Goal: Task Accomplishment & Management: Use online tool/utility

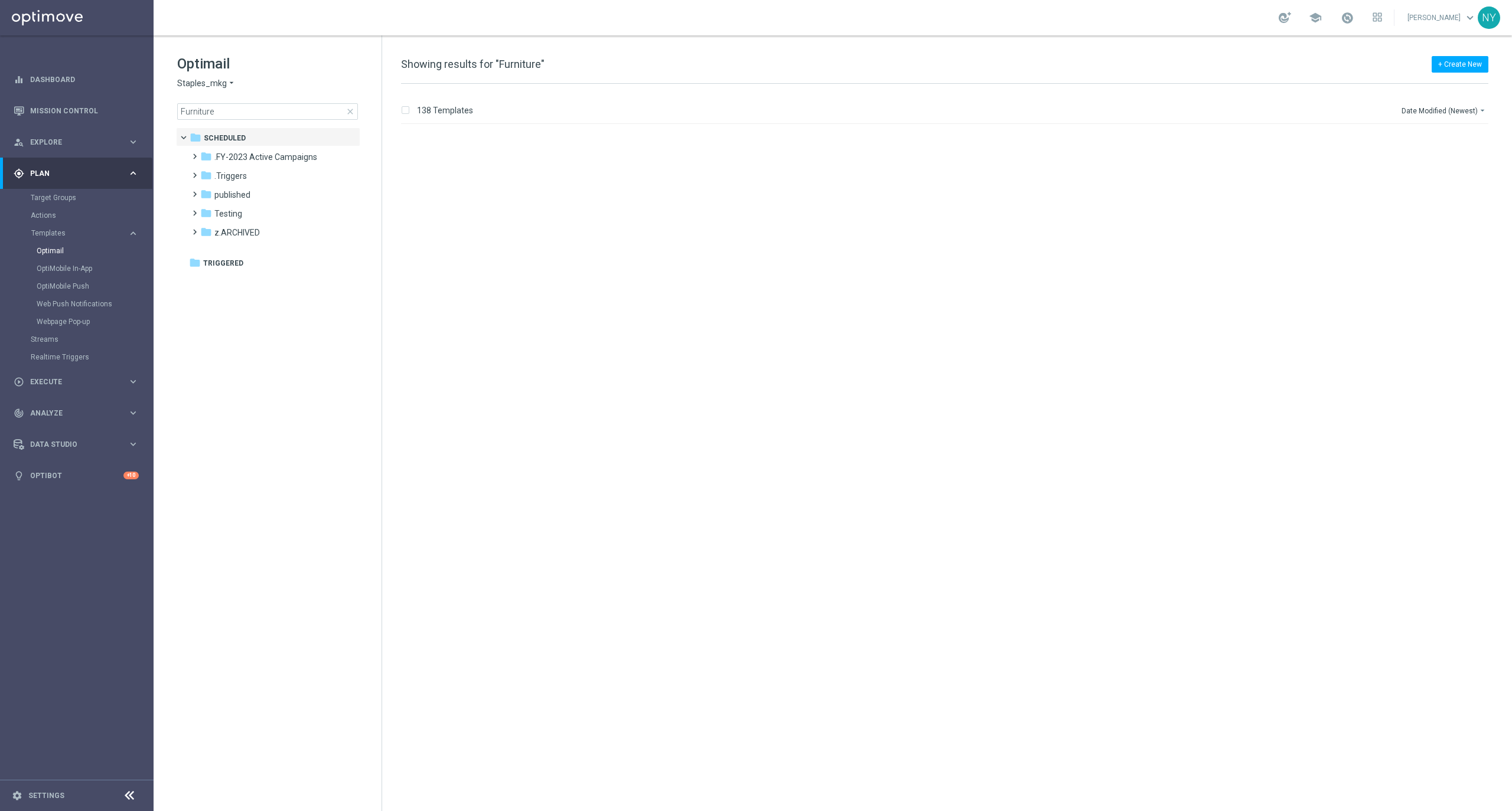
scroll to position [918, 0]
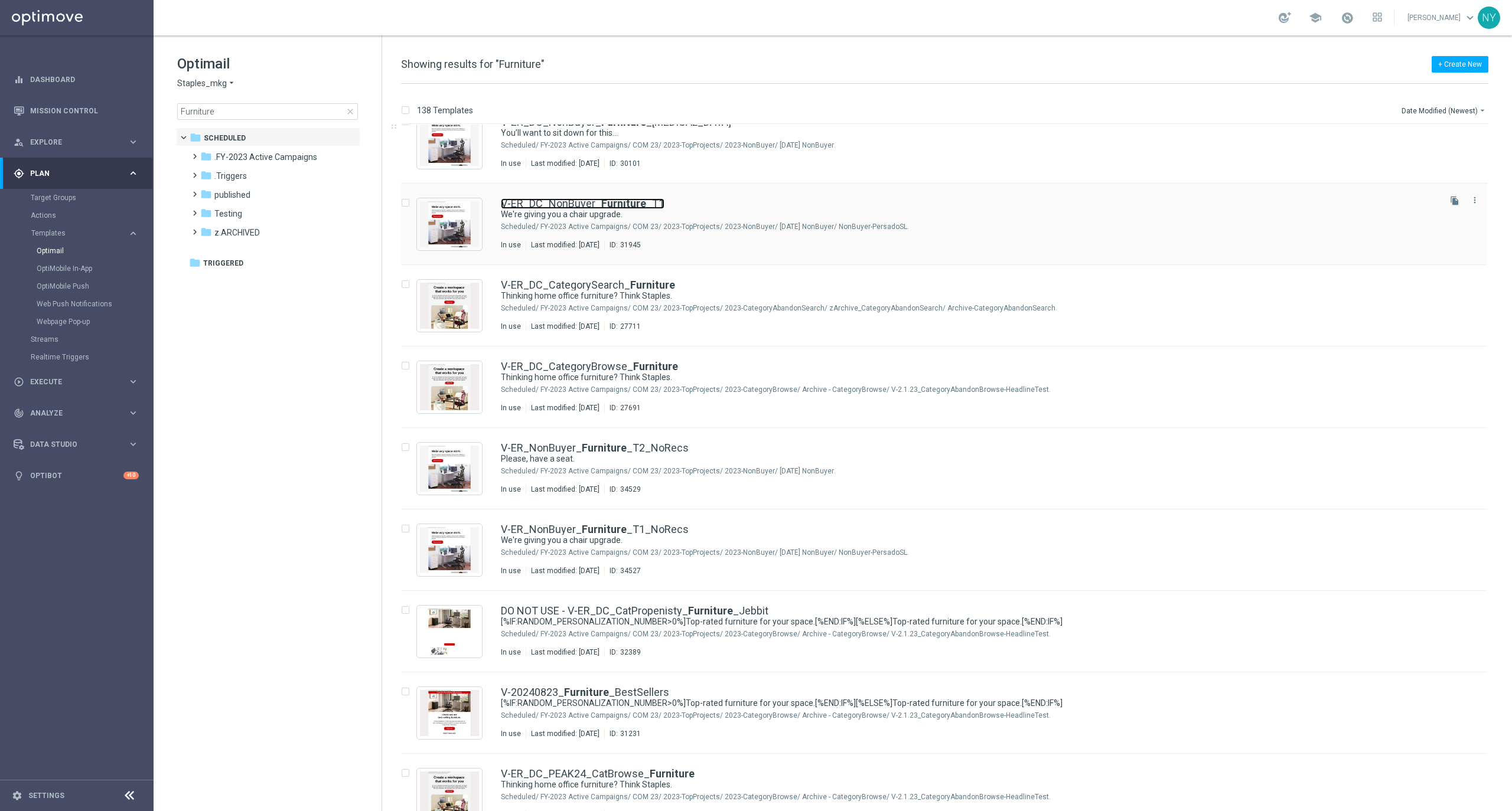
click at [565, 203] on link "V-ER_DC_NonBuyer_ Furniture _T1" at bounding box center [583, 203] width 164 height 11
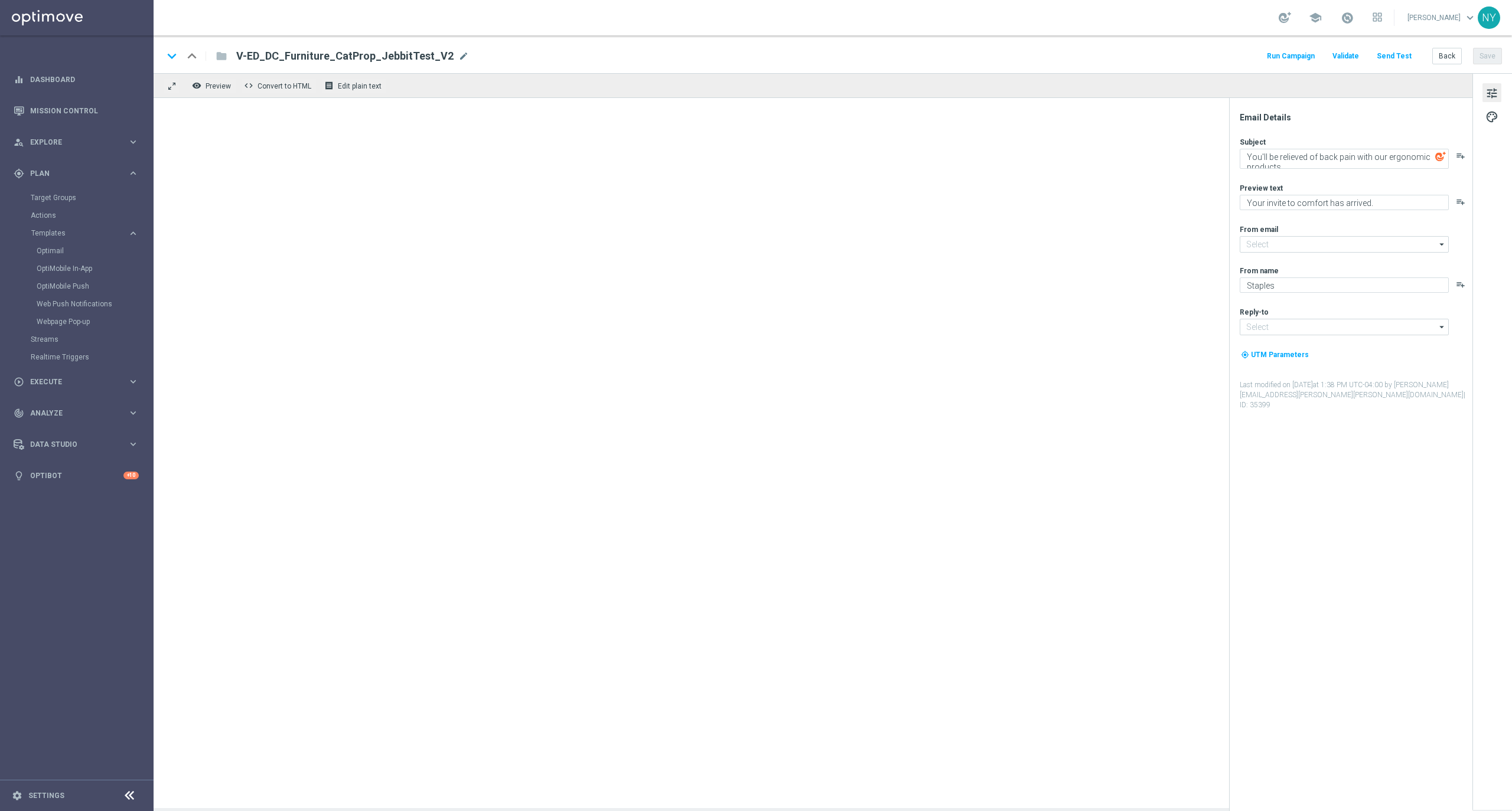
type input "[EMAIL_ADDRESS][DOMAIN_NAME]"
type textarea "We're giving you a chair upgrade."
type textarea "You've found the perfect chairs and furniture."
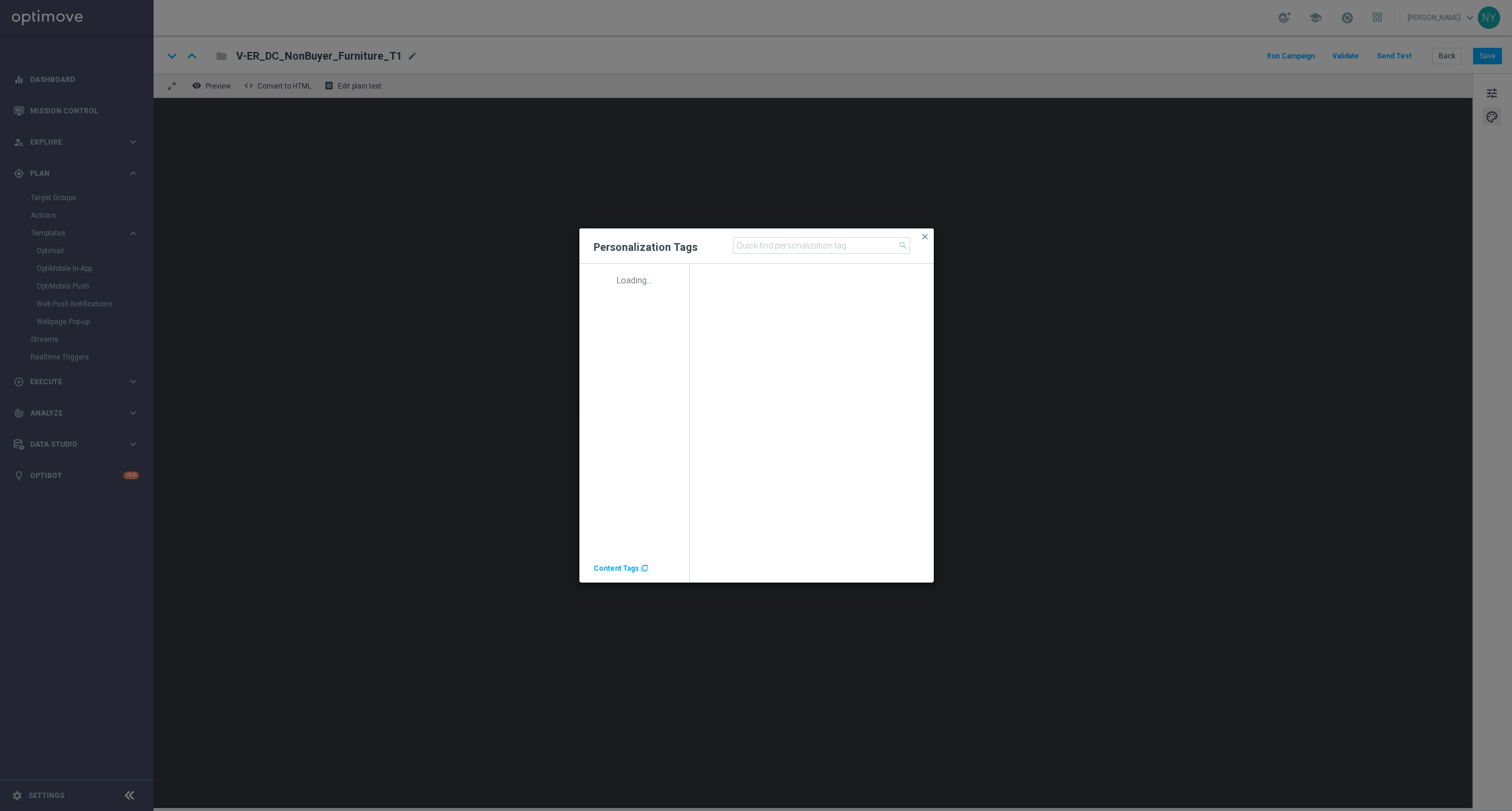
click at [615, 569] on span "Content Tags" at bounding box center [616, 569] width 45 height 8
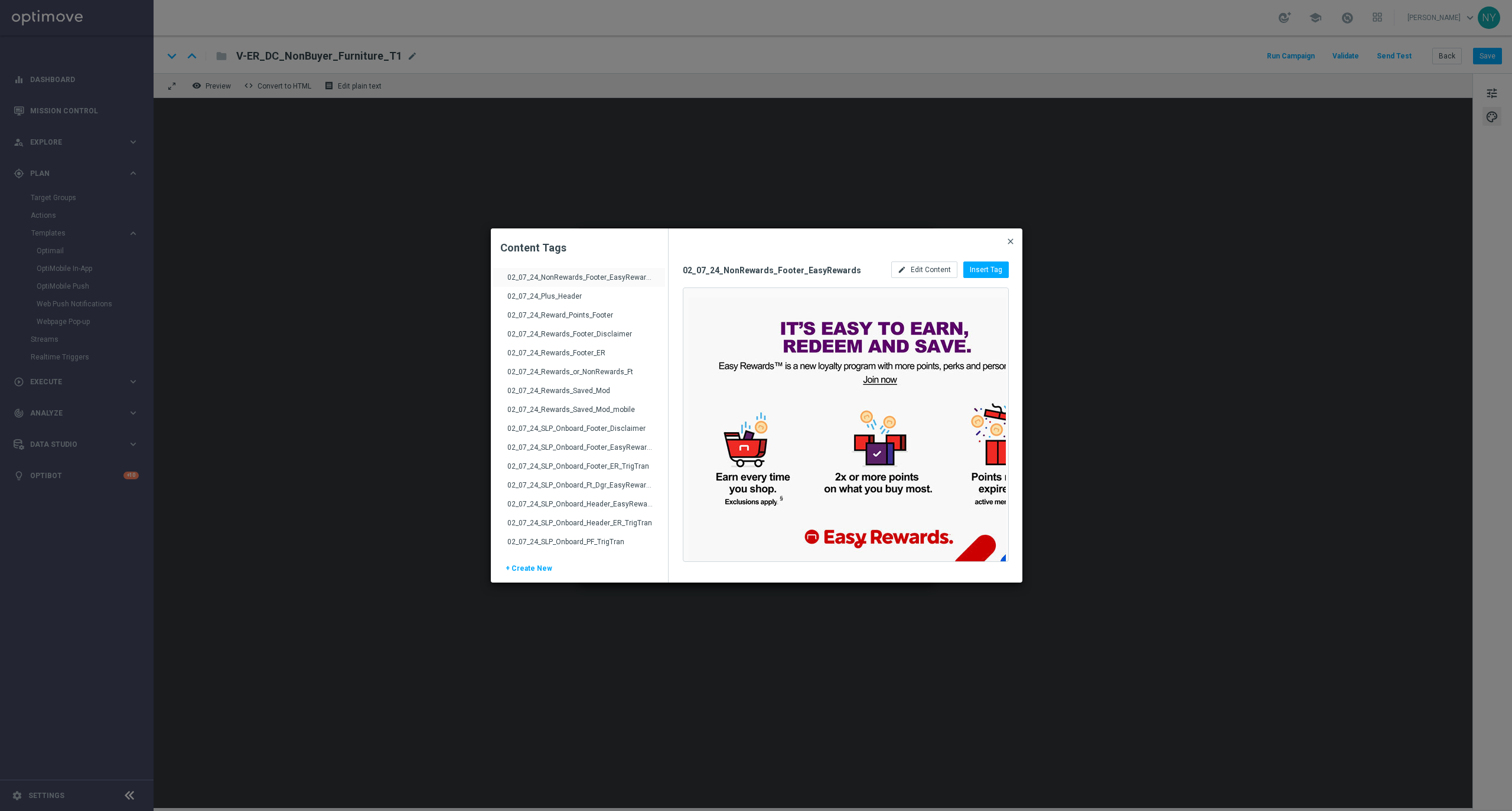
click at [1010, 239] on span "close" at bounding box center [1010, 241] width 9 height 9
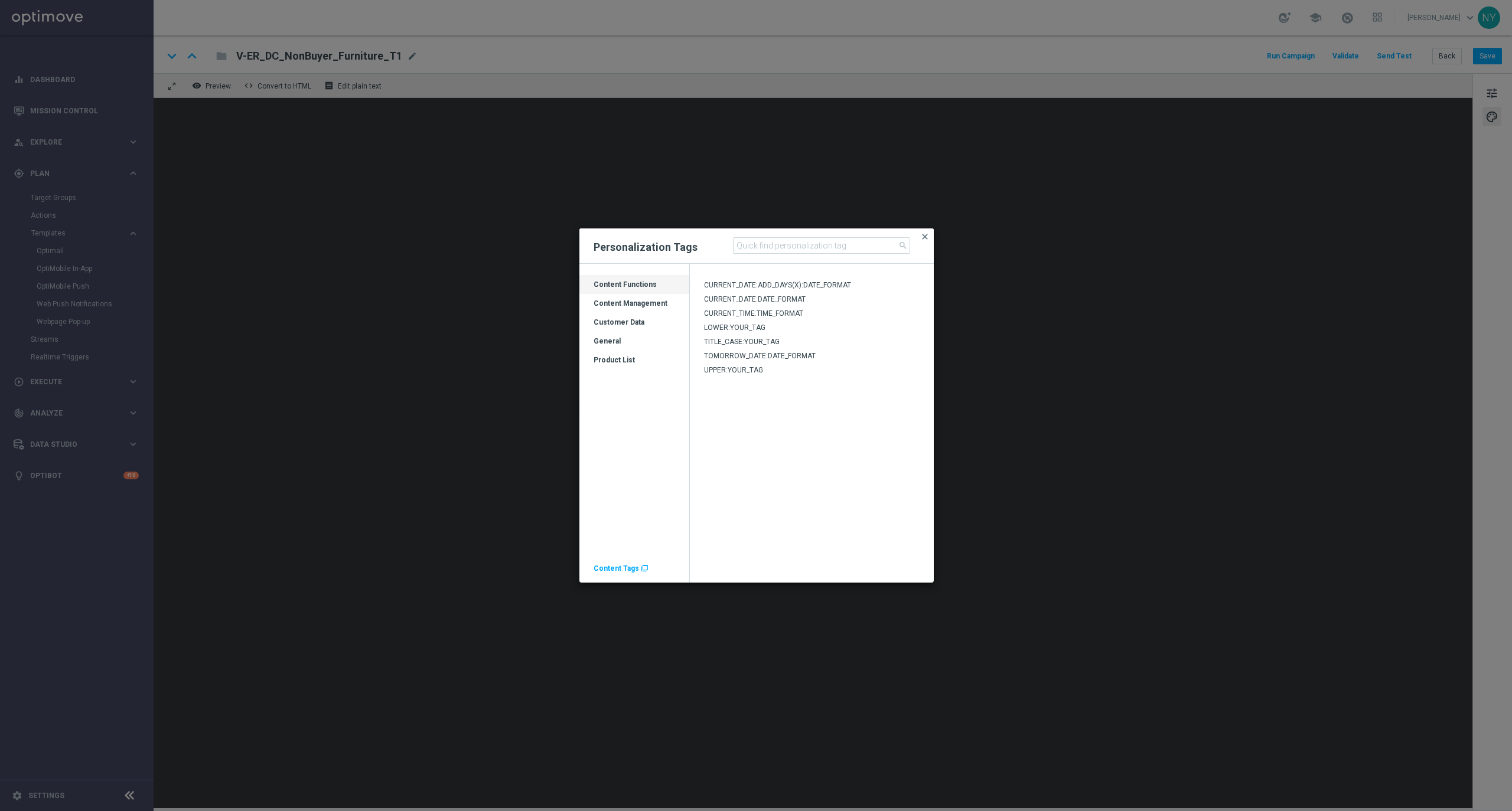
click at [920, 234] on span "close" at bounding box center [924, 236] width 9 height 9
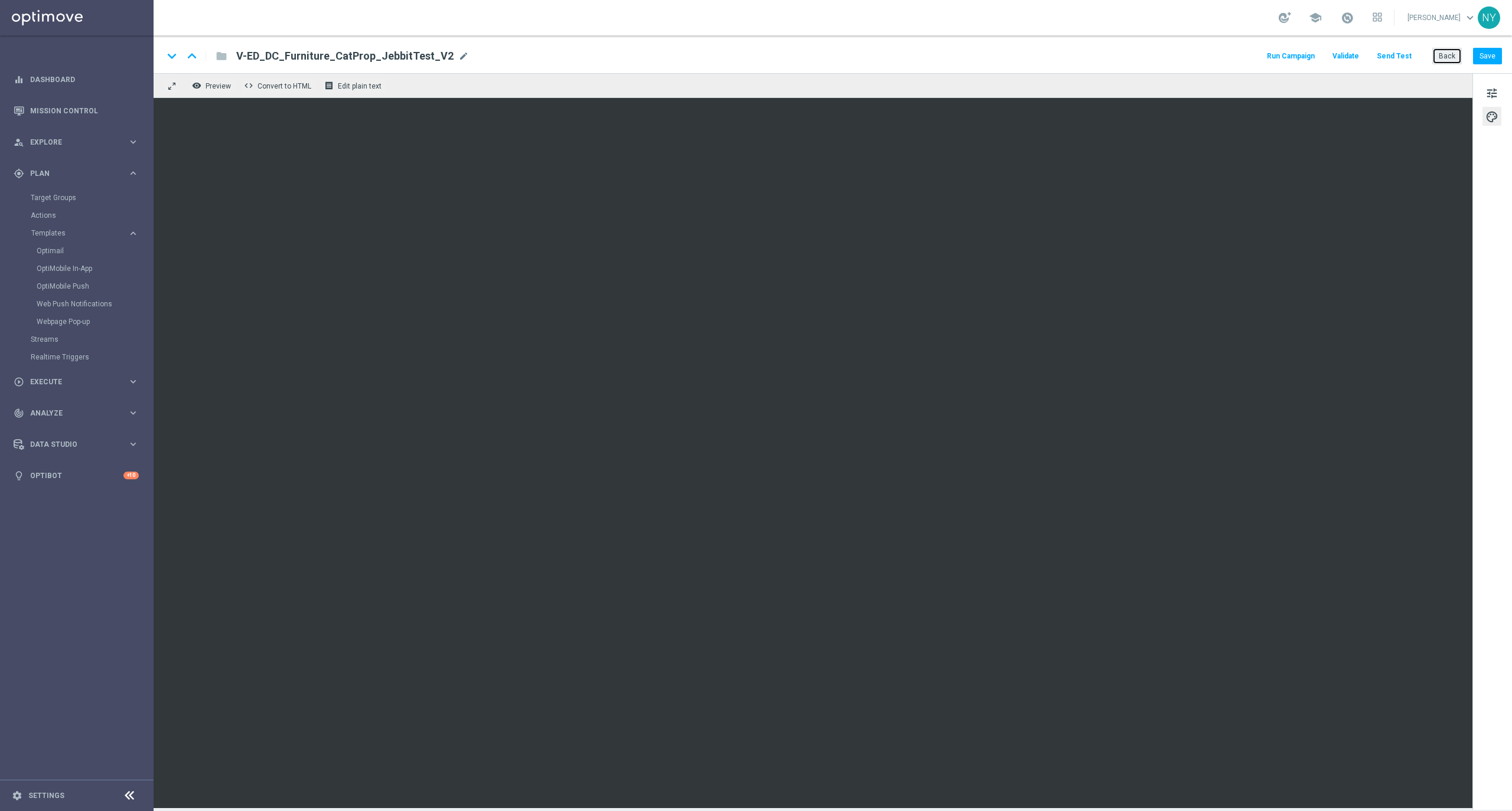
click at [1451, 50] on button "Back" at bounding box center [1447, 56] width 30 height 17
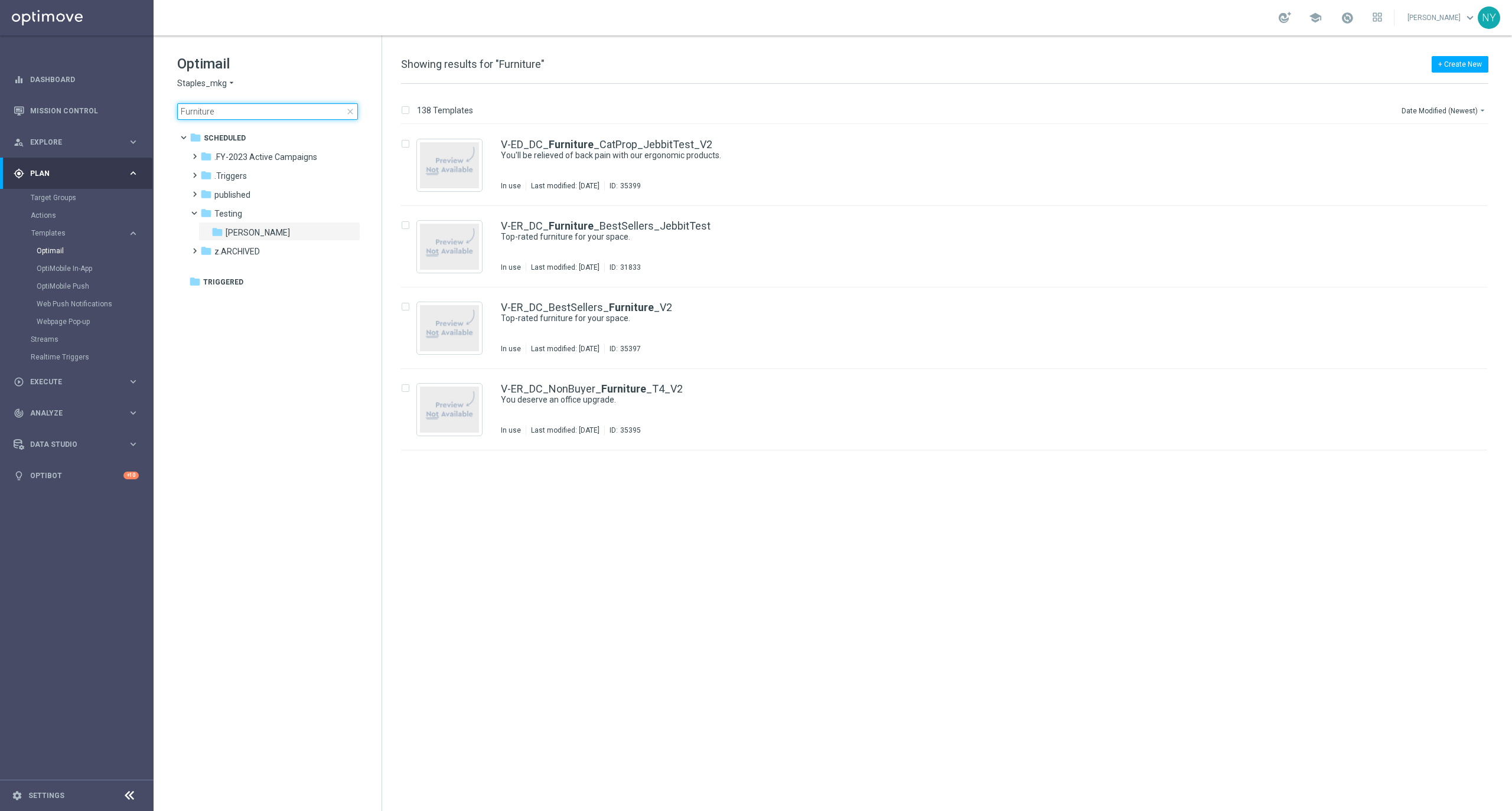
click at [203, 112] on input "Furniture" at bounding box center [267, 112] width 180 height 17
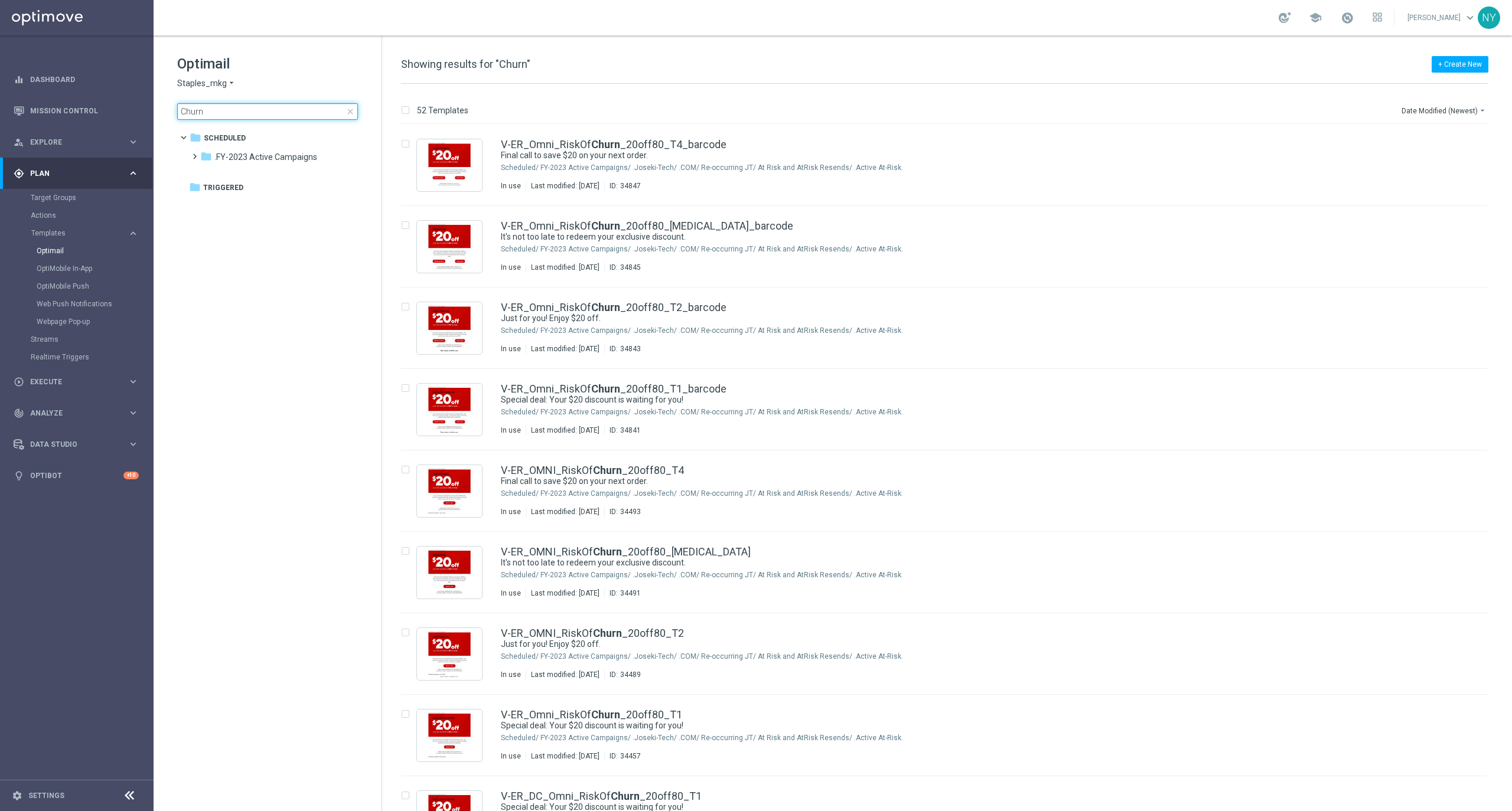
click at [180, 107] on input "Churn" at bounding box center [267, 112] width 180 height 17
click at [197, 112] on input "Churn" at bounding box center [267, 112] width 180 height 17
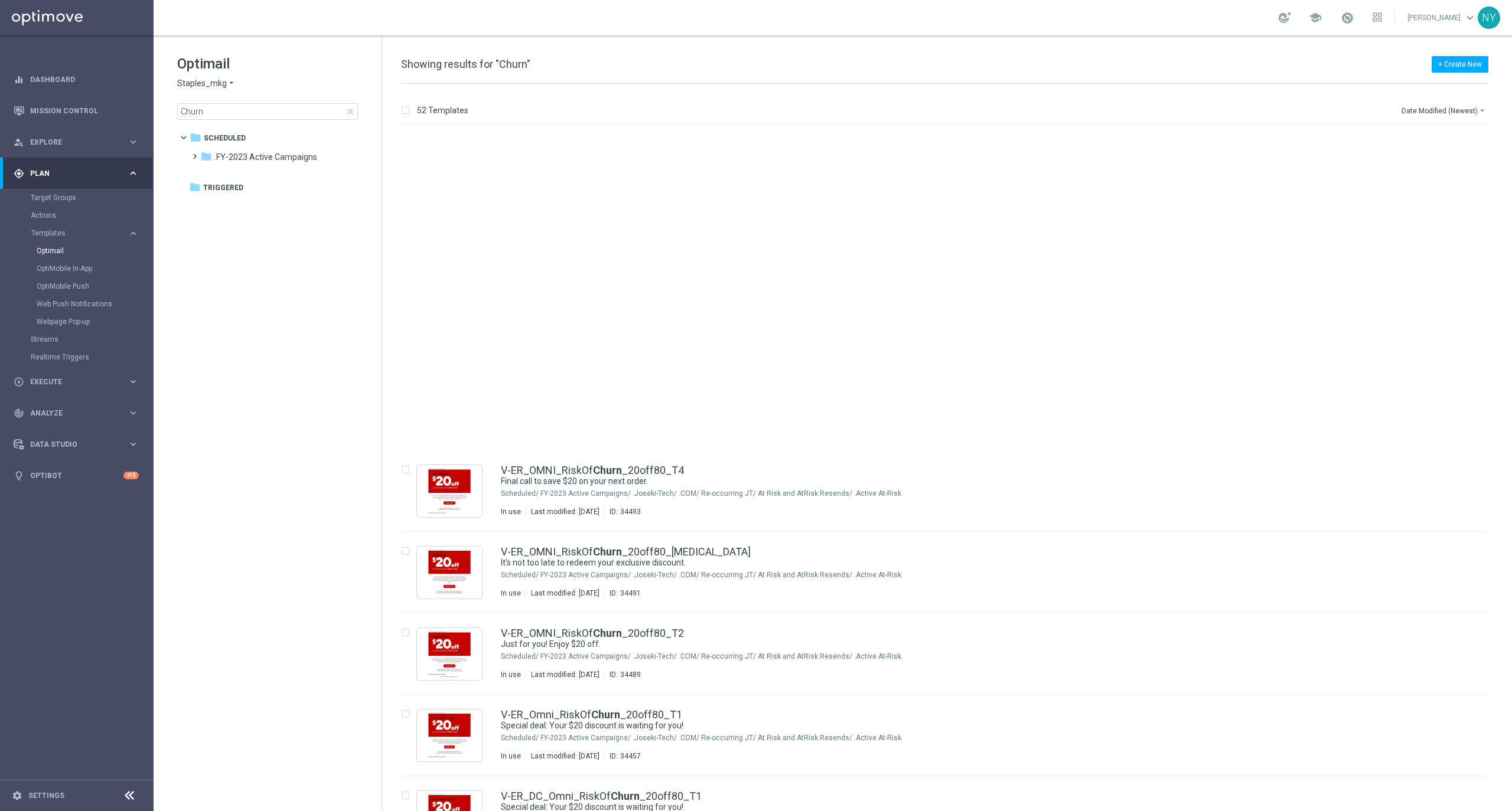
scroll to position [367, 0]
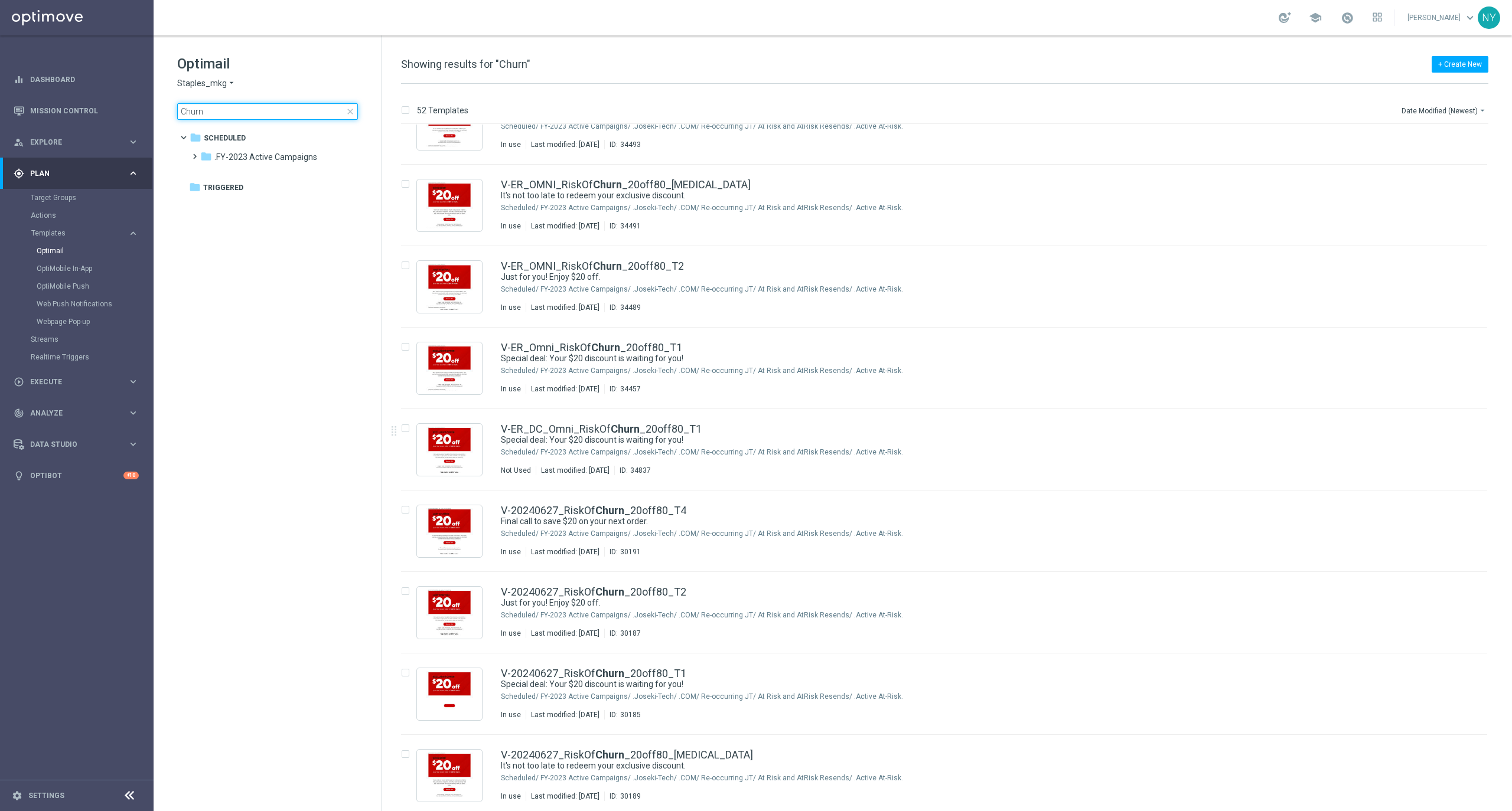
click at [270, 112] on input "Churn" at bounding box center [267, 112] width 180 height 17
click at [258, 112] on input "Churn" at bounding box center [267, 112] width 180 height 17
click at [212, 118] on input "Churn" at bounding box center [267, 112] width 180 height 17
click at [140, 111] on main "equalizer Dashboard Mission Control" at bounding box center [756, 405] width 1512 height 811
type input "Optimail CT_V-20240207_CLM_RedReactivationT2"
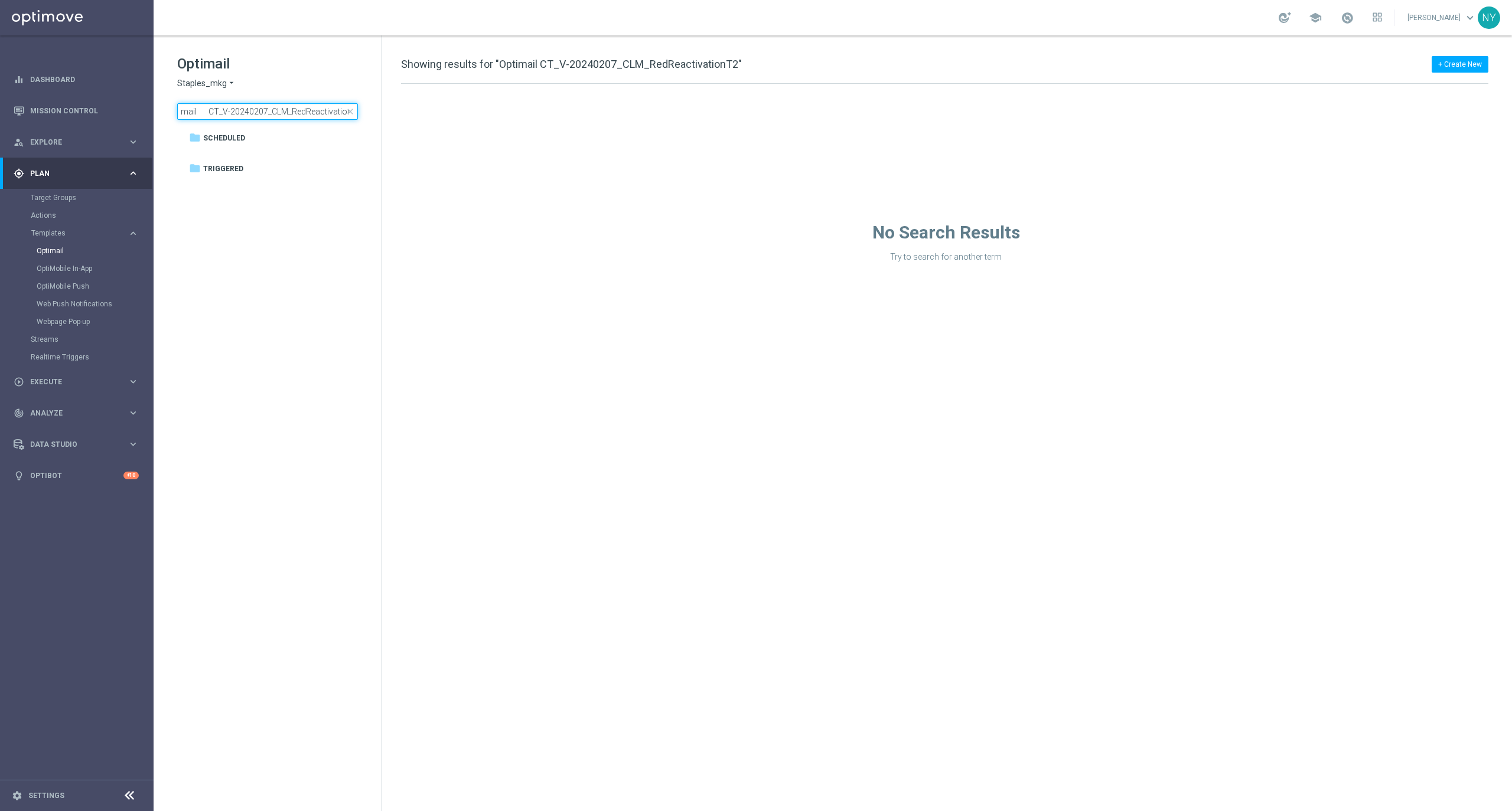
click at [294, 115] on input "Optimail CT_V-20240207_CLM_RedReactivationT2" at bounding box center [267, 112] width 180 height 17
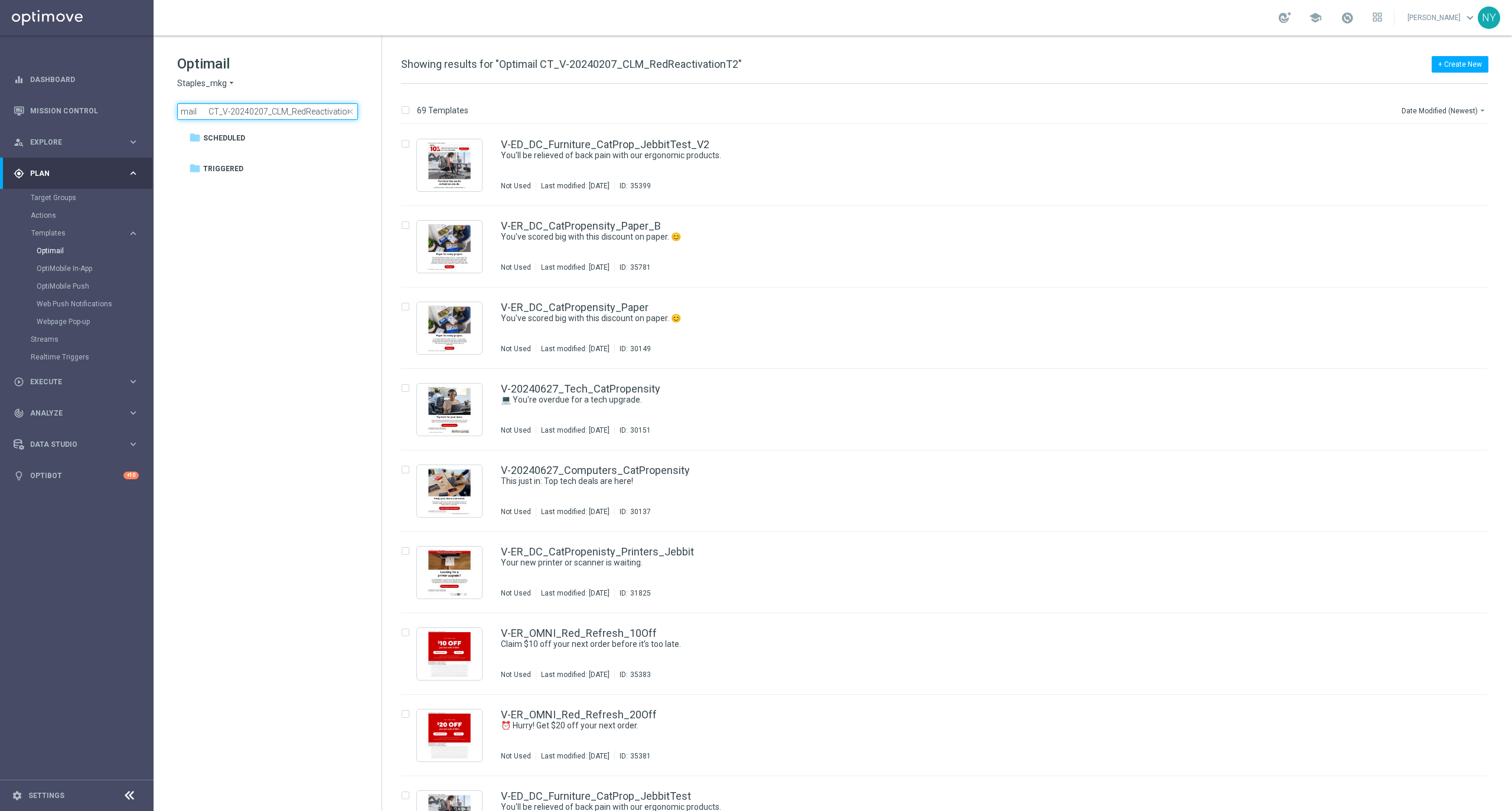
scroll to position [0, 15]
click at [201, 112] on input "Optimail CT_V-20240207_CLM_RedReactivationT2" at bounding box center [267, 112] width 180 height 17
click at [79, 117] on main "equalizer Dashboard Mission Control" at bounding box center [756, 405] width 1512 height 811
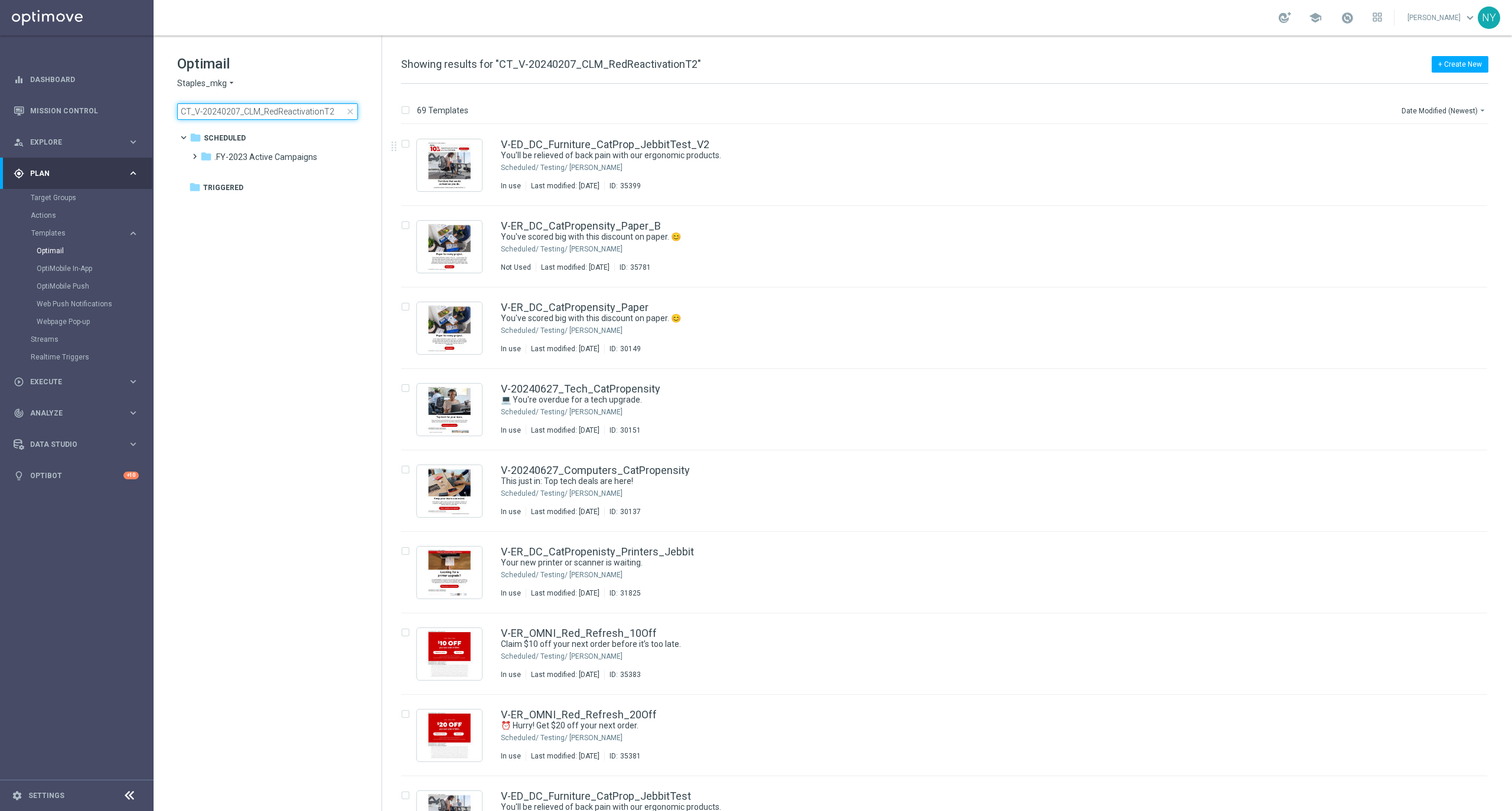
type input "CT_V-20240207_CLM_RedReactivationT2"
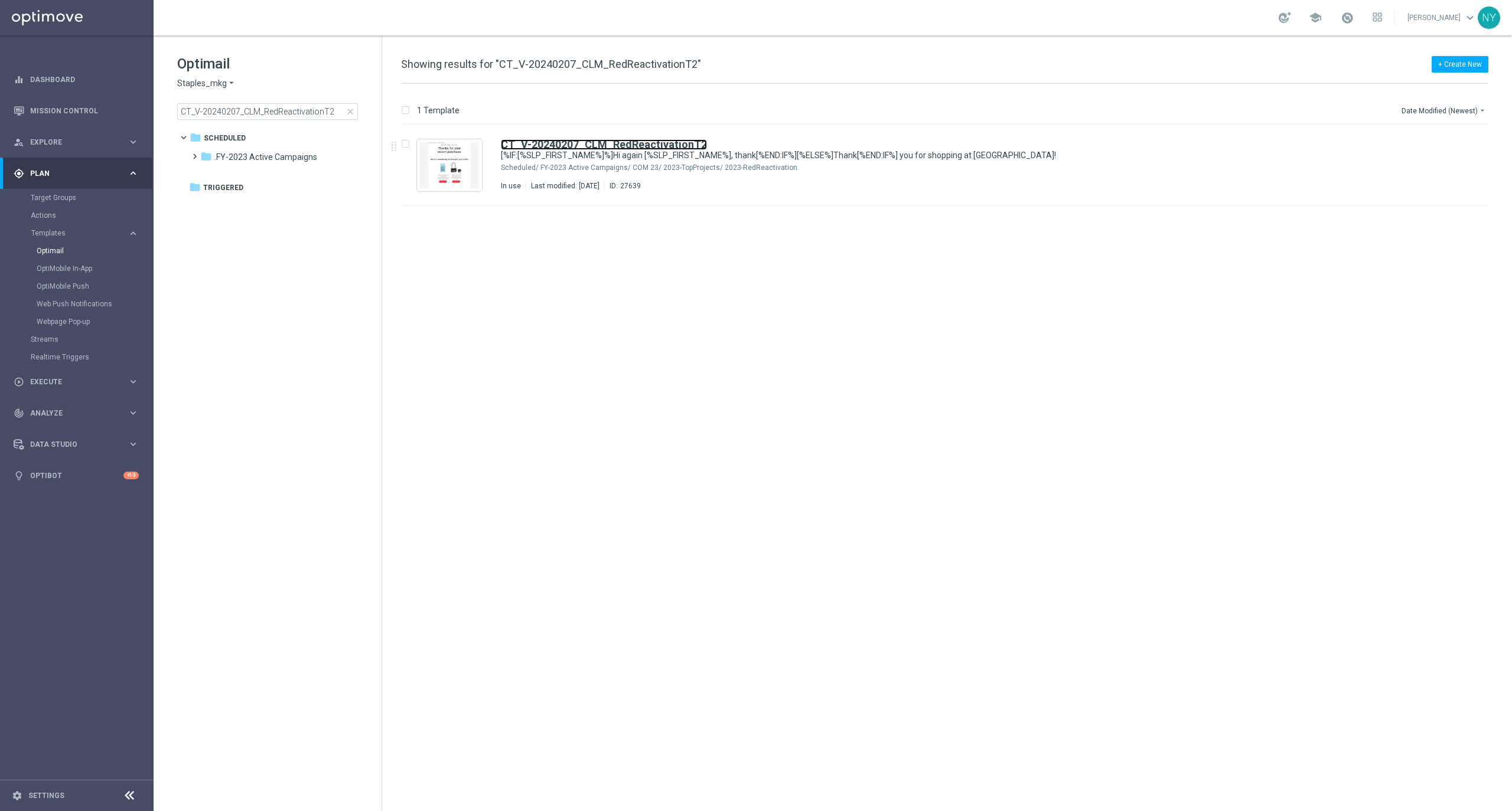
drag, startPoint x: 618, startPoint y: 141, endPoint x: 736, endPoint y: 82, distance: 131.9
click at [618, 141] on b "CT_V-20240207_CLM_RedReactivationT2" at bounding box center [604, 144] width 206 height 12
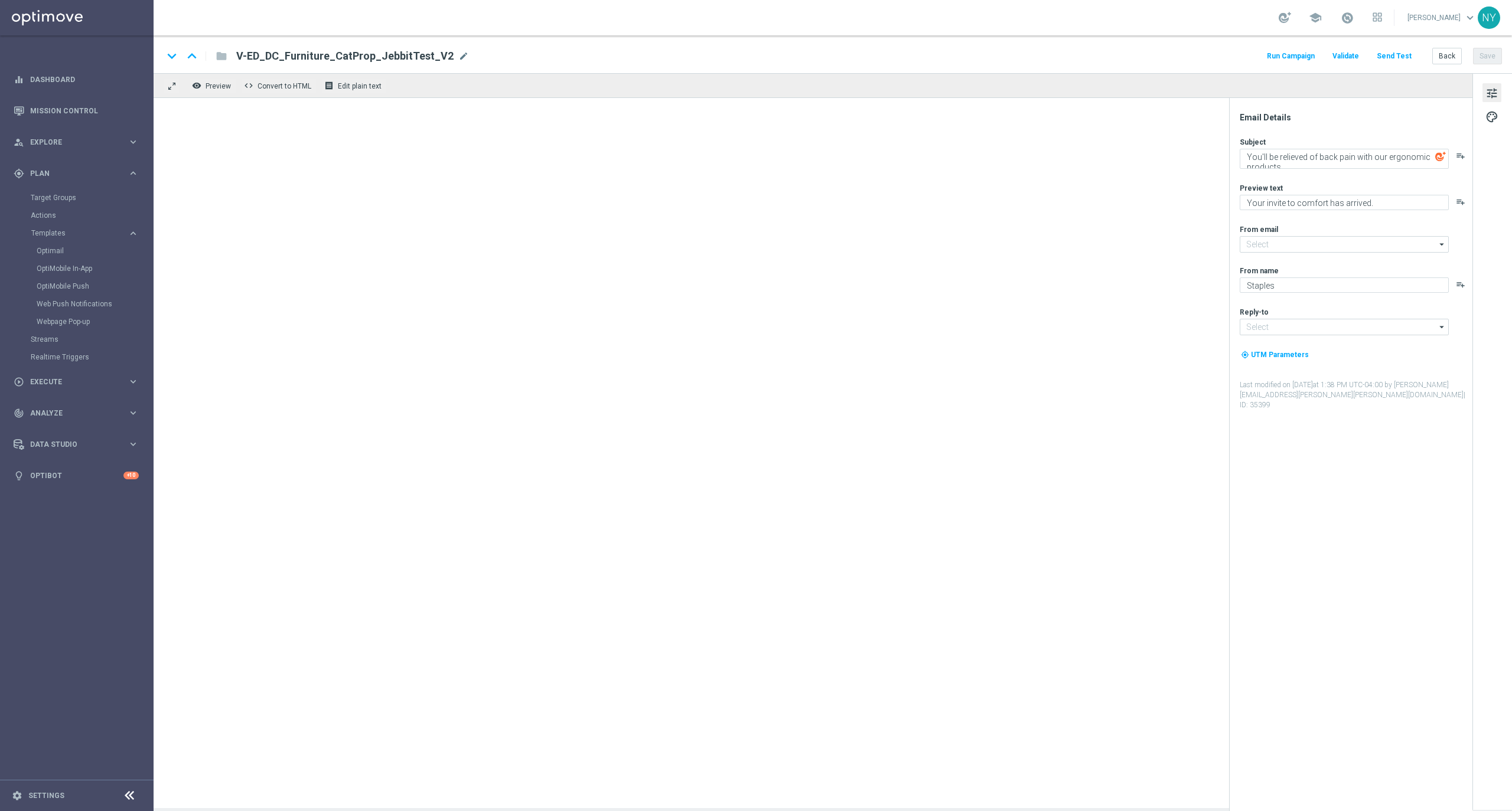
type input "[EMAIL_ADDRESS][DOMAIN_NAME]"
type textarea "[%IF:[%SLP_FIRST_NAME%]%]Hi again [%SLP_FIRST_NAME%], thank[%END:IF%][%ELSE%]Th…"
type textarea "We're offering you more amazing items you'll love."
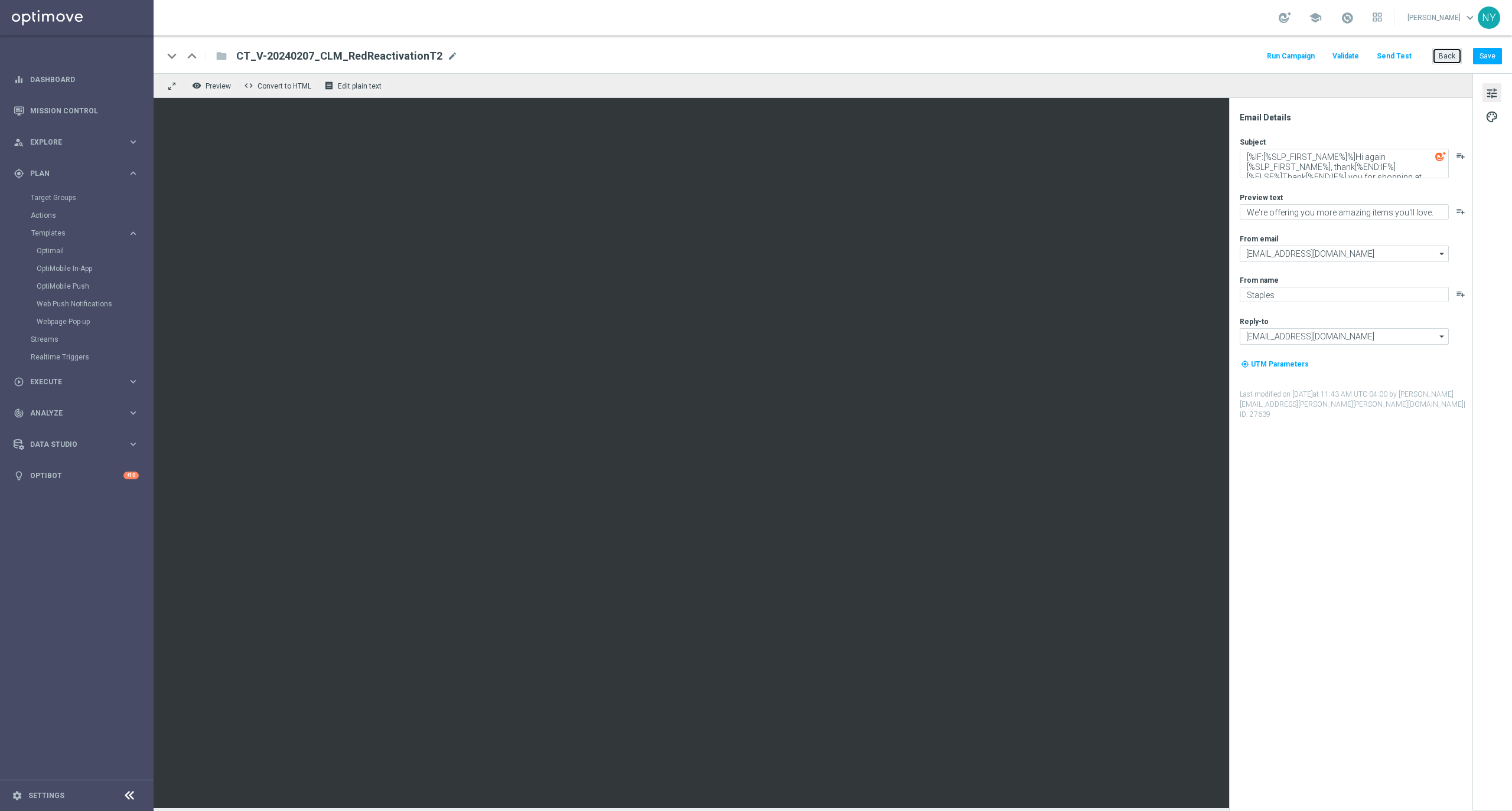
click at [1454, 57] on button "Back" at bounding box center [1447, 56] width 30 height 17
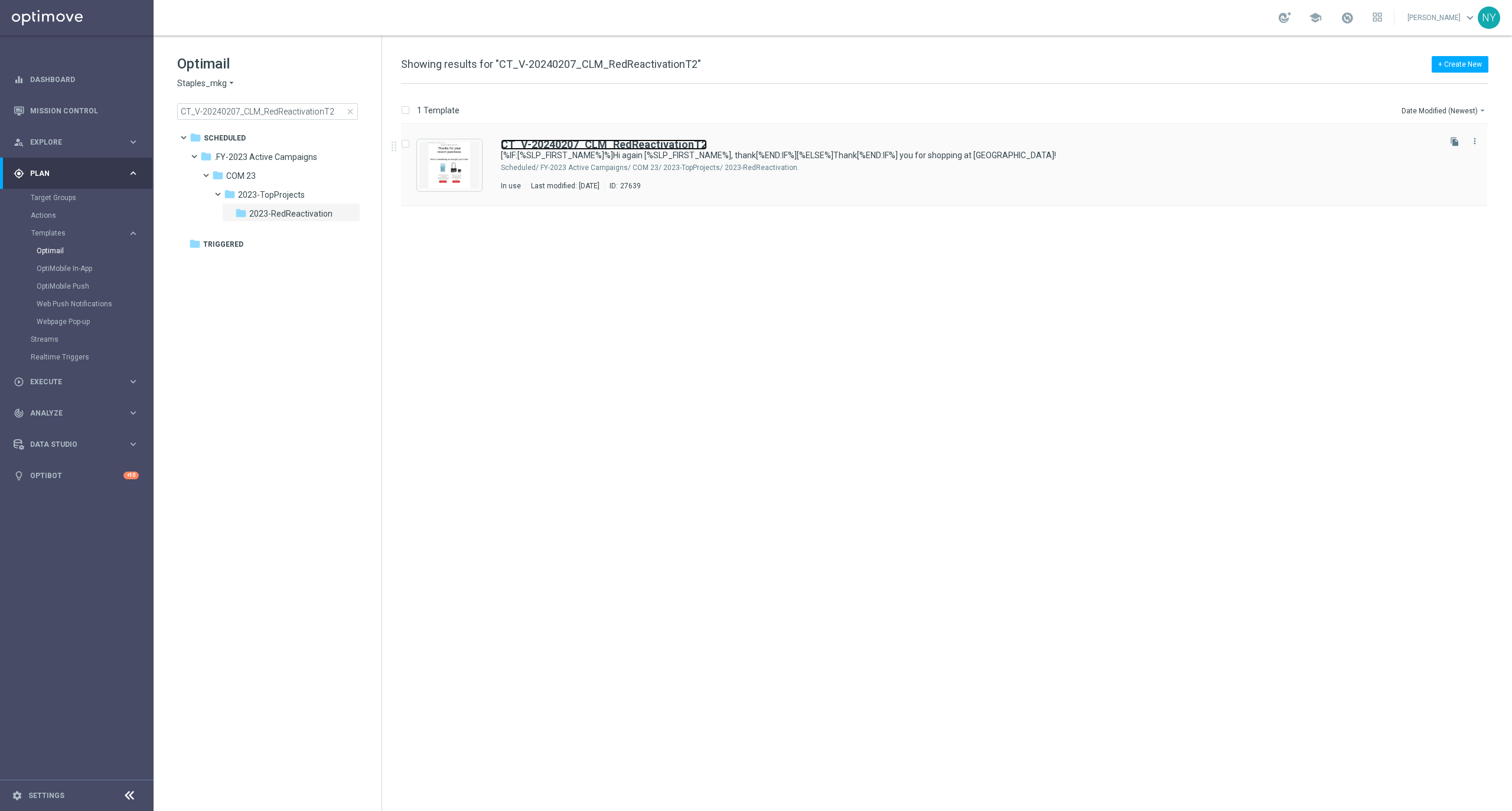
click at [617, 142] on b "CT_V-20240207_CLM_RedReactivationT2" at bounding box center [604, 144] width 206 height 12
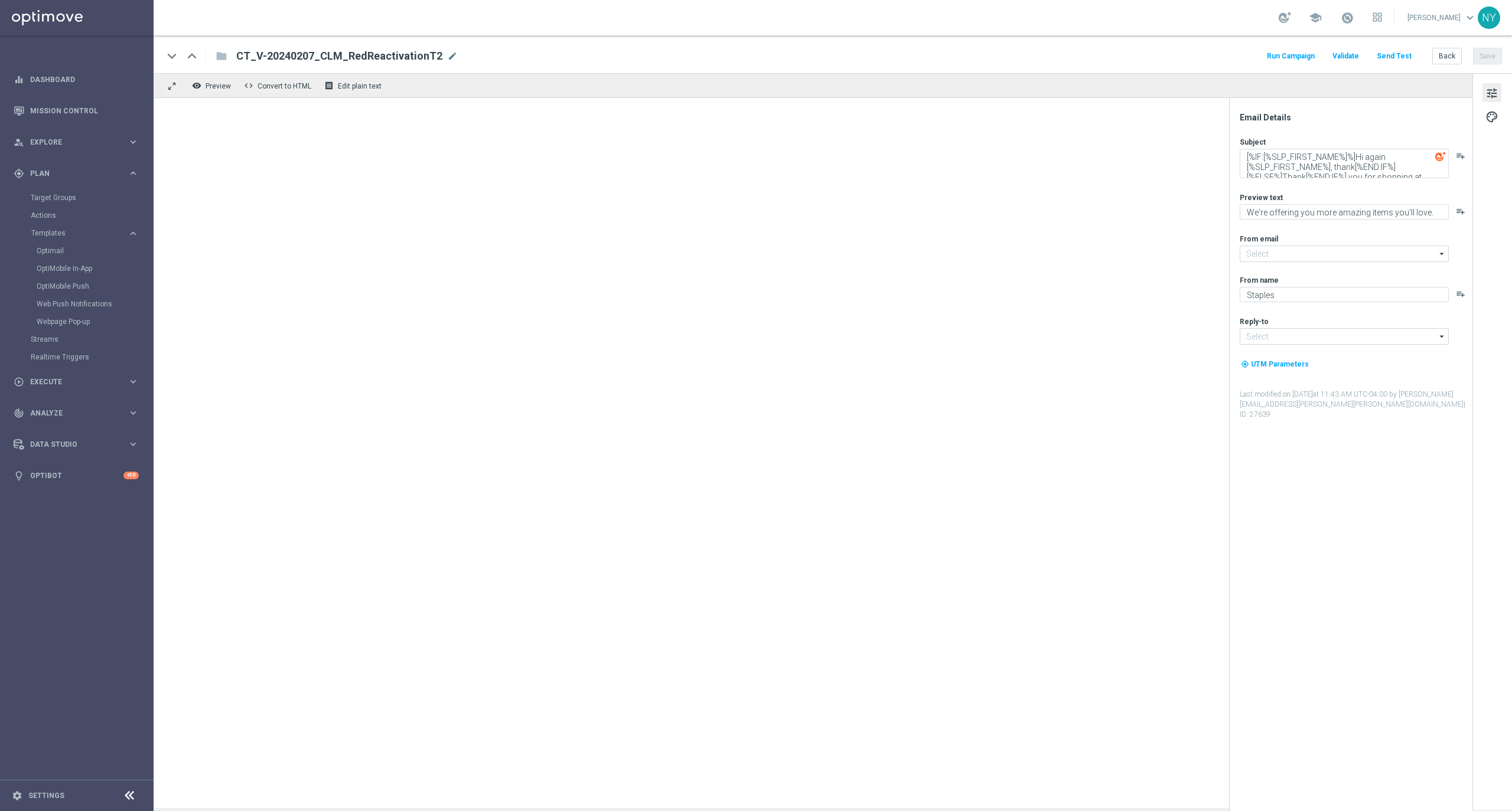
type input "[EMAIL_ADDRESS][DOMAIN_NAME]"
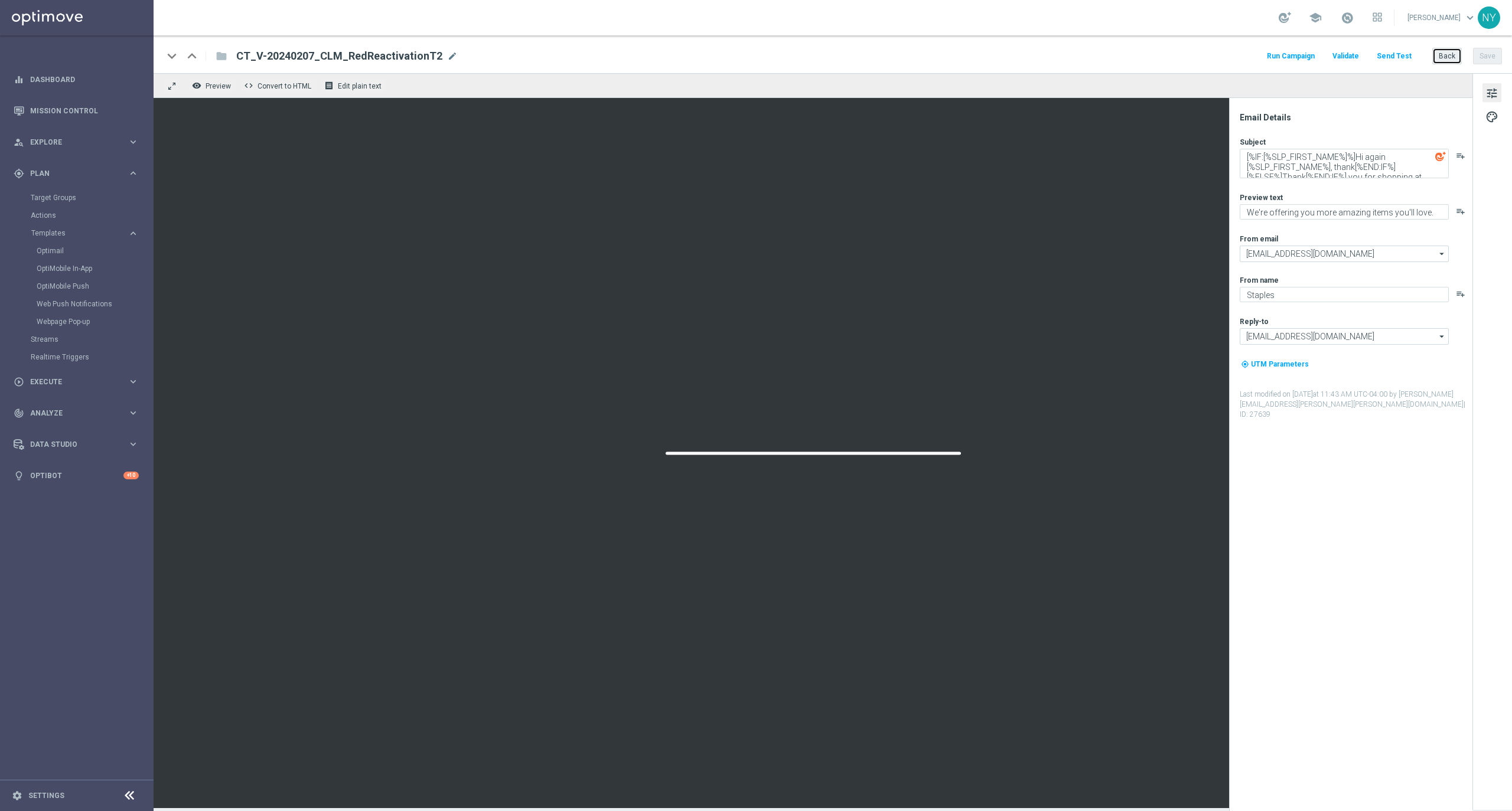
click at [1446, 64] on button "Back" at bounding box center [1447, 56] width 30 height 17
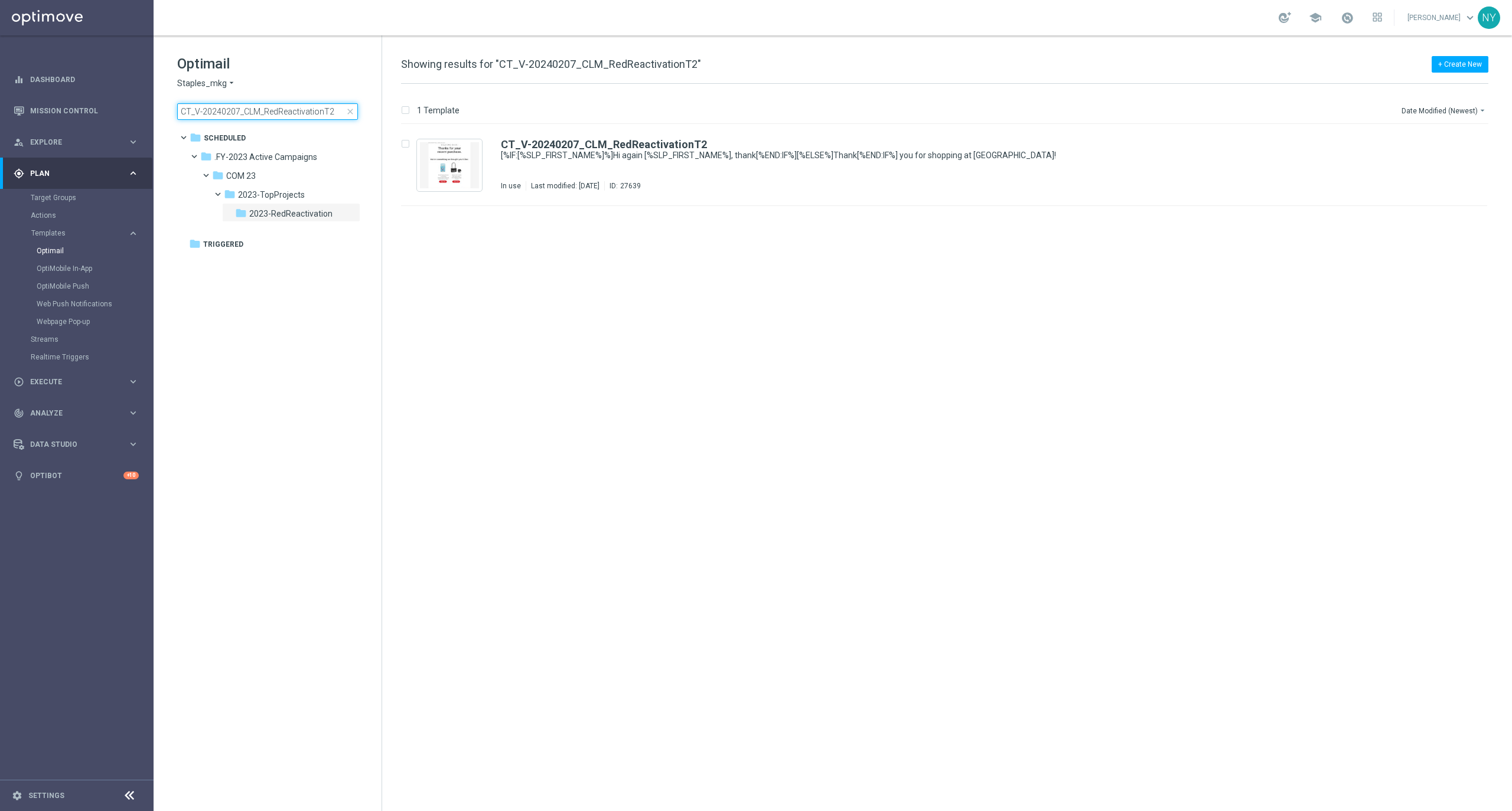
drag, startPoint x: 317, startPoint y: 108, endPoint x: 328, endPoint y: 107, distance: 11.0
click at [317, 108] on input "CT_V-20240207_CLM_RedReactivationT2" at bounding box center [267, 112] width 180 height 17
drag, startPoint x: 333, startPoint y: 109, endPoint x: 28, endPoint y: 116, distance: 305.1
click at [28, 116] on main "equalizer Dashboard Mission Control" at bounding box center [756, 405] width 1512 height 811
type input "CT_V-20240207_CLM_NearingRed_20off80"
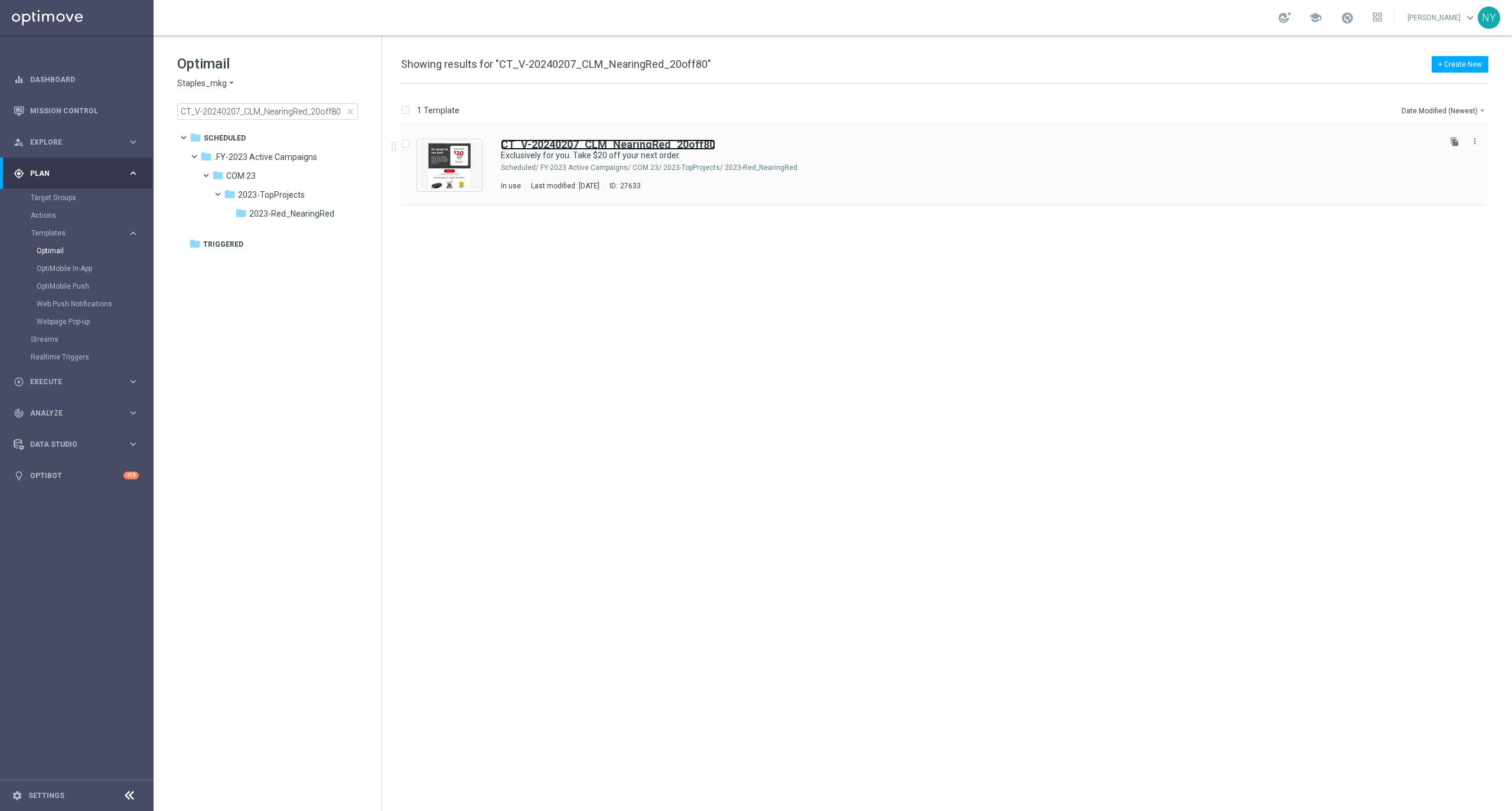
click at [608, 145] on b "CT_V-20240207_CLM_NearingRed_20off80" at bounding box center [608, 144] width 214 height 12
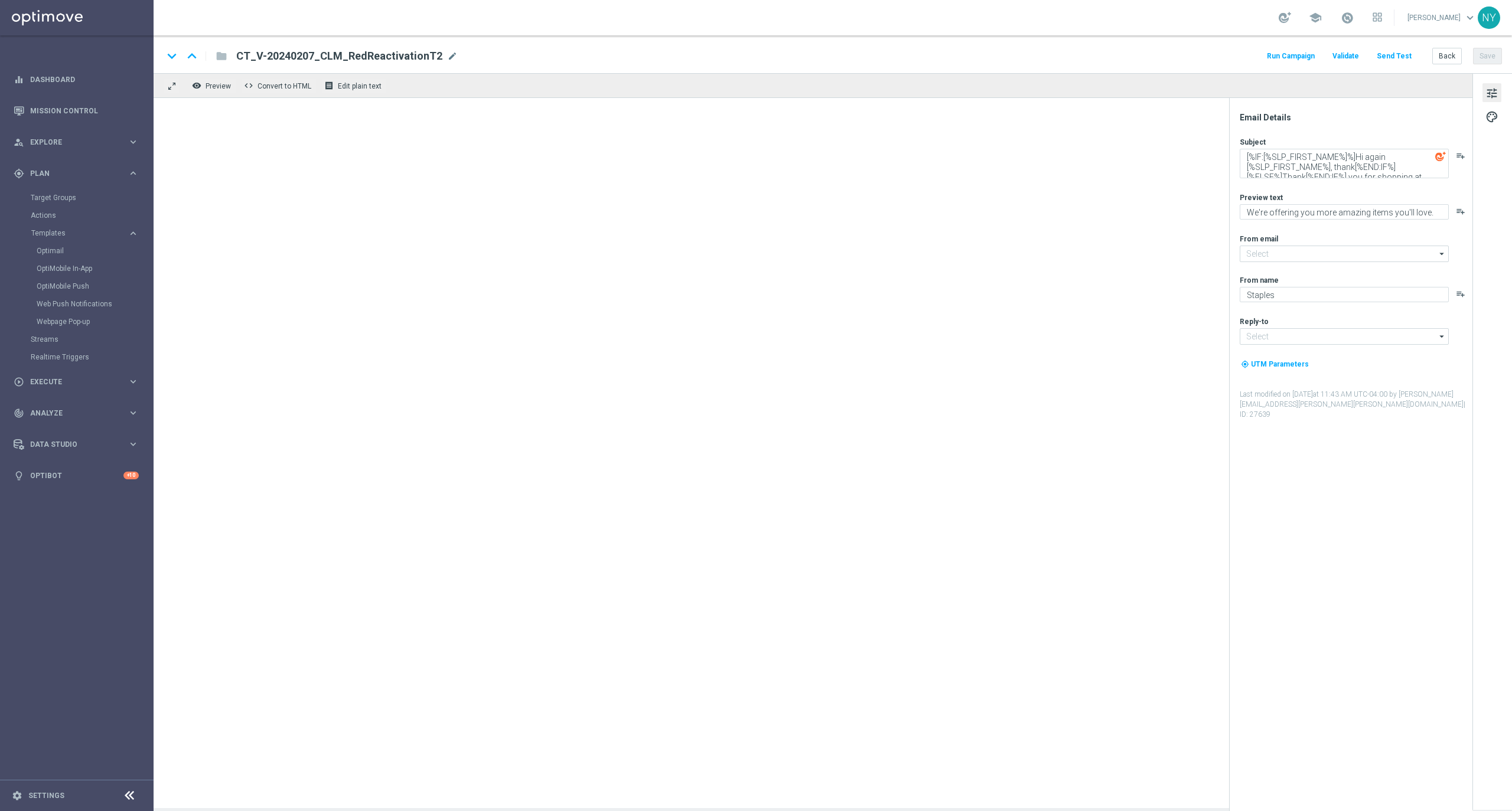
type input "[EMAIL_ADDRESS][DOMAIN_NAME]"
type textarea "Exclusively for you. Take $20 off your next order."
type textarea "See what's new online and in-store."
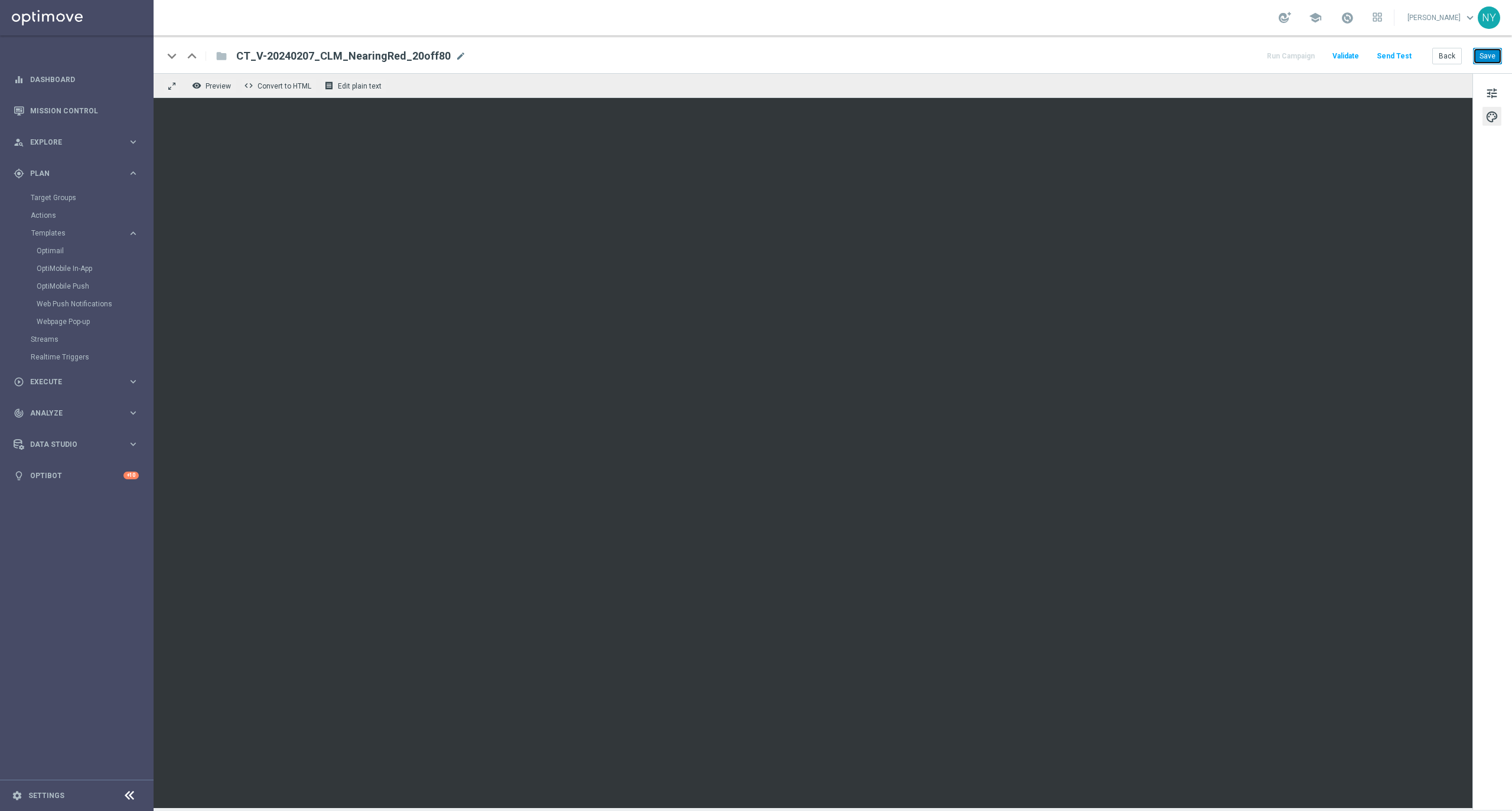
click at [1484, 58] on button "Save" at bounding box center [1487, 56] width 29 height 17
click at [1391, 53] on button "Send Test" at bounding box center [1394, 56] width 38 height 16
click at [1397, 55] on button "Send Test" at bounding box center [1394, 56] width 38 height 16
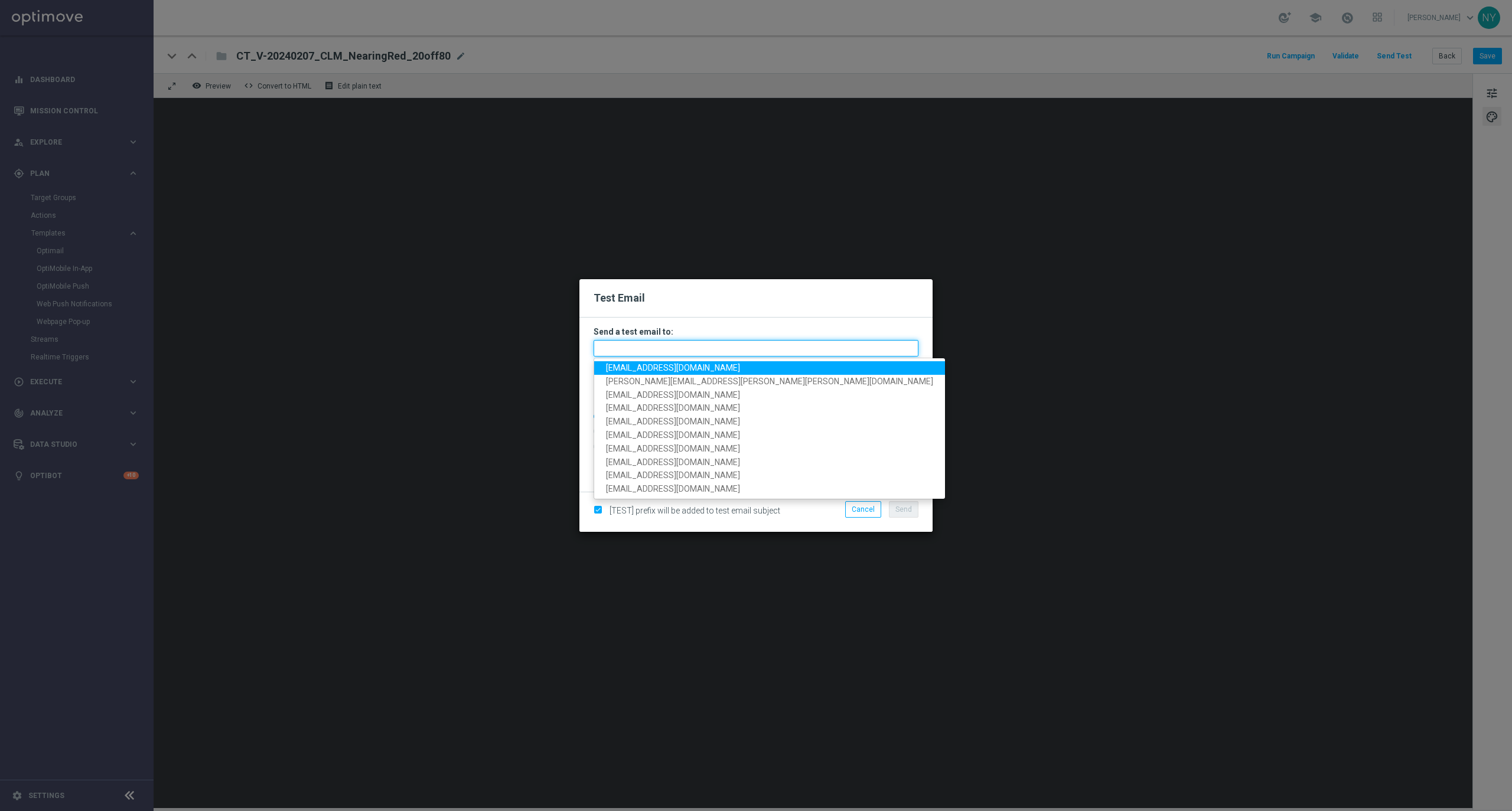
click at [607, 354] on input "text" at bounding box center [756, 348] width 325 height 17
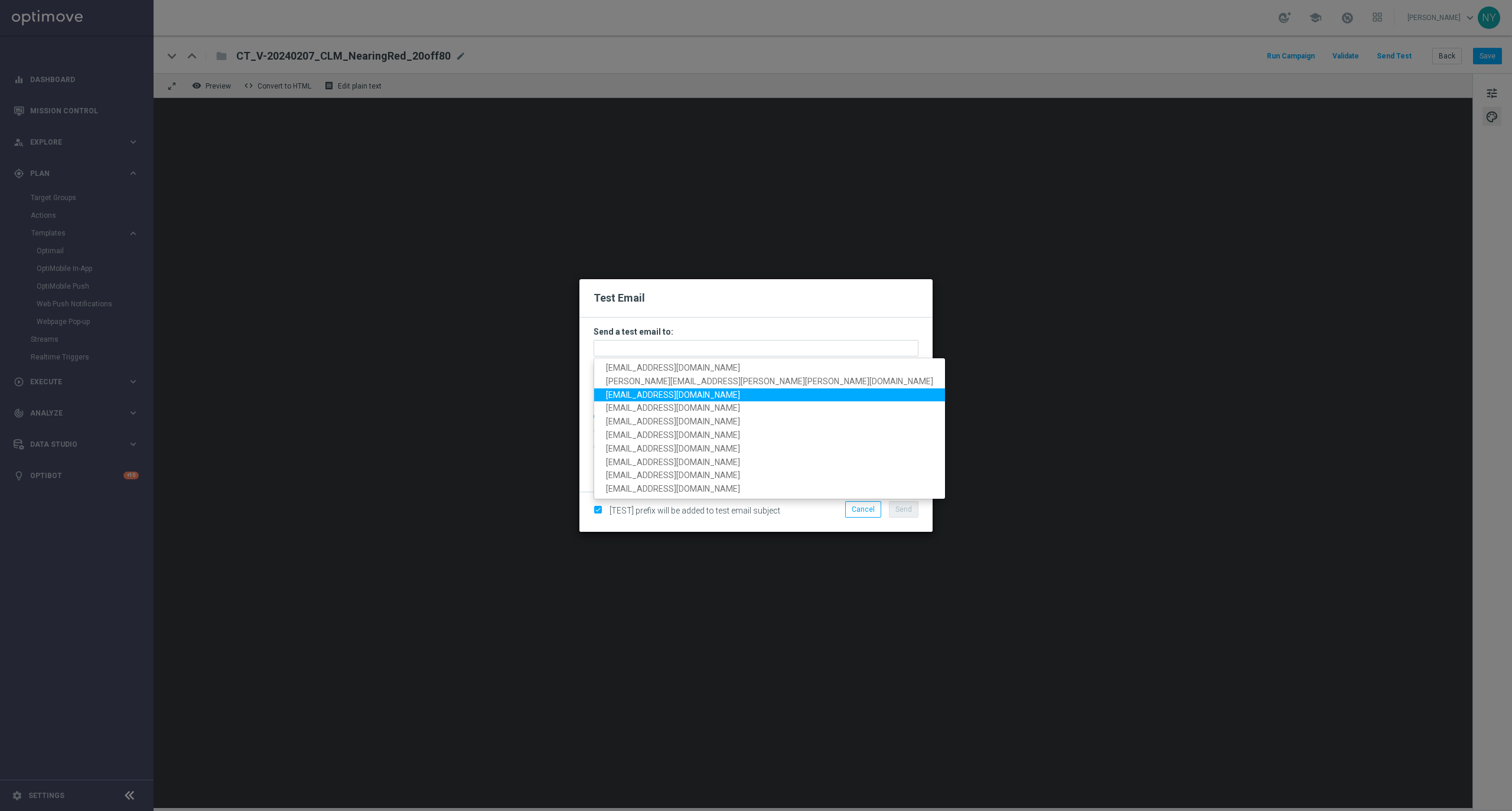
click at [667, 391] on span "[EMAIL_ADDRESS][DOMAIN_NAME]" at bounding box center [673, 394] width 134 height 9
type input "[EMAIL_ADDRESS][DOMAIN_NAME]"
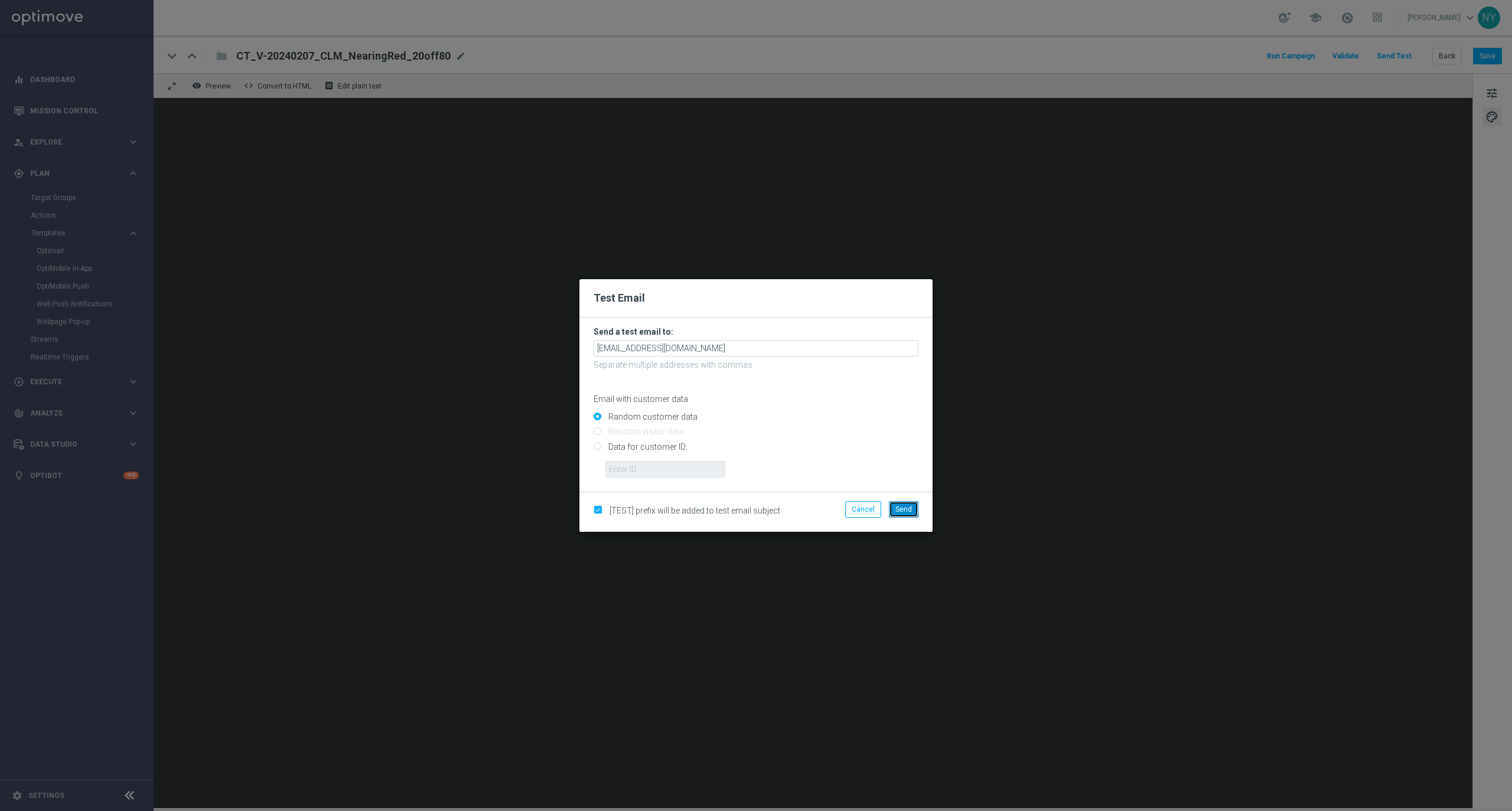
click at [903, 511] on span "Send" at bounding box center [903, 509] width 17 height 8
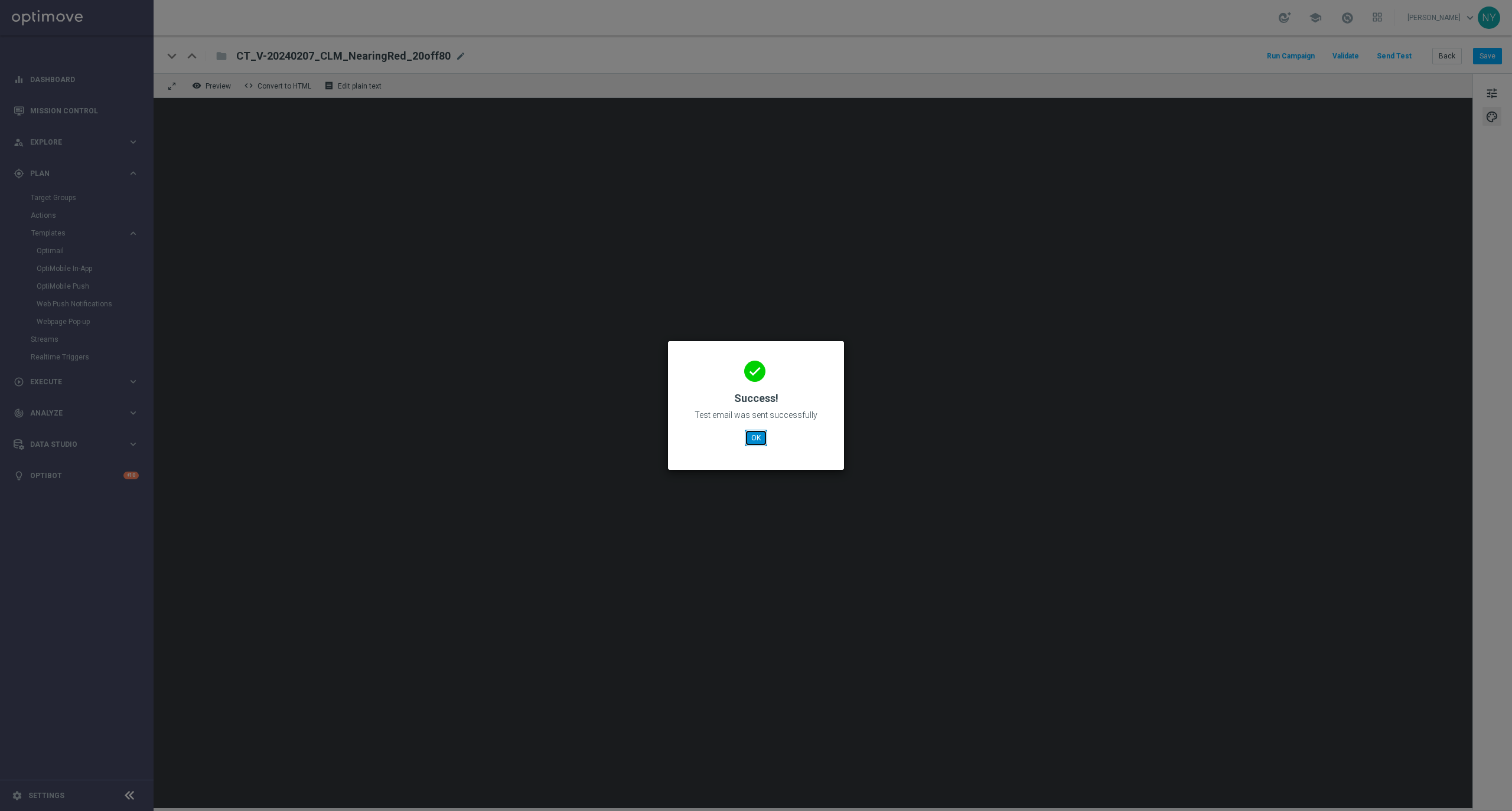
click at [754, 438] on button "OK" at bounding box center [755, 438] width 22 height 17
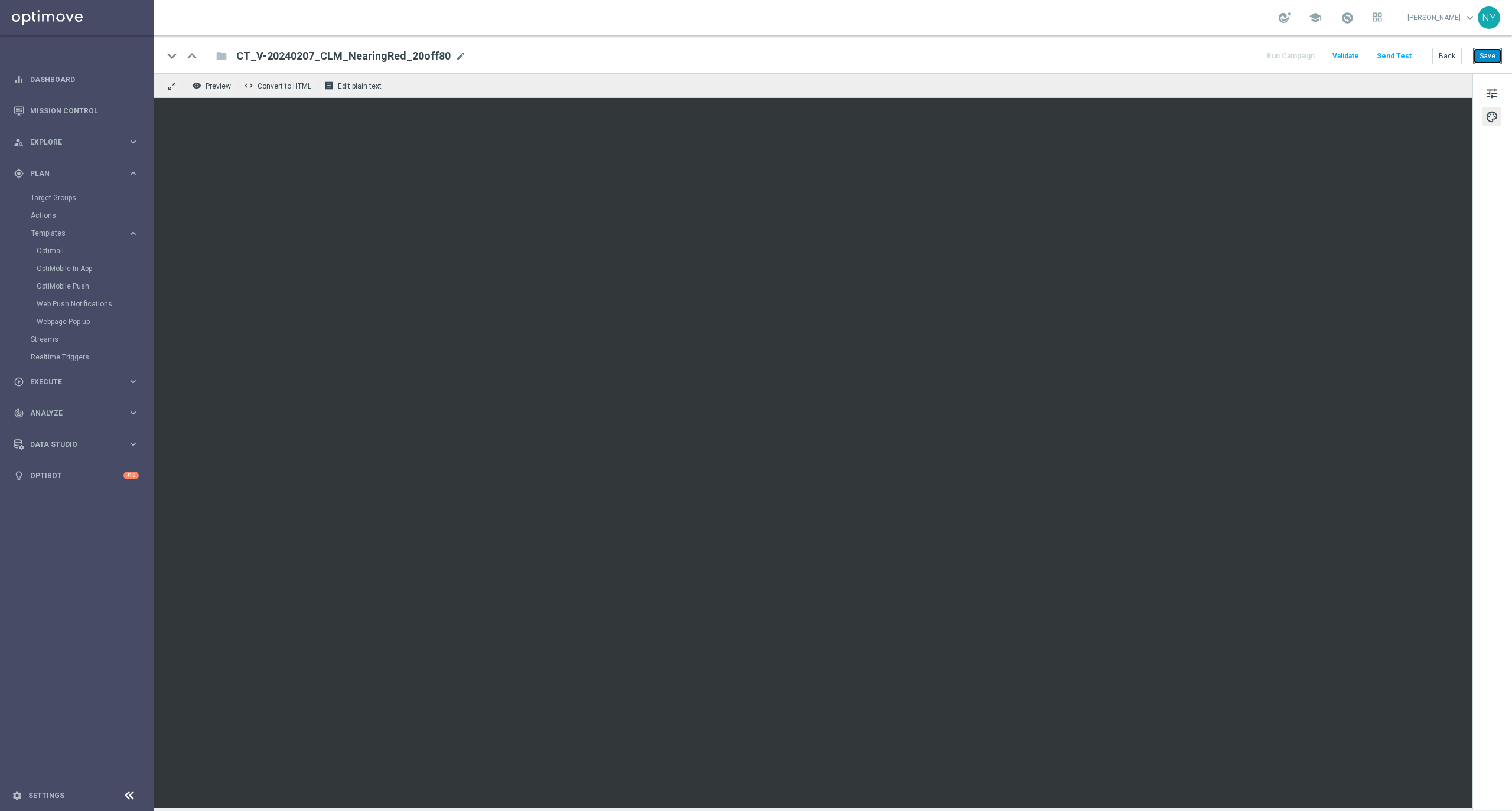
drag, startPoint x: 1486, startPoint y: 49, endPoint x: 1463, endPoint y: 53, distance: 23.3
click at [1486, 50] on button "Save" at bounding box center [1487, 56] width 29 height 17
click at [1392, 55] on button "Send Test" at bounding box center [1394, 56] width 38 height 16
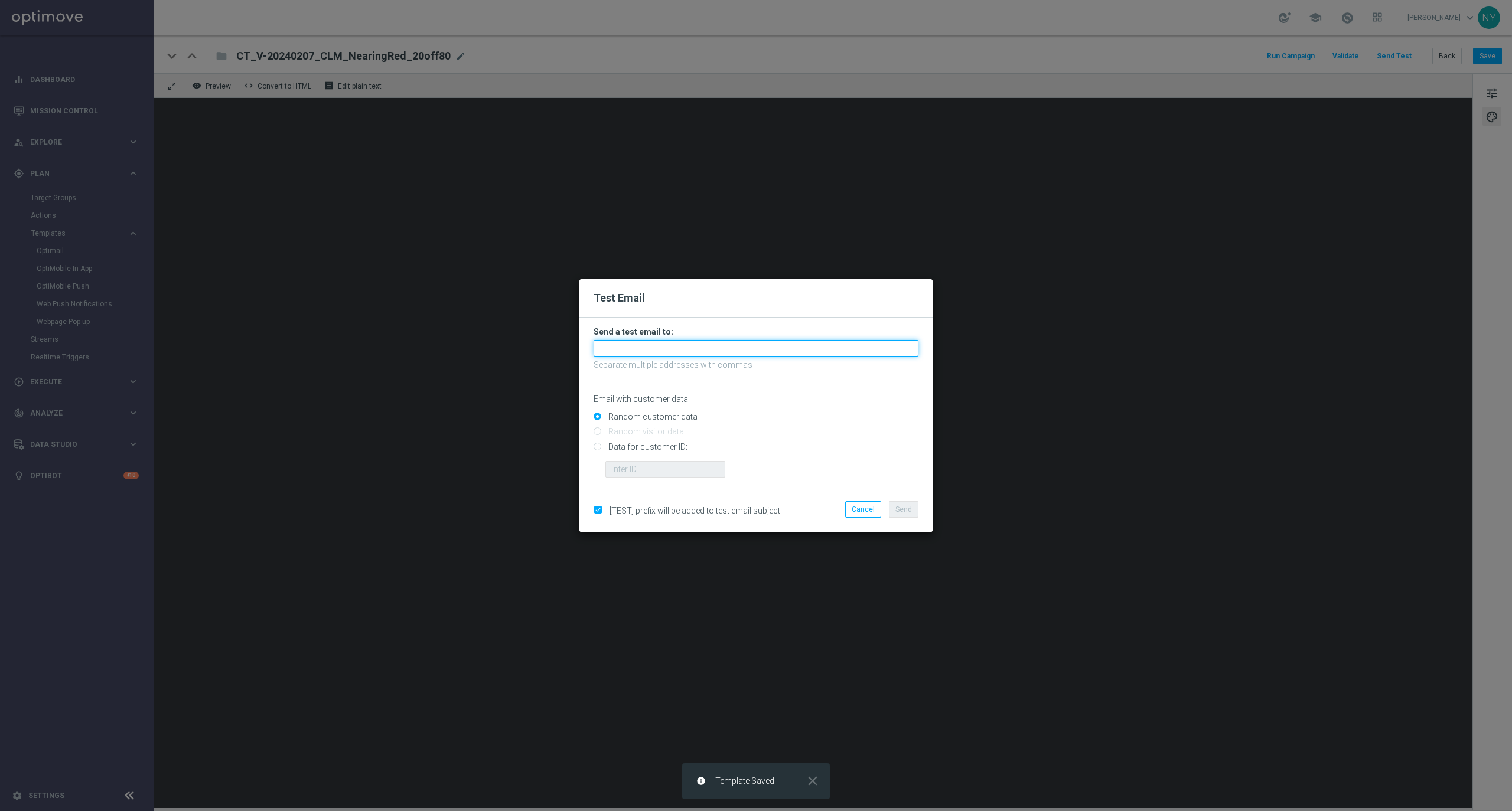
click at [620, 352] on input "text" at bounding box center [756, 348] width 325 height 17
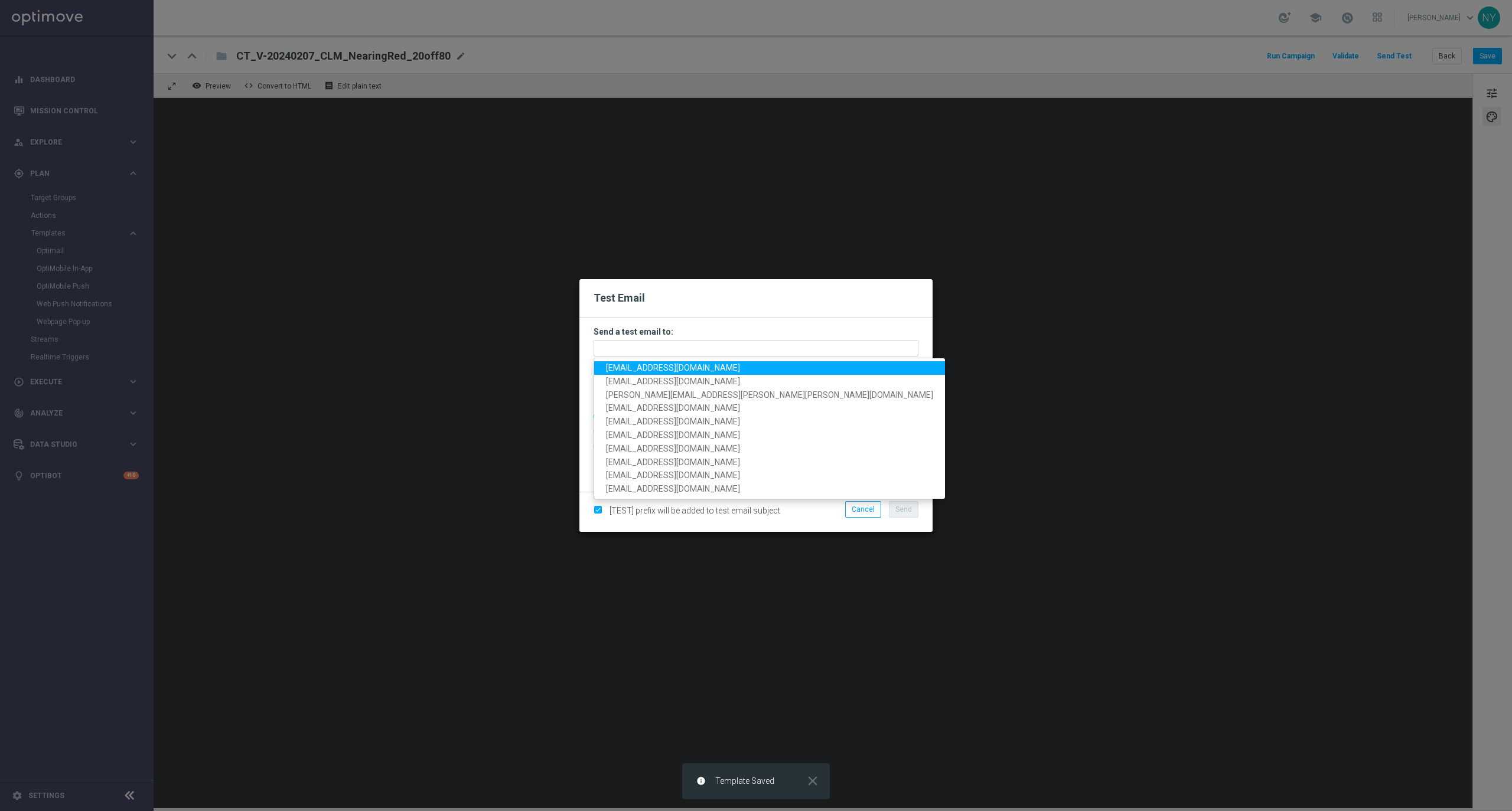
click at [624, 366] on span "[EMAIL_ADDRESS][DOMAIN_NAME]" at bounding box center [673, 367] width 134 height 9
type input "[EMAIL_ADDRESS][DOMAIN_NAME]"
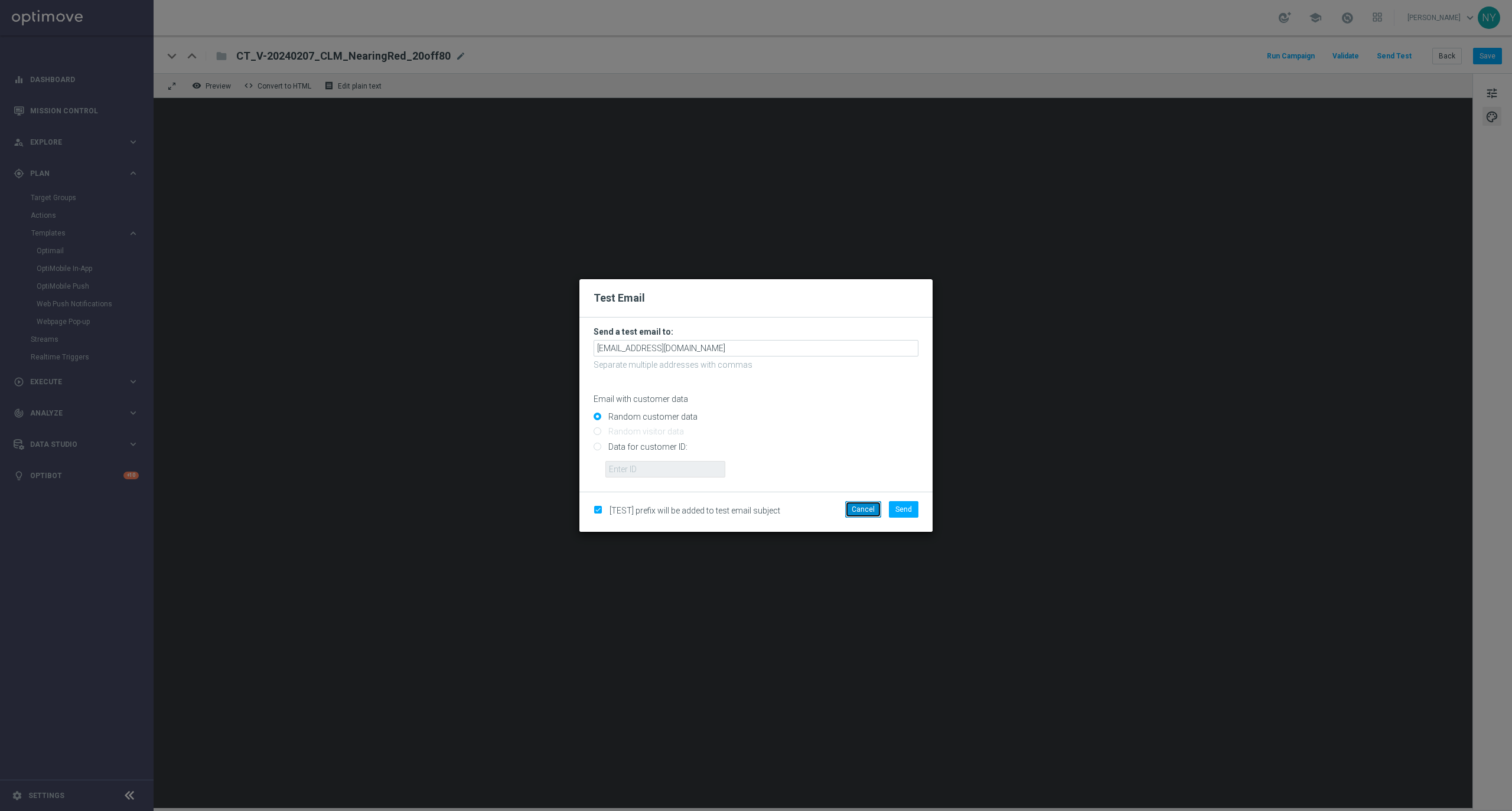
click at [868, 507] on button "Cancel" at bounding box center [864, 509] width 36 height 17
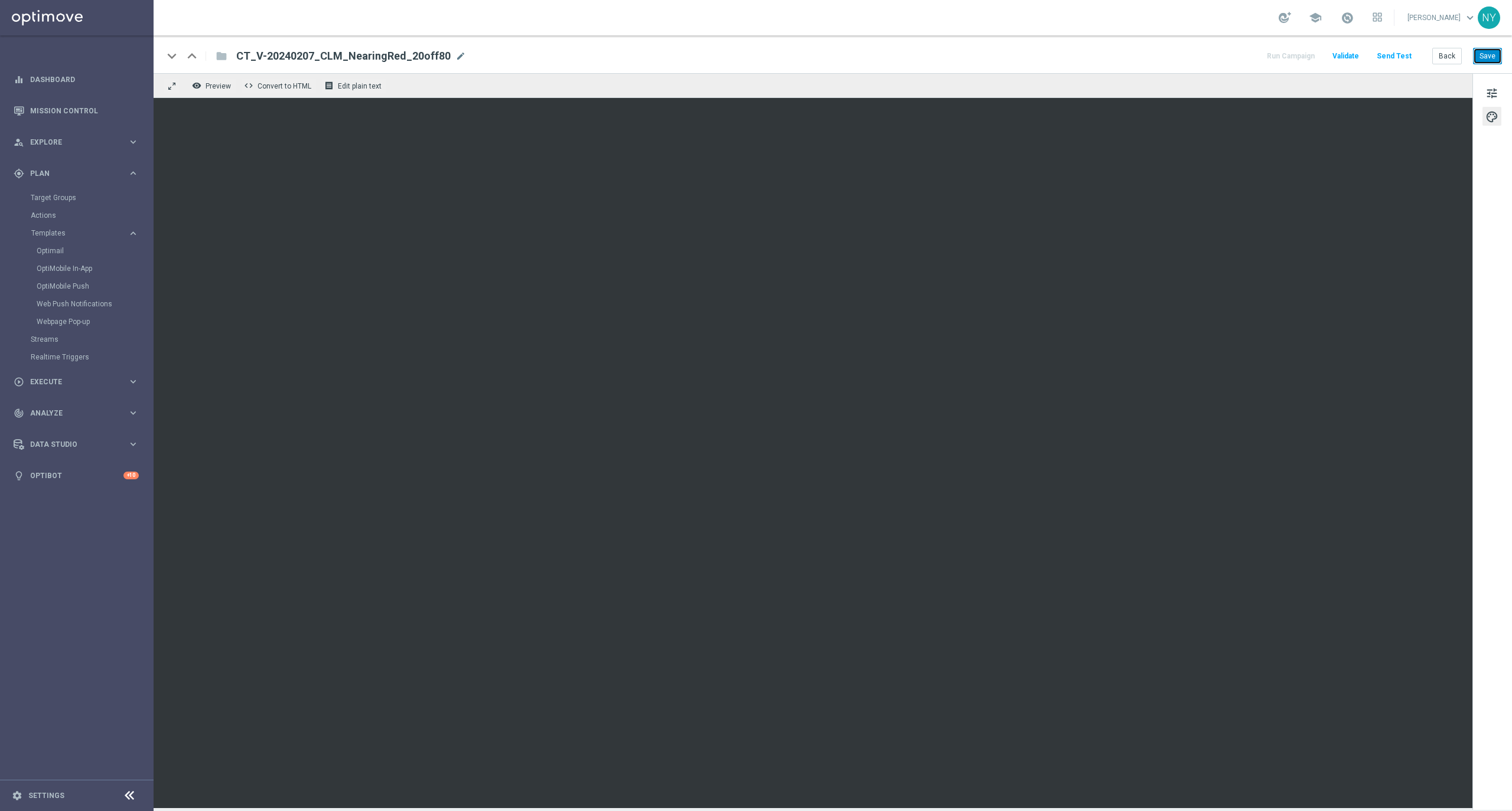
click at [1485, 50] on button "Save" at bounding box center [1487, 56] width 29 height 17
click at [1397, 53] on button "Send Test" at bounding box center [1394, 56] width 38 height 16
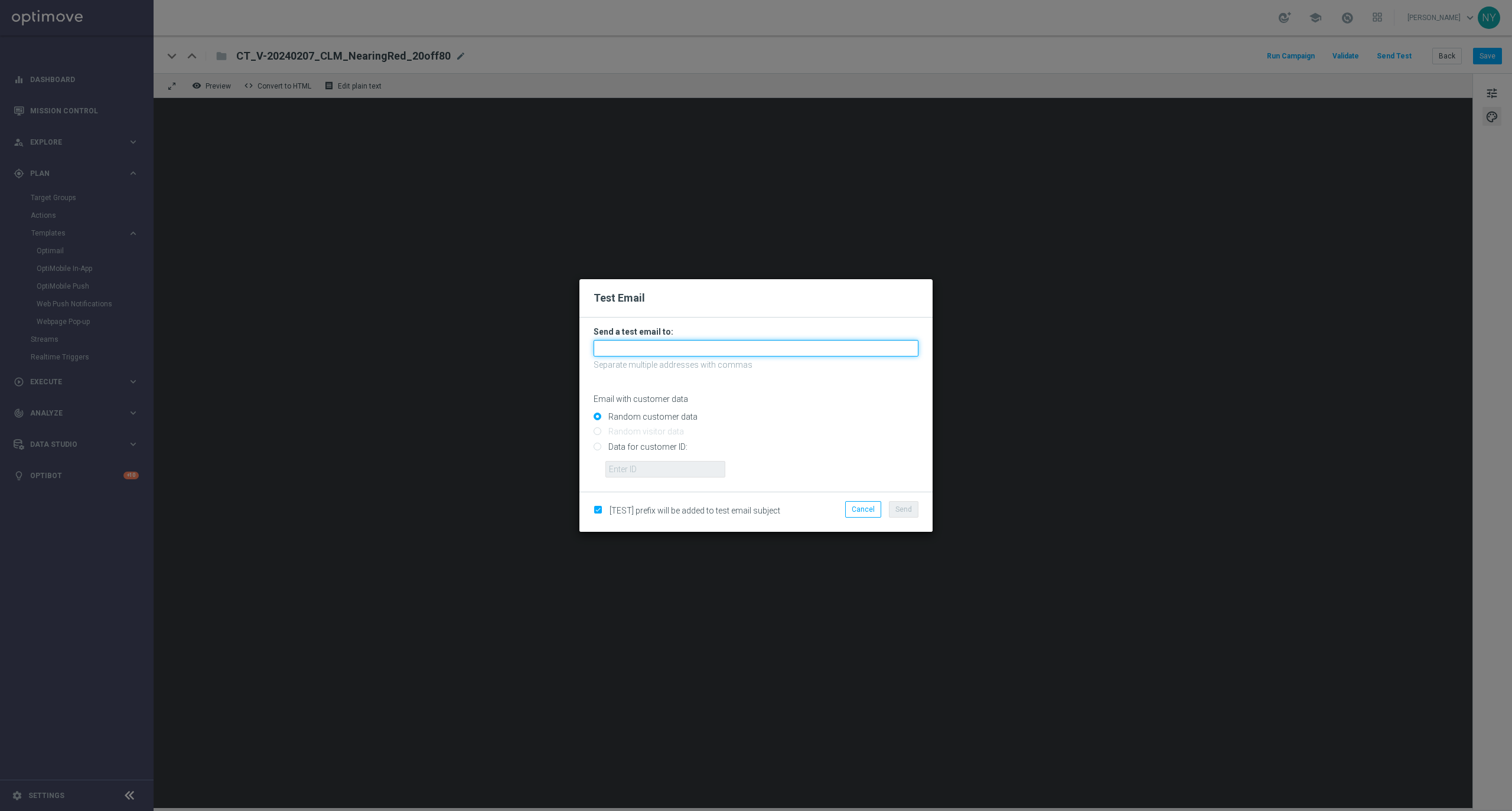
click at [626, 341] on input "text" at bounding box center [756, 348] width 325 height 17
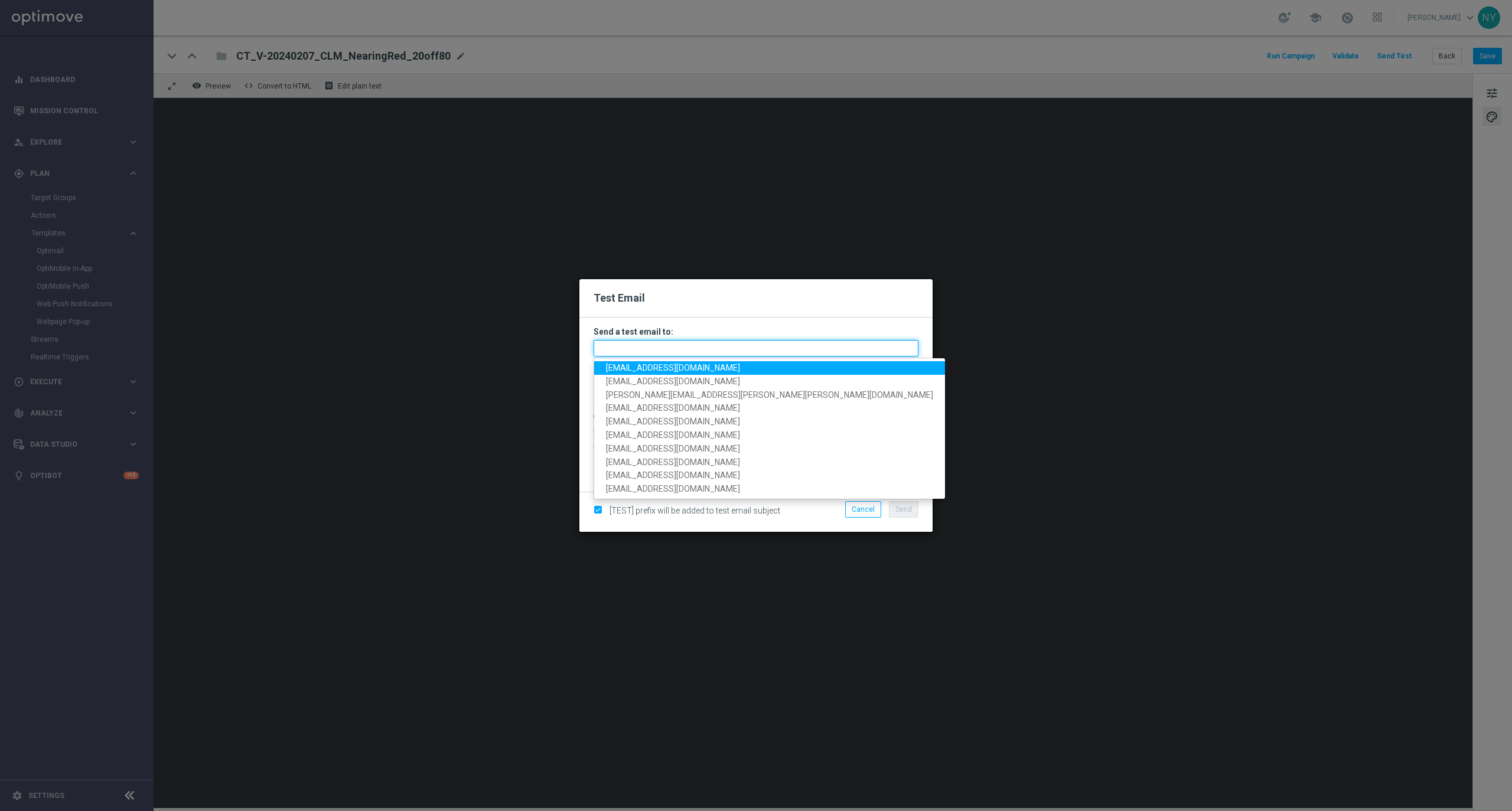
paste input "[EMAIL_ADDRESS][DOMAIN_NAME]"
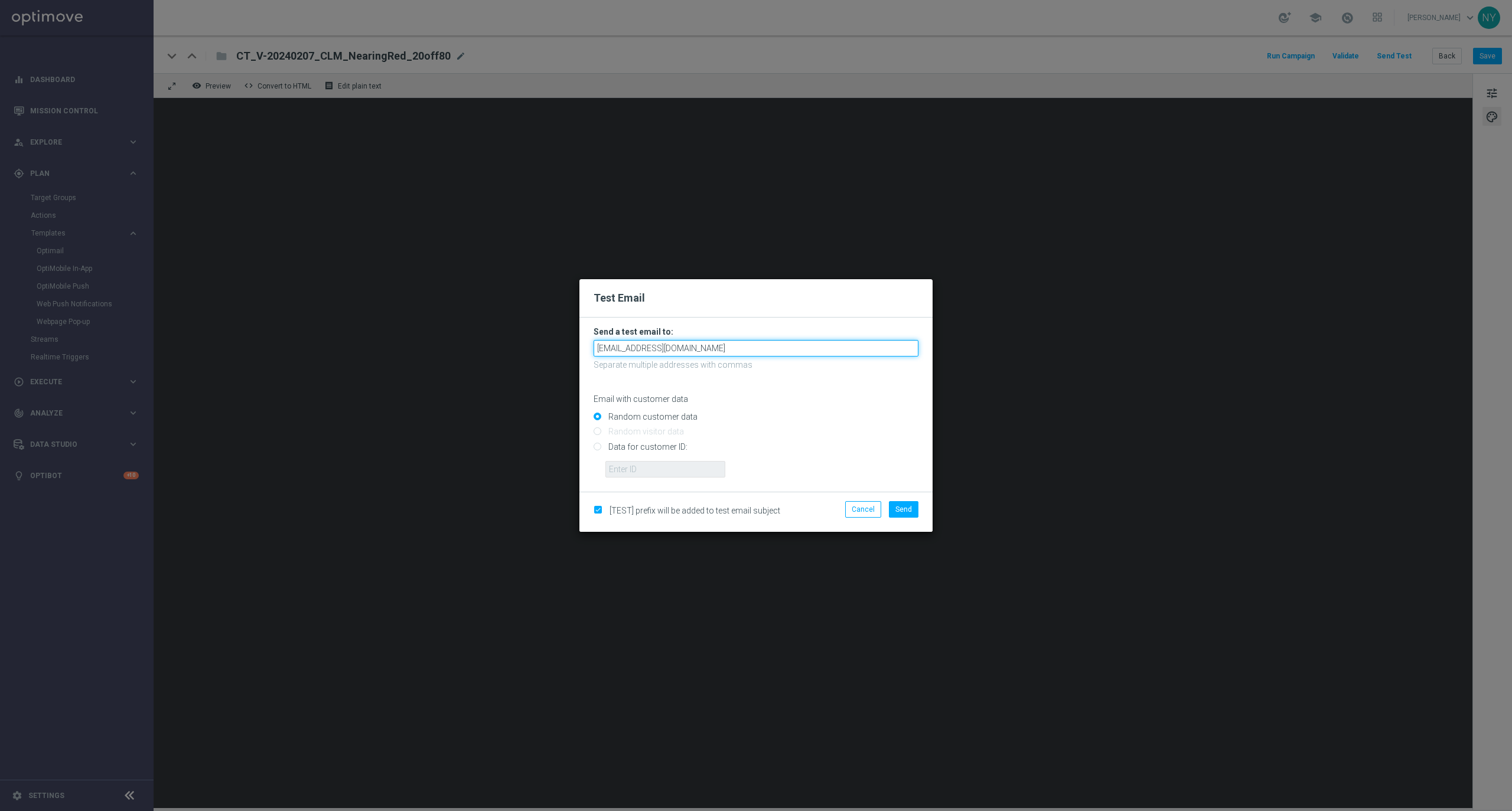
type input "[EMAIL_ADDRESS][DOMAIN_NAME]"
click at [820, 402] on p "Email with customer data" at bounding box center [756, 398] width 325 height 11
click at [903, 511] on span "Send" at bounding box center [903, 509] width 17 height 8
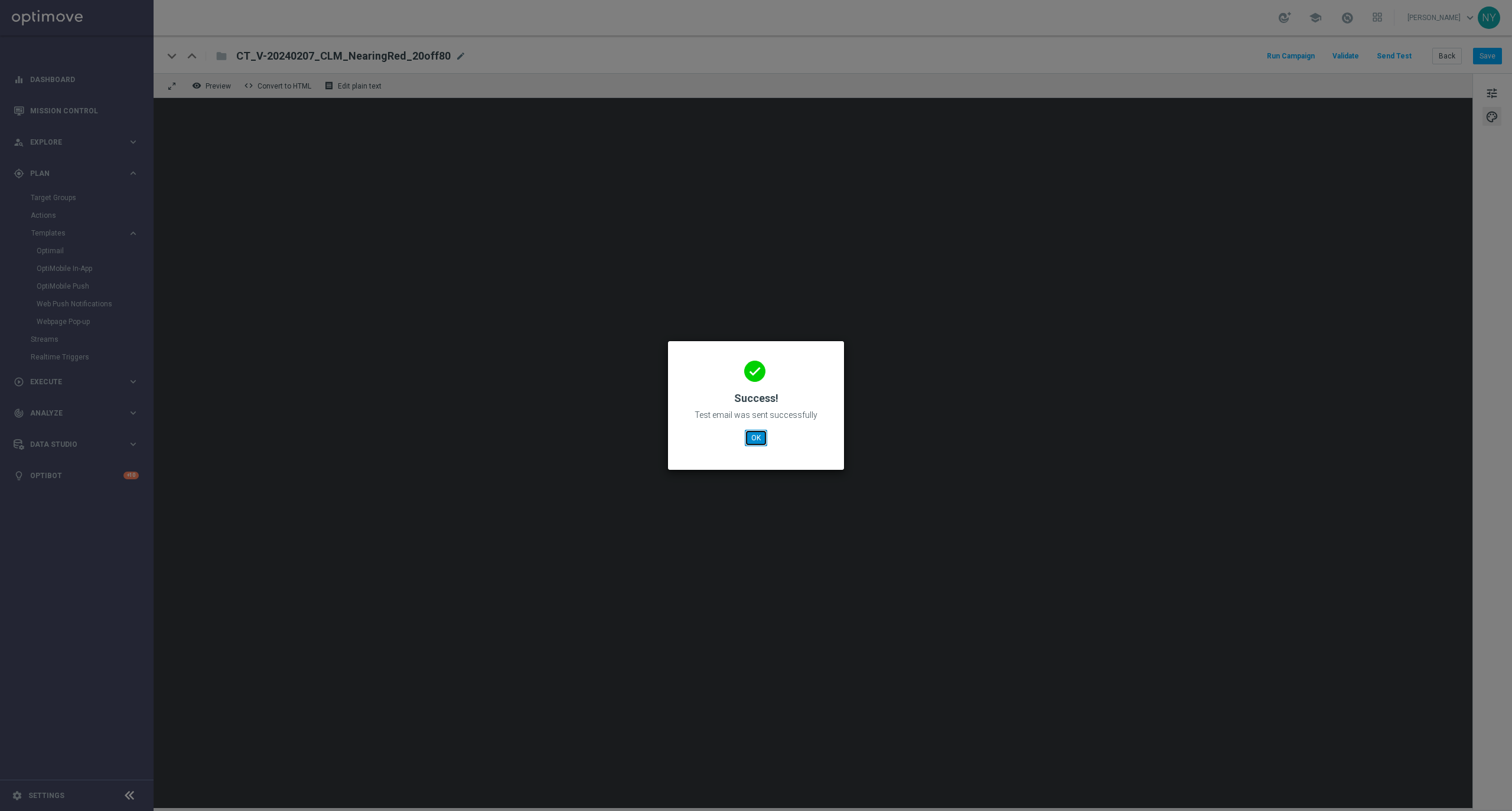
click at [749, 442] on button "OK" at bounding box center [755, 438] width 22 height 17
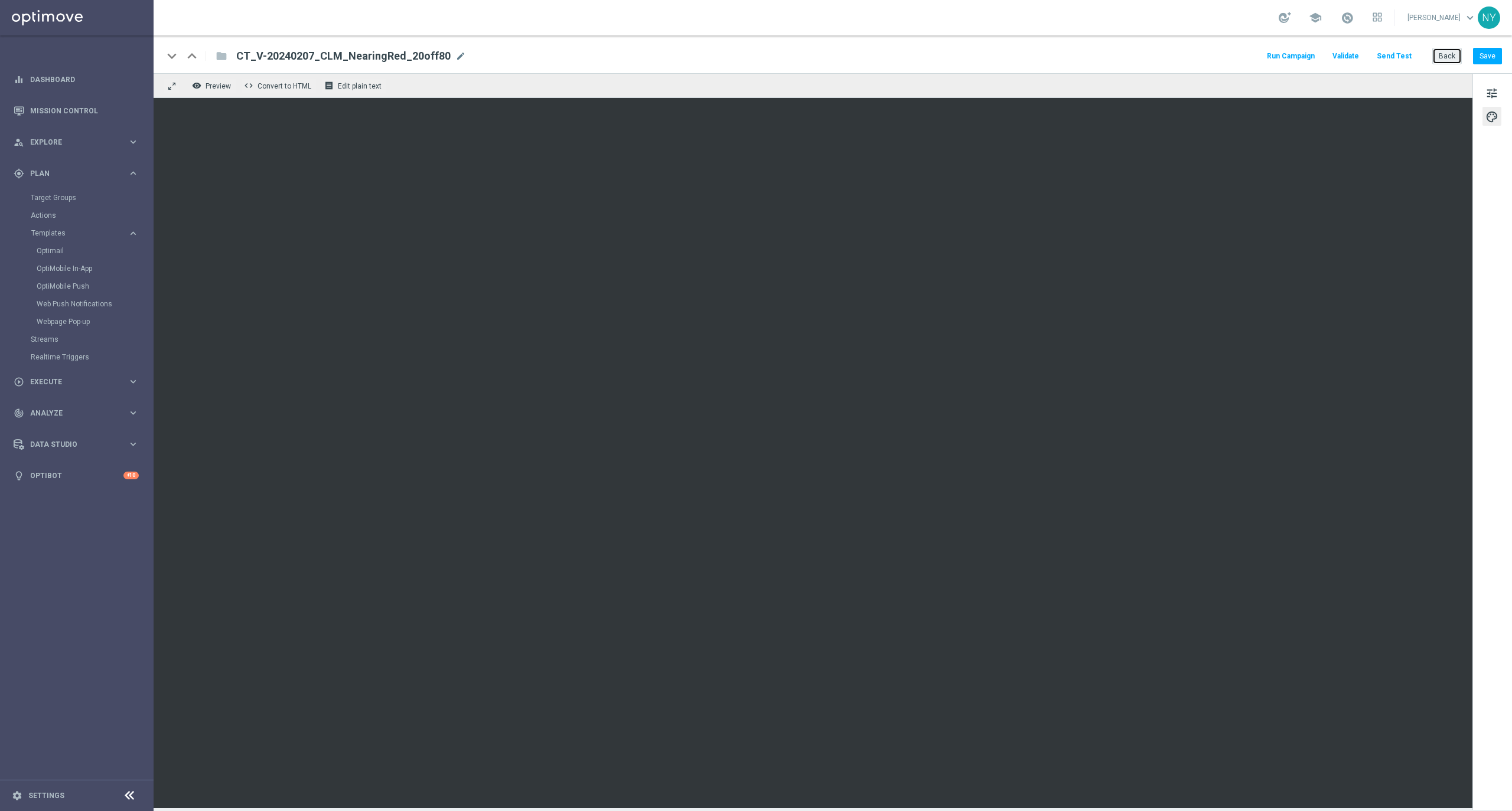
click at [1443, 53] on button "Back" at bounding box center [1447, 56] width 30 height 17
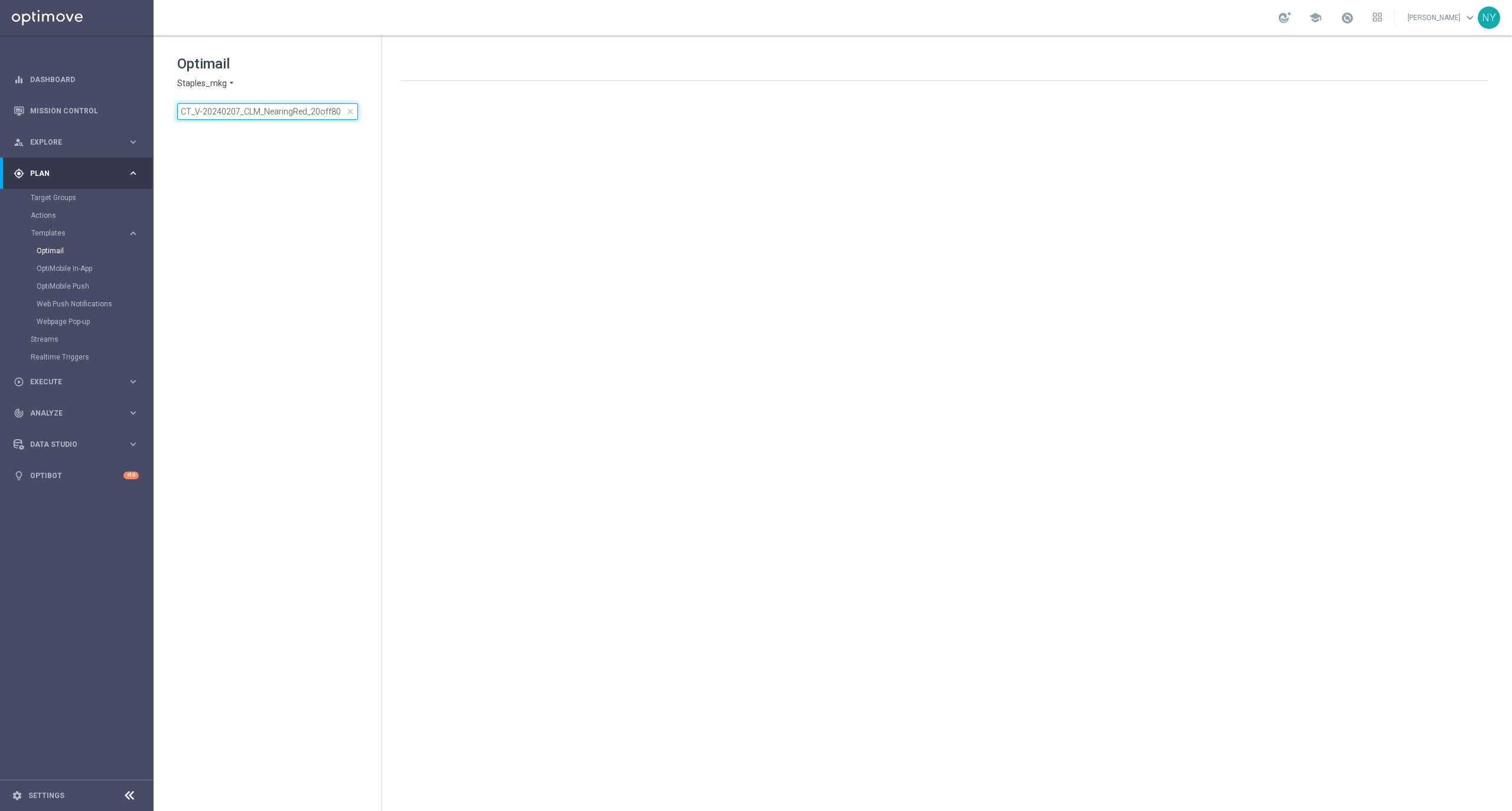
click at [336, 109] on input "CT_V-20240207_CLM_NearingRed_20off80" at bounding box center [267, 112] width 180 height 17
drag, startPoint x: 338, startPoint y: 109, endPoint x: -12, endPoint y: 117, distance: 350.1
click at [0, 117] on html "equalizer Dashboard Mission Control" at bounding box center [756, 405] width 1512 height 811
type input "CT_V-20240207_CLM_NearingYellow_10off60"
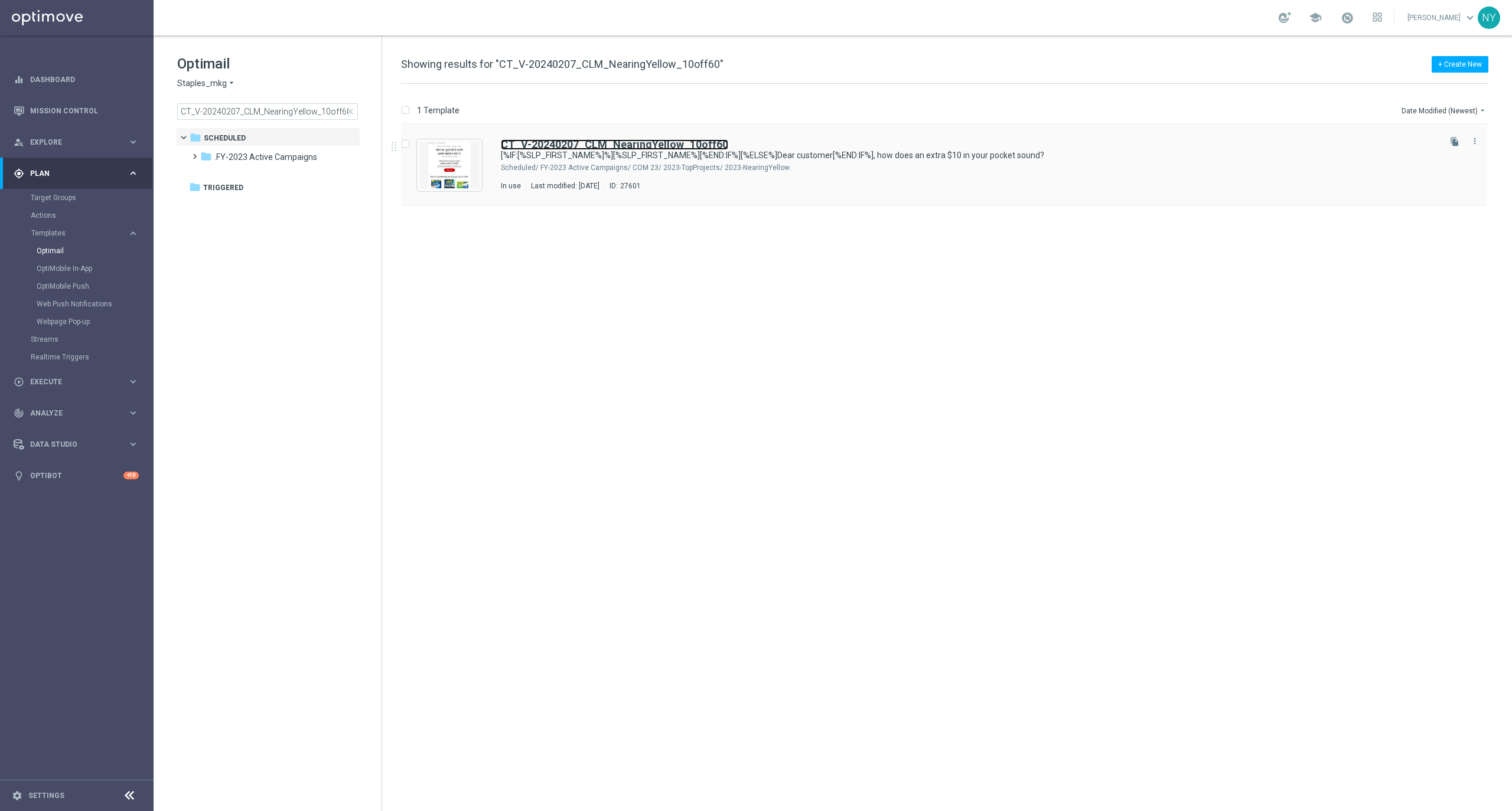
click at [638, 146] on b "CT_V-20240207_CLM_NearingYellow_10off60" at bounding box center [615, 144] width 227 height 12
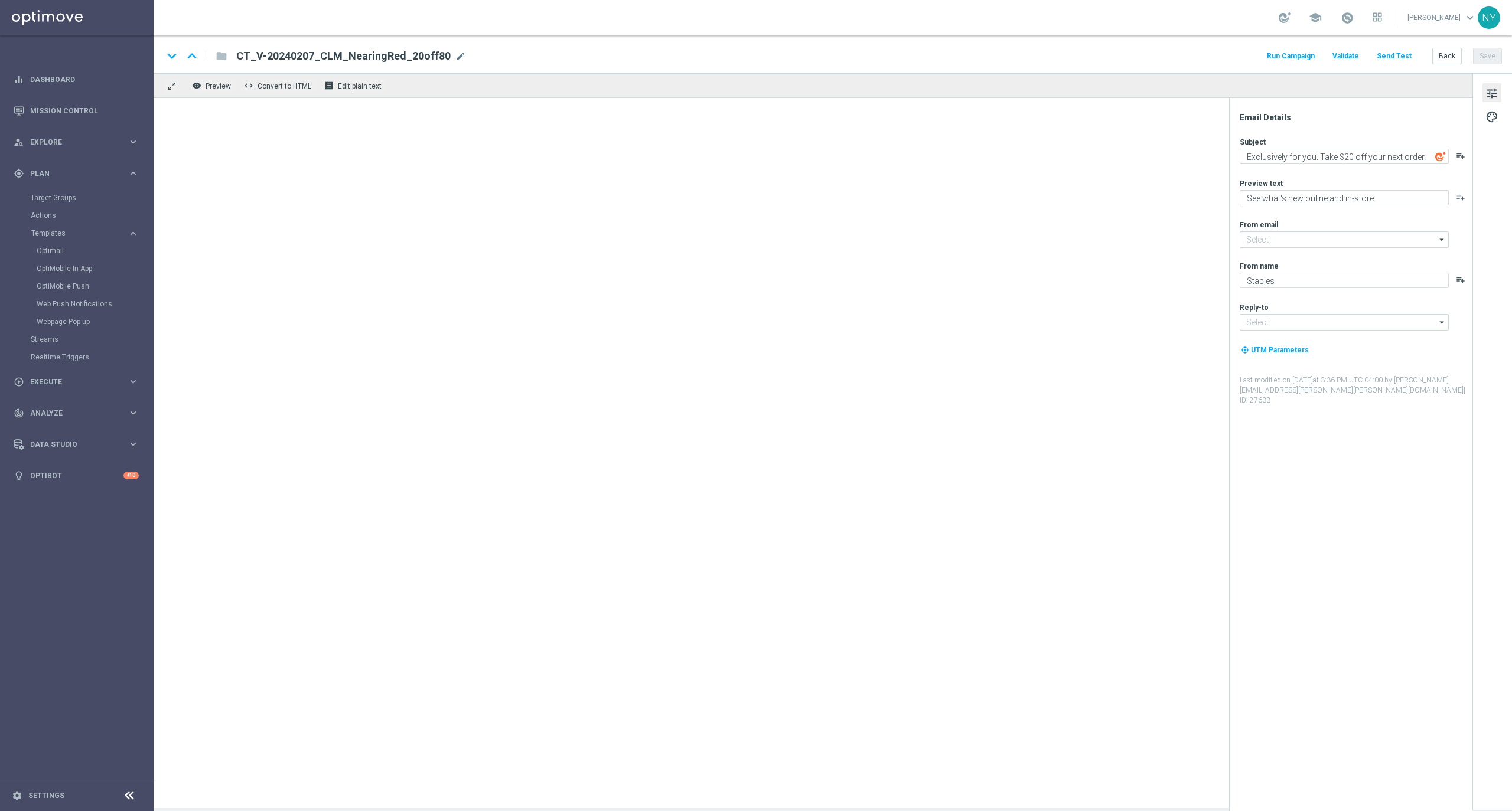
type input "[EMAIL_ADDRESS][DOMAIN_NAME]"
type textarea "[%IF:[%SLP_FIRST_NAME%]%][%SLP_FIRST_NAME%][%END:IF%][%ELSE%]Dear customer[%END…"
type textarea "Come shop again and score this EXCLUSIVE offer."
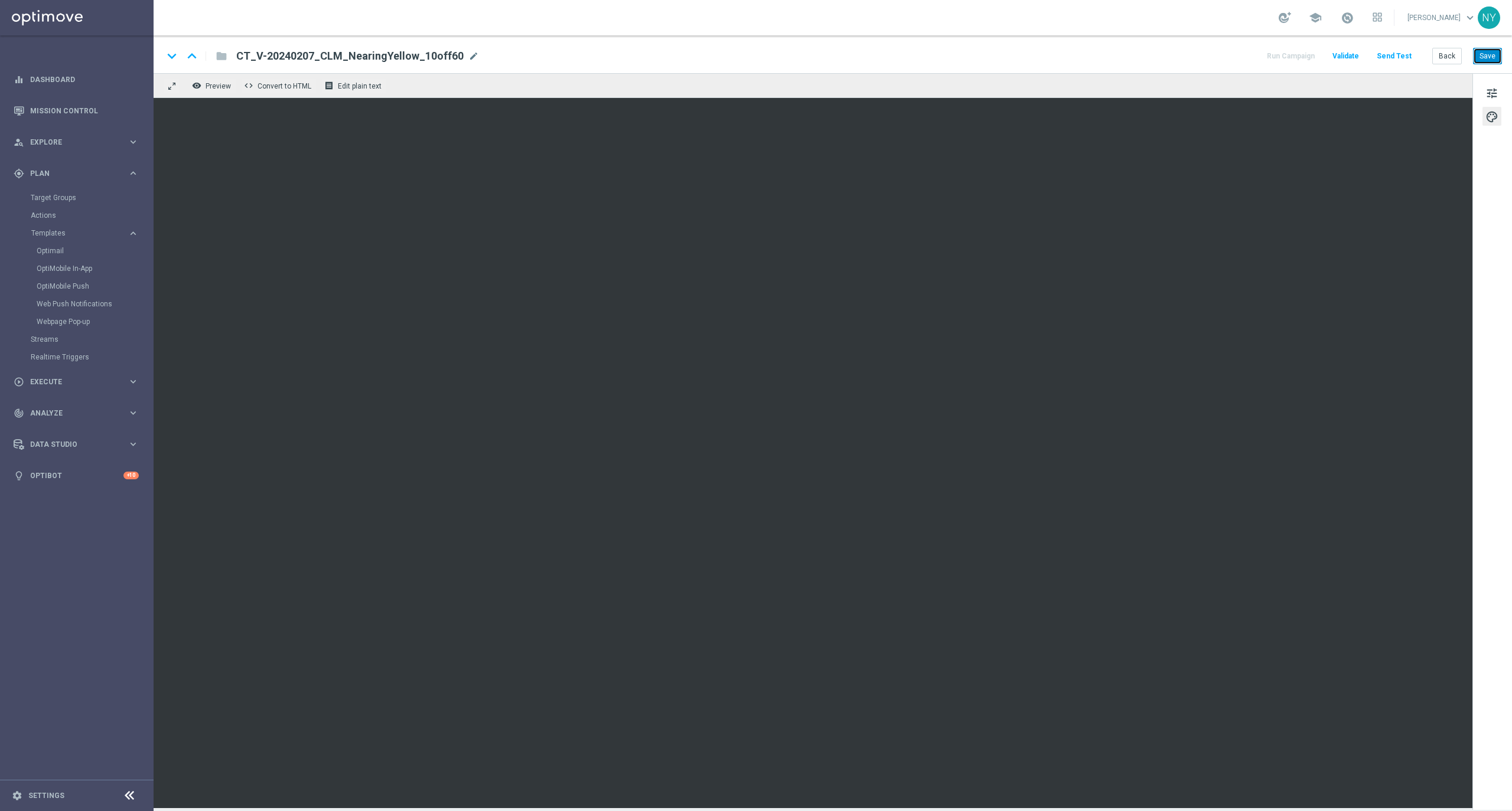
click at [1486, 55] on button "Save" at bounding box center [1487, 56] width 29 height 17
click at [1387, 53] on button "Send Test" at bounding box center [1394, 56] width 38 height 16
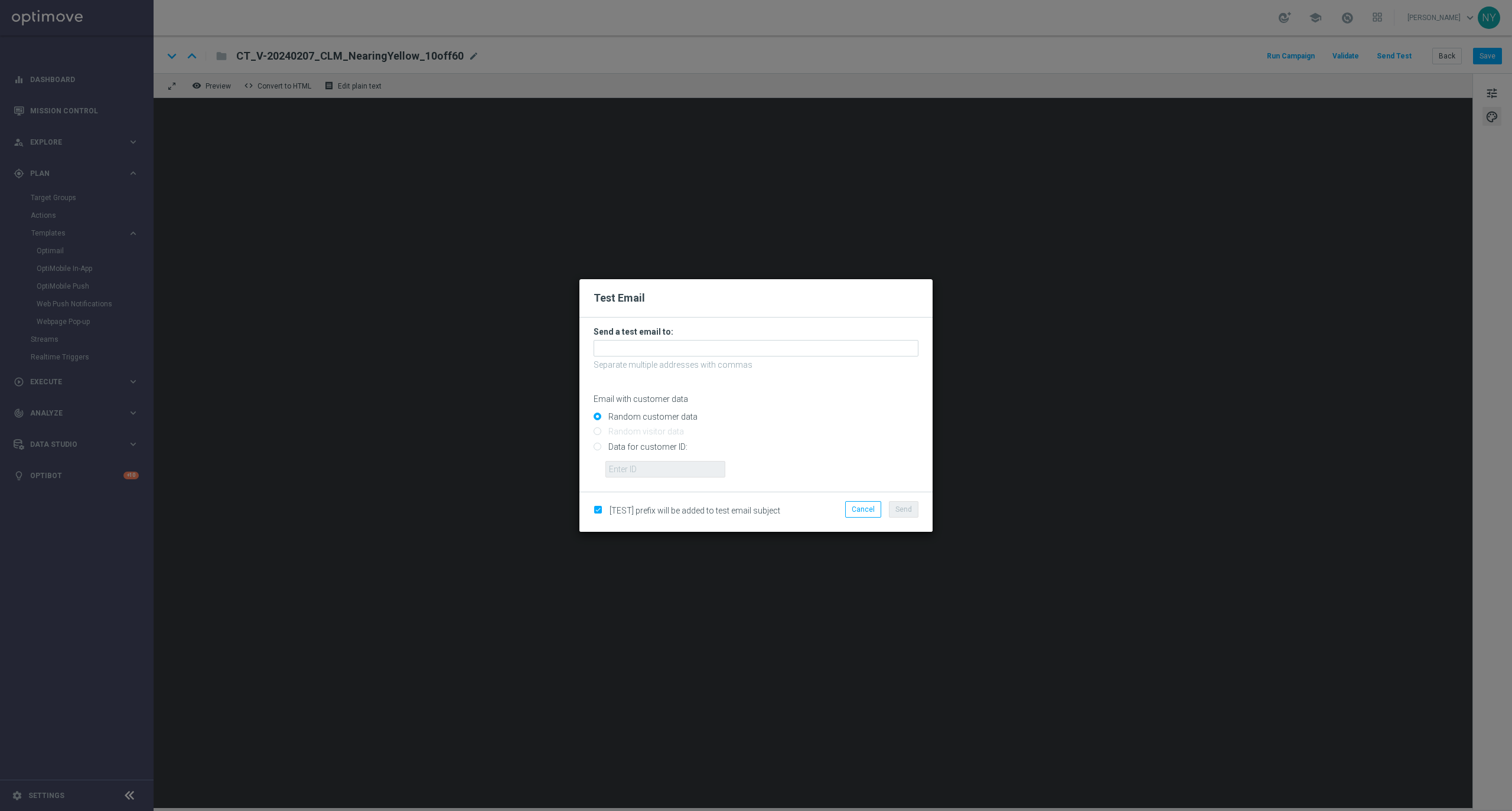
drag, startPoint x: 596, startPoint y: 444, endPoint x: 612, endPoint y: 464, distance: 25.6
click at [596, 444] on input "Data for customer ID:" at bounding box center [756, 451] width 325 height 17
radio input "true"
click at [612, 464] on input "text" at bounding box center [665, 470] width 120 height 17
paste input "10000020539"
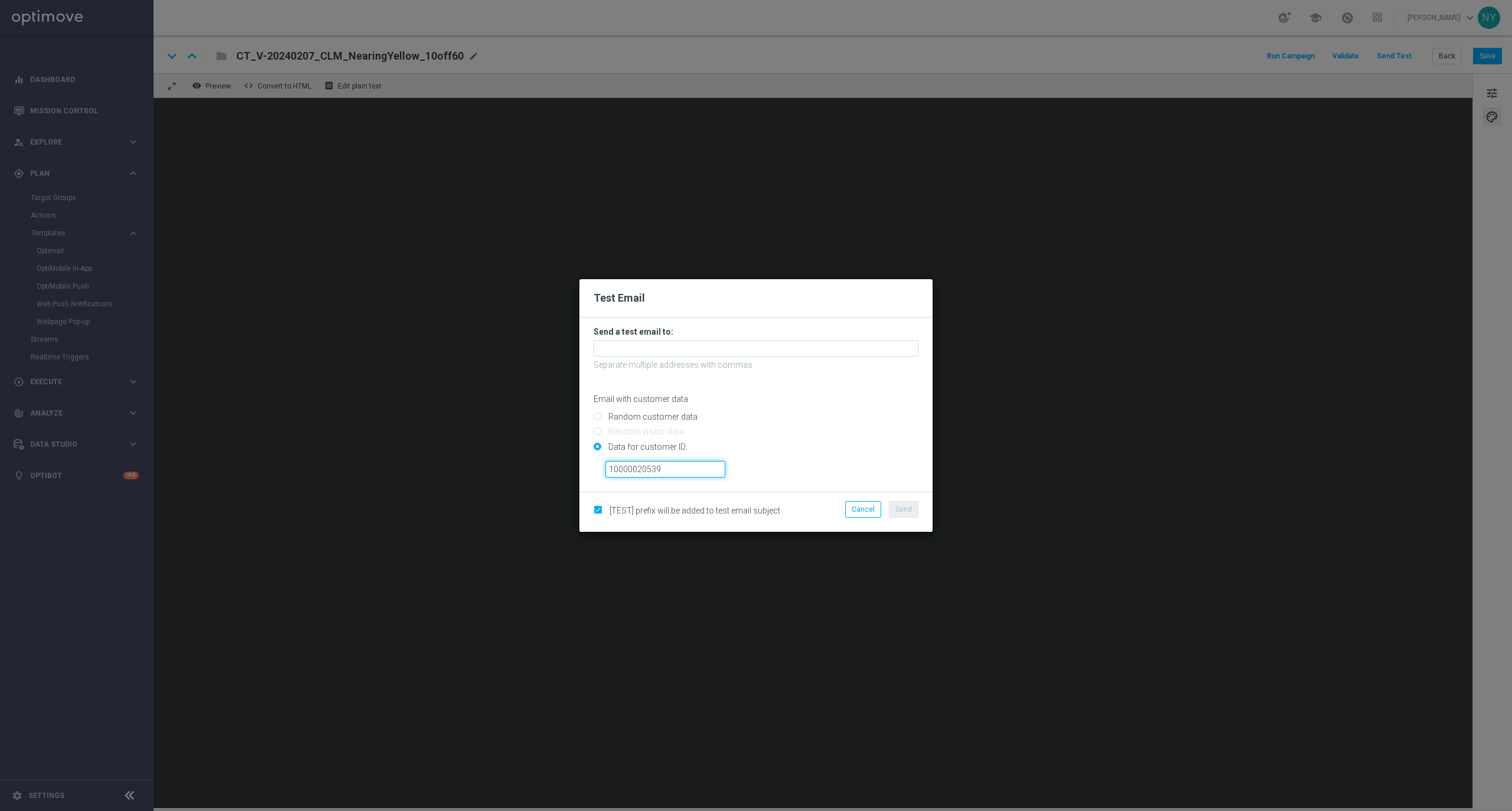
type input "10000020539"
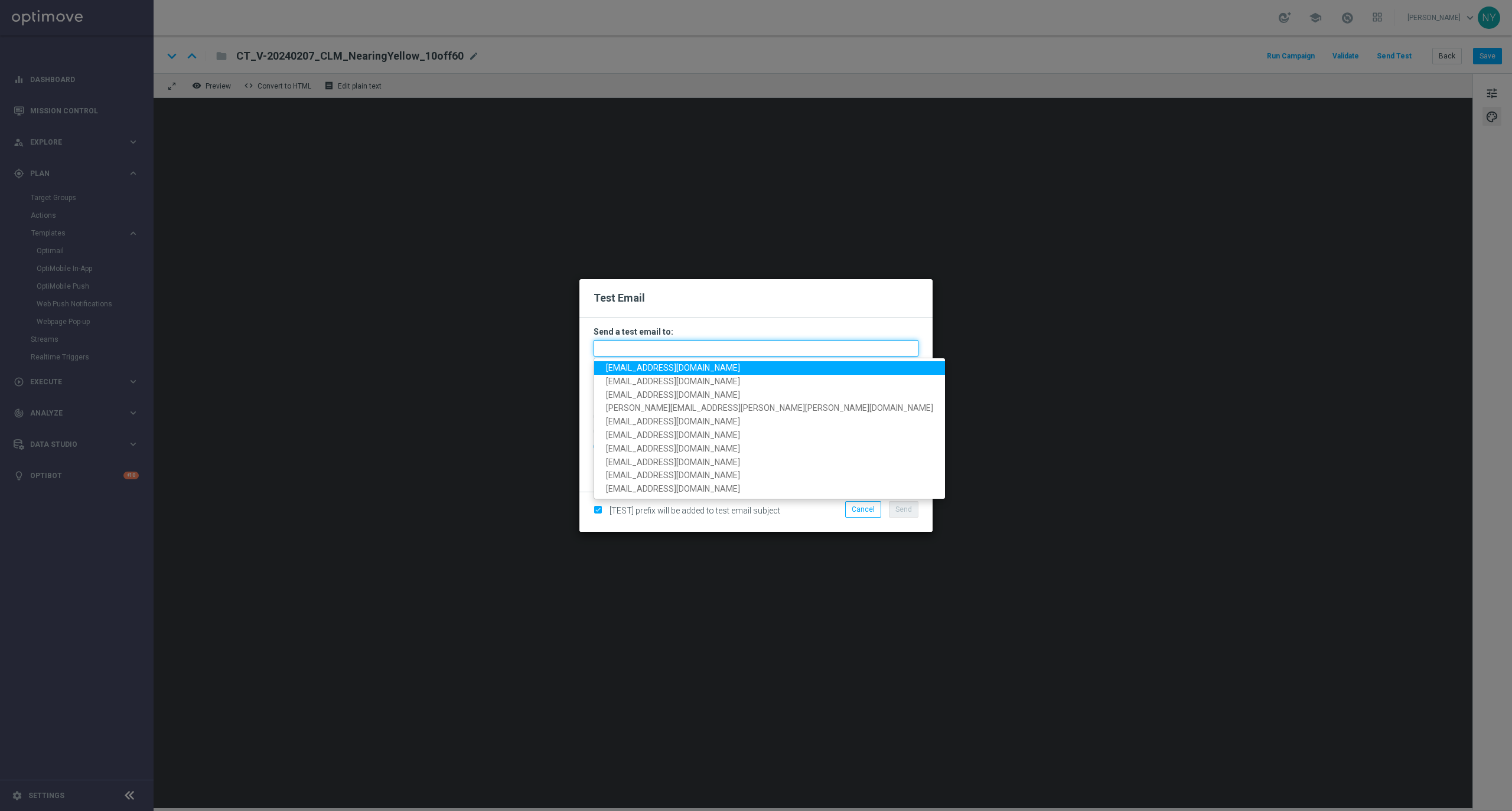
click at [627, 348] on input "text" at bounding box center [756, 348] width 325 height 17
drag, startPoint x: 633, startPoint y: 348, endPoint x: 641, endPoint y: 348, distance: 8.0
click at [633, 348] on input "text" at bounding box center [756, 348] width 325 height 17
paste input "[EMAIL_ADDRESS][DOMAIN_NAME]"
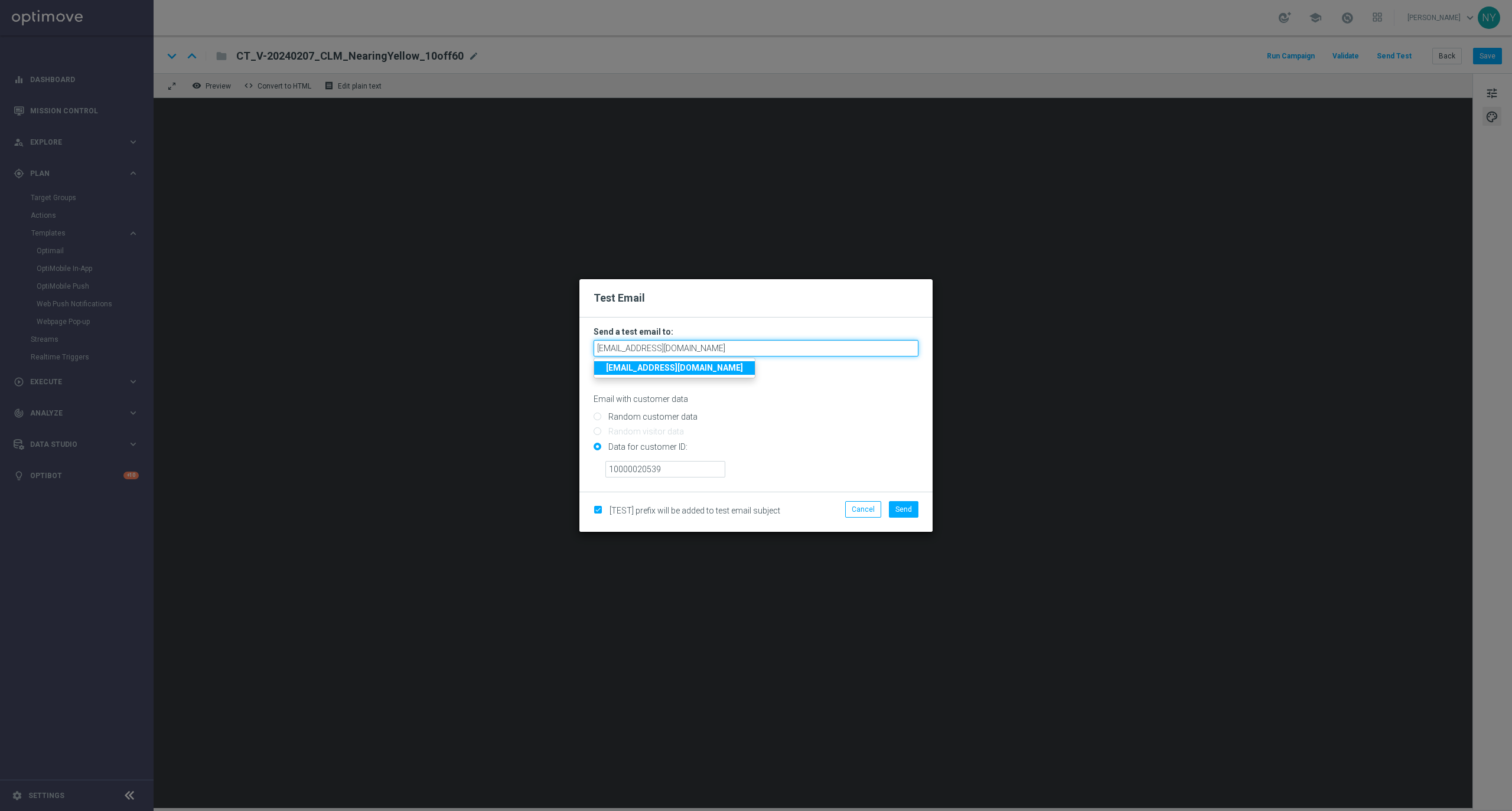
type input "[EMAIL_ADDRESS][DOMAIN_NAME]"
drag, startPoint x: 681, startPoint y: 471, endPoint x: 539, endPoint y: 470, distance: 142.0
click at [539, 470] on modal-container "Test Email Send a test email to: neilyetts3-b7yxv@litmusemail.com neilyetts3-b7…" at bounding box center [756, 405] width 1512 height 811
click at [816, 414] on input "Random customer data" at bounding box center [756, 422] width 325 height 17
radio input "true"
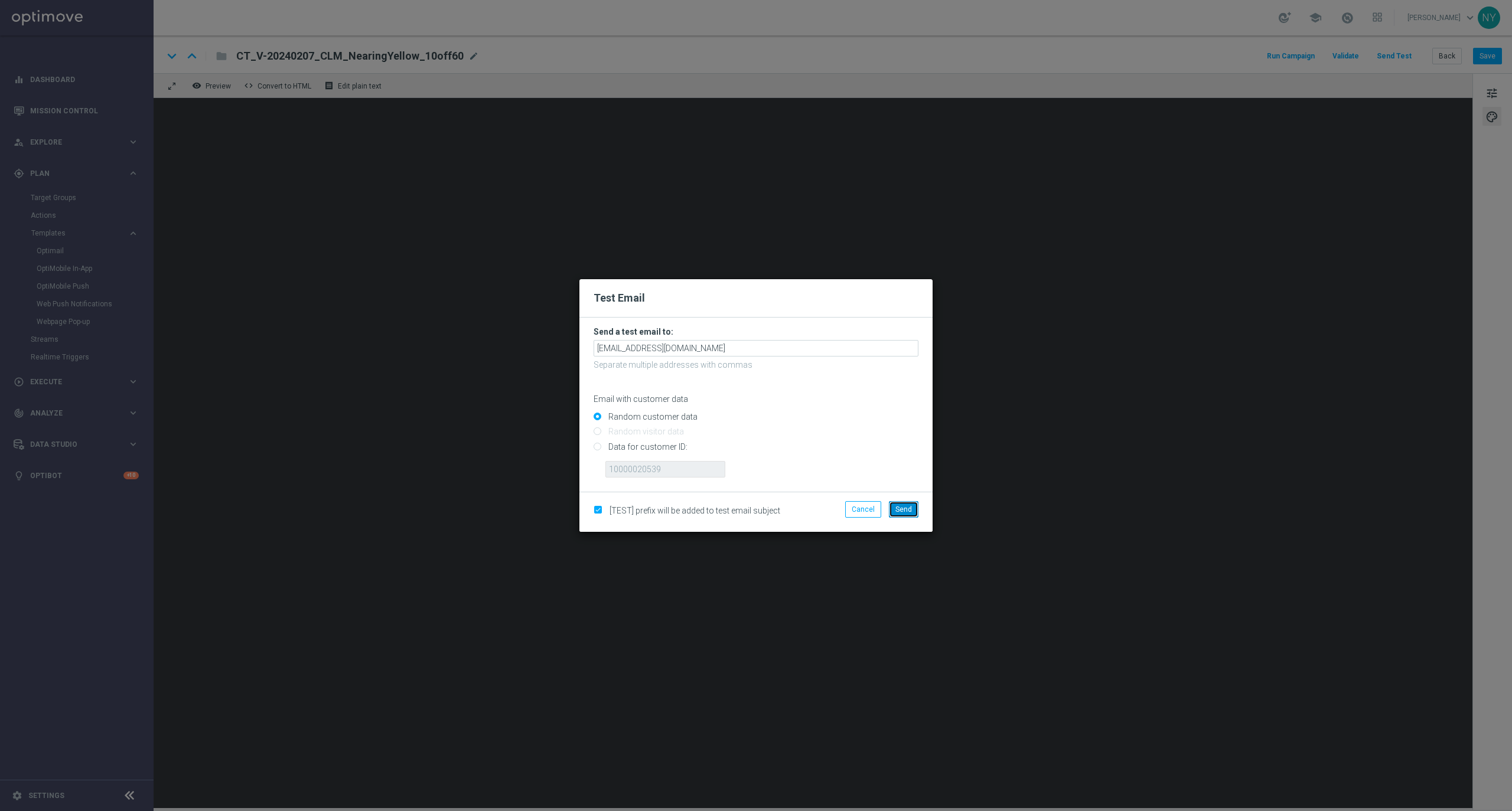
click at [907, 511] on span "Send" at bounding box center [903, 509] width 17 height 8
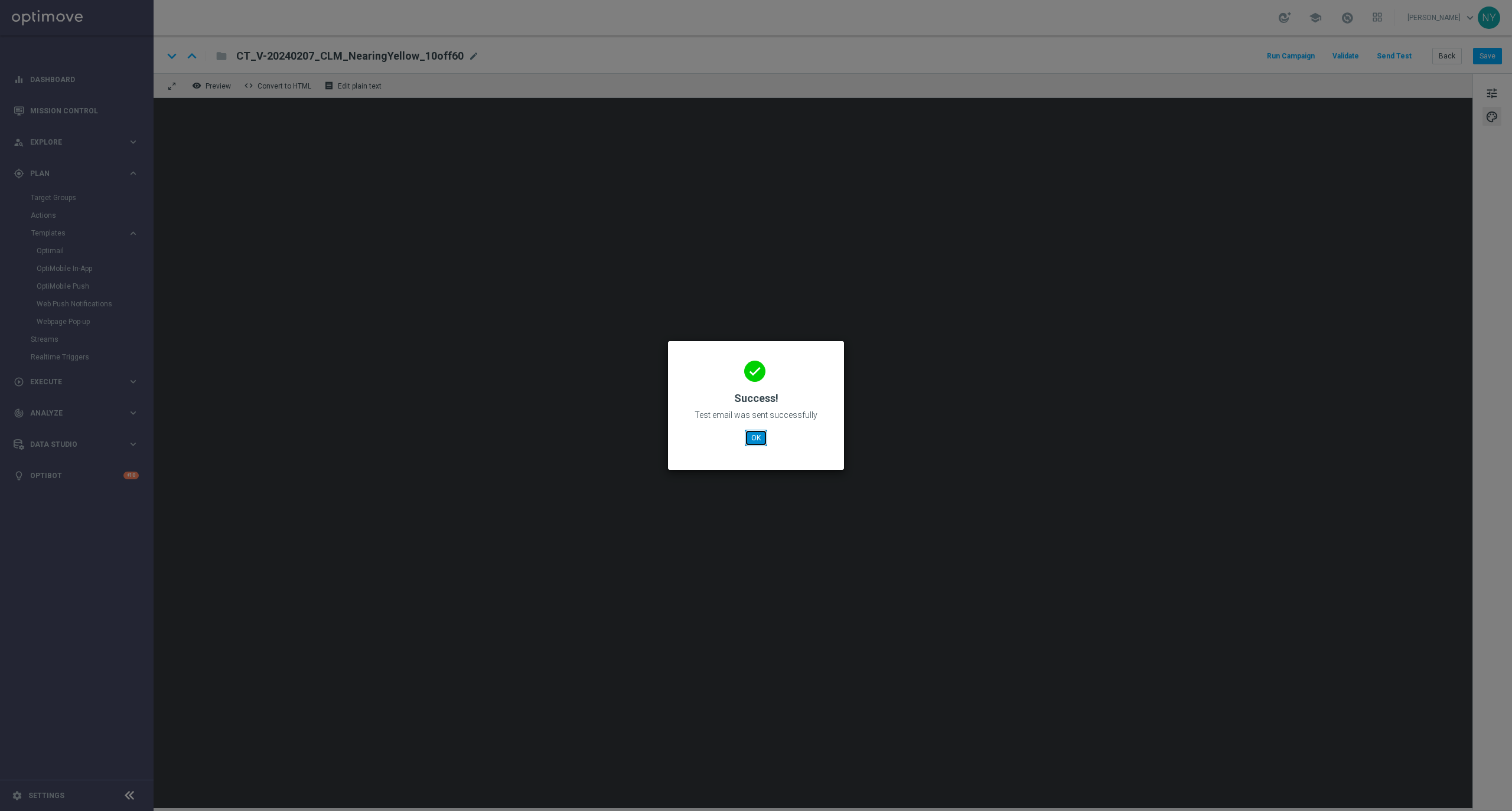
click at [753, 439] on button "OK" at bounding box center [755, 438] width 22 height 17
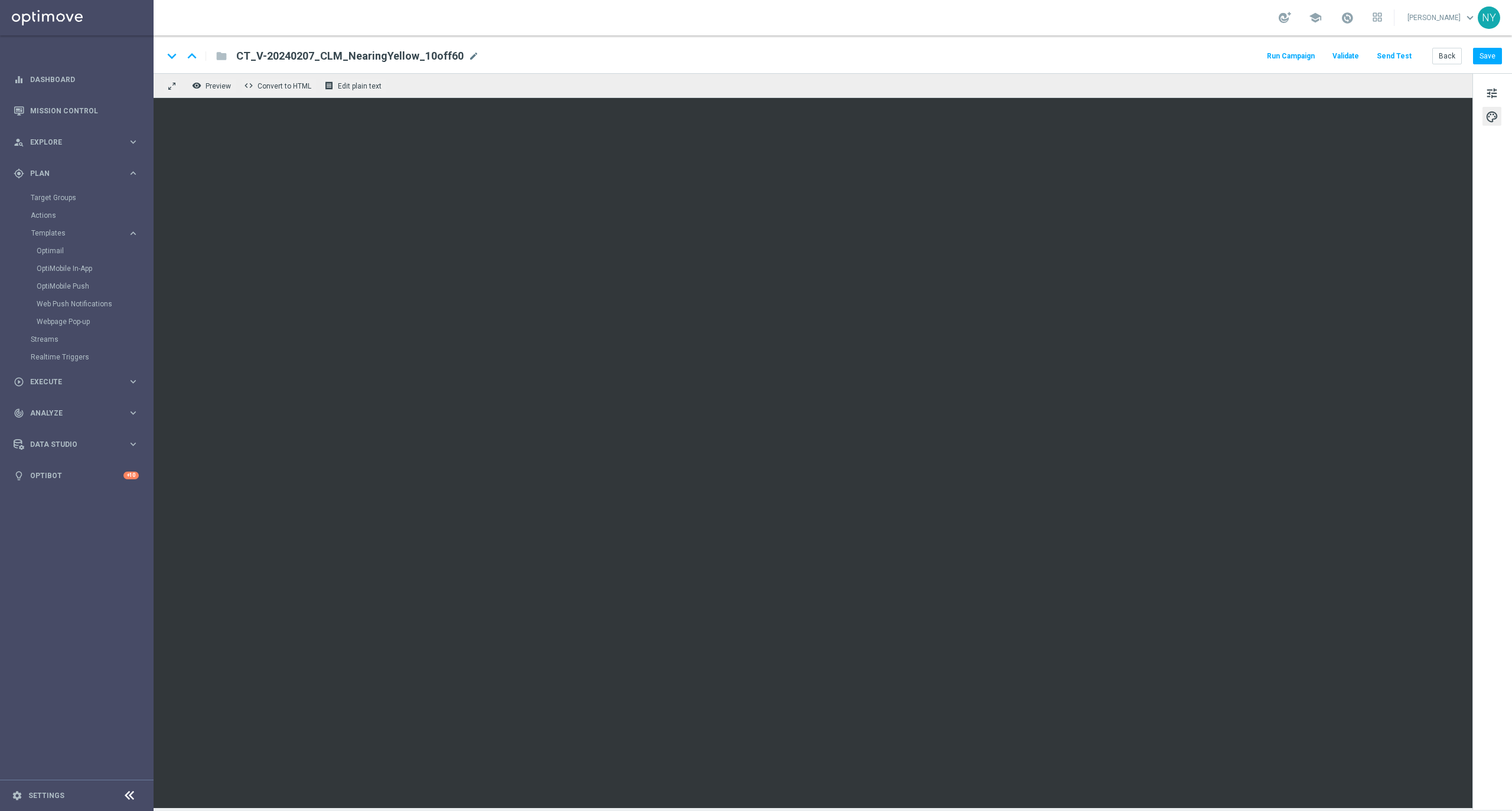
click at [1392, 59] on button "Send Test" at bounding box center [1394, 56] width 38 height 16
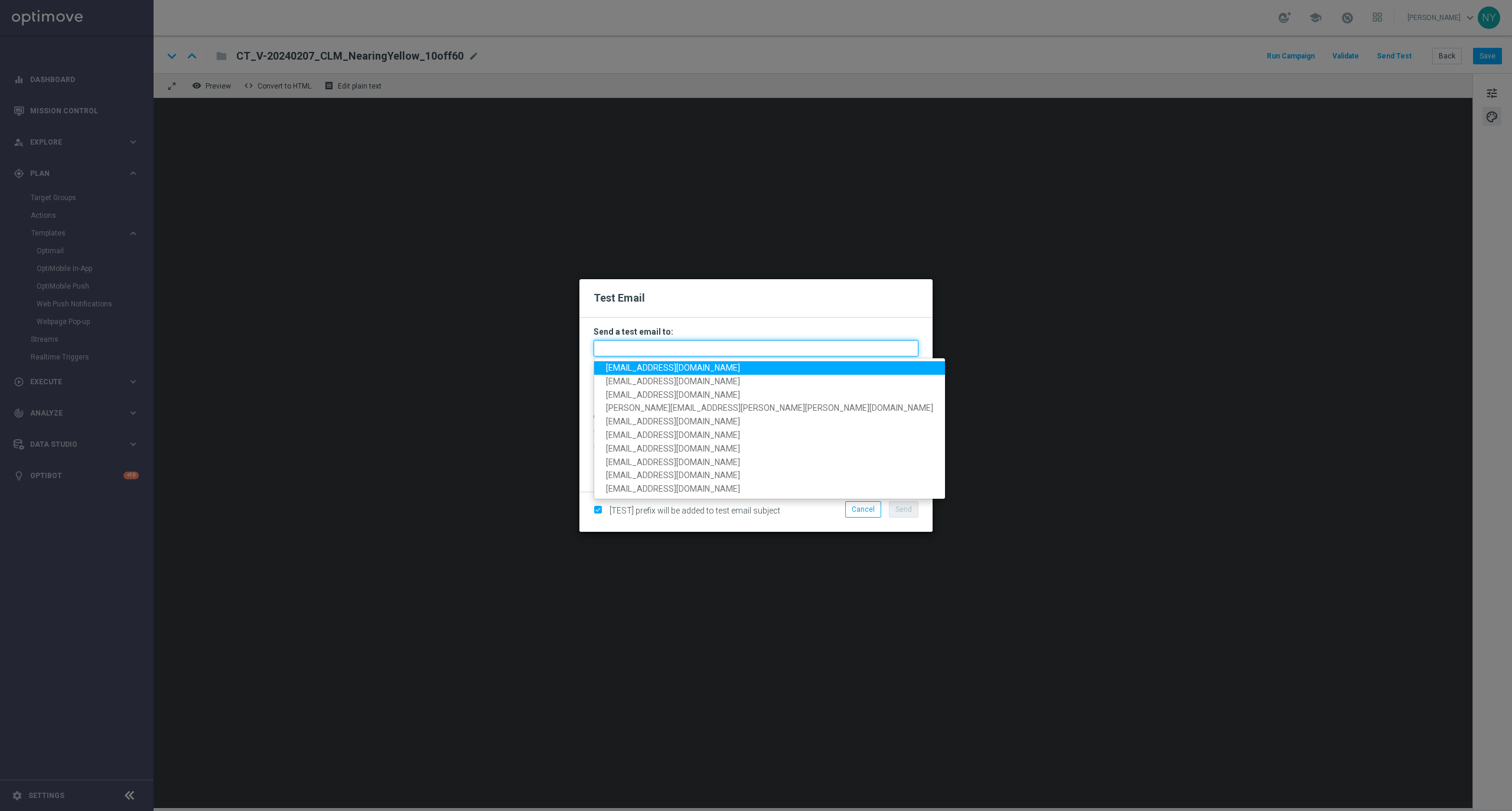
click at [618, 352] on input "text" at bounding box center [756, 348] width 325 height 17
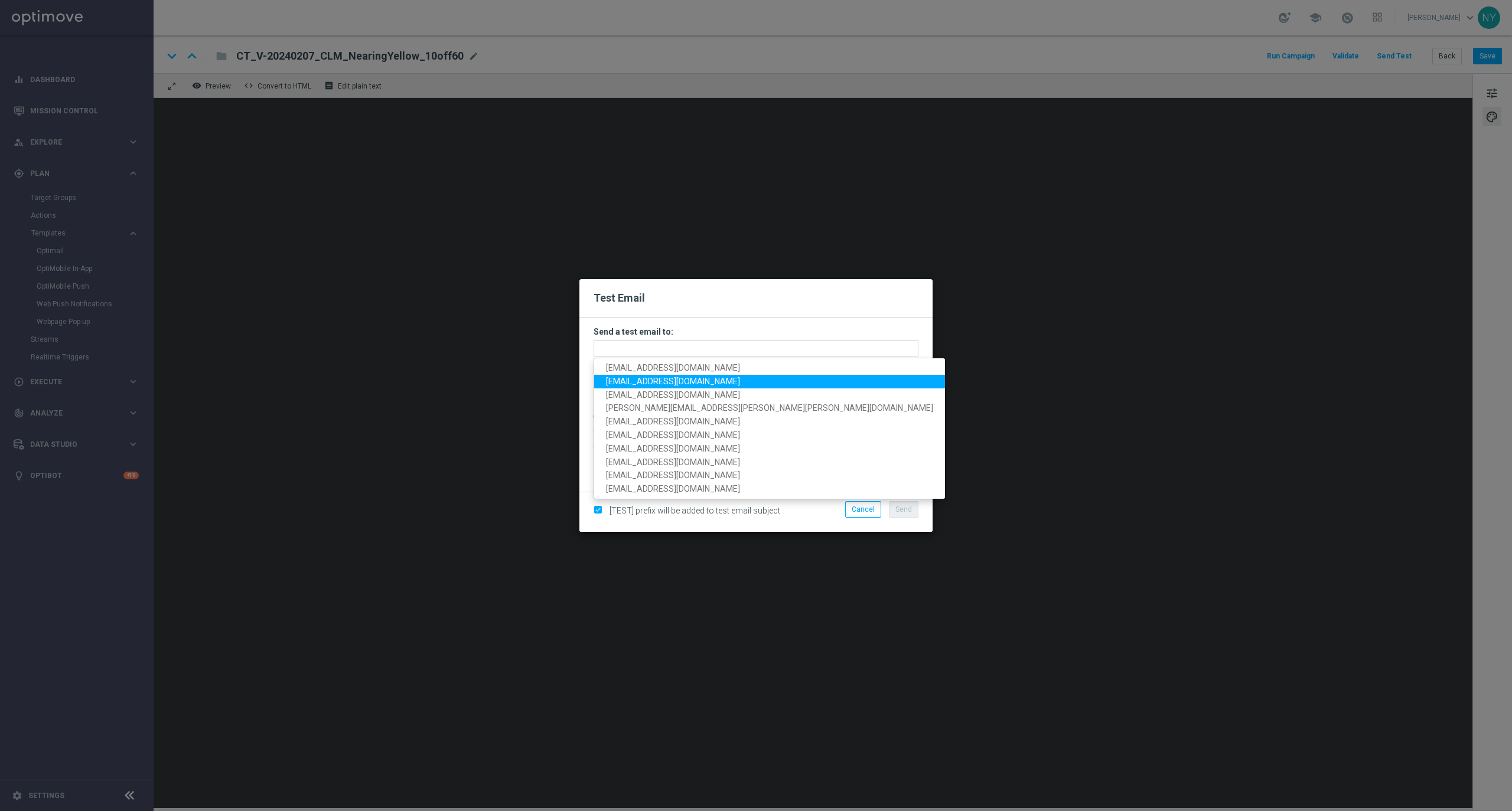
click at [636, 381] on span "[EMAIL_ADDRESS][DOMAIN_NAME]" at bounding box center [673, 381] width 134 height 9
type input "[EMAIL_ADDRESS][DOMAIN_NAME]"
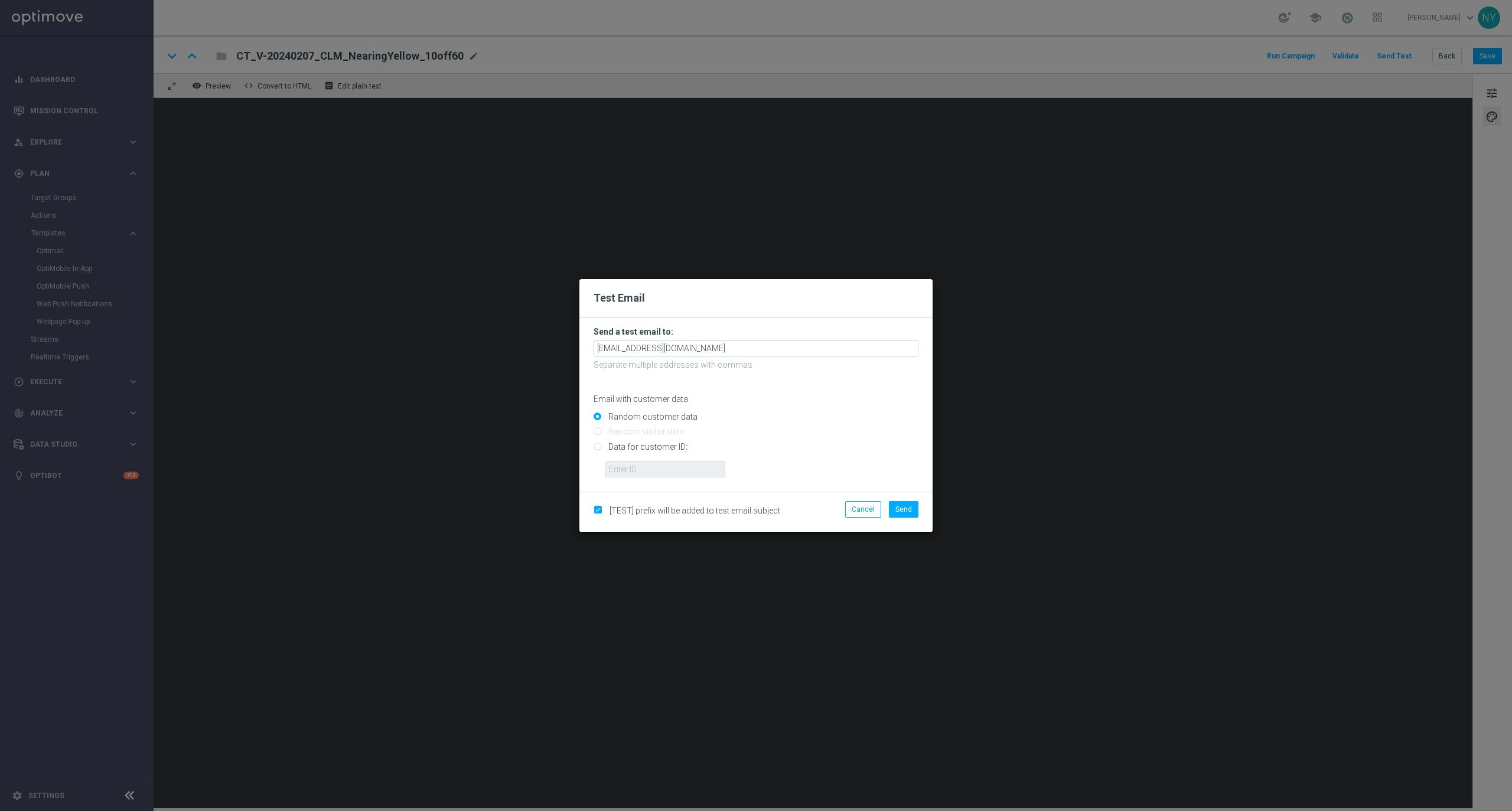
click at [596, 447] on input "Data for customer ID:" at bounding box center [756, 451] width 325 height 17
radio input "true"
click at [621, 468] on input "text" at bounding box center [665, 470] width 120 height 17
paste input "10000020539"
type input "10000020539"
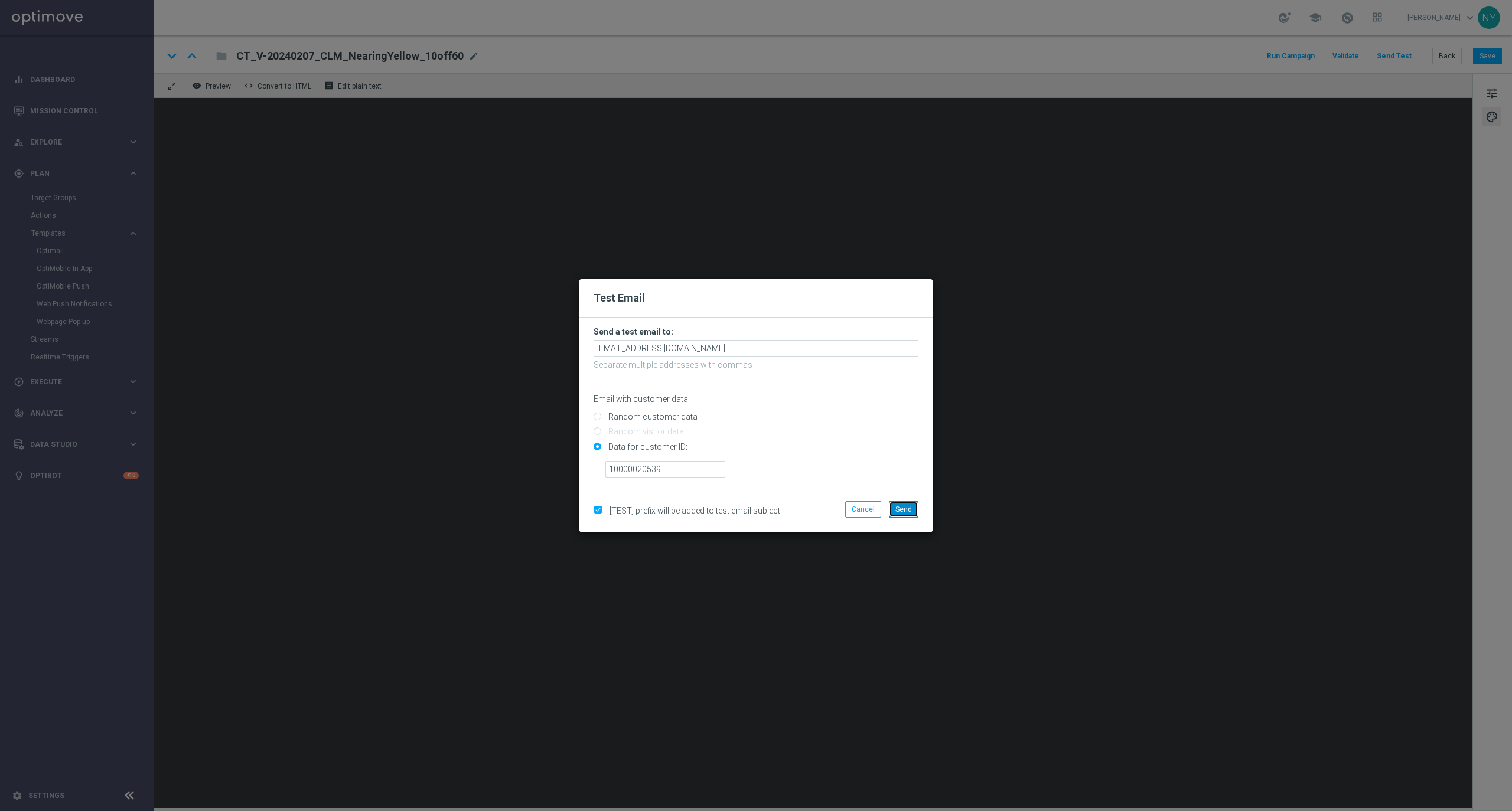
click at [897, 505] on span "Send" at bounding box center [903, 509] width 17 height 8
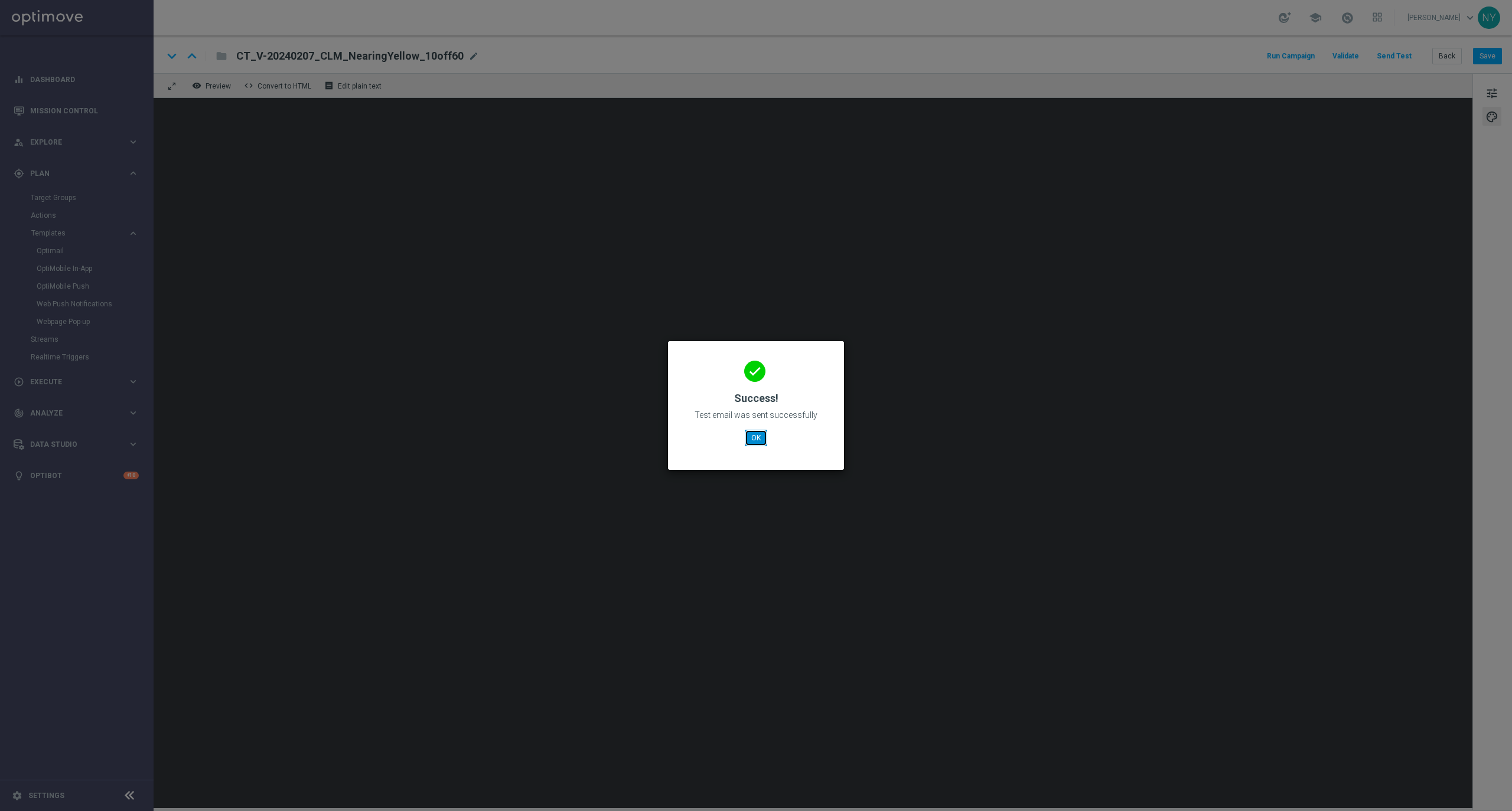
click at [749, 440] on button "OK" at bounding box center [755, 438] width 22 height 17
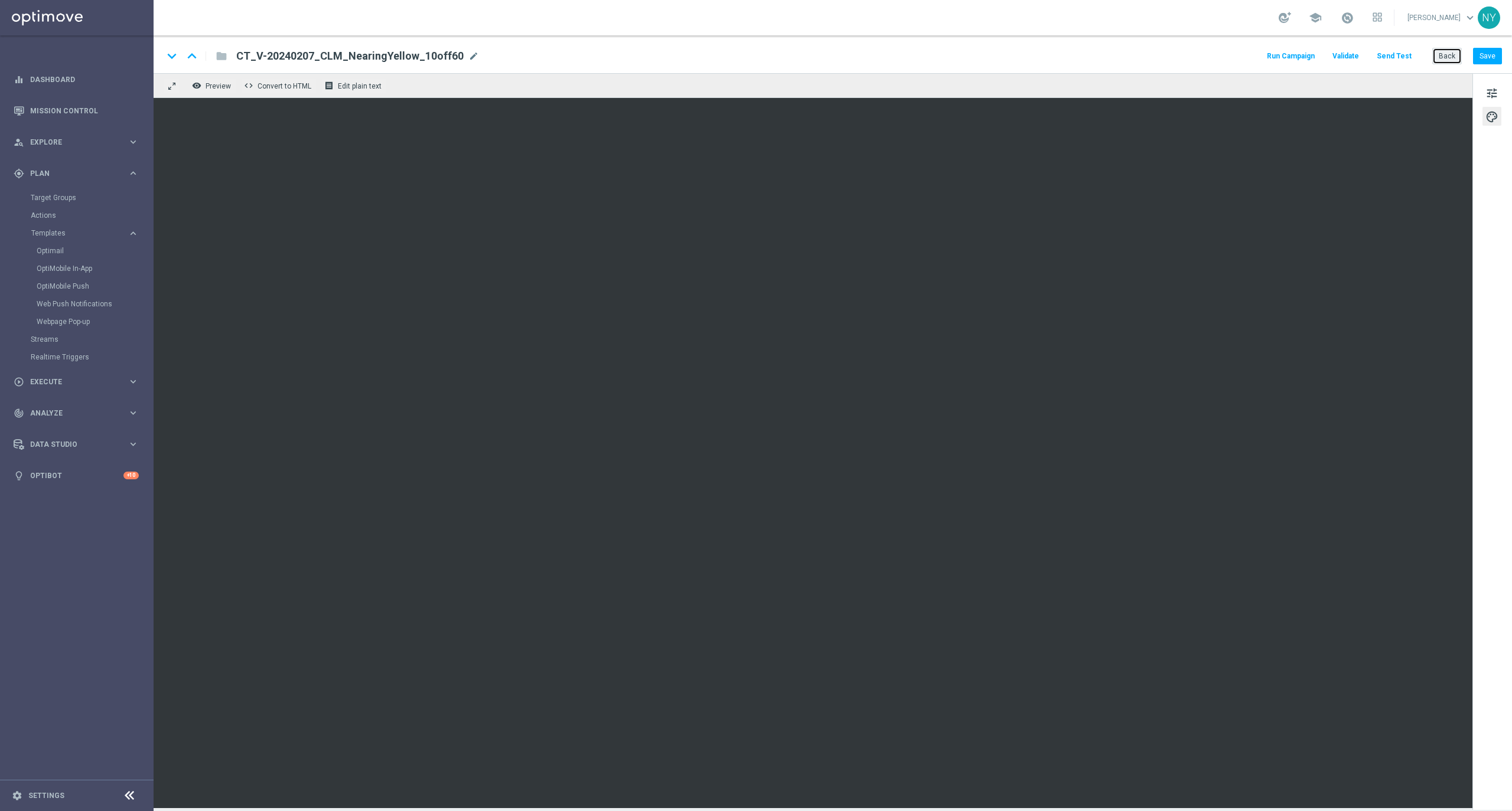
click at [1446, 61] on button "Back" at bounding box center [1447, 56] width 30 height 17
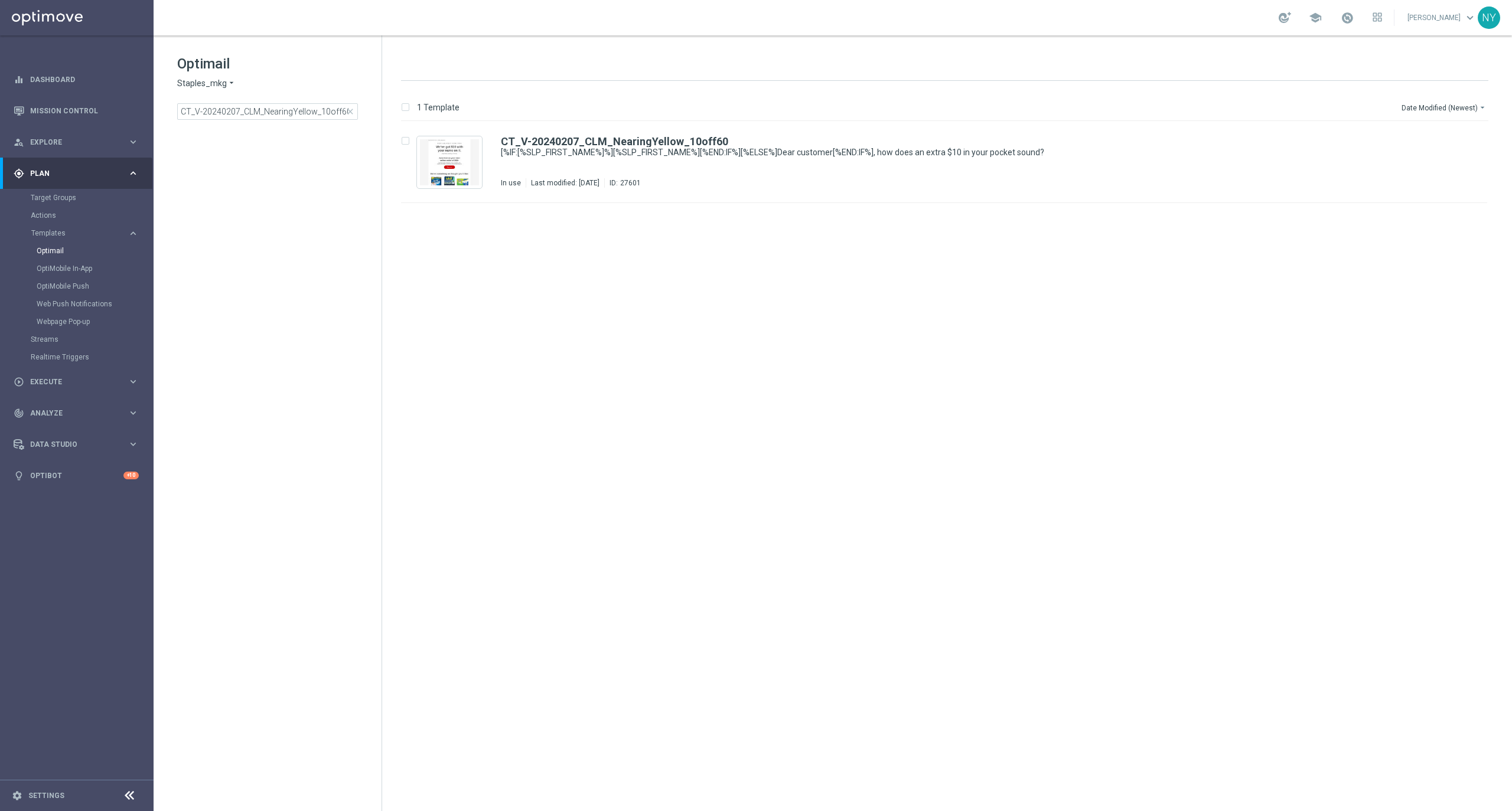
click at [352, 112] on span "close" at bounding box center [350, 111] width 9 height 9
click at [314, 113] on input at bounding box center [267, 112] width 180 height 17
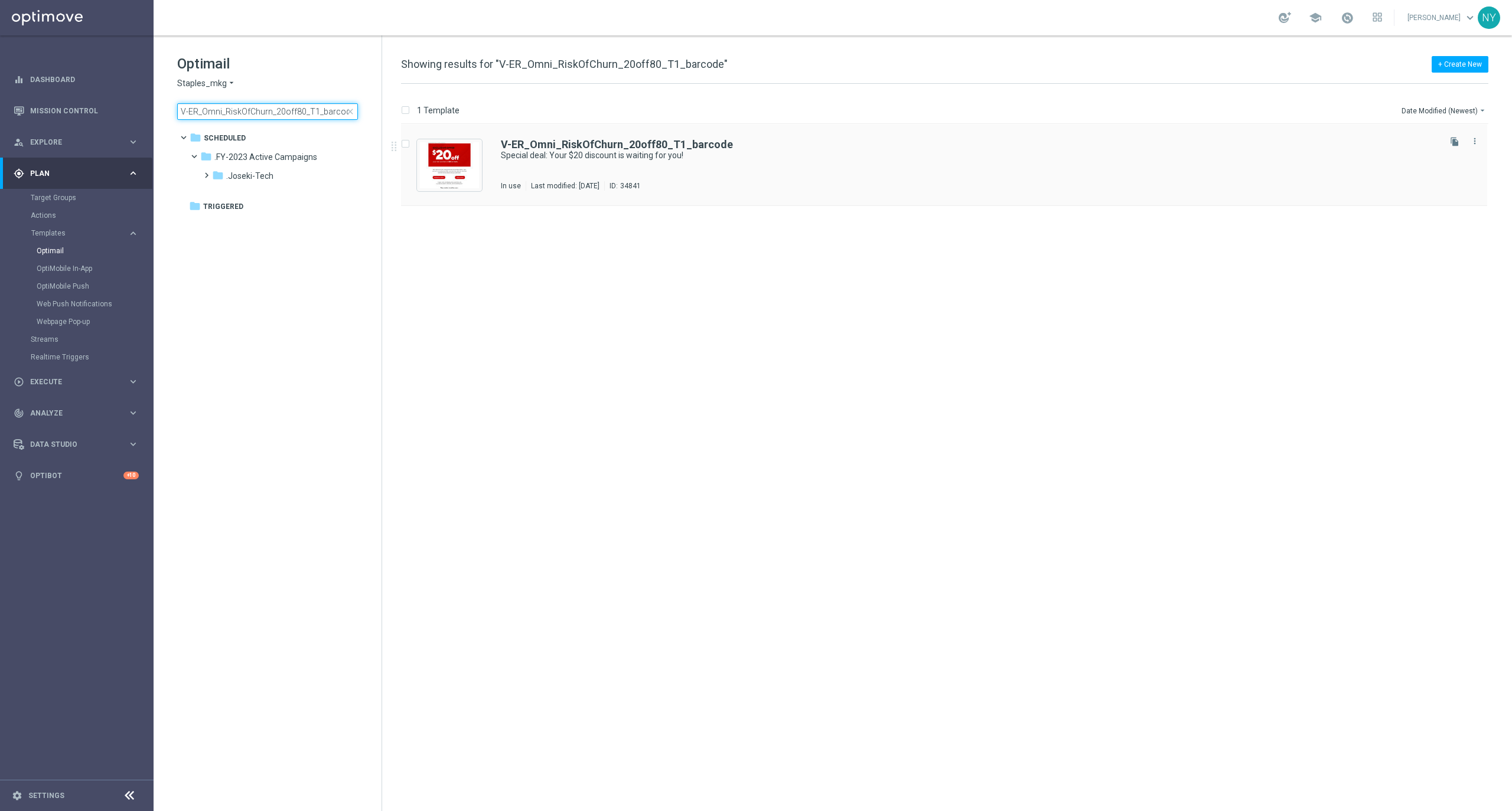
type input "V-ER_Omni_RiskOfChurn_20off80_T1_barcode"
click at [627, 141] on b "V-ER_Omni_RiskOfChurn_20off80_T1_barcode" at bounding box center [617, 144] width 232 height 12
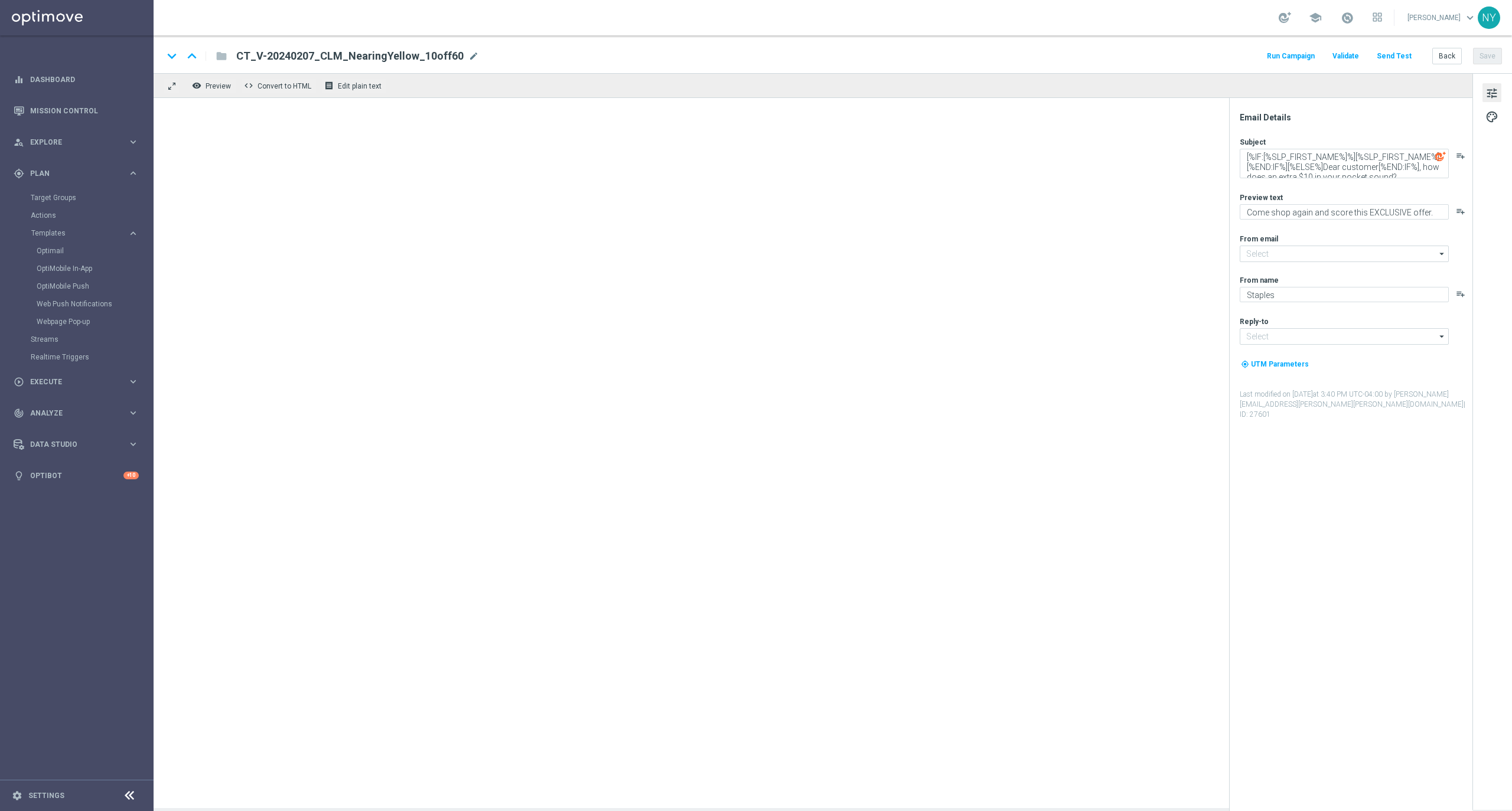
type input "[EMAIL_ADDRESS][DOMAIN_NAME]"
type textarea "Special deal: Your $20 discount is waiting for you!"
type textarea "Ready. Set. Claim."
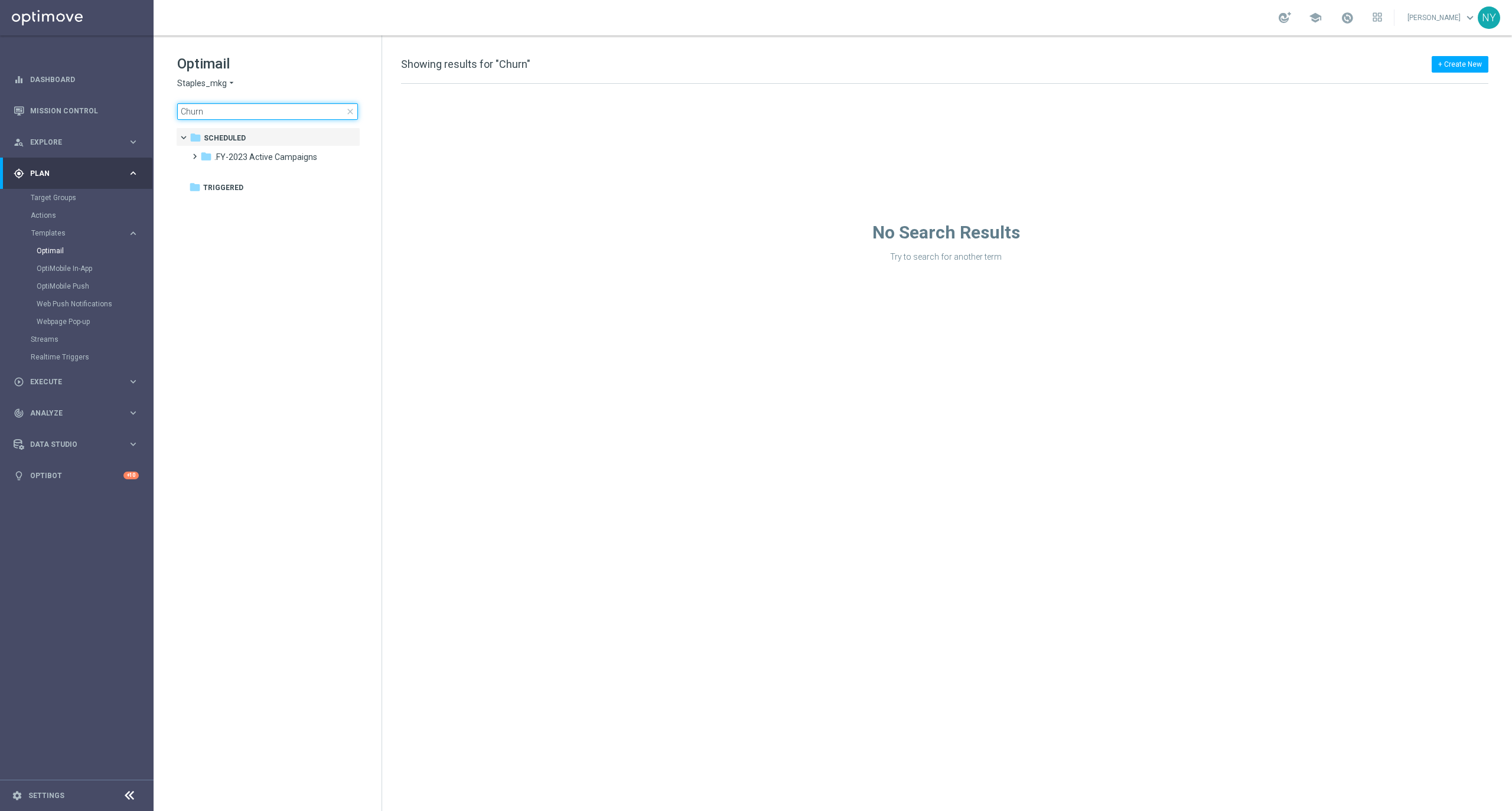
click at [216, 107] on input "Churn" at bounding box center [267, 112] width 180 height 17
click at [189, 112] on input "Churn" at bounding box center [267, 112] width 180 height 17
click at [189, 112] on input "Churn" at bounding box center [267, 112] width 180 height 17
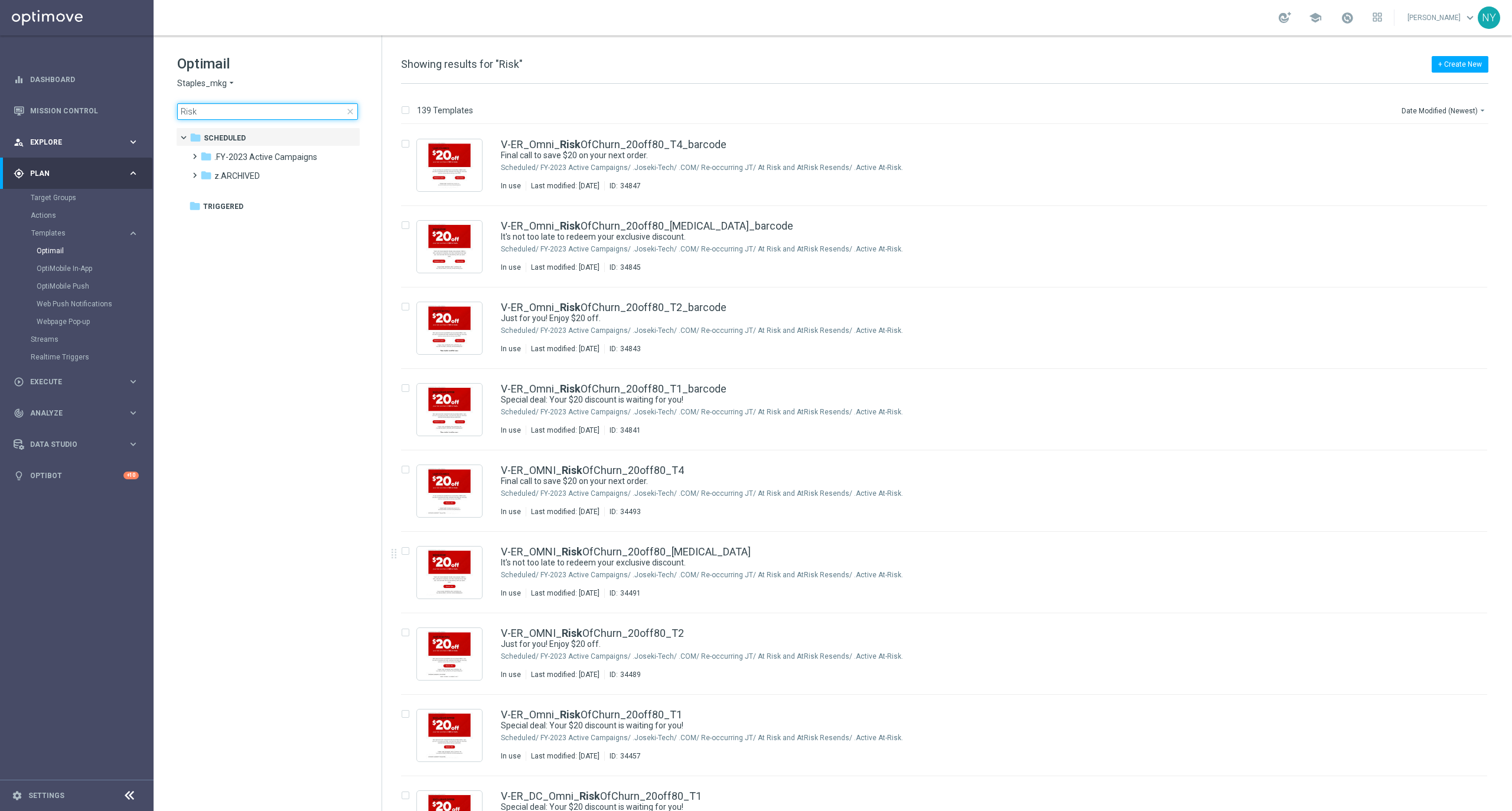
click at [222, 109] on input "Risk" at bounding box center [267, 112] width 180 height 17
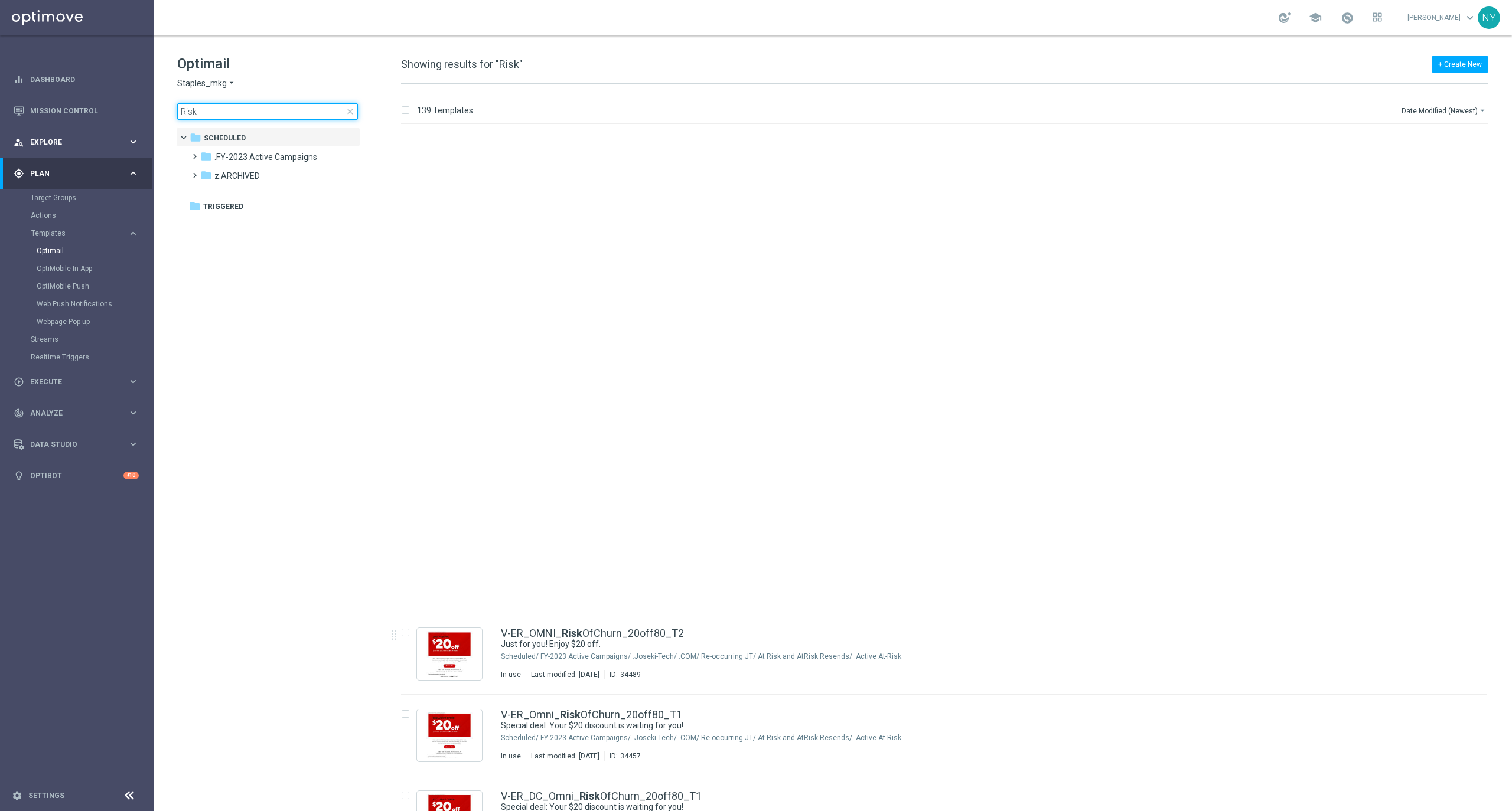
scroll to position [551, 0]
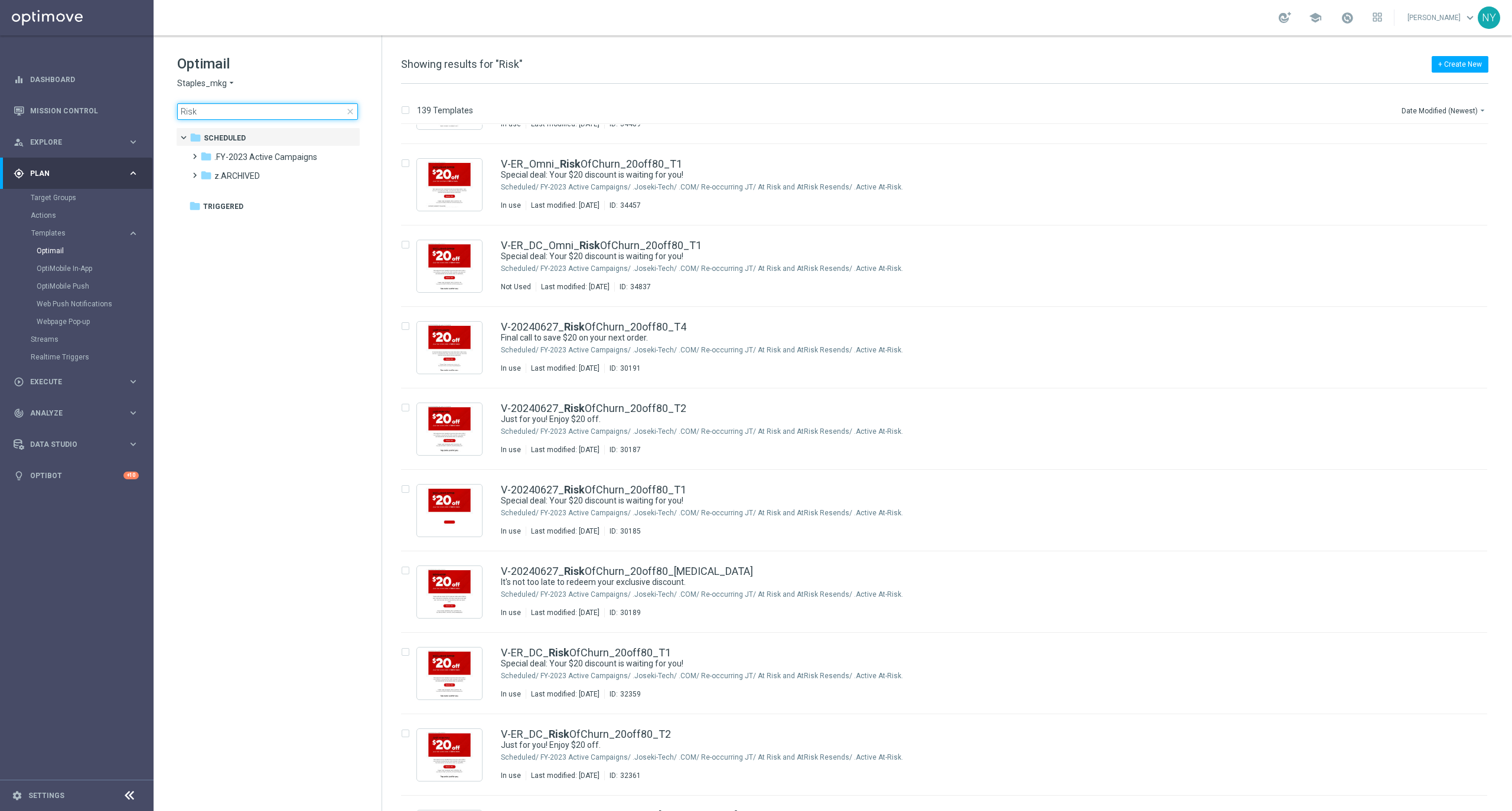
drag, startPoint x: 201, startPoint y: 109, endPoint x: 155, endPoint y: 107, distance: 46.0
click at [155, 107] on div "Optimail Staples_mkg arrow_drop_down × Staples_mkg Risk close folder 1 Folder f…" at bounding box center [268, 117] width 228 height 162
type input "R"
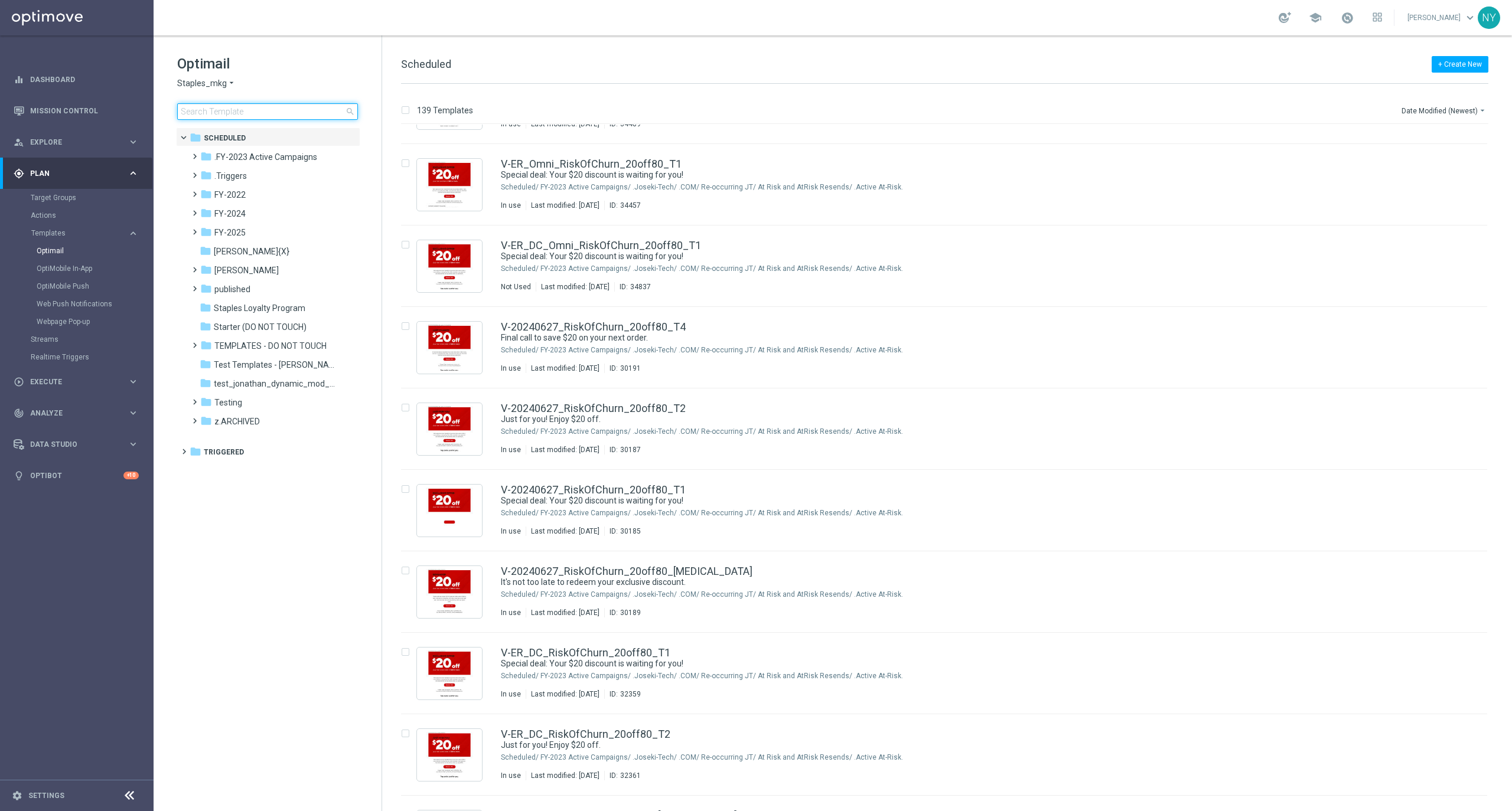
click at [213, 112] on input at bounding box center [267, 112] width 180 height 17
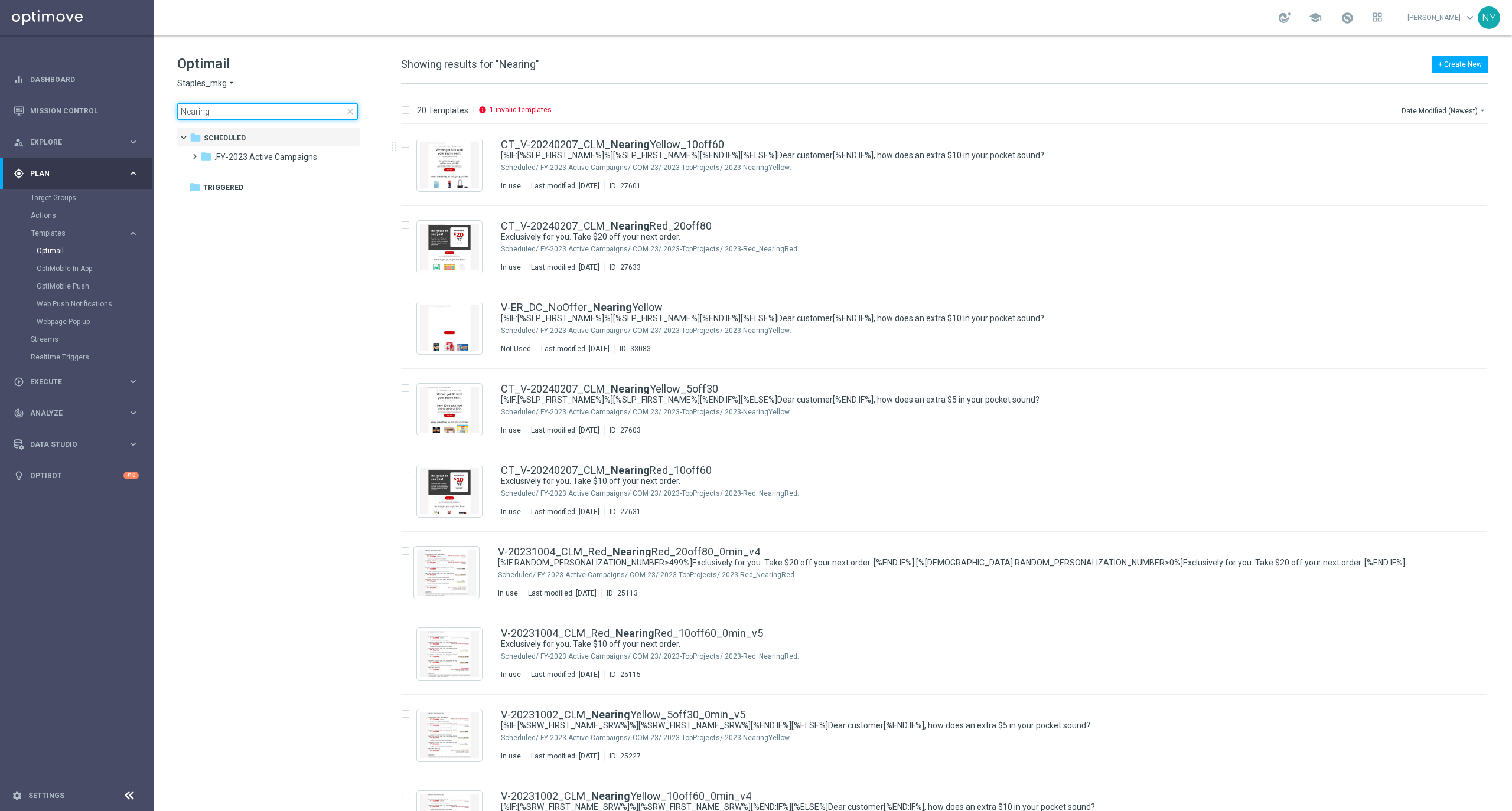
type input "Nearing"
drag, startPoint x: 464, startPoint y: 3, endPoint x: 137, endPoint y: 105, distance: 342.5
click at [63, 109] on link "Mission Control" at bounding box center [84, 111] width 108 height 31
click at [60, 104] on link "Mission Control" at bounding box center [84, 111] width 108 height 31
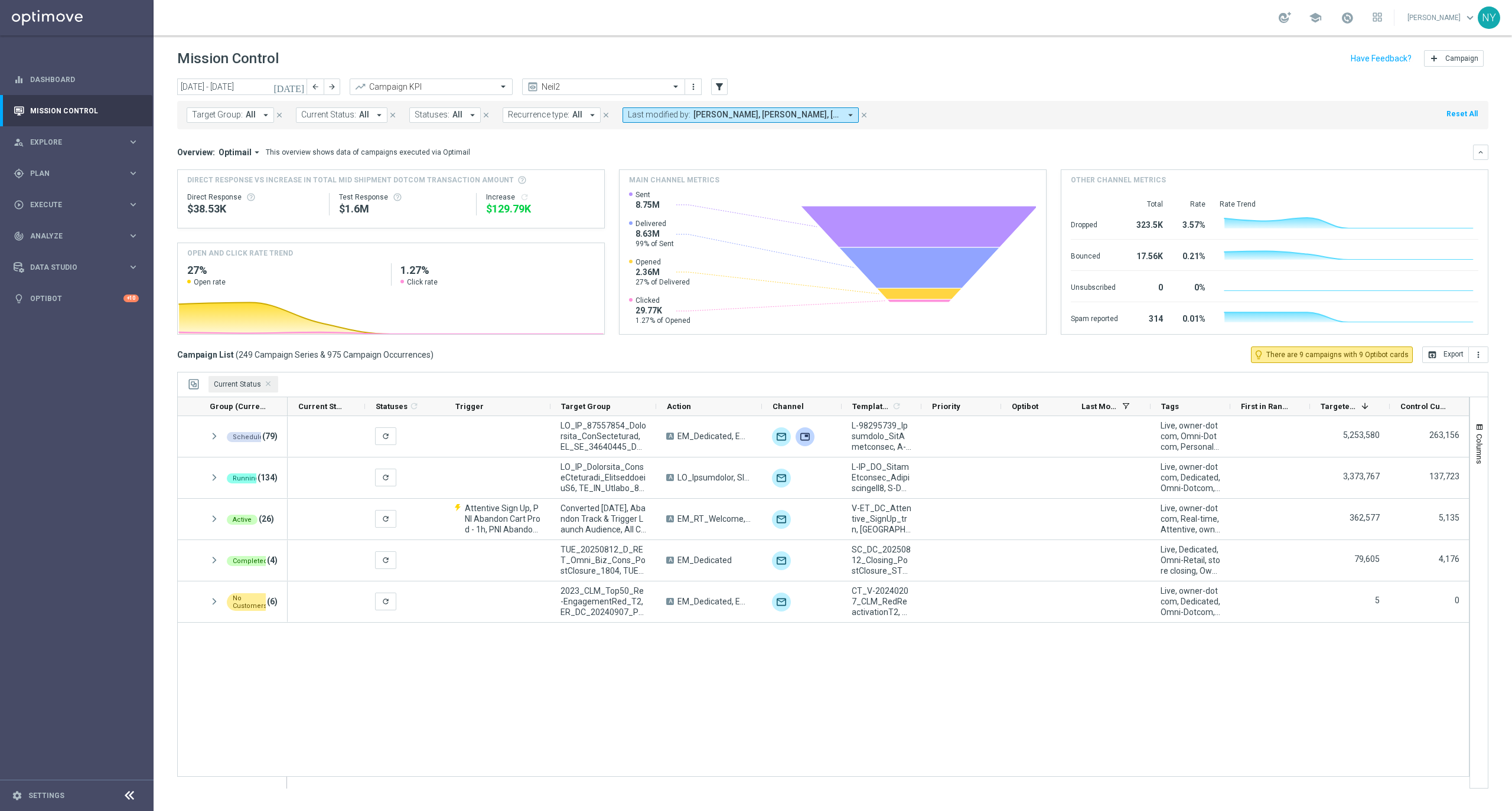
click at [860, 115] on icon "close" at bounding box center [864, 115] width 8 height 8
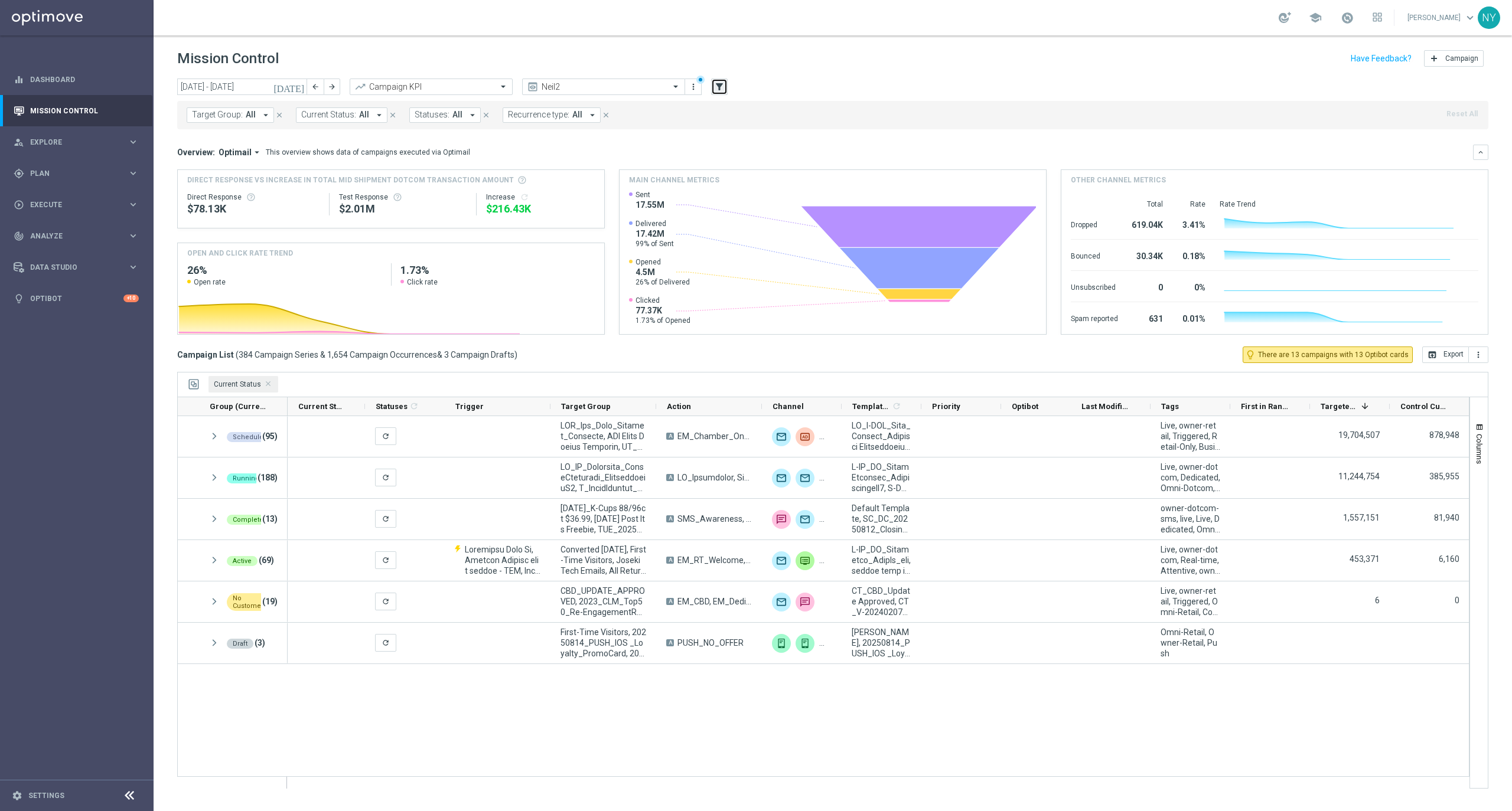
click at [719, 90] on icon "filter_alt" at bounding box center [719, 87] width 11 height 11
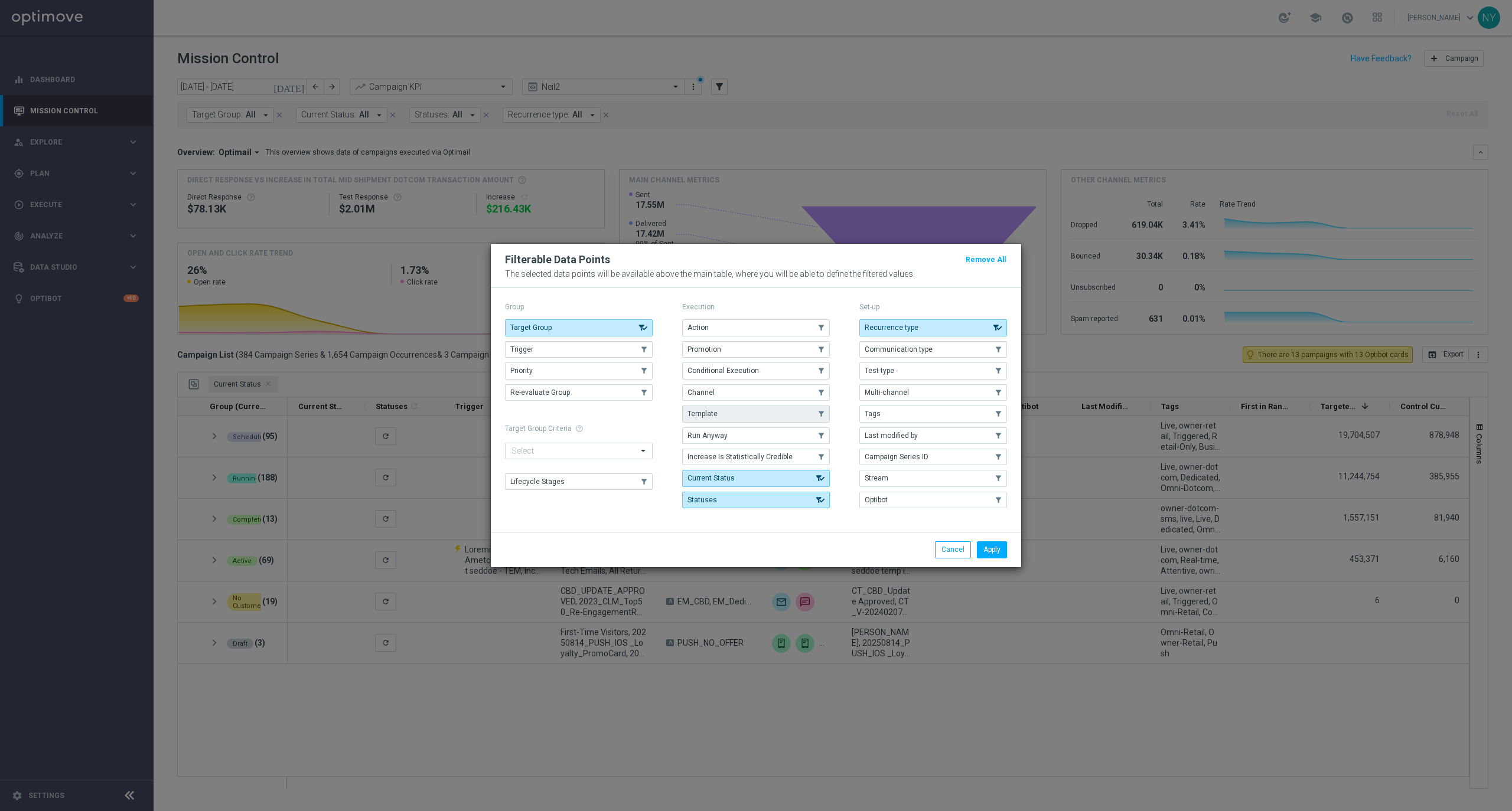
click at [712, 418] on button "Template" at bounding box center [756, 414] width 148 height 17
click at [990, 548] on button "Apply" at bounding box center [992, 550] width 30 height 17
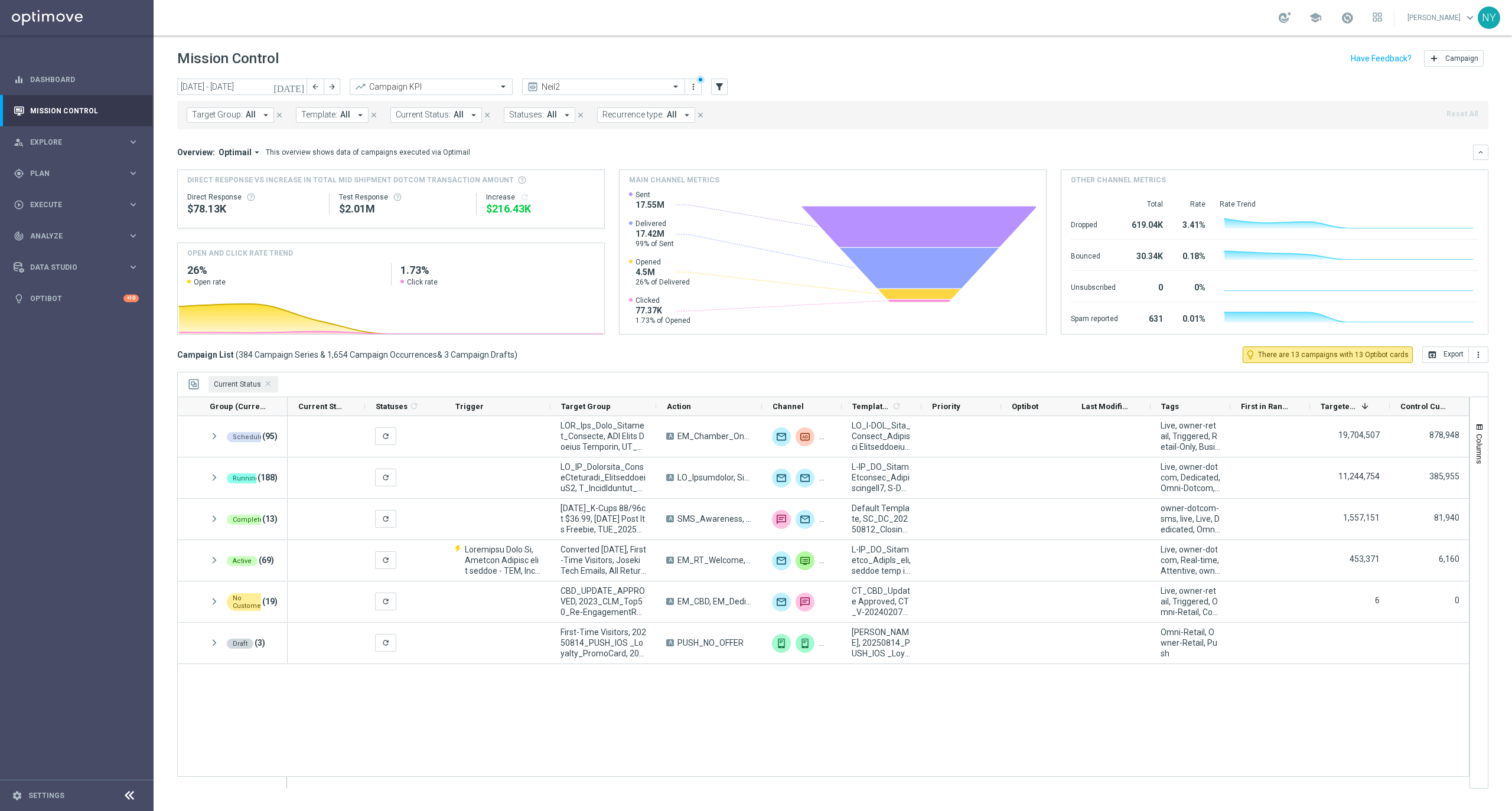
click at [325, 113] on span "Template:" at bounding box center [319, 115] width 36 height 10
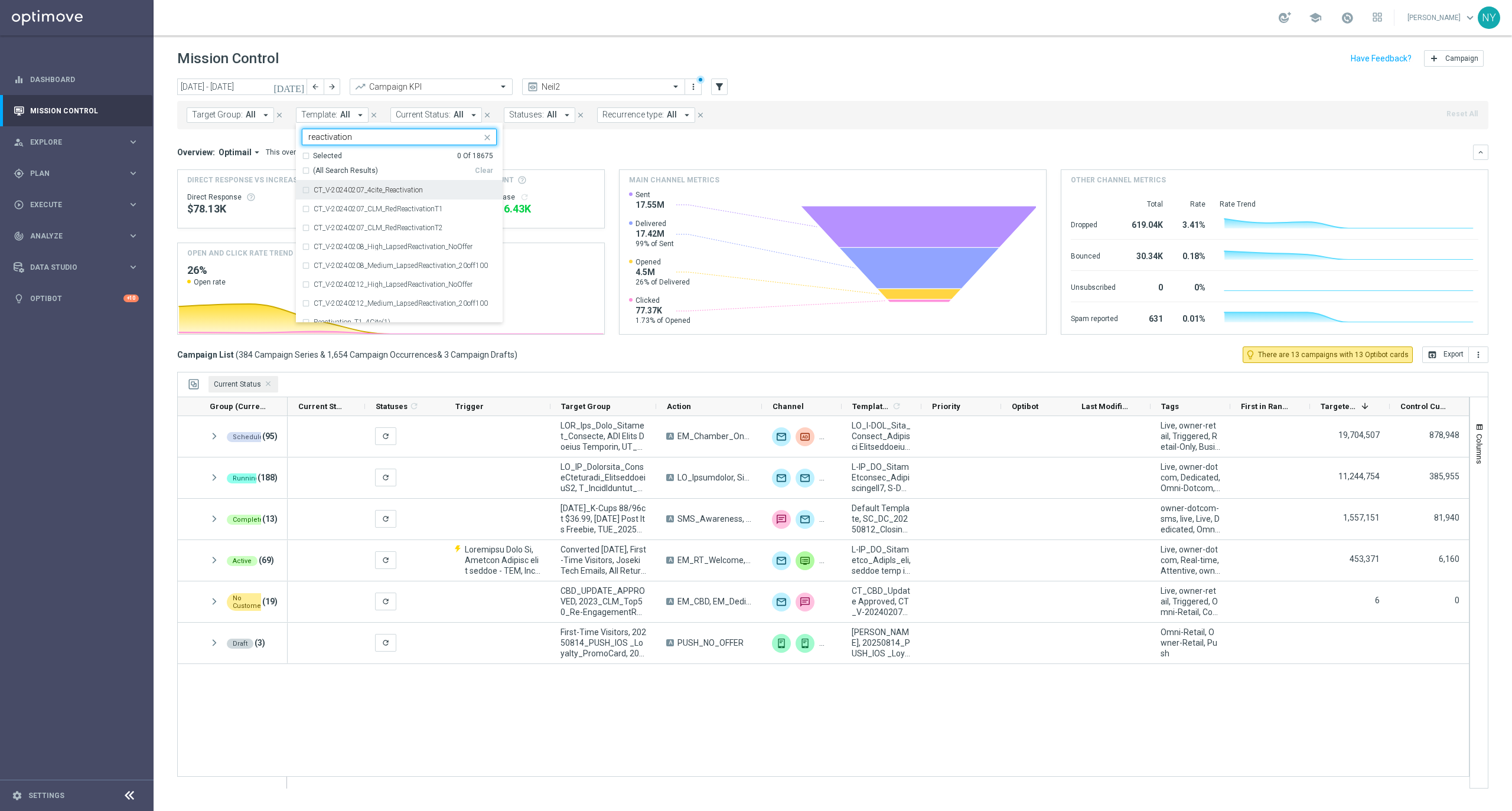
click at [304, 171] on div "(All Search Results)" at bounding box center [388, 171] width 173 height 10
type input "reactivation"
click at [575, 141] on mini-dashboard "Overview: Optimail arrow_drop_down This overview shows data of campaigns execut…" at bounding box center [832, 237] width 1311 height 217
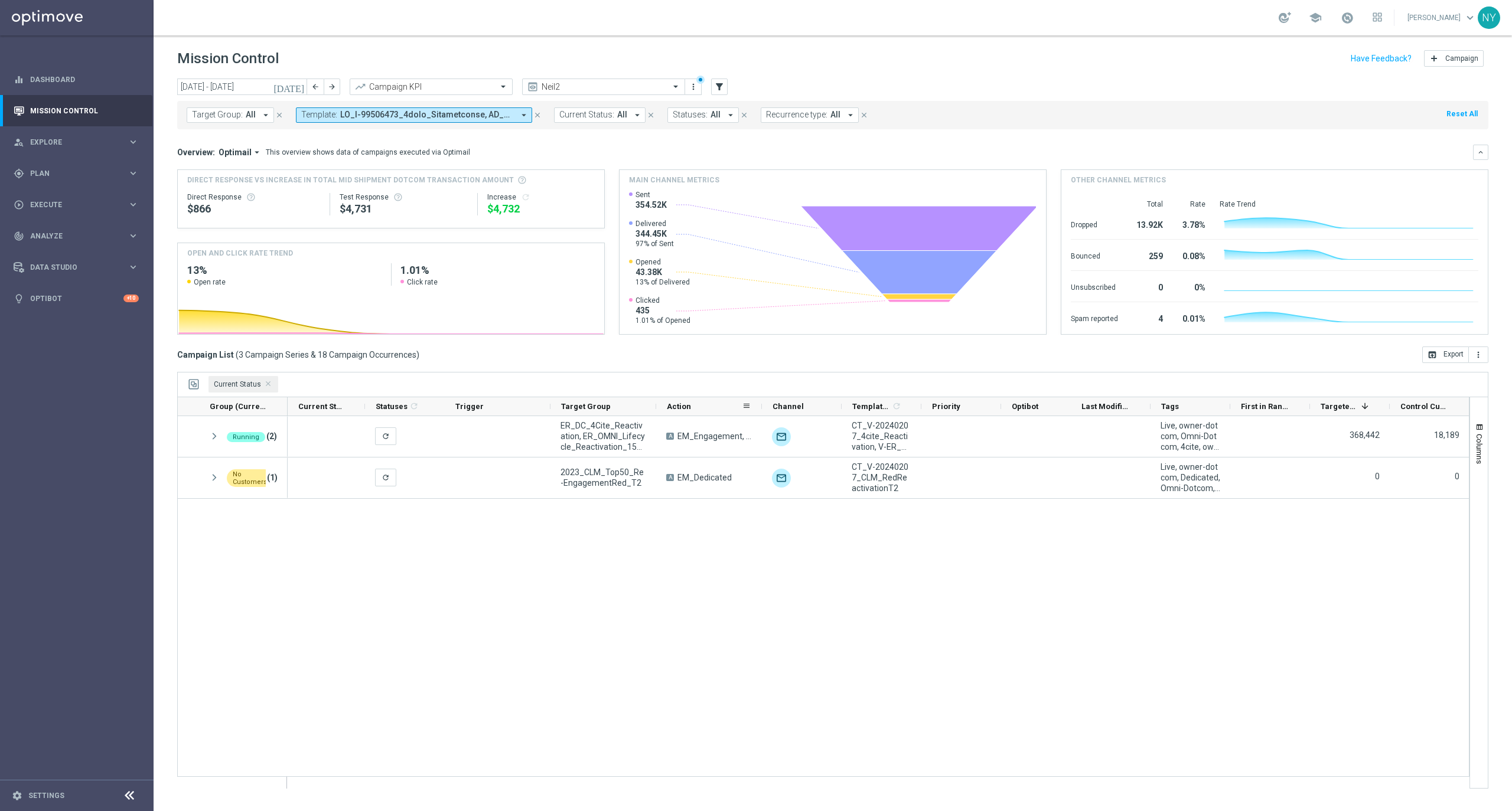
click at [653, 411] on div at bounding box center [656, 407] width 5 height 18
click at [922, 407] on div "Priority" at bounding box center [961, 407] width 79 height 19
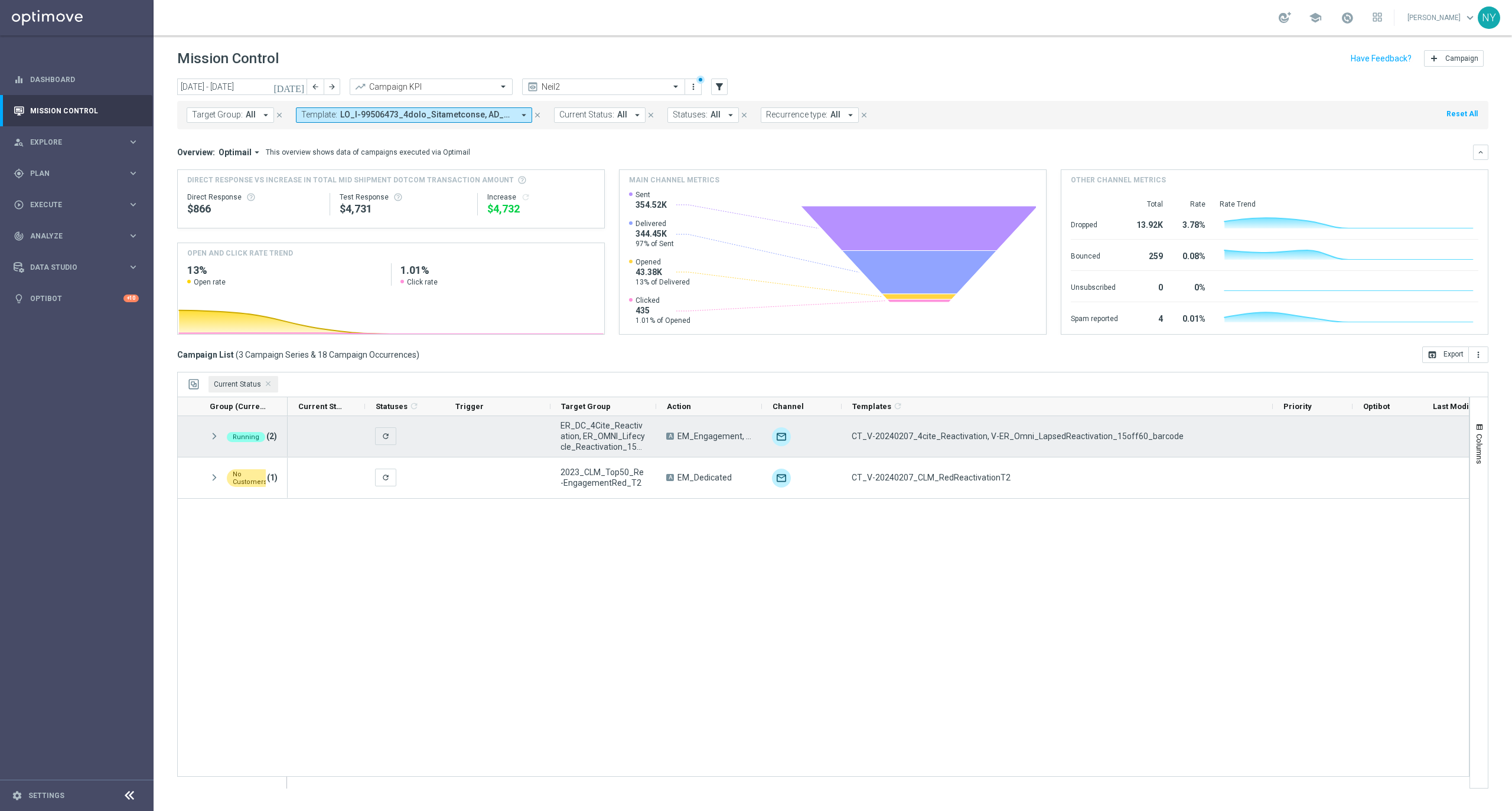
drag, startPoint x: 920, startPoint y: 412, endPoint x: 1271, endPoint y: 428, distance: 351.4
click at [1271, 428] on div "Group (Current Status) 1" at bounding box center [823, 593] width 1292 height 392
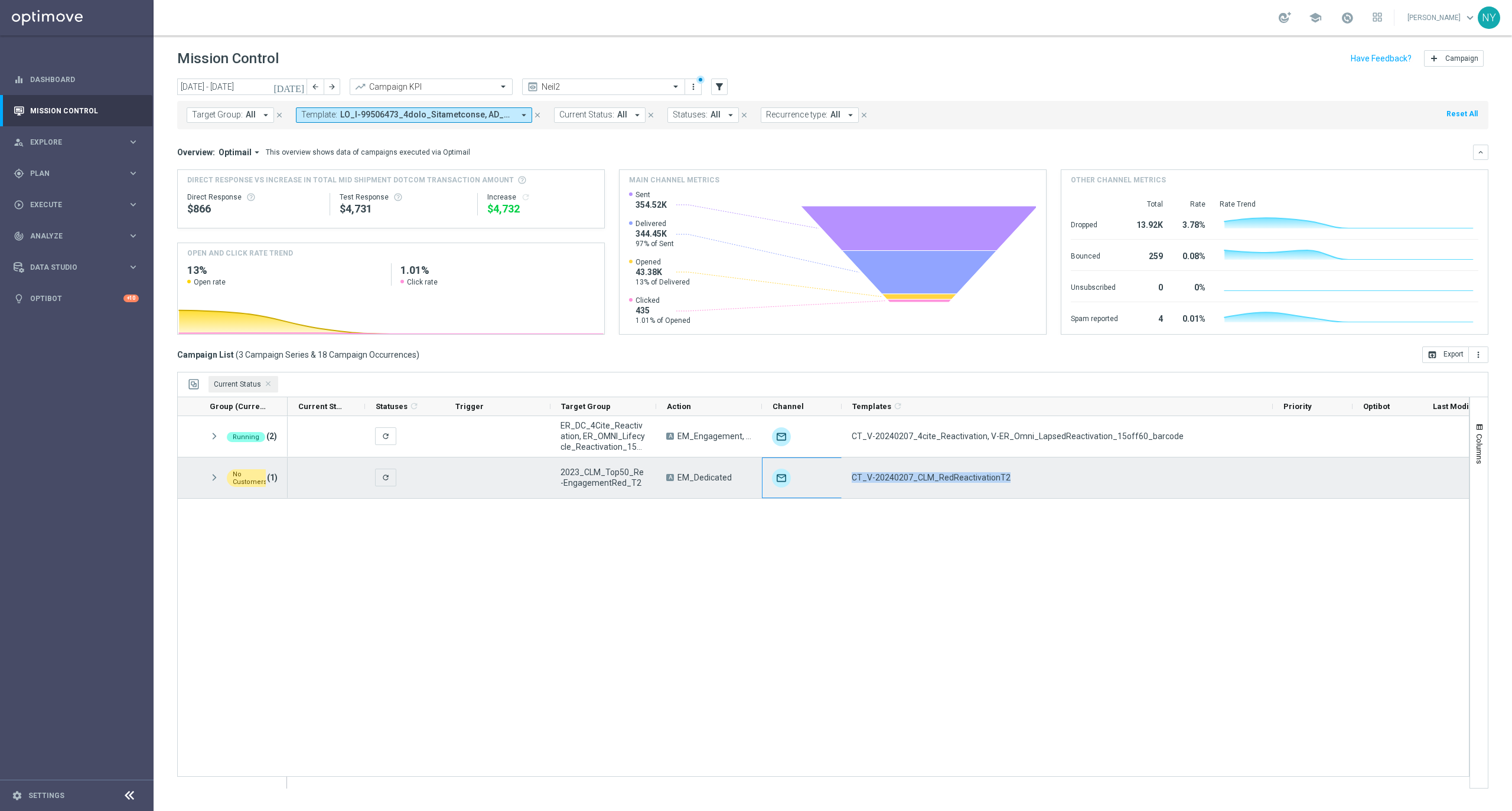
drag, startPoint x: 1004, startPoint y: 478, endPoint x: 840, endPoint y: 474, distance: 164.0
click at [840, 474] on div "refresh 2023_CLM_Top50_Re-EngagementRed_T2 A EM_Dedicated CT_V-20240207_CLM_Red…" at bounding box center [1055, 478] width 1534 height 41
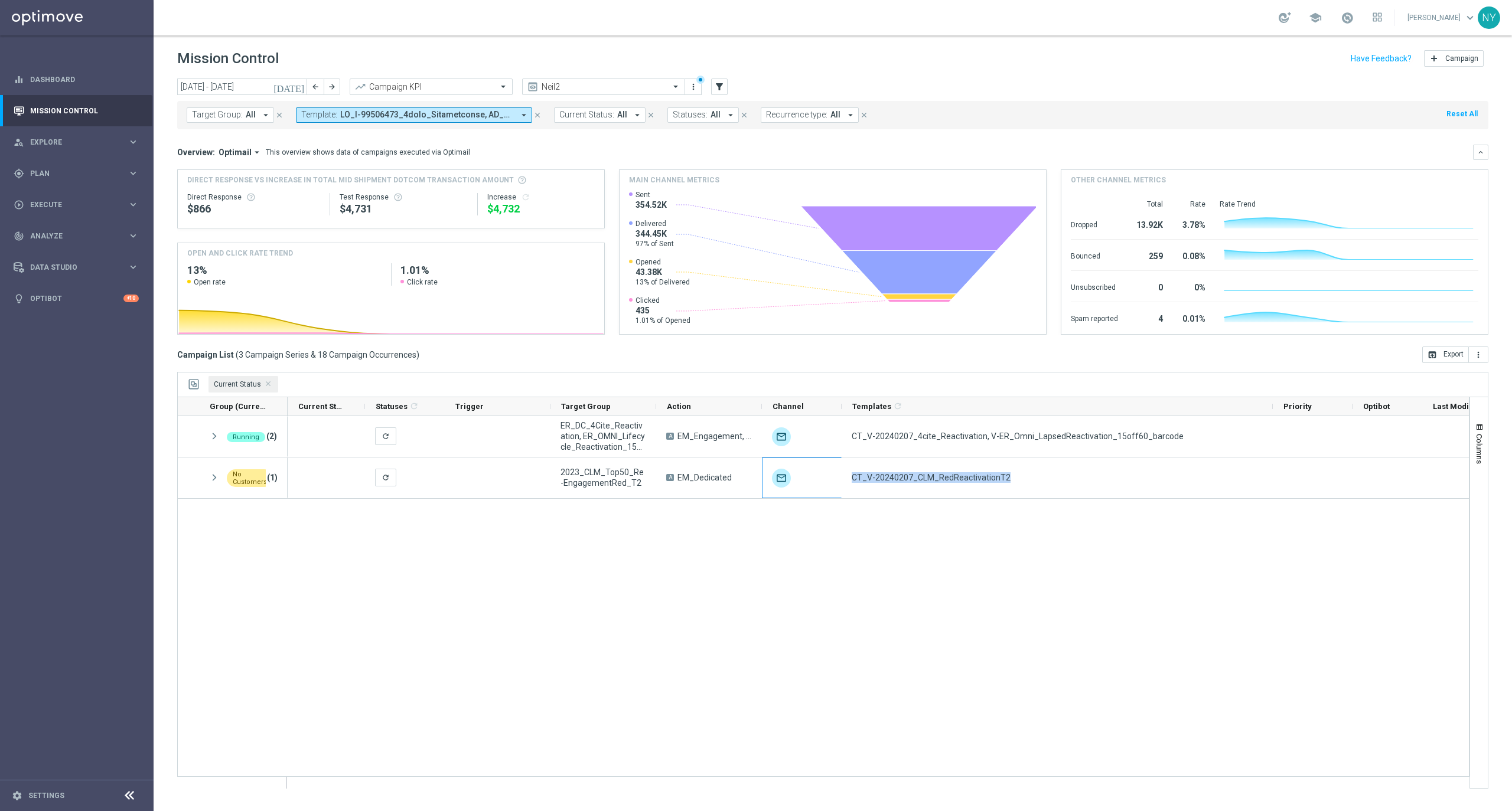
click at [523, 114] on icon "arrow_drop_down" at bounding box center [524, 115] width 11 height 11
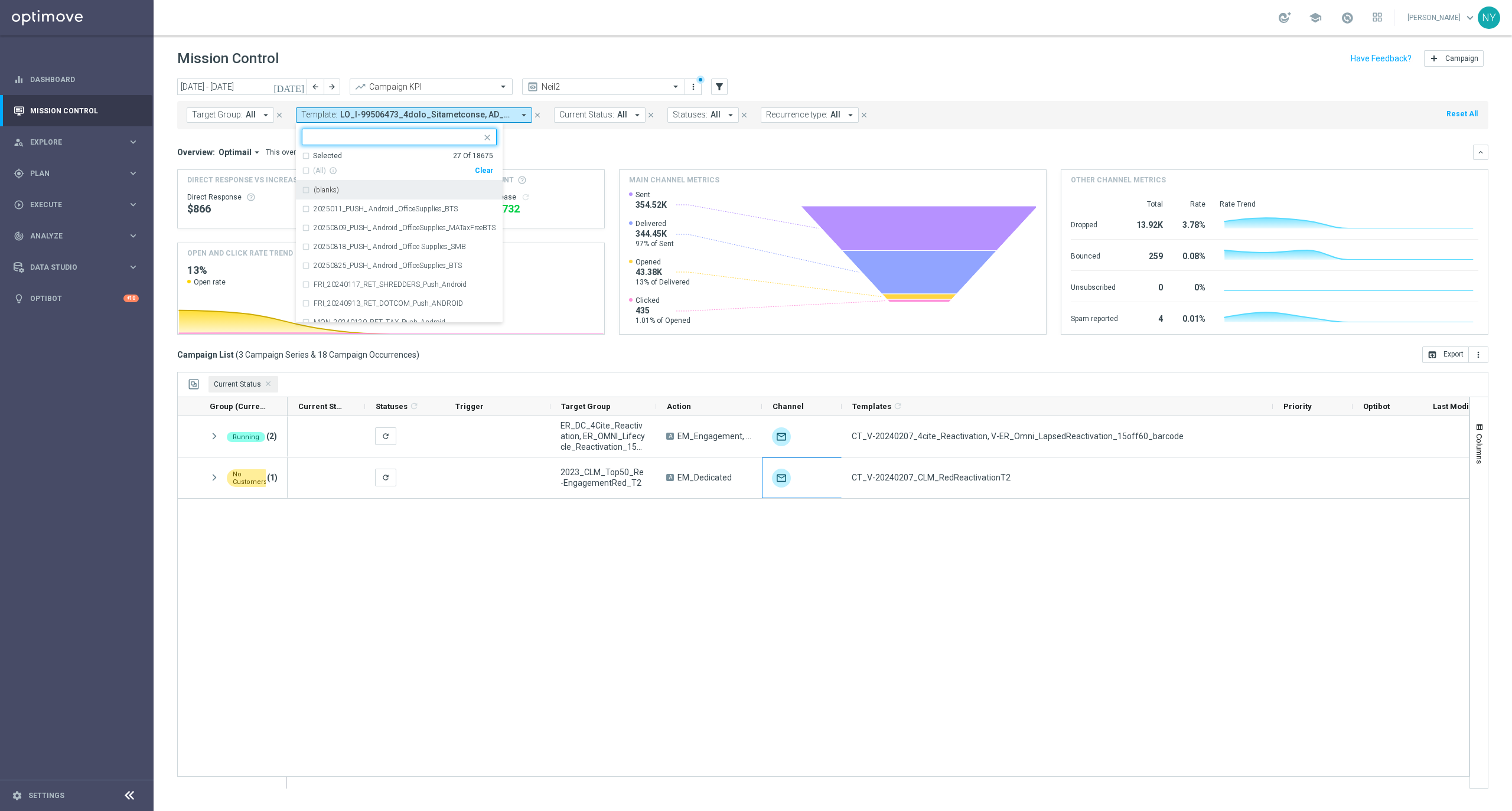
click at [304, 154] on div "Selected 27 Of 18675" at bounding box center [397, 156] width 191 height 10
click at [303, 156] on div "Selected 27 Of 18675" at bounding box center [397, 156] width 191 height 10
click at [303, 155] on div "Selected 27 Of 18675" at bounding box center [397, 156] width 191 height 10
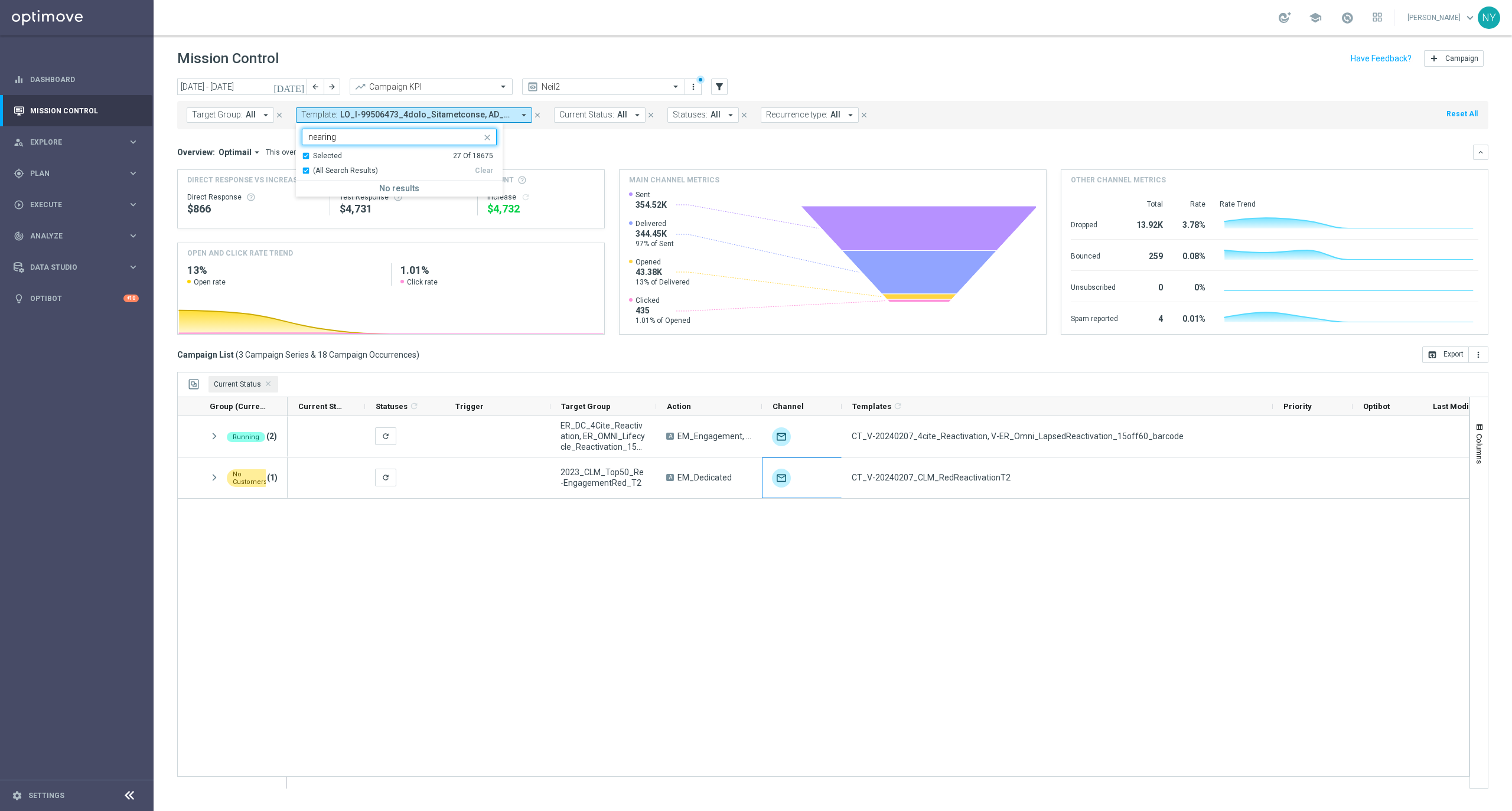
type input "nearing"
click at [579, 145] on div "Overview: Optimail arrow_drop_down This overview shows data of campaigns execut…" at bounding box center [832, 152] width 1311 height 16
click at [461, 114] on span at bounding box center [427, 115] width 174 height 10
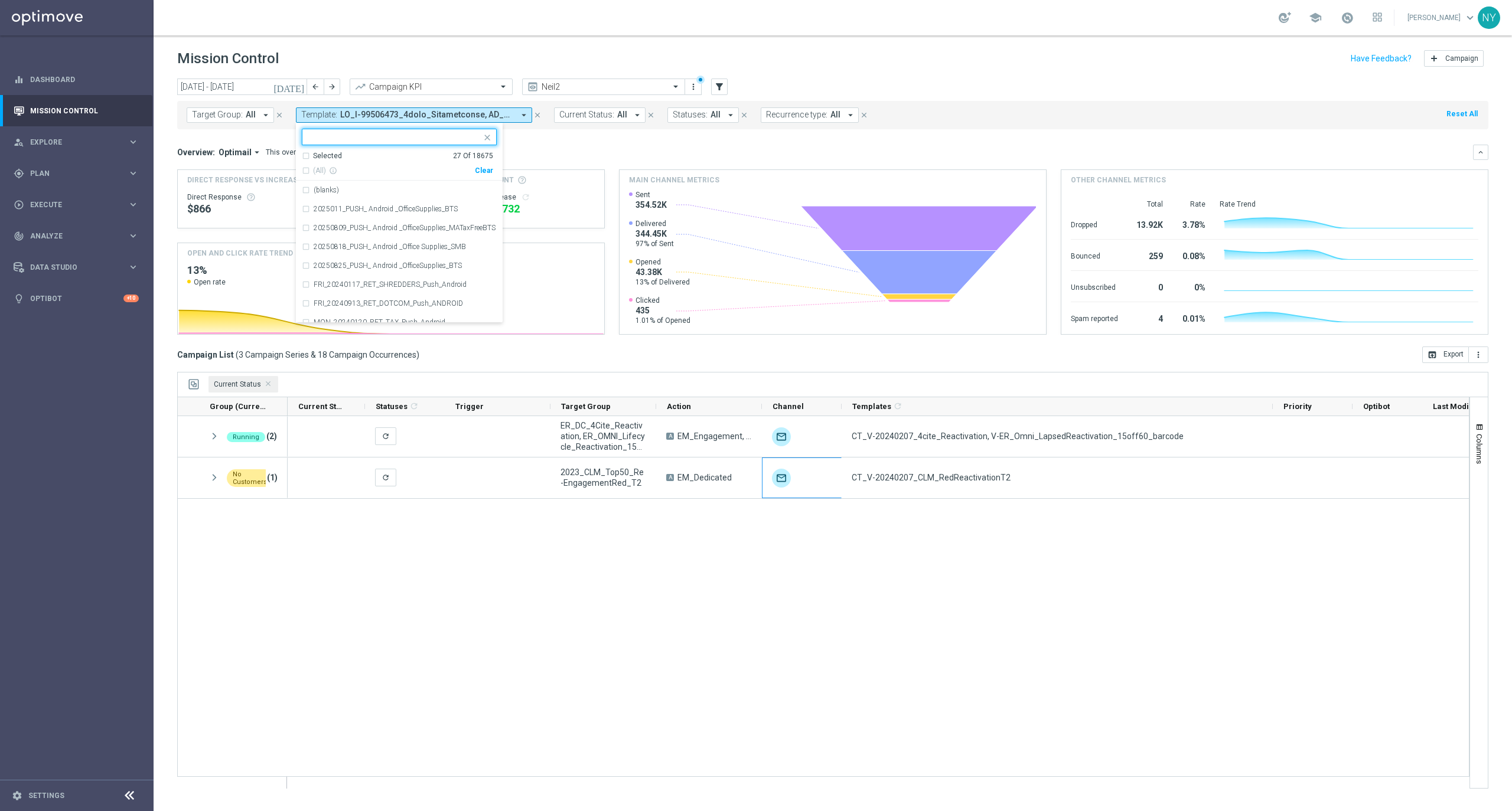
click at [302, 156] on div "Selected 27 Of 18675" at bounding box center [397, 156] width 191 height 10
click at [0, 0] on div "Clear" at bounding box center [0, 0] width 0 height 0
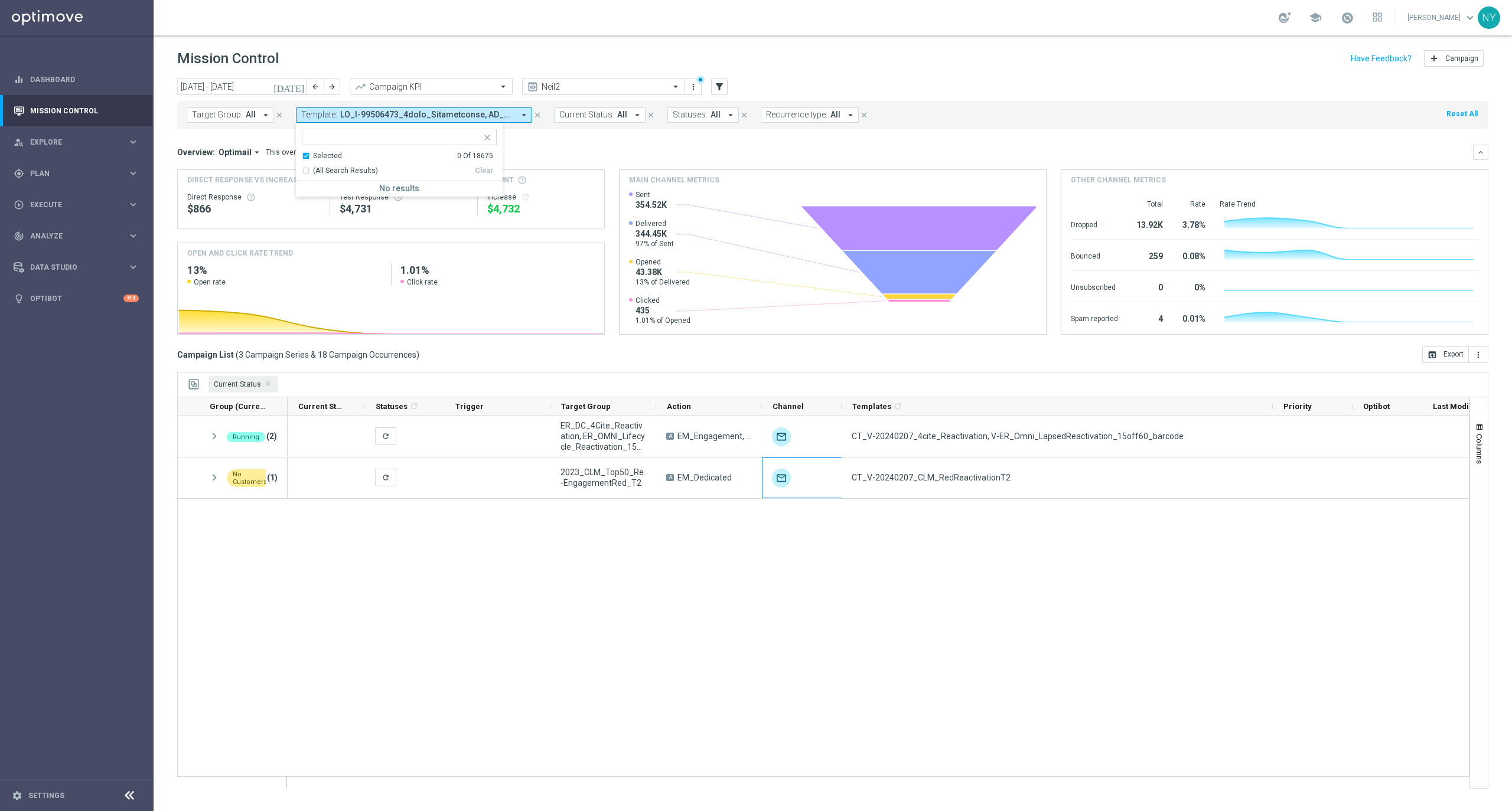
click at [328, 140] on input "text" at bounding box center [395, 137] width 173 height 10
type input "nearing"
click at [548, 151] on div "Overview: Optimail arrow_drop_down This overview shows data of campaigns execut…" at bounding box center [825, 152] width 1296 height 11
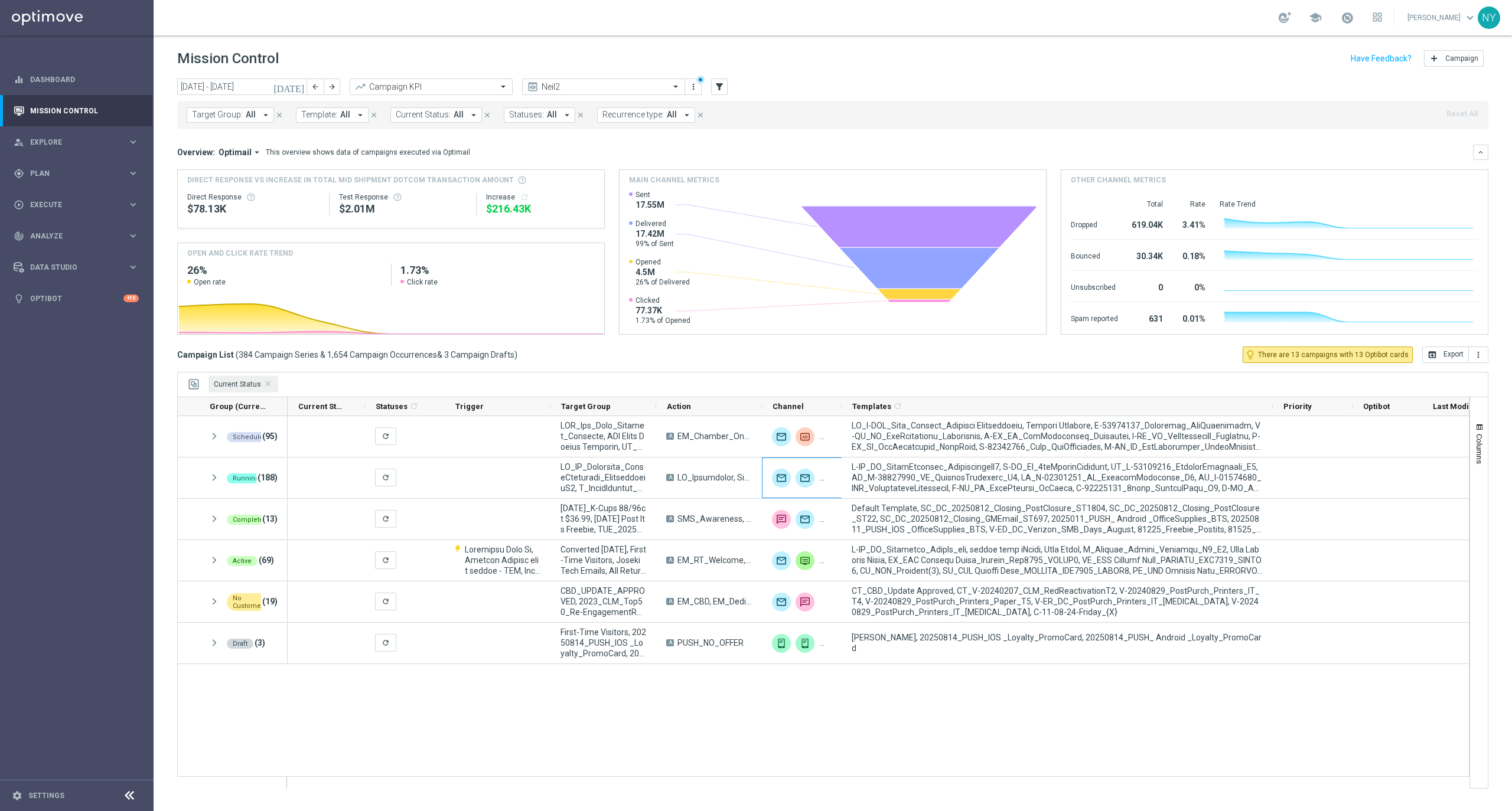
click at [340, 119] on span "All" at bounding box center [345, 115] width 10 height 10
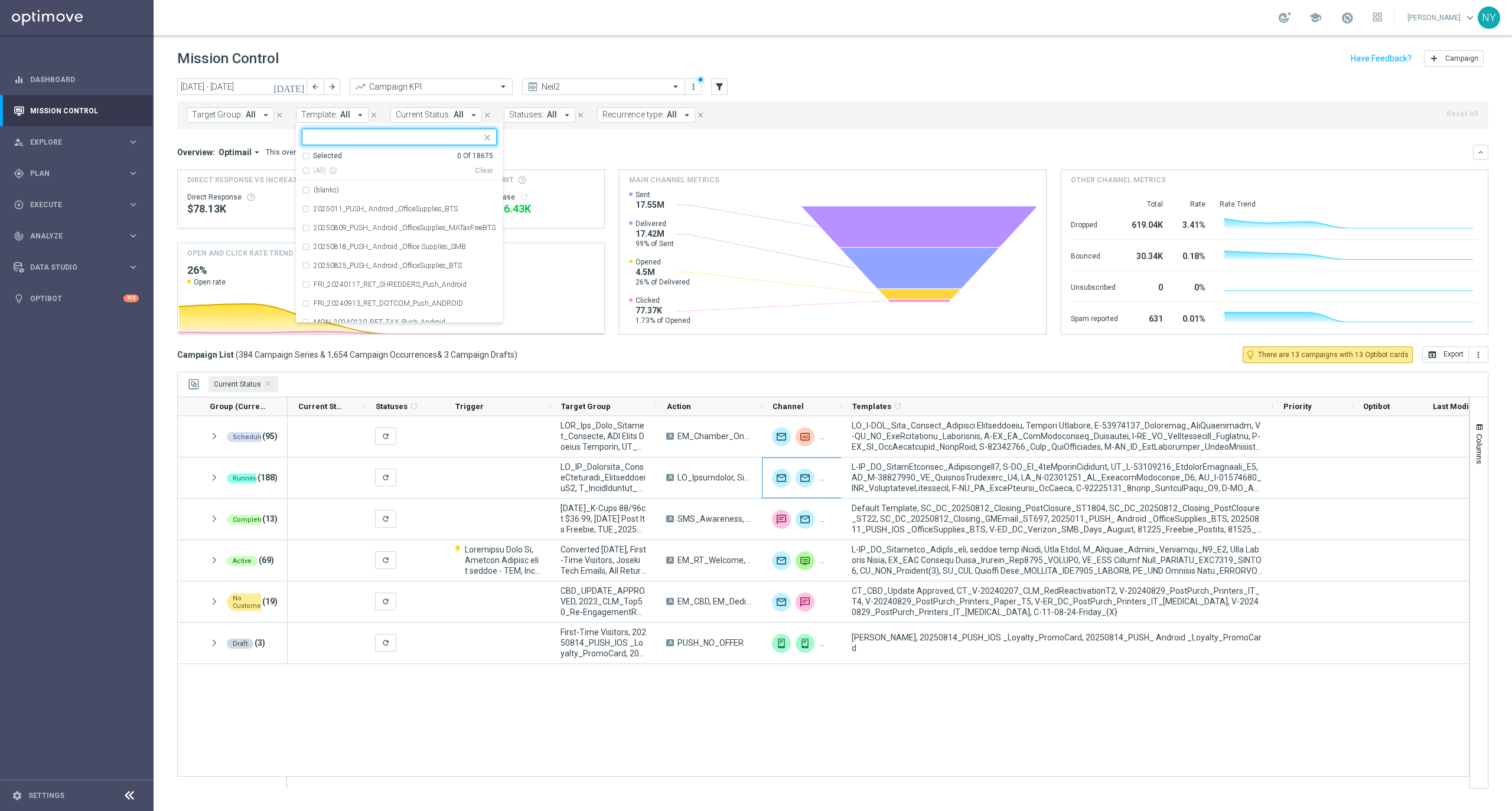
click at [304, 155] on div "Selected 0 Of 18675" at bounding box center [397, 156] width 191 height 10
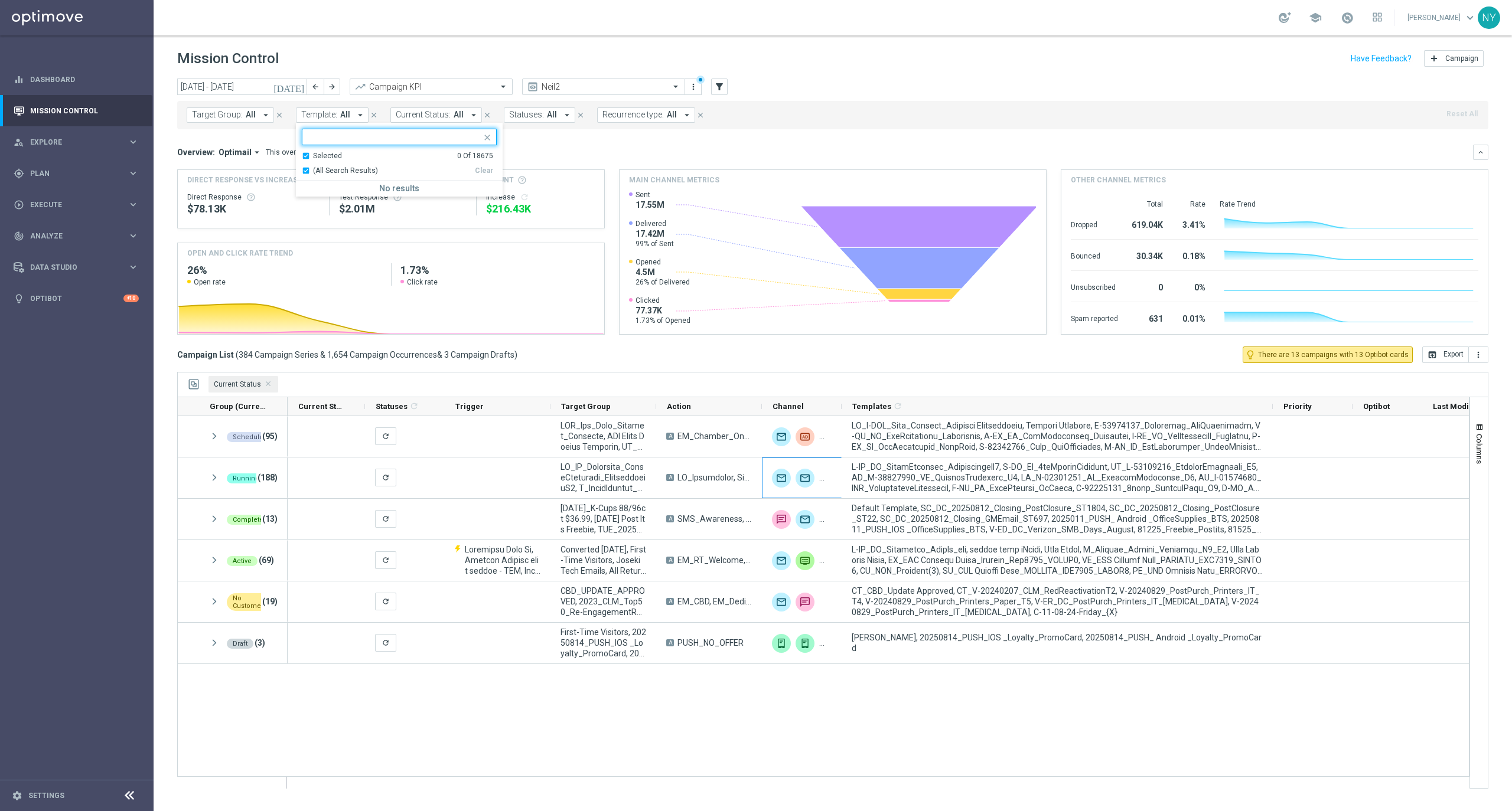
click at [303, 171] on div "(All Search Results)" at bounding box center [388, 171] width 173 height 10
click at [303, 170] on div "(All Search Results)" at bounding box center [388, 171] width 173 height 10
click at [304, 158] on div "Selected 0 Of 18675" at bounding box center [397, 156] width 191 height 10
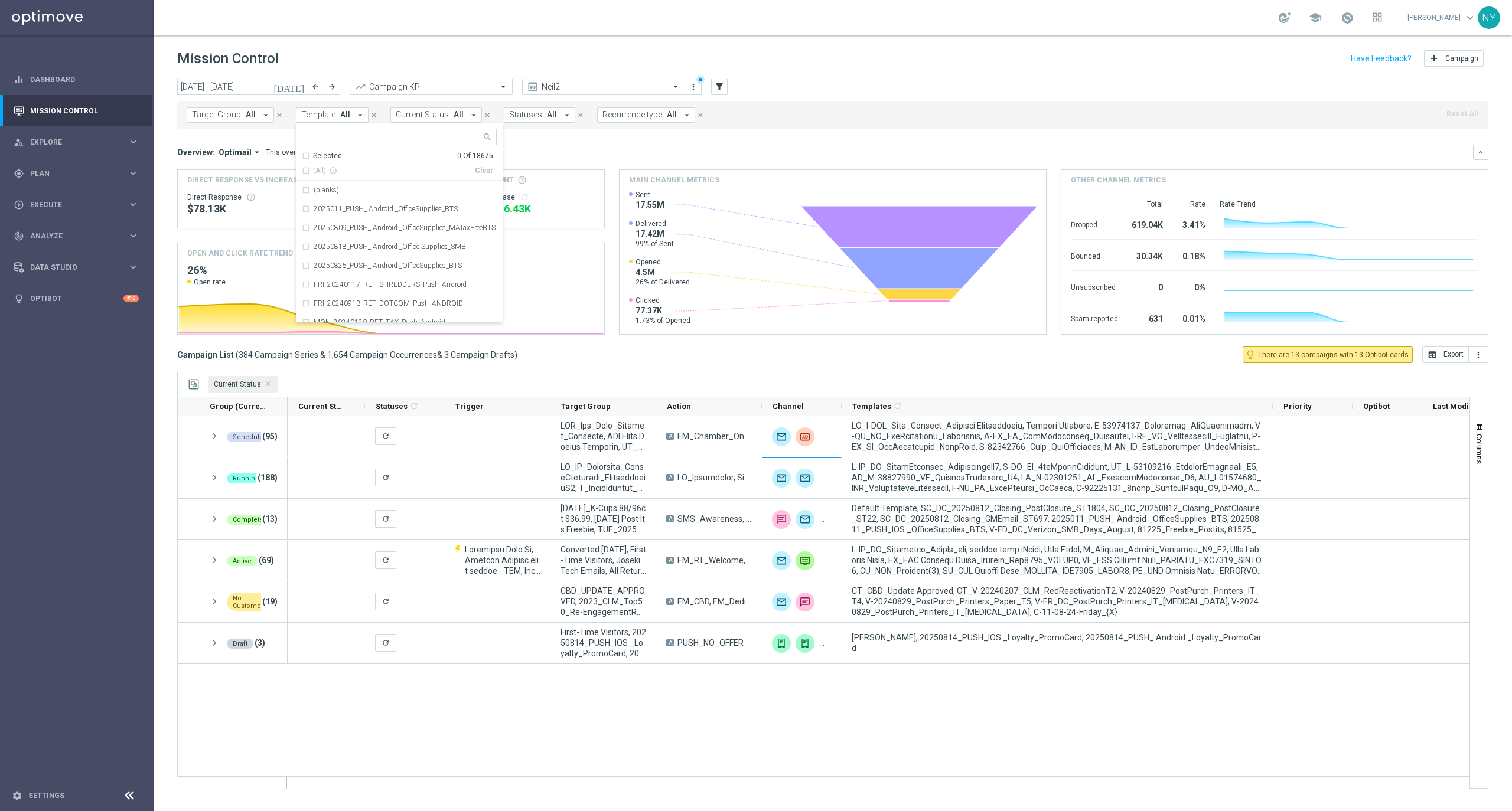
click at [356, 136] on input "text" at bounding box center [395, 137] width 173 height 10
click at [305, 169] on div "(All Search Results)" at bounding box center [388, 171] width 173 height 10
type input "nearing"
click at [579, 148] on div "Overview: Optimail arrow_drop_down This overview shows data of campaigns execut…" at bounding box center [825, 152] width 1296 height 11
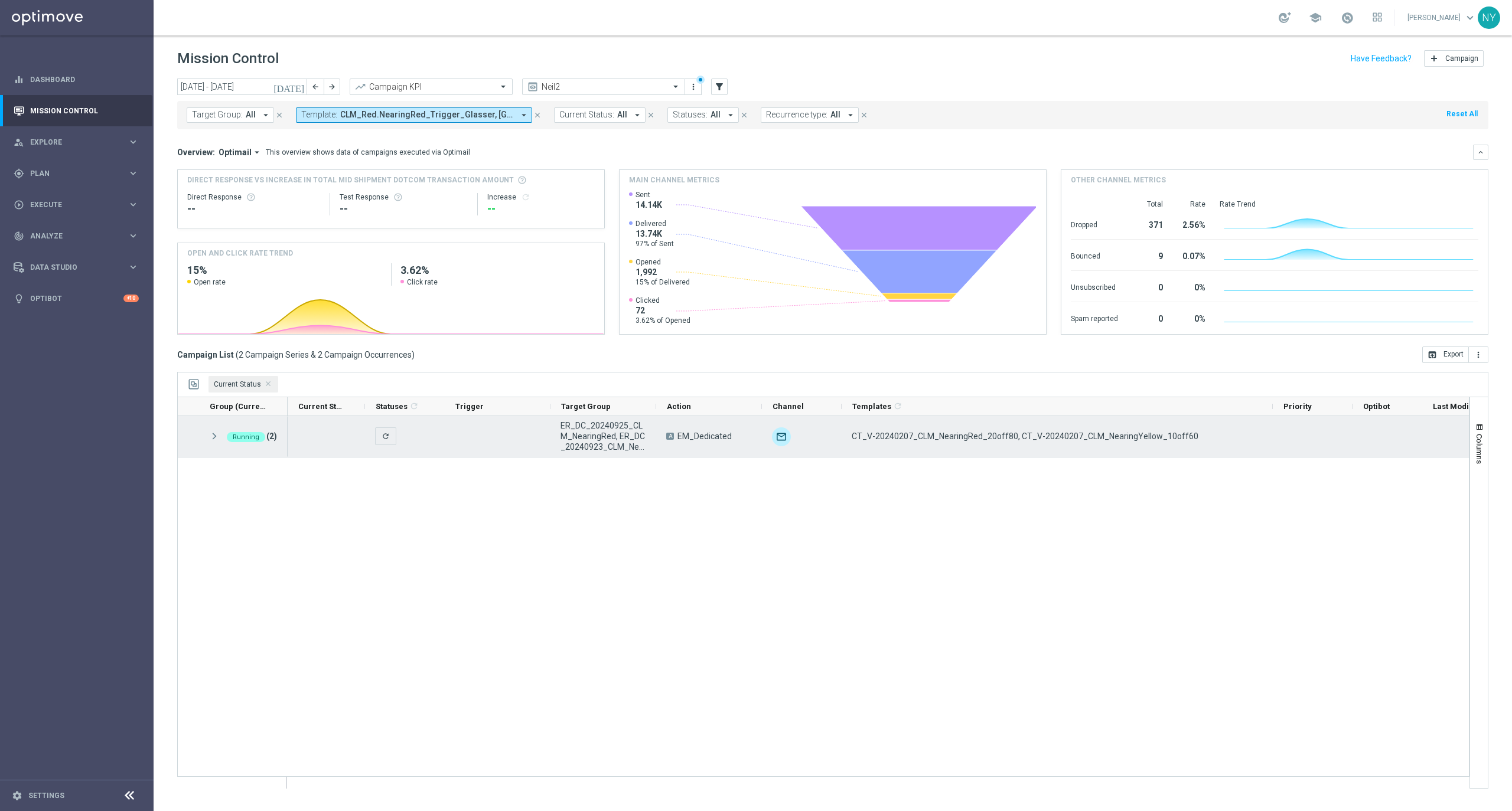
click at [1059, 443] on div "CT_V-20240207_CLM_NearingRed_20off80, CT_V-20240207_CLM_NearingYellow_10off60" at bounding box center [1057, 436] width 431 height 41
click at [1038, 437] on span "CT_V-20240207_CLM_NearingRed_20off80, CT_V-20240207_CLM_NearingYellow_10off60" at bounding box center [1025, 436] width 347 height 11
click at [1055, 441] on span "CT_V-20240207_CLM_NearingRed_20off80, CT_V-20240207_CLM_NearingYellow_10off60" at bounding box center [1025, 436] width 347 height 11
drag, startPoint x: 1184, startPoint y: 435, endPoint x: 849, endPoint y: 444, distance: 335.1
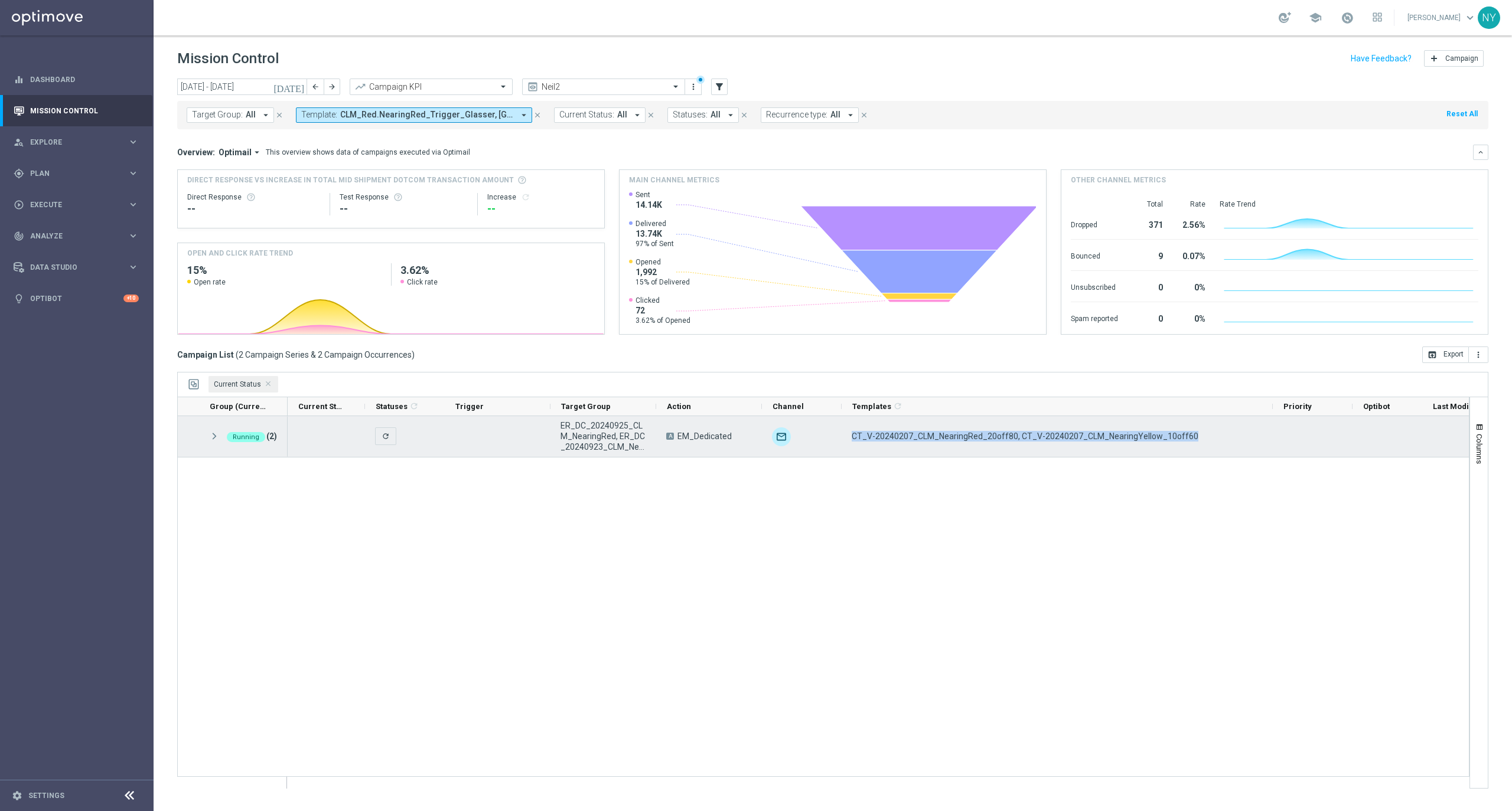
click at [849, 444] on div "CT_V-20240207_CLM_NearingRed_20off80, CT_V-20240207_CLM_NearingYellow_10off60" at bounding box center [1057, 436] width 431 height 41
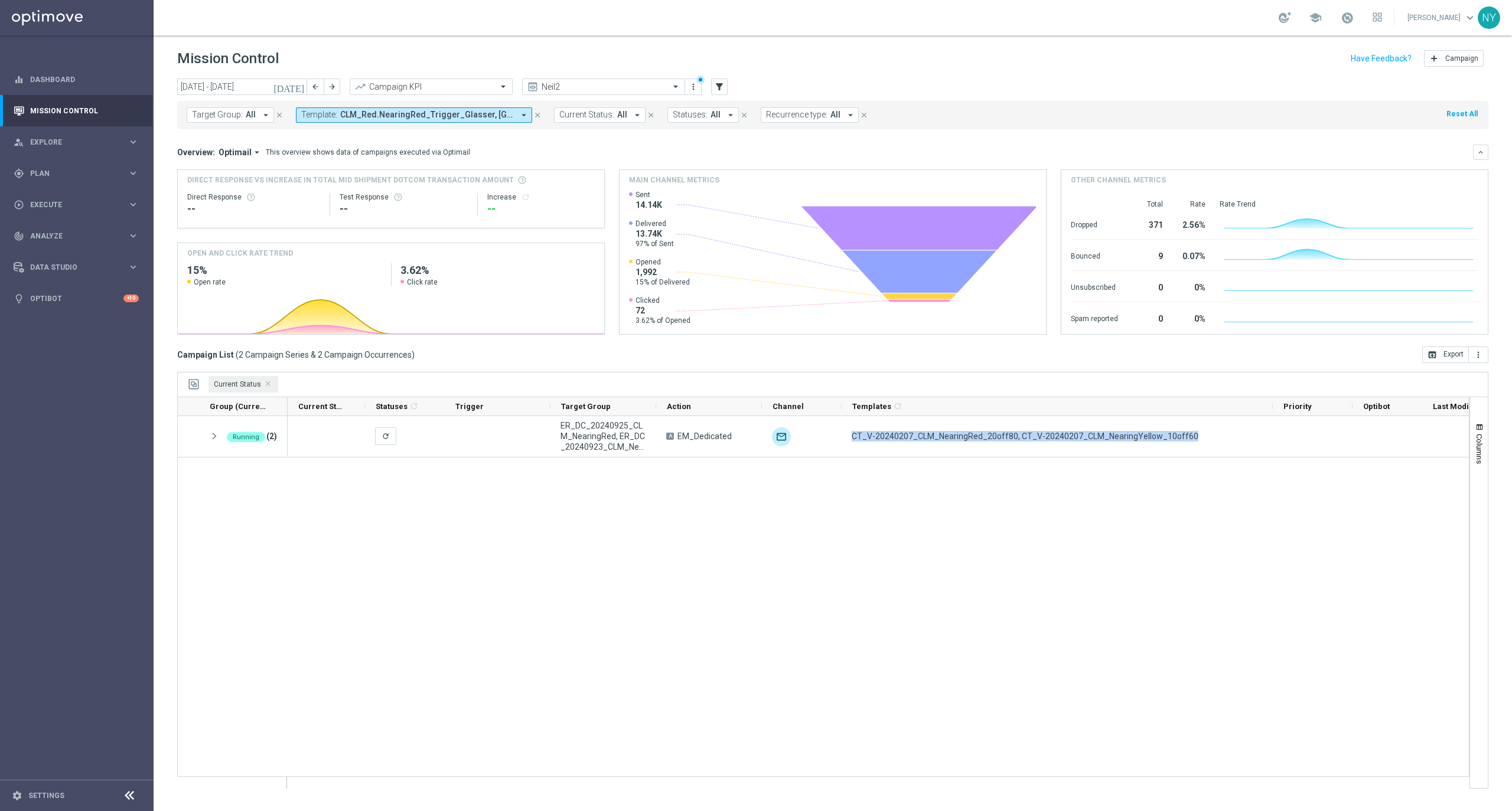
click at [534, 113] on icon "close" at bounding box center [538, 115] width 8 height 8
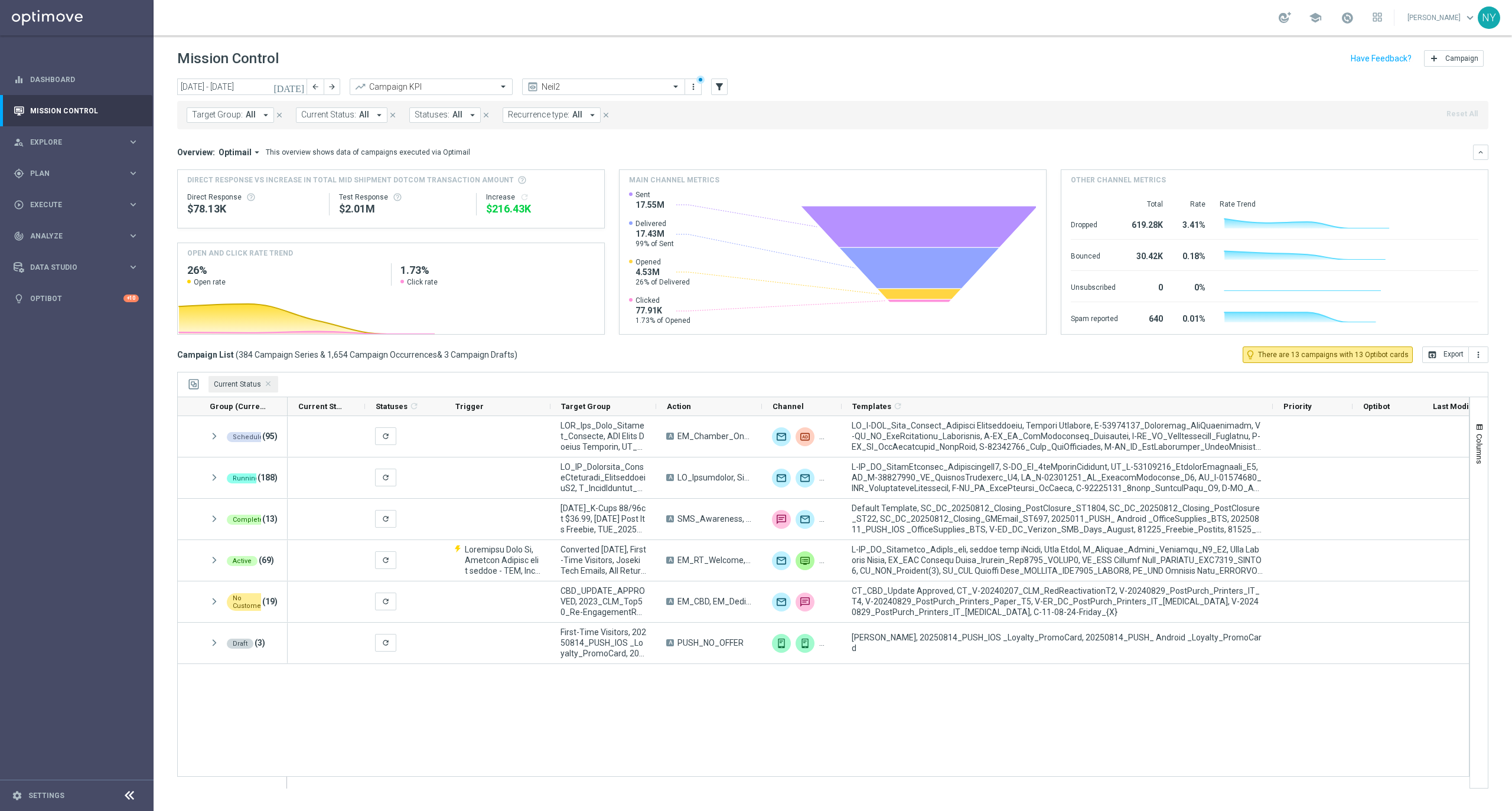
click at [365, 115] on span "All" at bounding box center [364, 115] width 10 height 10
click at [306, 170] on div "(All Search Results)" at bounding box center [349, 171] width 94 height 10
type input "Reactivation"
click at [303, 156] on div "Selected 0 Of 11" at bounding box center [358, 156] width 112 height 10
click at [304, 155] on div "Selected 0 Of 11" at bounding box center [358, 156] width 112 height 10
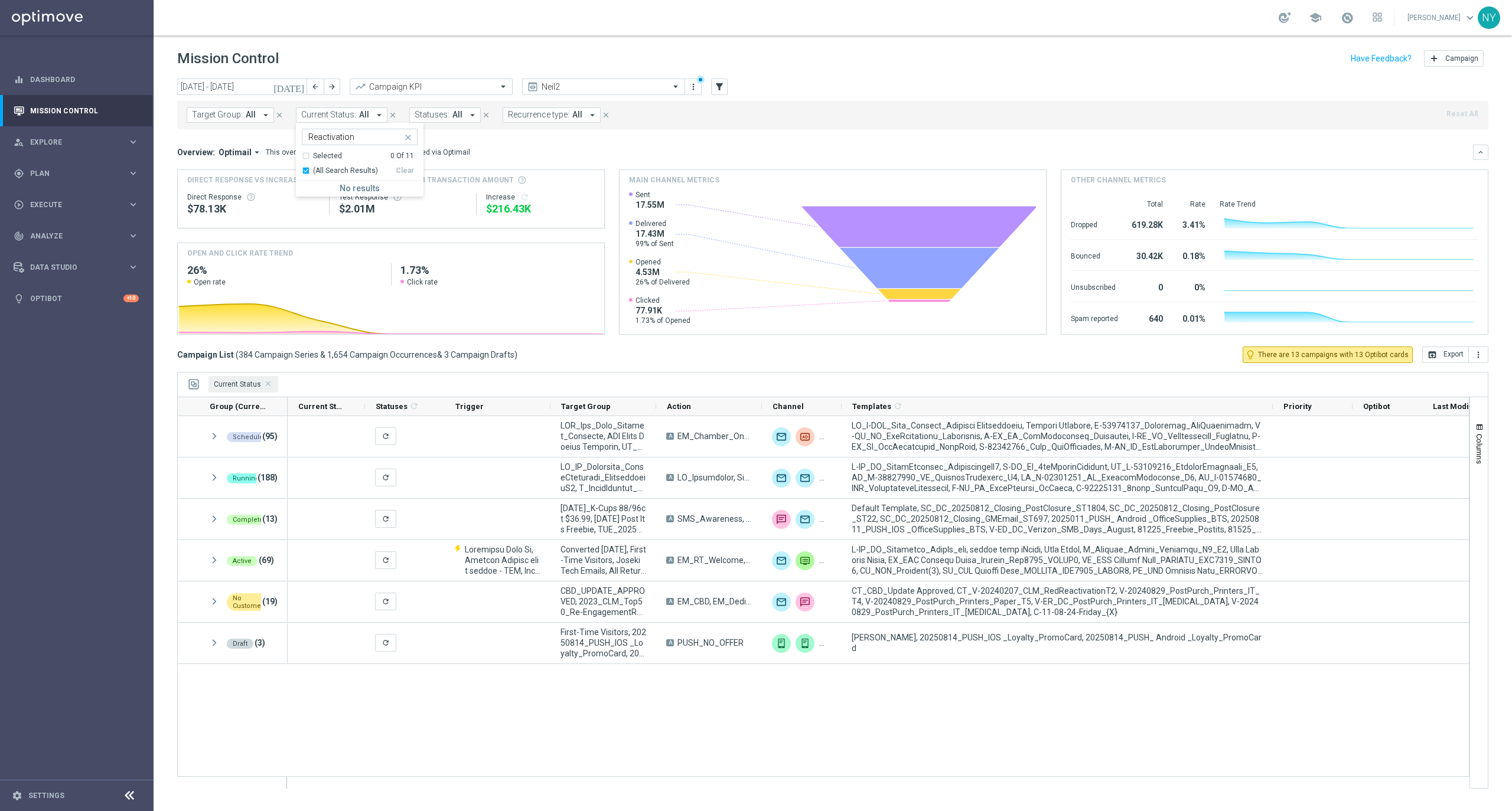
click at [305, 169] on div "(All Search Results)" at bounding box center [349, 171] width 94 height 10
click at [506, 149] on div "Overview: Optimail arrow_drop_down This overview shows data of campaigns execut…" at bounding box center [825, 152] width 1296 height 11
click at [348, 118] on span "Current Status:" at bounding box center [328, 115] width 55 height 10
type input "R"
click at [333, 141] on input "text" at bounding box center [356, 137] width 94 height 10
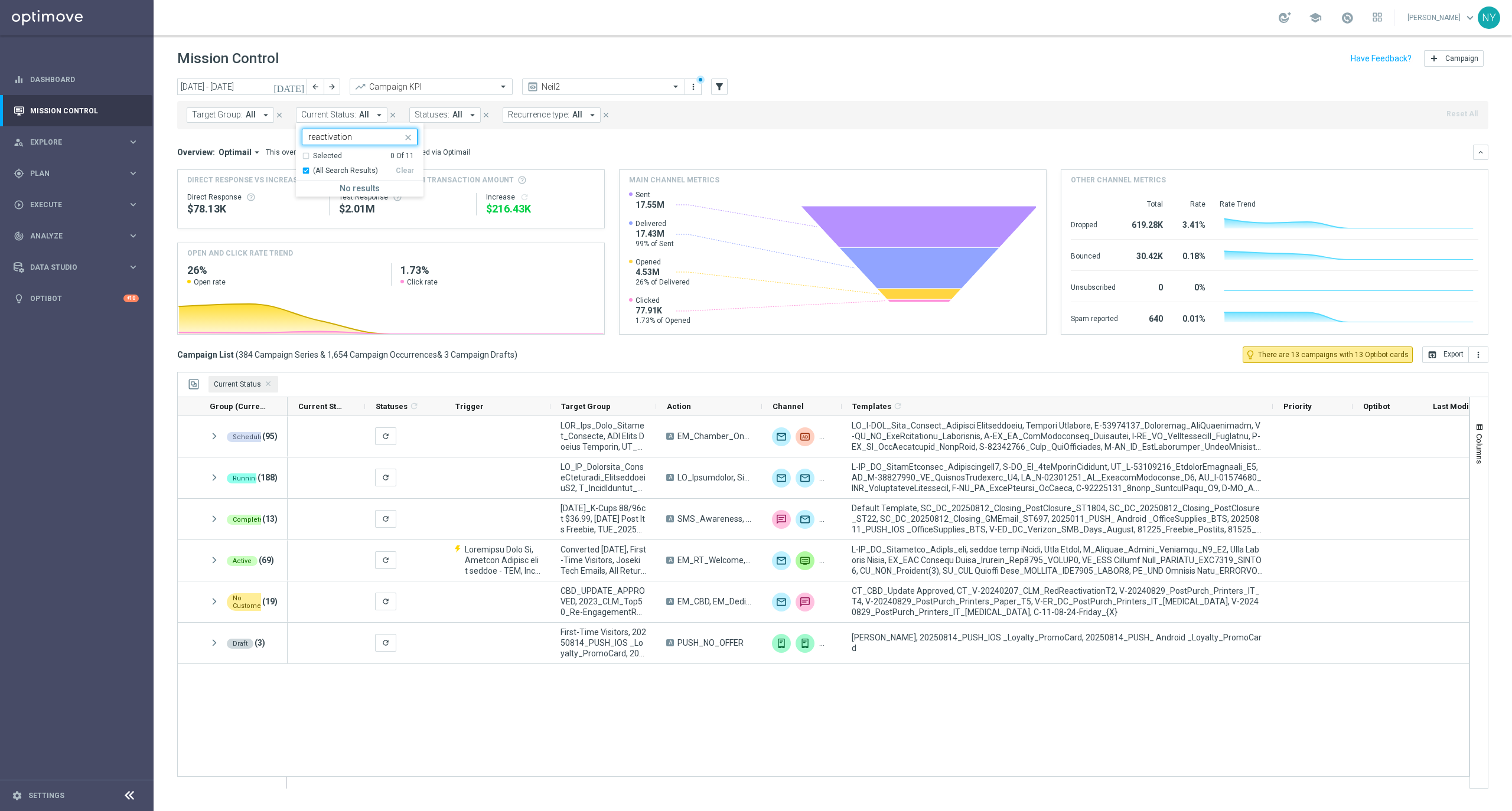
type input "reactivation"
click at [298, 83] on icon "today" at bounding box center [289, 87] width 32 height 11
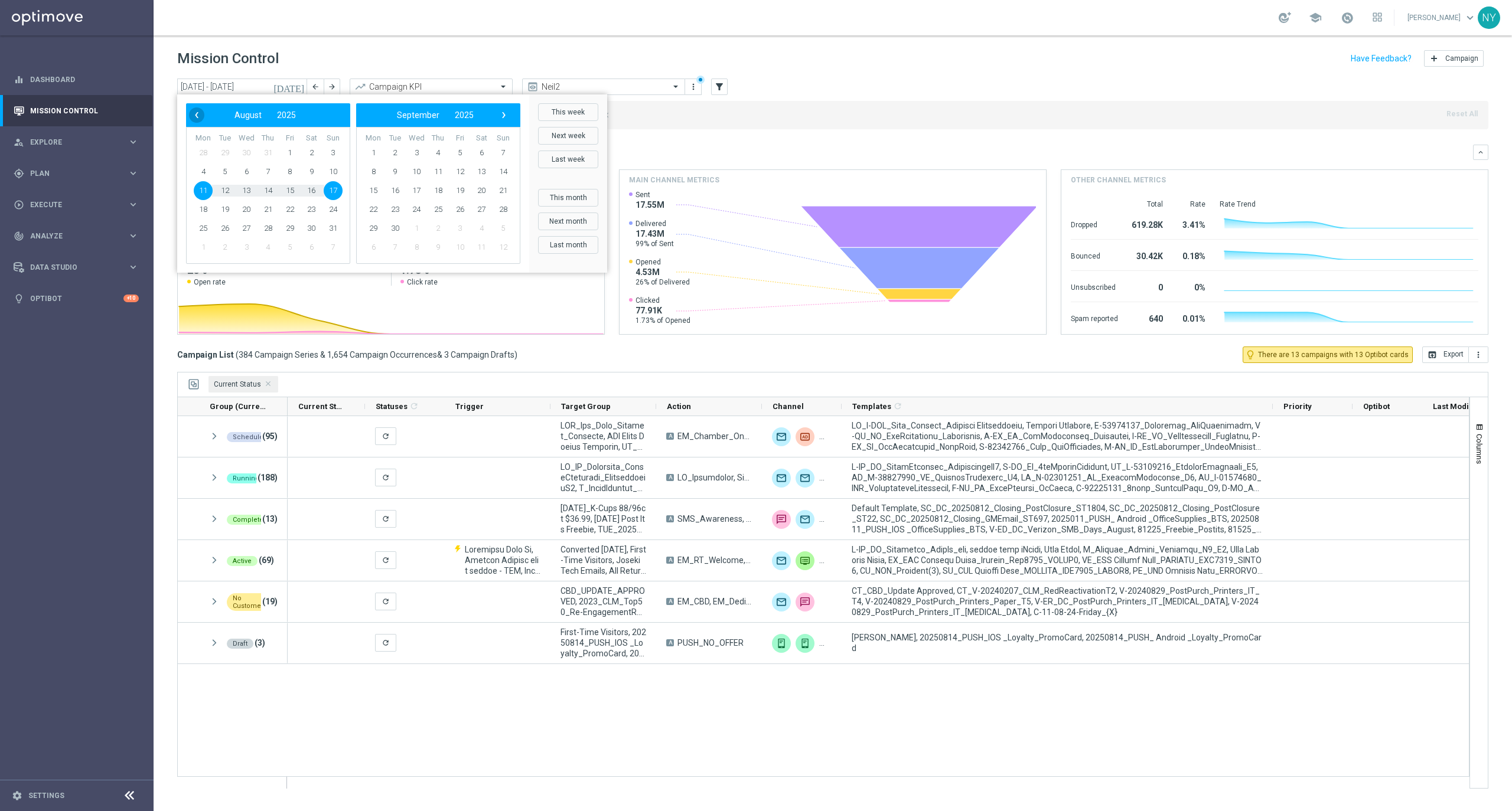
click at [194, 121] on span "‹" at bounding box center [196, 115] width 16 height 16
click at [272, 154] on span "1" at bounding box center [268, 153] width 19 height 19
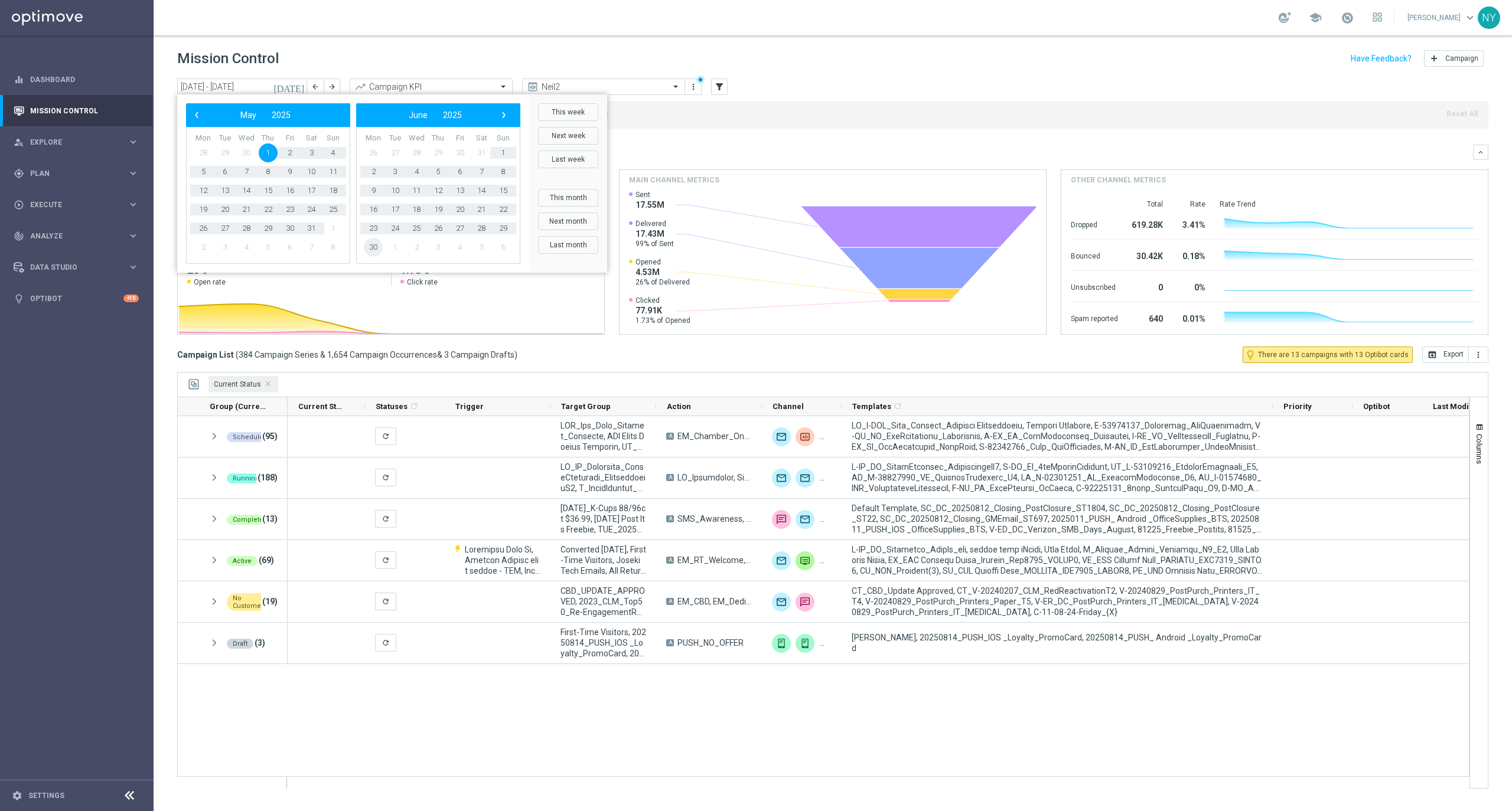
click at [370, 243] on span "30" at bounding box center [373, 247] width 19 height 19
type input "01 May 2025 - 30 Jun 2025"
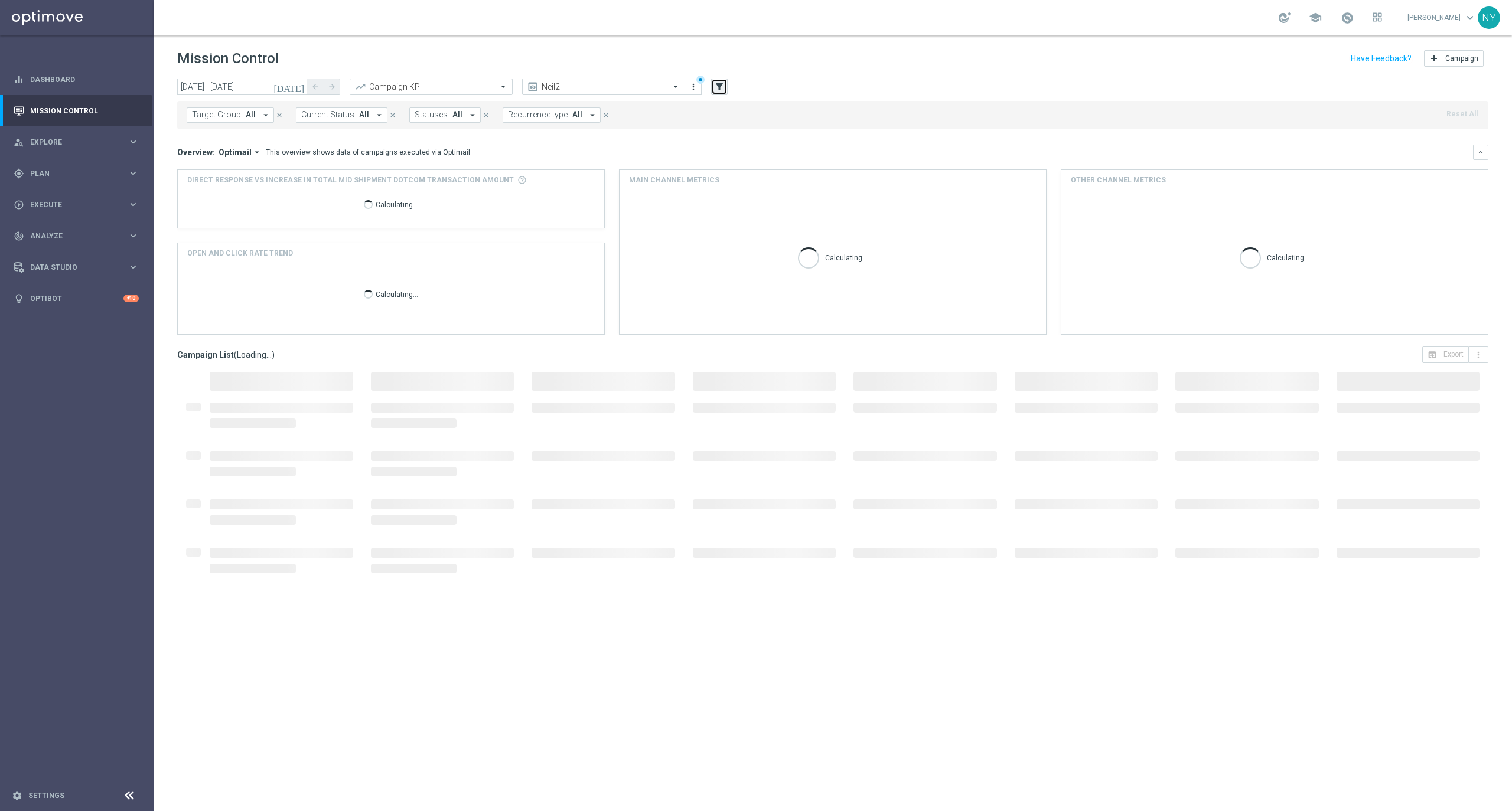
click at [724, 88] on icon "filter_alt" at bounding box center [719, 87] width 11 height 11
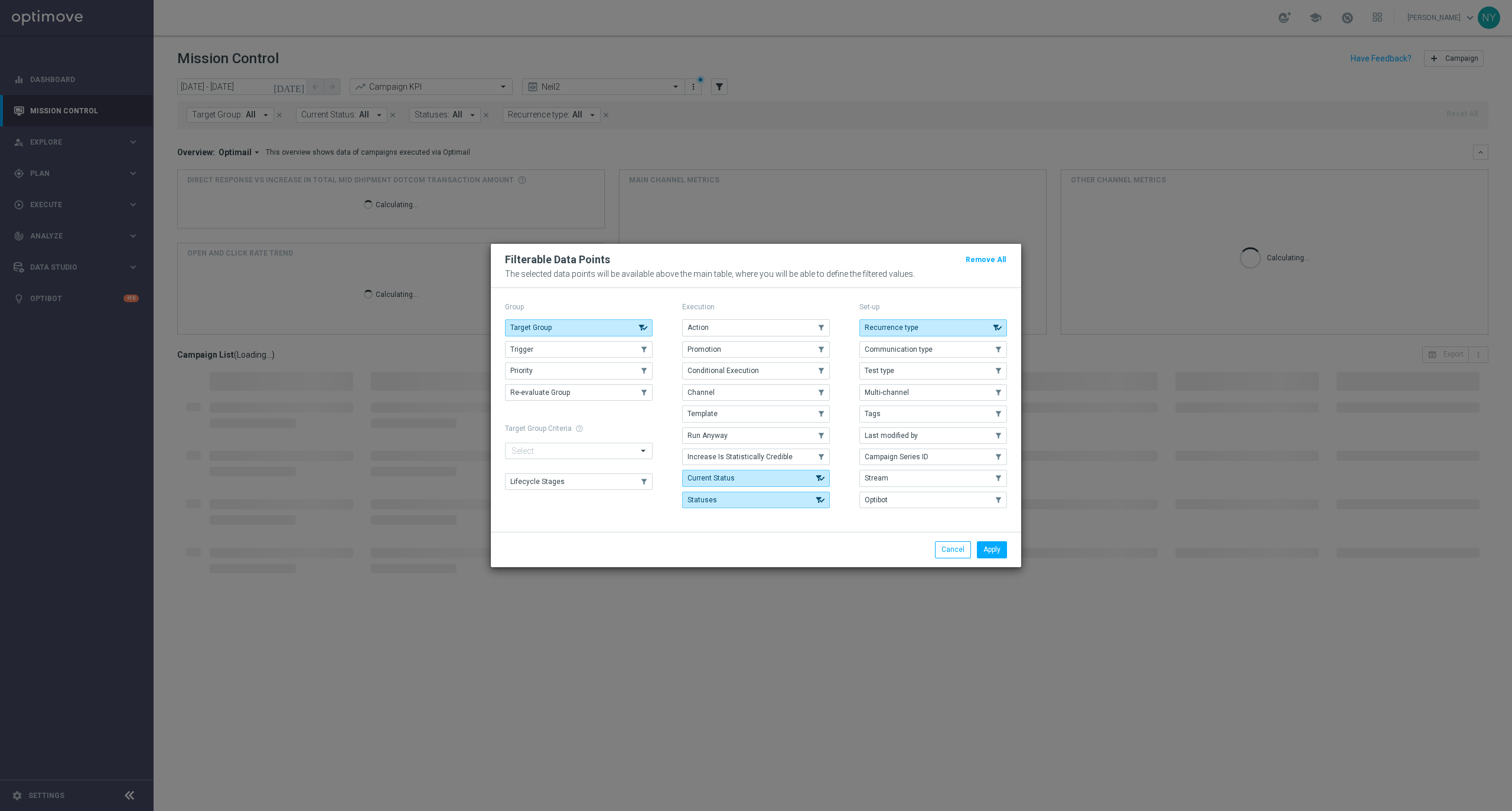
click at [710, 414] on span "Template" at bounding box center [702, 414] width 30 height 8
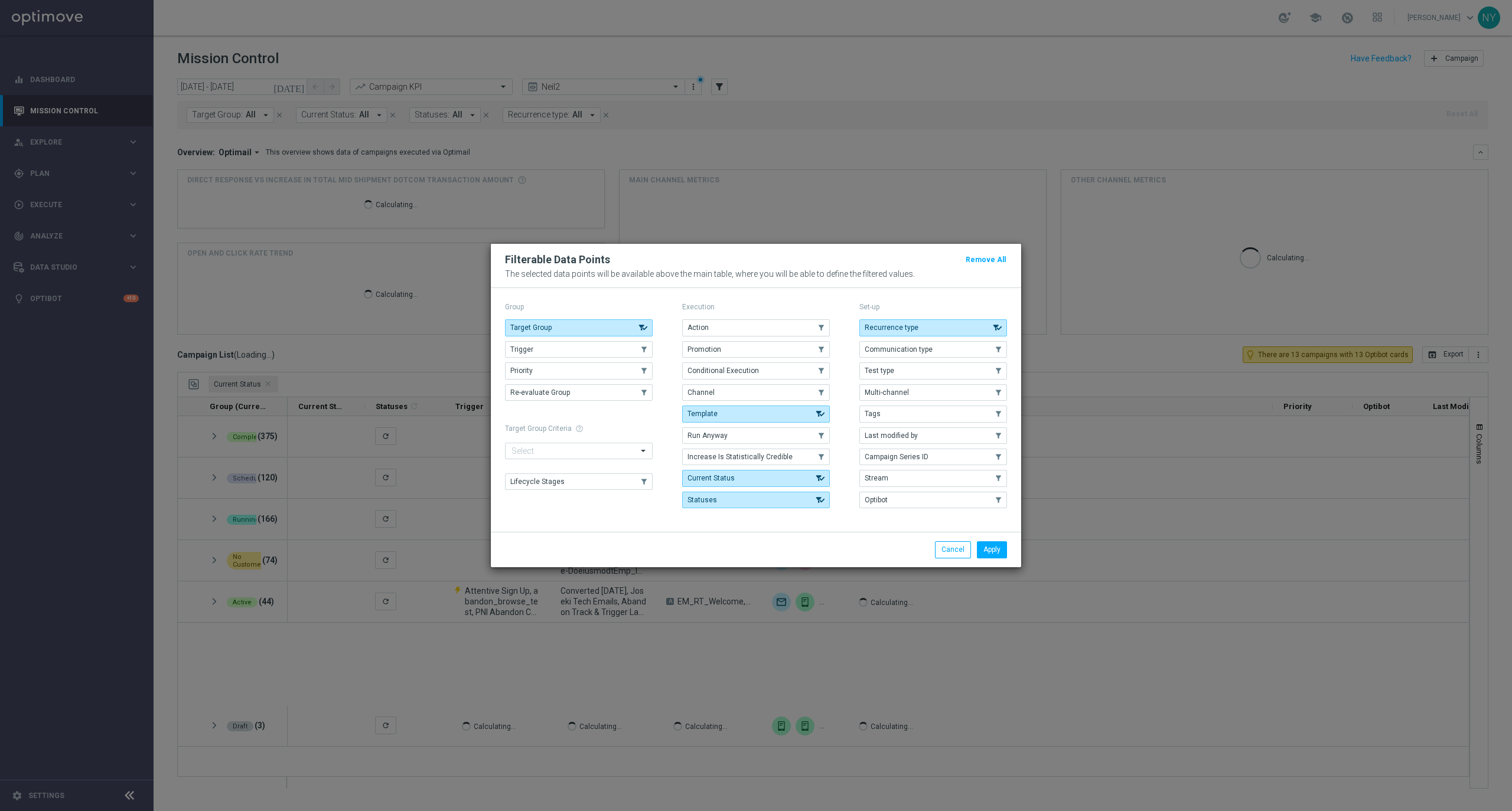
click at [903, 125] on modal-container "Filterable Data Points Remove All The selected data points will be available ab…" at bounding box center [756, 405] width 1512 height 811
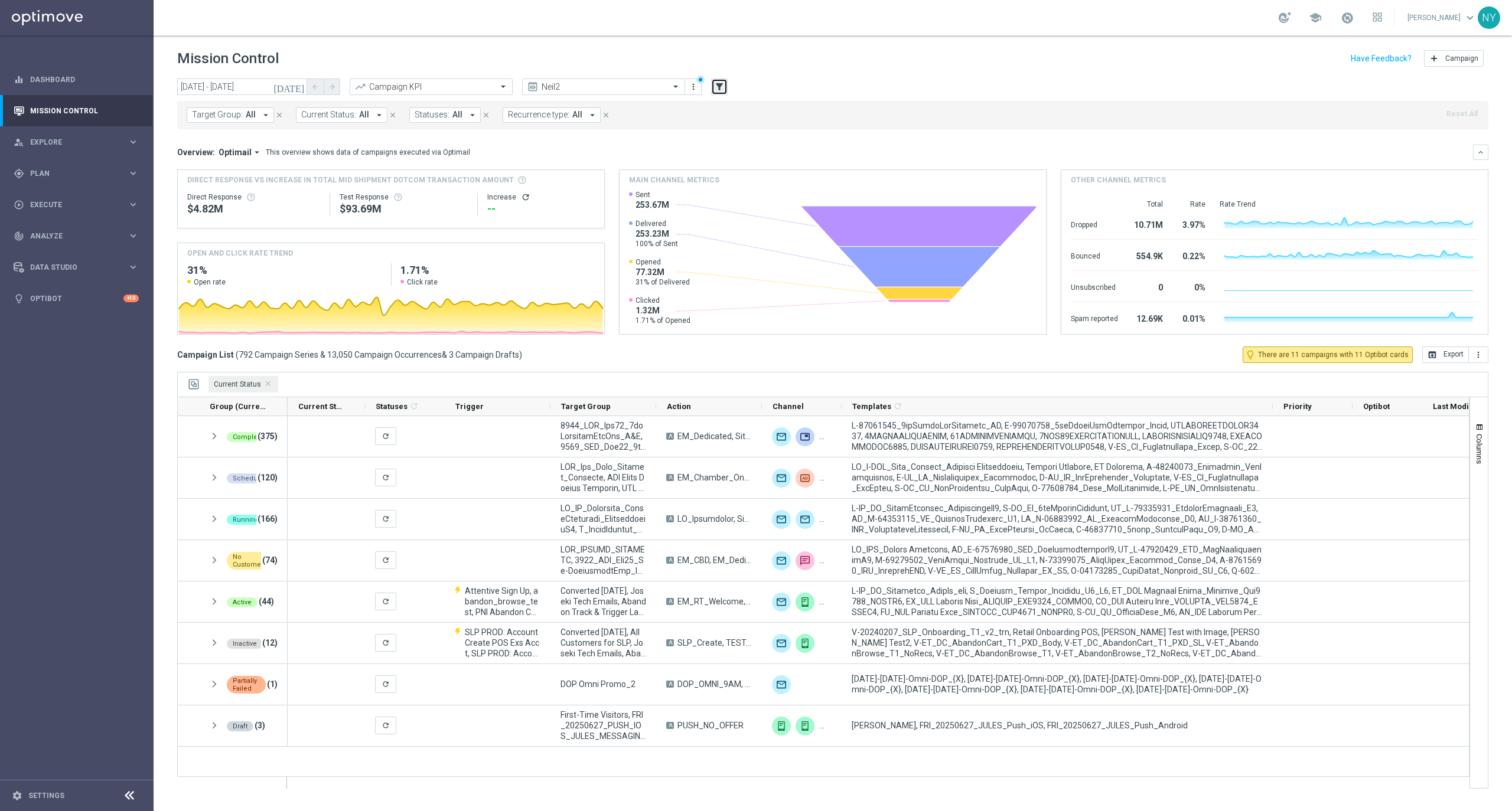
click at [714, 90] on icon "filter_alt" at bounding box center [719, 87] width 11 height 11
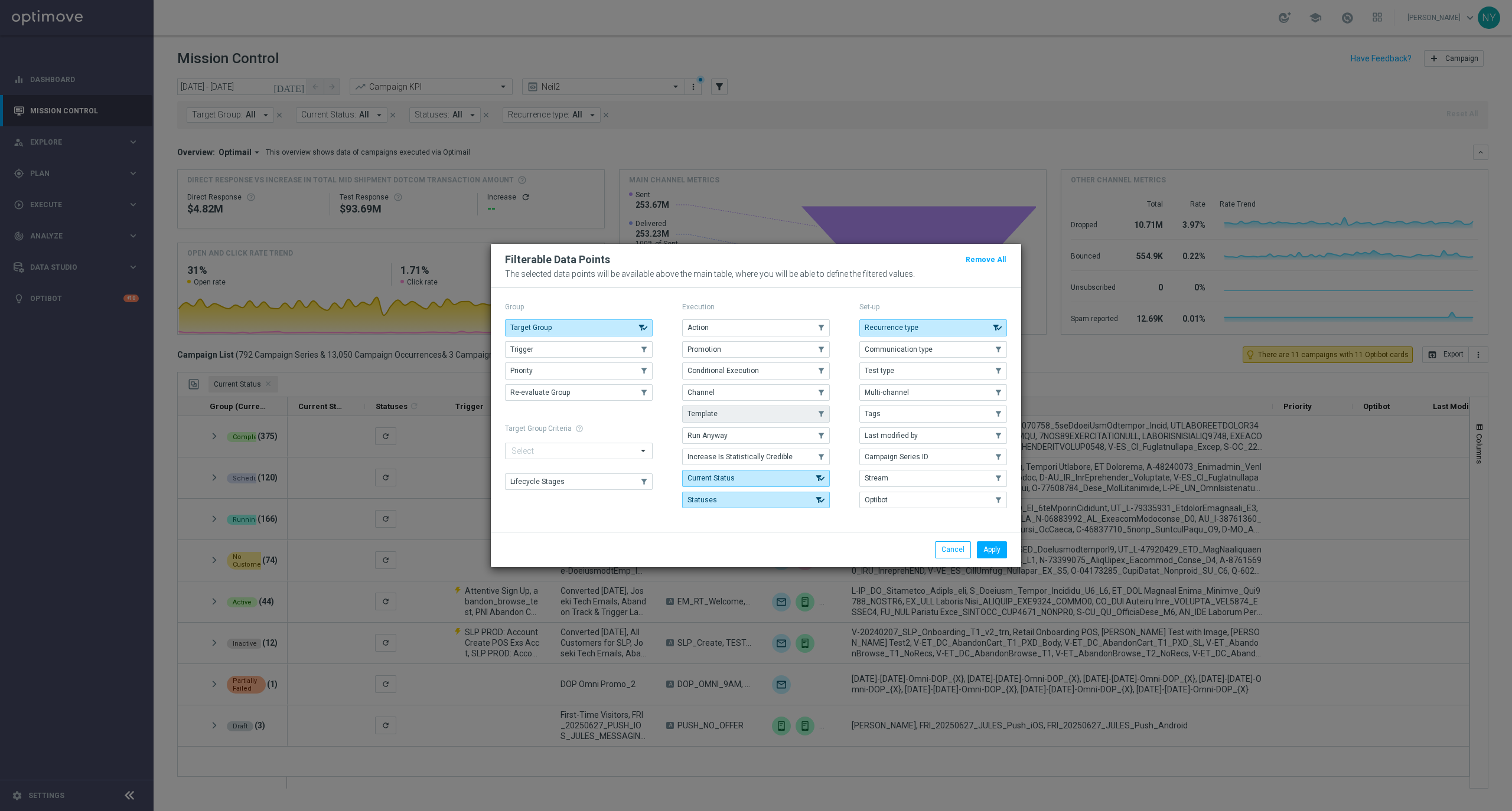
click at [737, 418] on button "Template" at bounding box center [756, 414] width 148 height 17
drag, startPoint x: 988, startPoint y: 556, endPoint x: 991, endPoint y: 529, distance: 27.2
click at [990, 557] on button "Apply" at bounding box center [992, 550] width 30 height 17
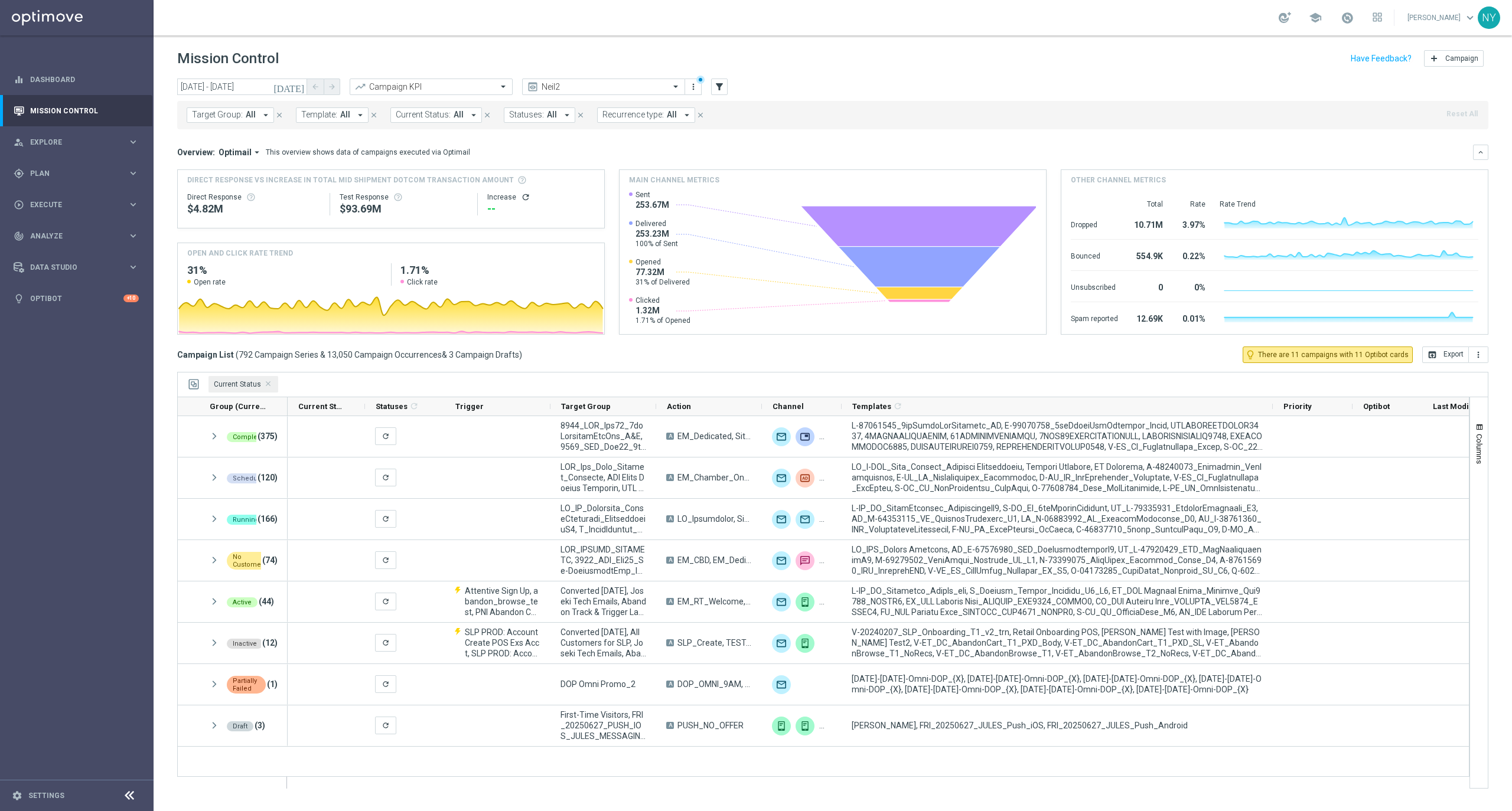
click at [321, 115] on span "Template:" at bounding box center [319, 115] width 36 height 10
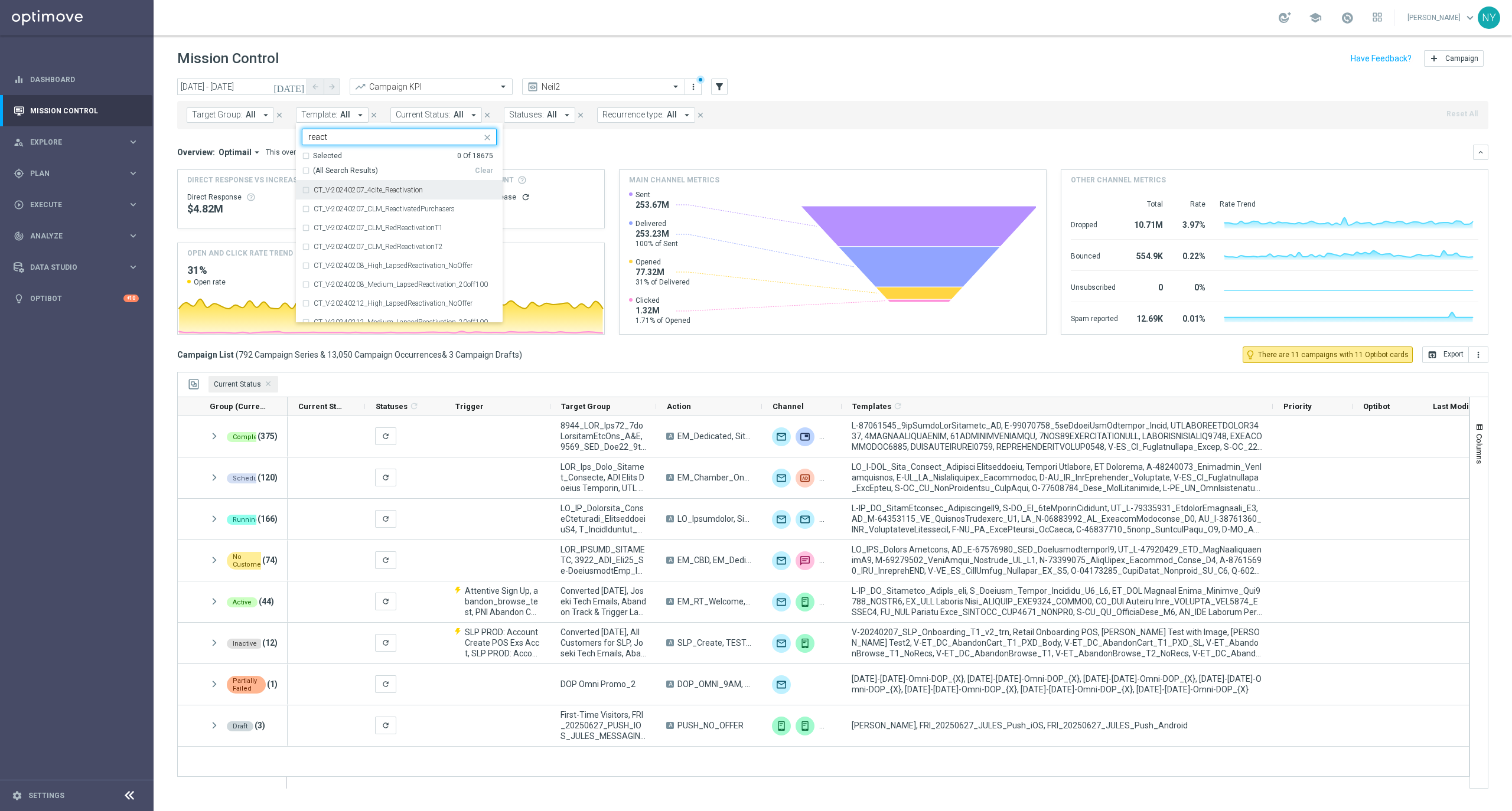
click at [307, 156] on div "Selected 0 Of 18675" at bounding box center [397, 156] width 191 height 10
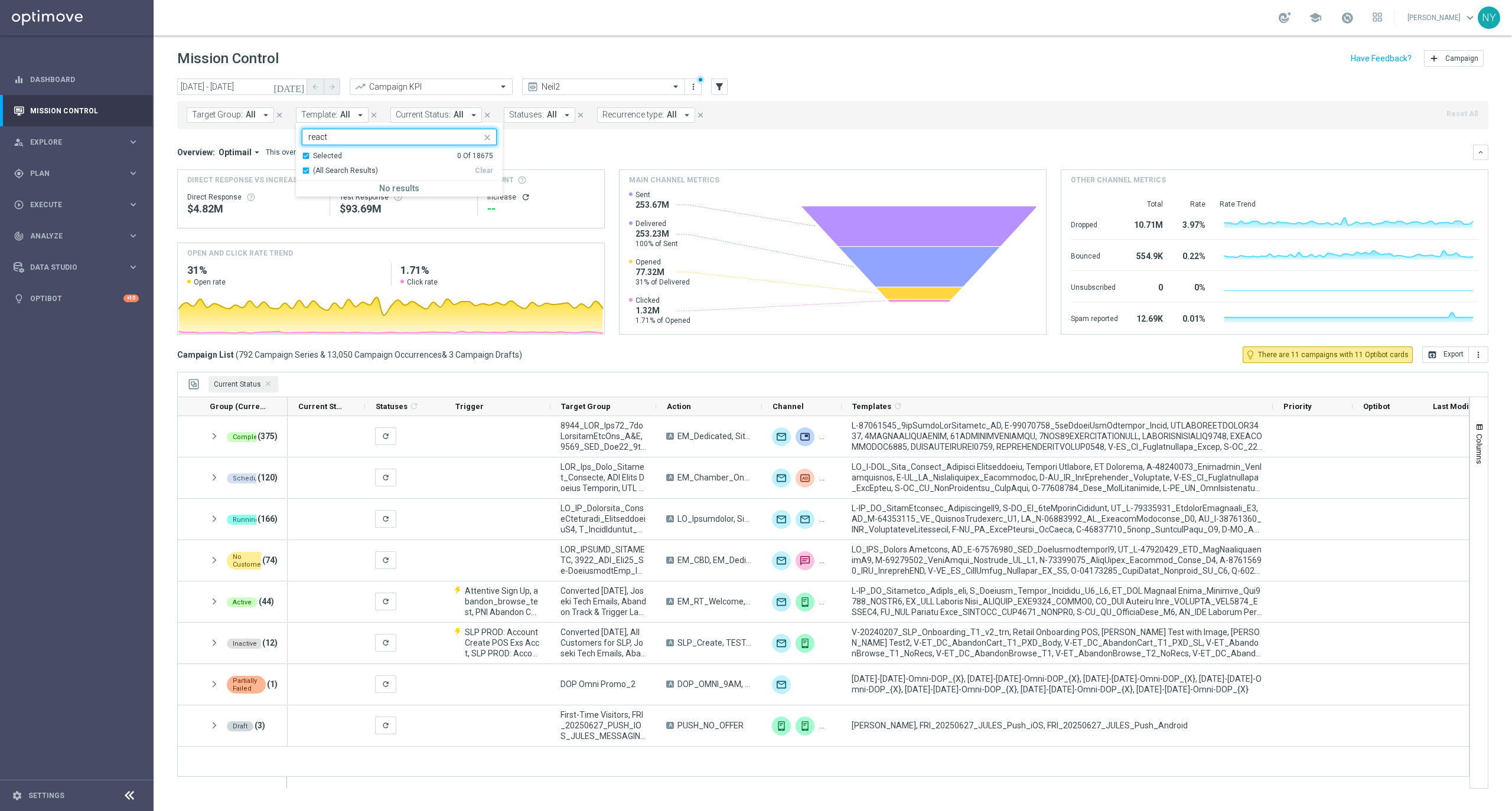
type input "react"
click at [575, 155] on div "Overview: Optimail arrow_drop_down This overview shows data of campaigns execut…" at bounding box center [825, 152] width 1296 height 11
click at [334, 113] on span "Template:" at bounding box center [319, 115] width 36 height 10
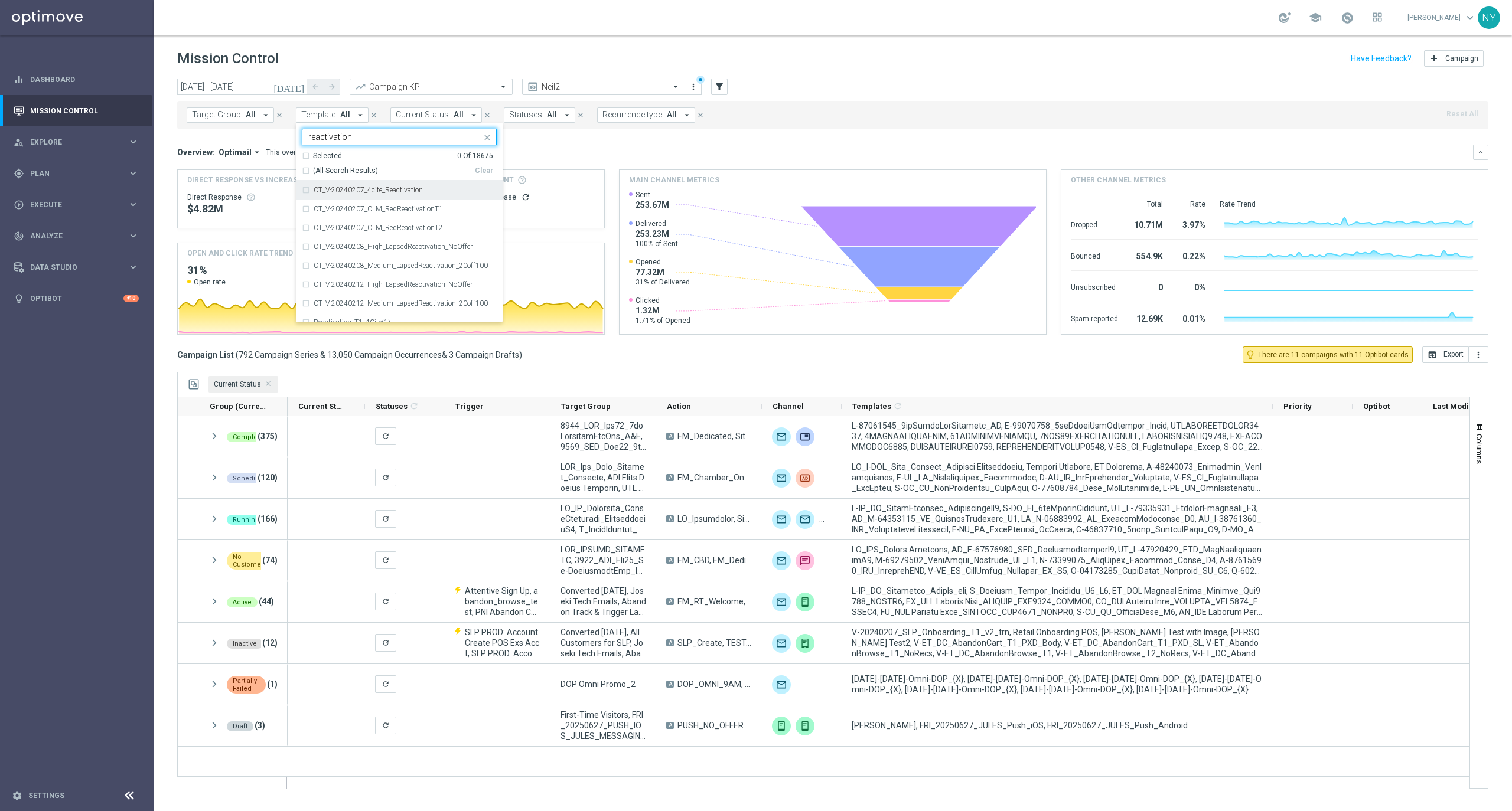
click at [308, 173] on div "(All Search Results)" at bounding box center [388, 171] width 173 height 10
type input "reactivation"
click at [624, 133] on mini-dashboard "Overview: Optimail arrow_drop_down This overview shows data of campaigns execut…" at bounding box center [832, 237] width 1311 height 217
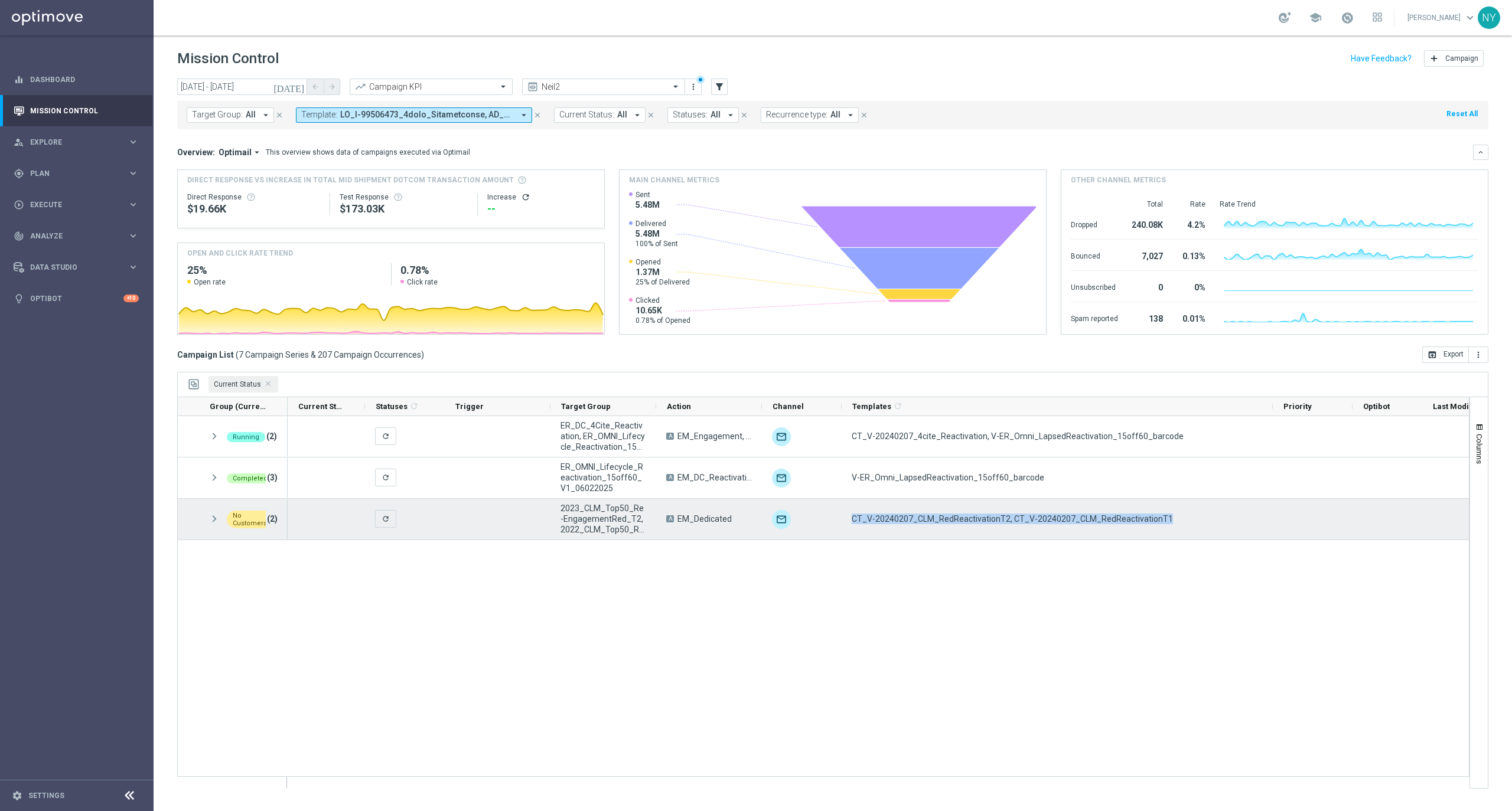
drag, startPoint x: 1170, startPoint y: 520, endPoint x: 846, endPoint y: 513, distance: 324.1
click at [846, 513] on div "CT_V-20240207_CLM_RedReactivationT2, CT_V-20240207_CLM_RedReactivationT1" at bounding box center [1057, 518] width 431 height 41
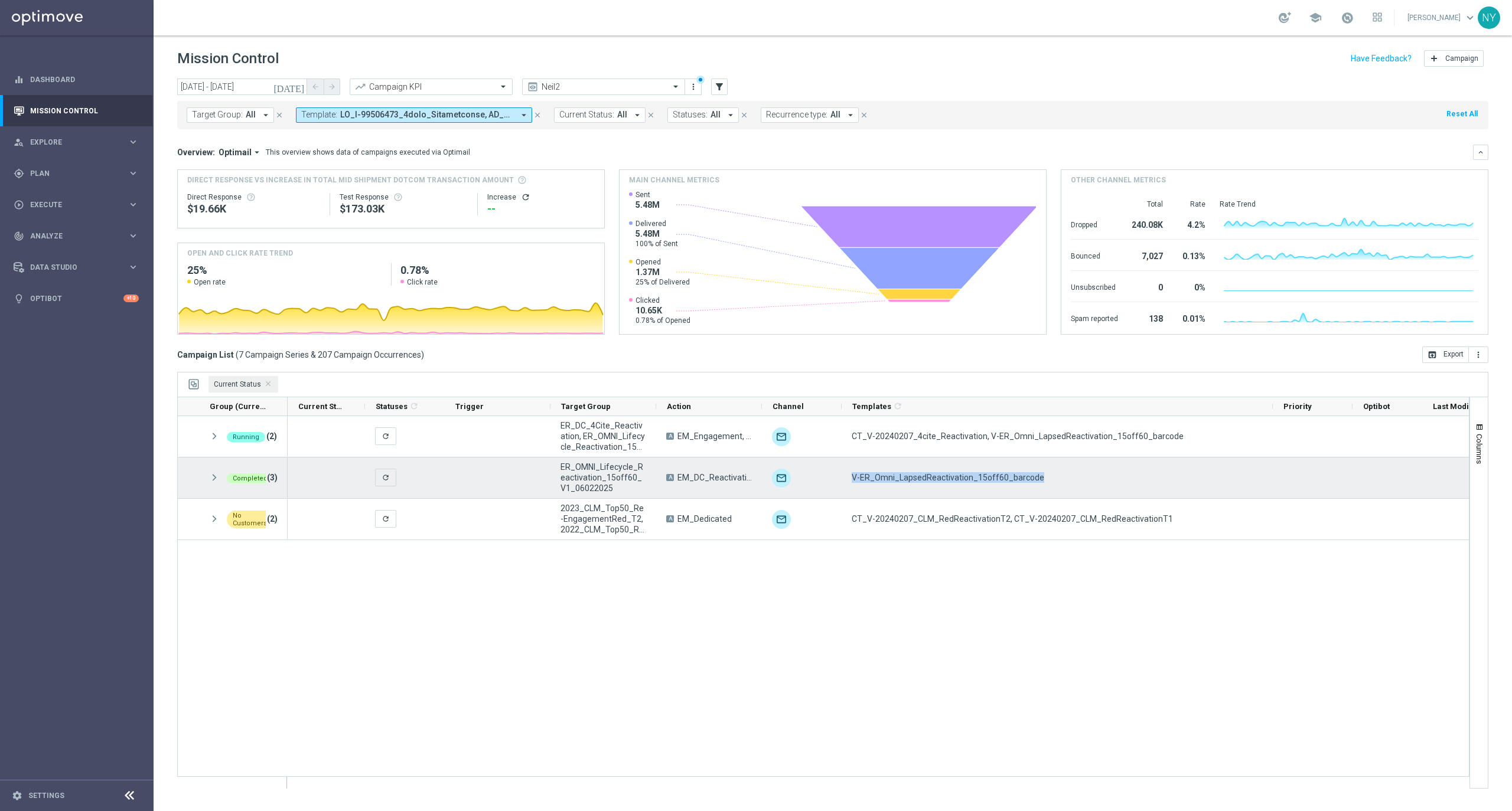
drag, startPoint x: 974, startPoint y: 478, endPoint x: 852, endPoint y: 474, distance: 122.1
click at [852, 474] on div "V-ER_Omni_LapsedReactivation_15off60_barcode" at bounding box center [1057, 477] width 431 height 41
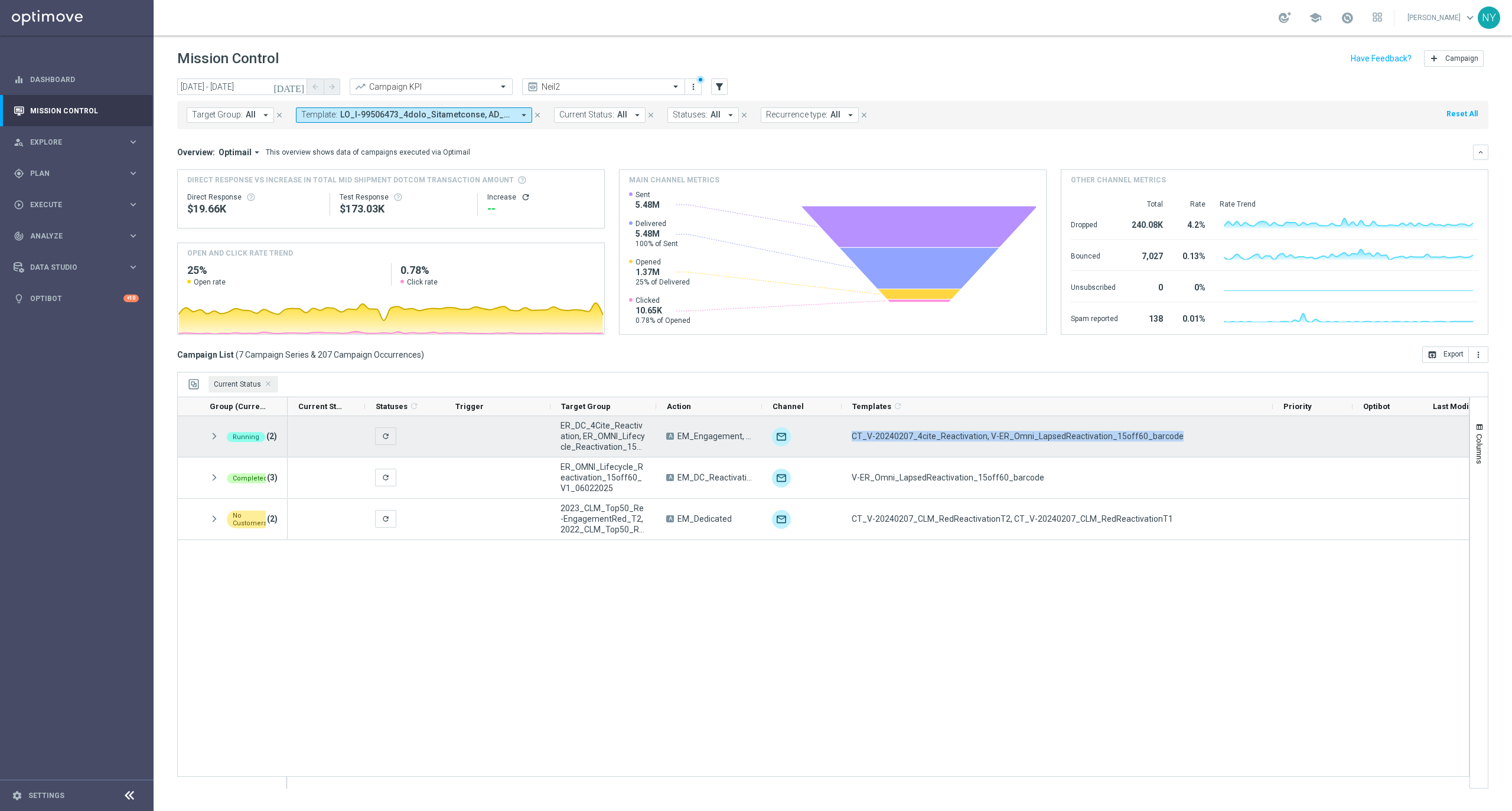
drag, startPoint x: 1177, startPoint y: 431, endPoint x: 850, endPoint y: 436, distance: 327.0
click at [850, 436] on div "CT_V-20240207_4cite_Reactivation, V-ER_Omni_LapsedReactivation_15off60_barcode" at bounding box center [1057, 436] width 431 height 41
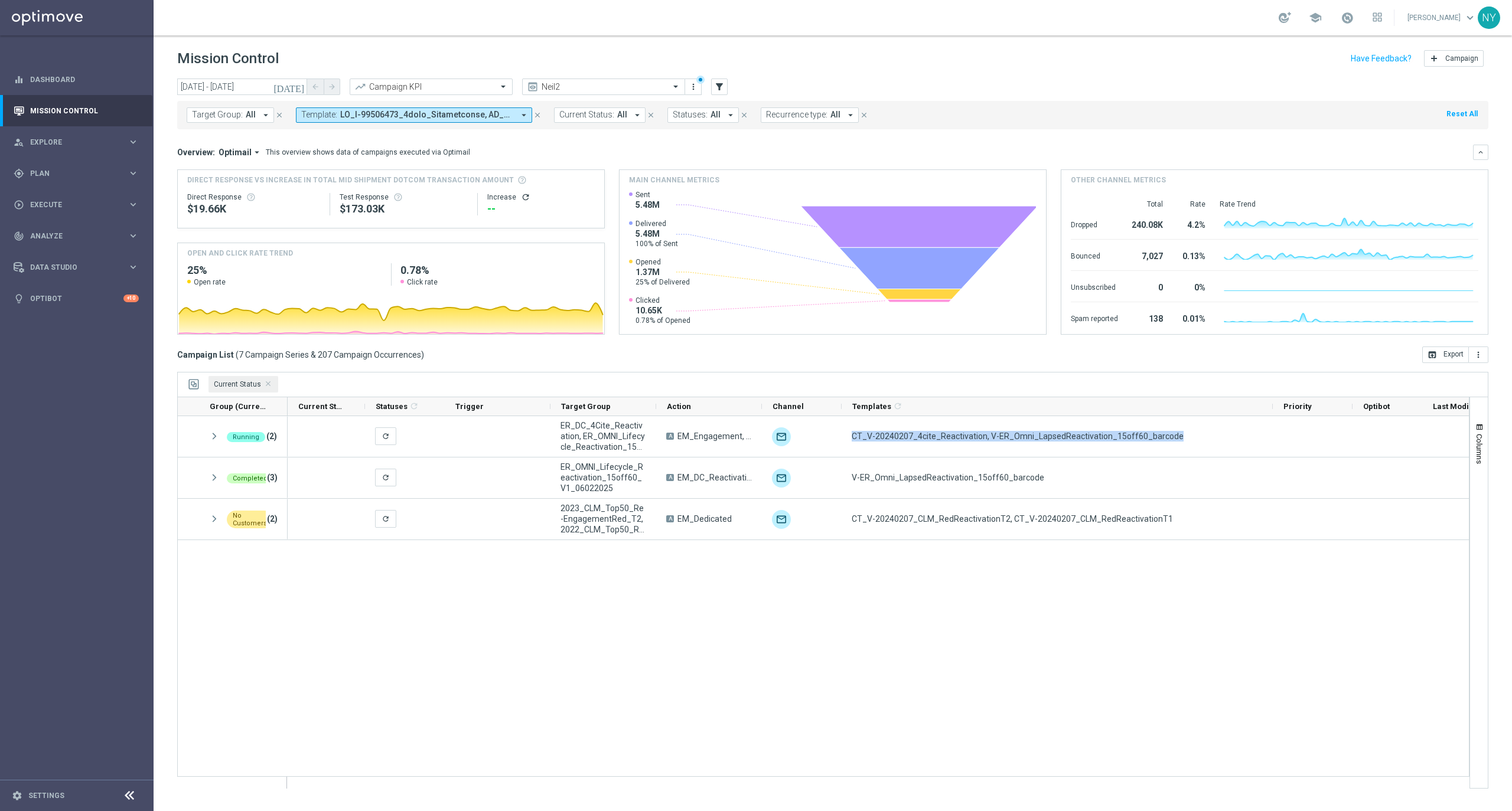
click at [478, 115] on span at bounding box center [427, 115] width 174 height 10
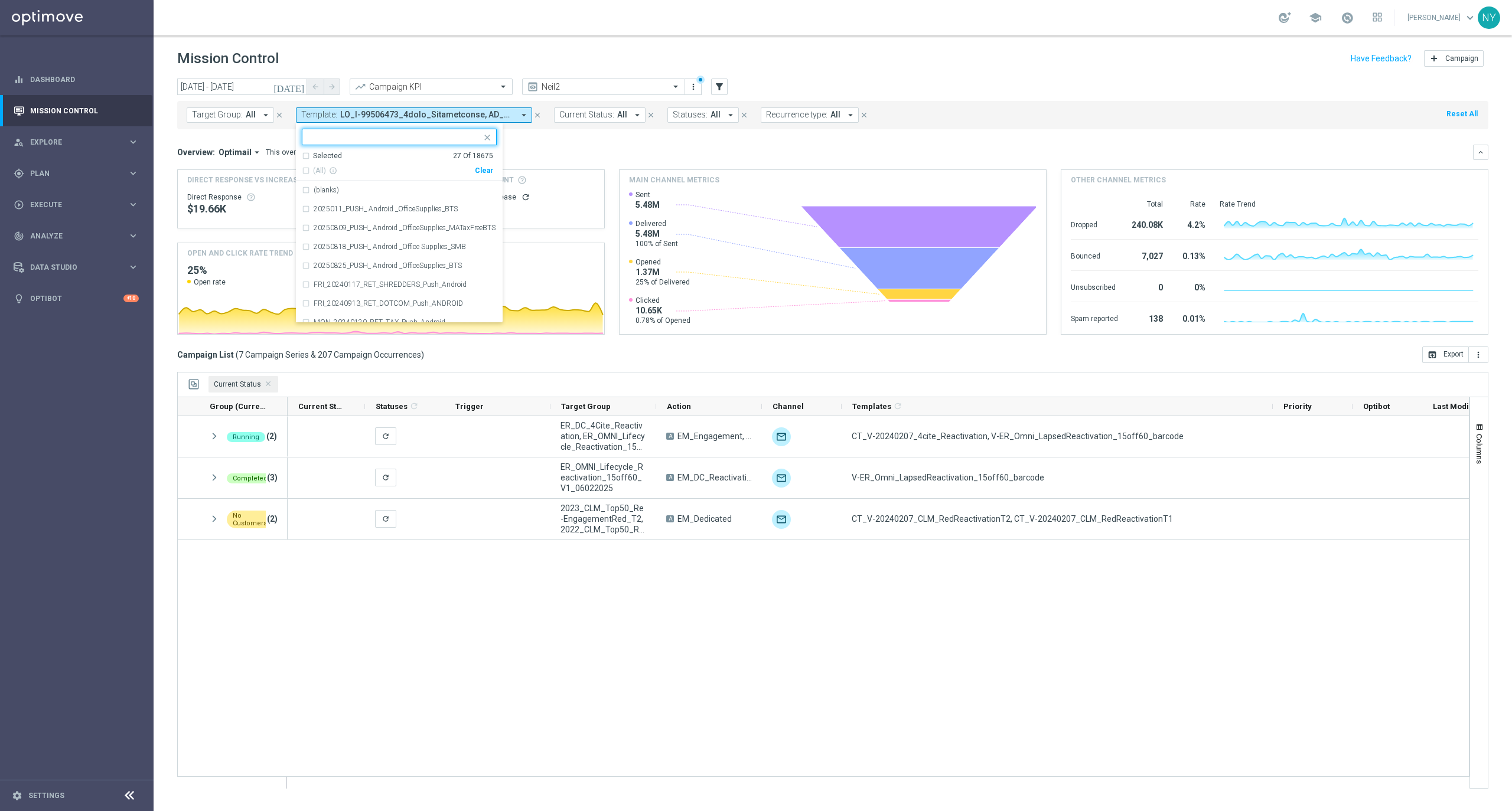
click at [302, 154] on div "Selected 27 Of 18675" at bounding box center [397, 156] width 191 height 10
click at [309, 155] on div "Selected 27 Of 18675" at bounding box center [397, 156] width 191 height 10
click at [321, 131] on div "Selected 27 of 18675" at bounding box center [392, 136] width 179 height 15
click at [303, 169] on div "(All Search Results)" at bounding box center [388, 171] width 173 height 10
type input "churn"
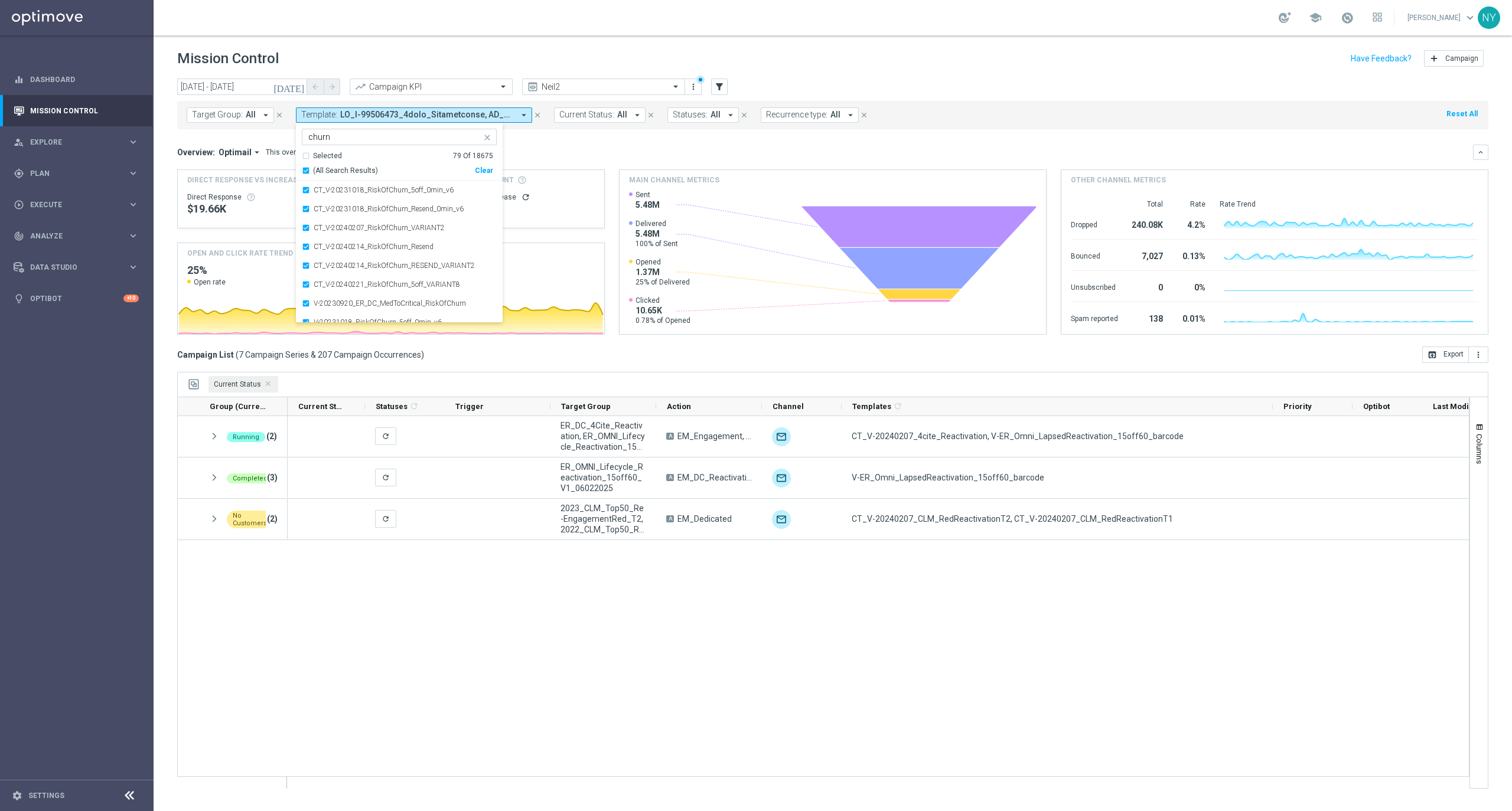
click at [654, 146] on div "Overview: Optimail arrow_drop_down This overview shows data of campaigns execut…" at bounding box center [832, 152] width 1311 height 16
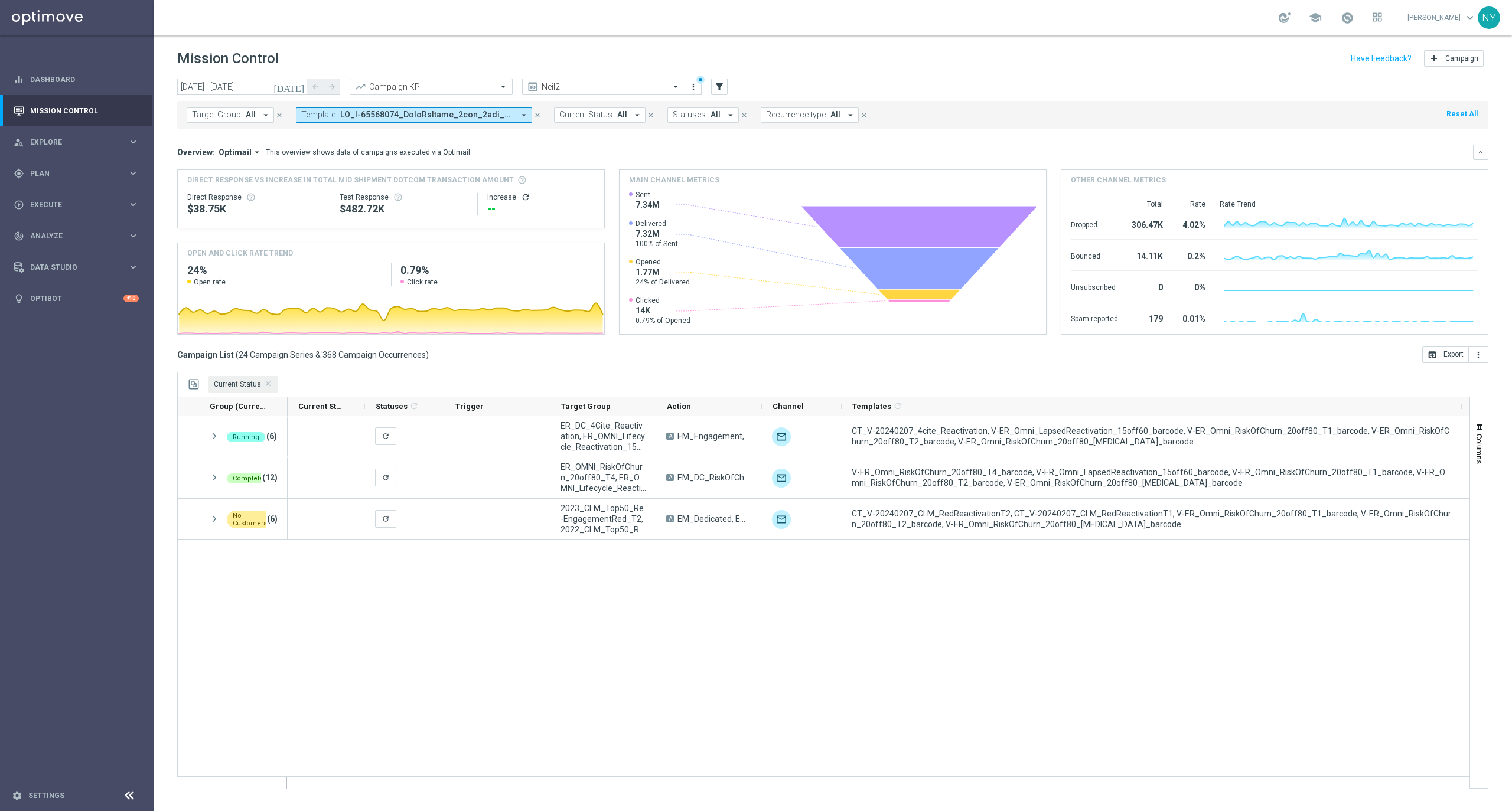
drag, startPoint x: 1270, startPoint y: 408, endPoint x: 1459, endPoint y: 381, distance: 190.9
click at [1459, 381] on div "Current Status Drag here to set column labels Group (Current Status) 1" at bounding box center [832, 580] width 1311 height 417
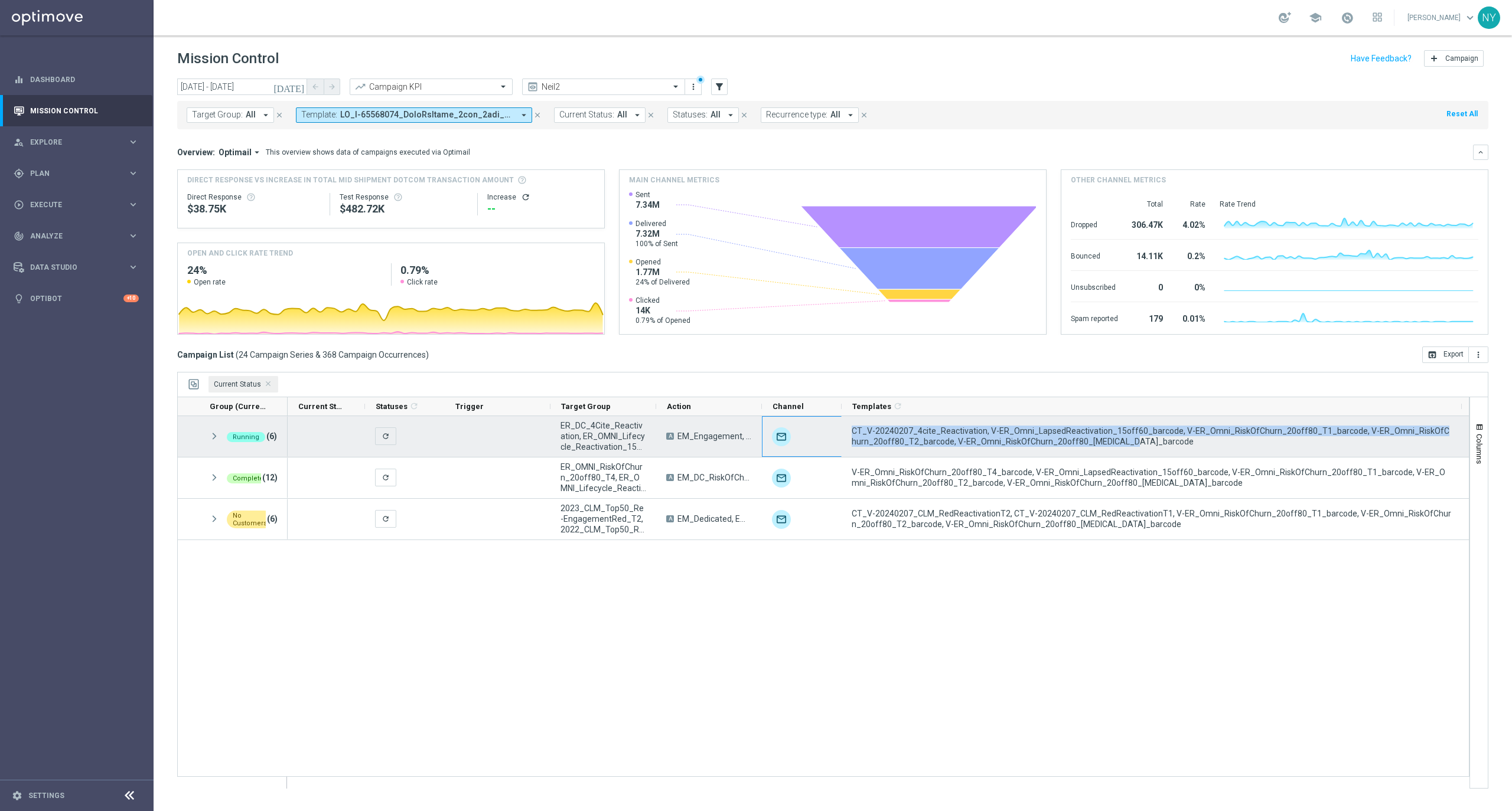
drag, startPoint x: 1092, startPoint y: 441, endPoint x: 841, endPoint y: 424, distance: 251.6
click at [841, 424] on div "refresh ER_DC_4Cite_Reactivation, ER_OMNI_Lifecycle_Reactivation_15off60_V1, ER…" at bounding box center [1149, 437] width 1722 height 41
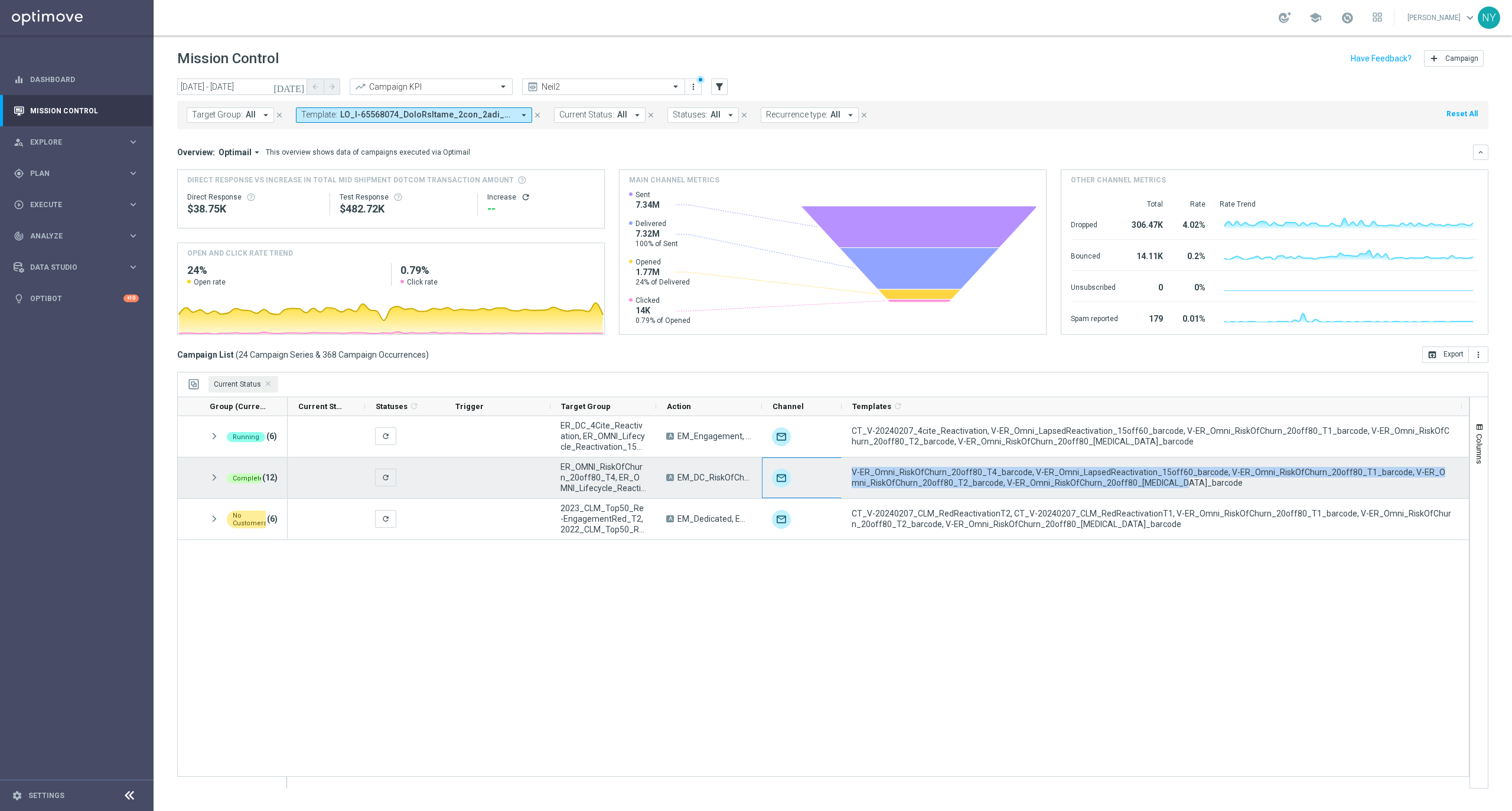
drag, startPoint x: 1141, startPoint y: 482, endPoint x: 835, endPoint y: 468, distance: 306.3
click at [835, 468] on div "refresh ER_OMNI_RiskOfChurn_20off80_T4, ER_OMNI_Lifecycle_Reactivation_15off60_…" at bounding box center [1149, 478] width 1722 height 41
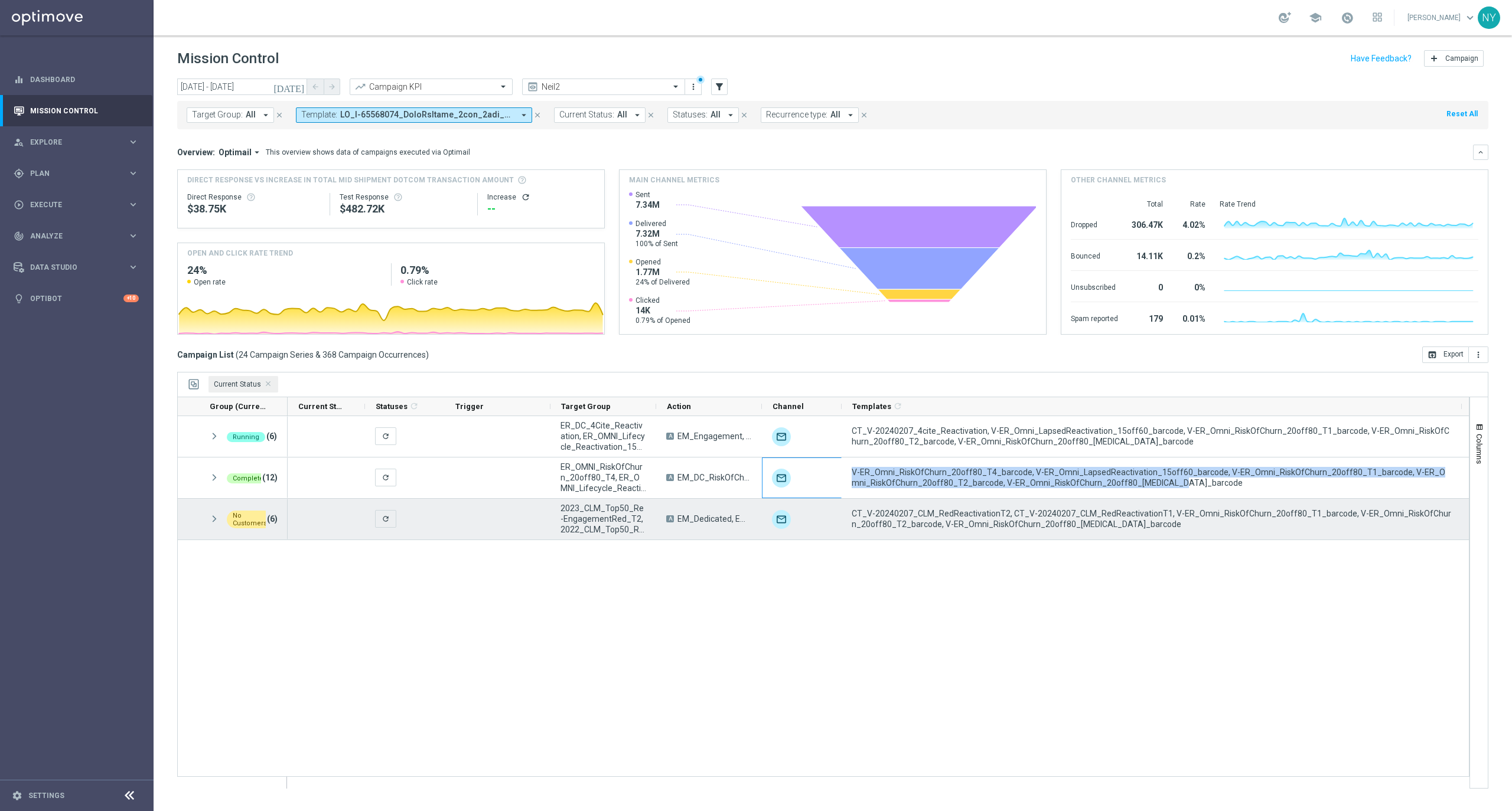
click at [1108, 532] on div "CT_V-20240207_CLM_RedReactivationT2, CT_V-20240207_CLM_RedReactivationT1, V-ER_…" at bounding box center [1152, 518] width 620 height 41
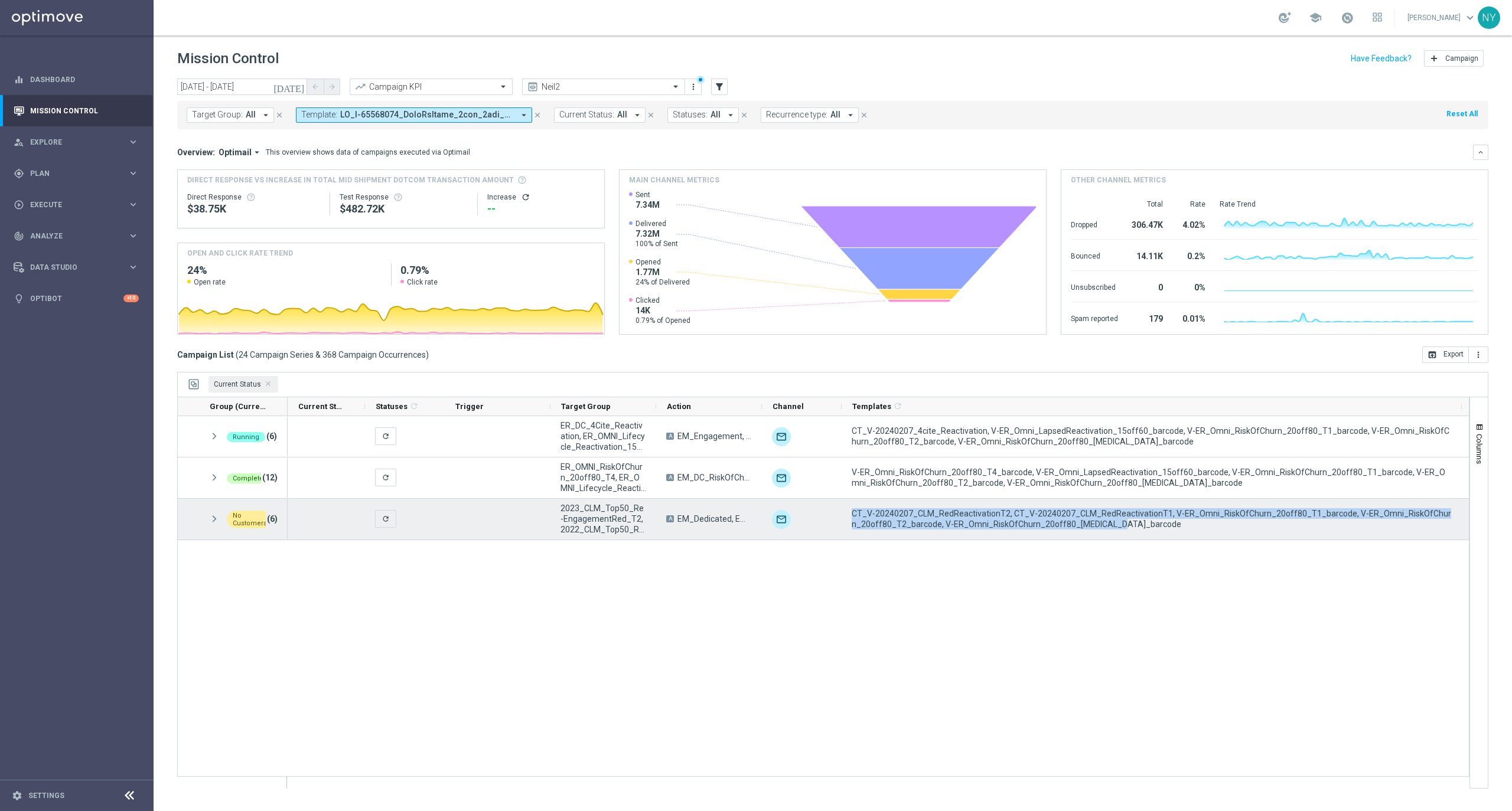
drag, startPoint x: 1093, startPoint y: 525, endPoint x: 846, endPoint y: 510, distance: 247.5
click at [846, 510] on div "CT_V-20240207_CLM_RedReactivationT2, CT_V-20240207_CLM_RedReactivationT1, V-ER_…" at bounding box center [1152, 518] width 620 height 41
drag, startPoint x: 1093, startPoint y: 523, endPoint x: 835, endPoint y: 507, distance: 258.5
click at [835, 507] on div "refresh 2023_CLM_Top50_Re-EngagementRed_T2, 2022_CLM_Top50_Re-engagementRed, ER…" at bounding box center [1149, 519] width 1722 height 41
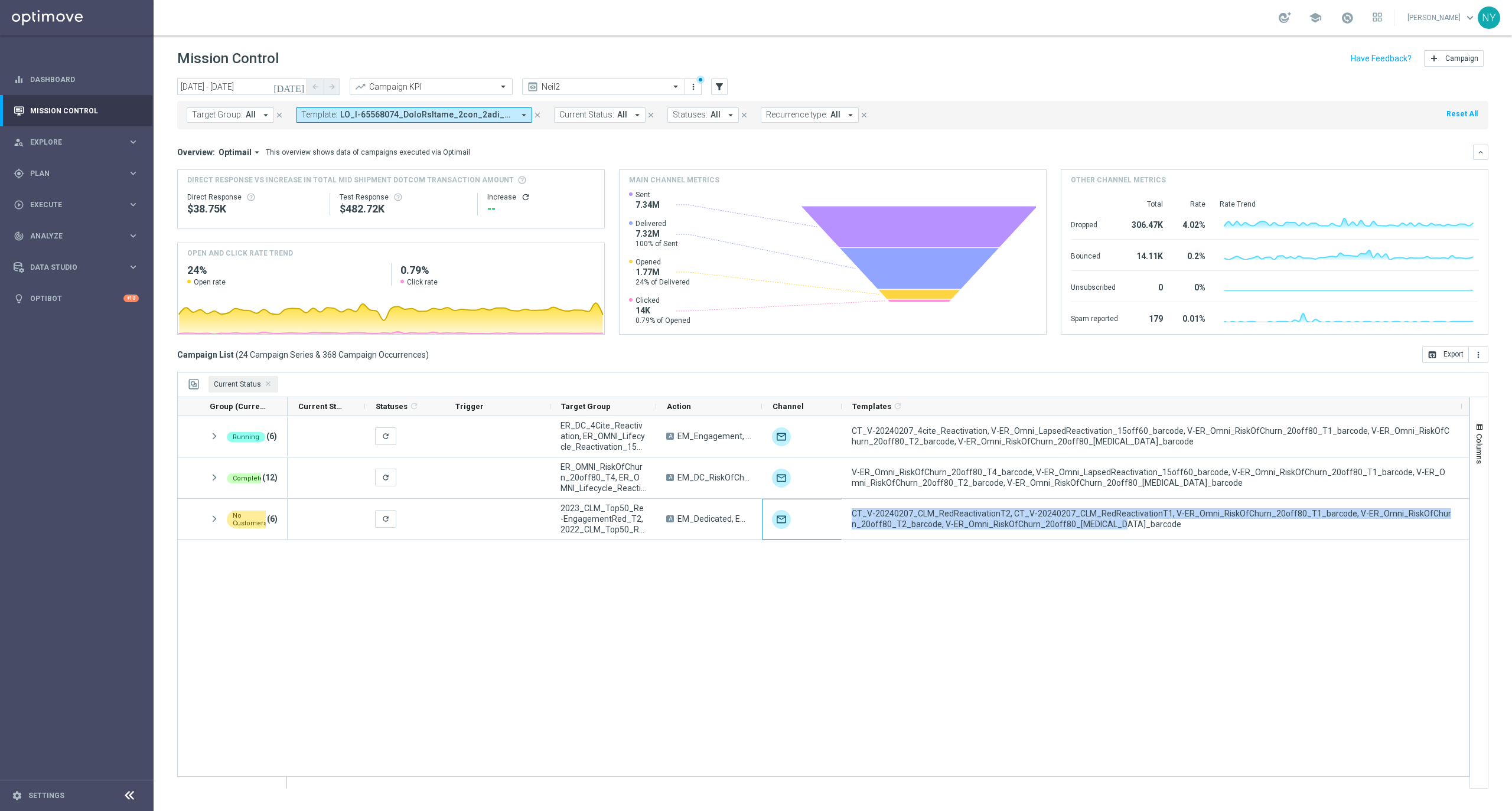
click at [466, 117] on span at bounding box center [427, 115] width 174 height 10
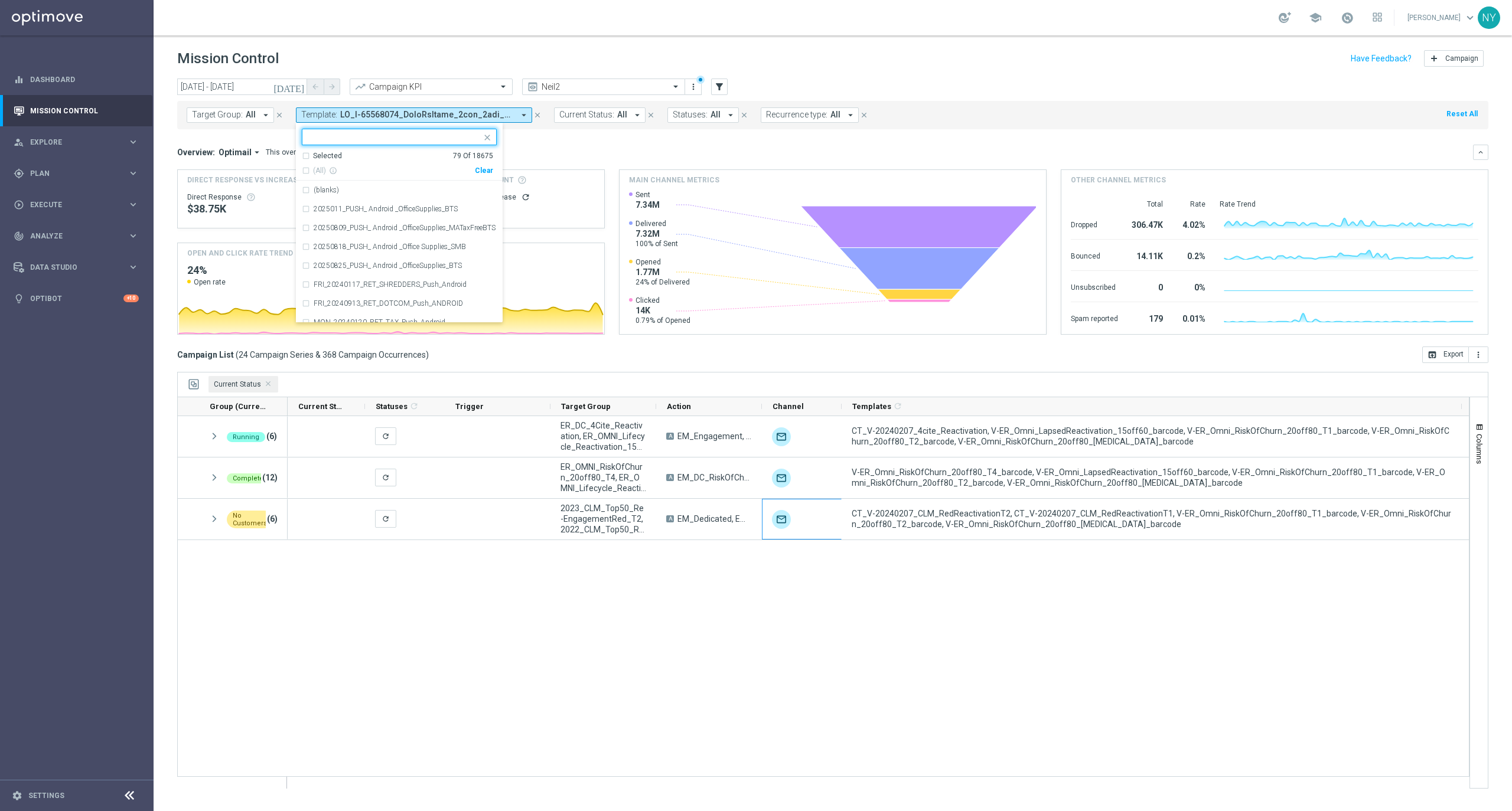
click at [0, 0] on div "Clear" at bounding box center [0, 0] width 0 height 0
click at [328, 140] on input "text" at bounding box center [395, 137] width 173 height 10
click at [303, 170] on div "(All Search Results)" at bounding box center [388, 171] width 173 height 10
type input "Propensity"
click at [591, 154] on div "Overview: Optimail arrow_drop_down This overview shows data of campaigns execut…" at bounding box center [825, 152] width 1296 height 11
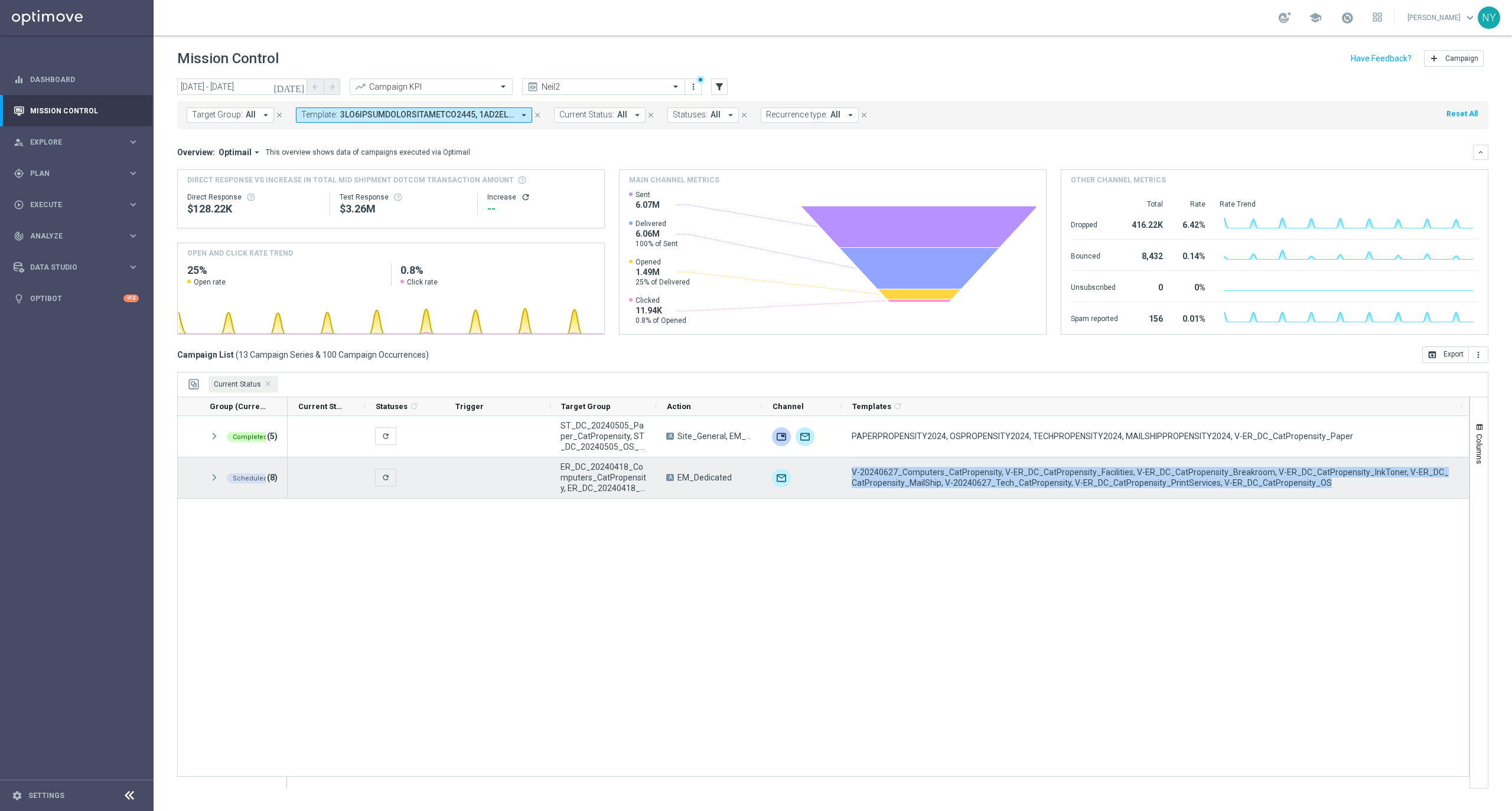
drag, startPoint x: 1300, startPoint y: 488, endPoint x: 844, endPoint y: 465, distance: 456.6
click at [844, 465] on div "V-20240627_Computers_CatPropensity, V-ER_DC_CatPropensity_Facilities, V-ER_DC_C…" at bounding box center [1152, 477] width 620 height 41
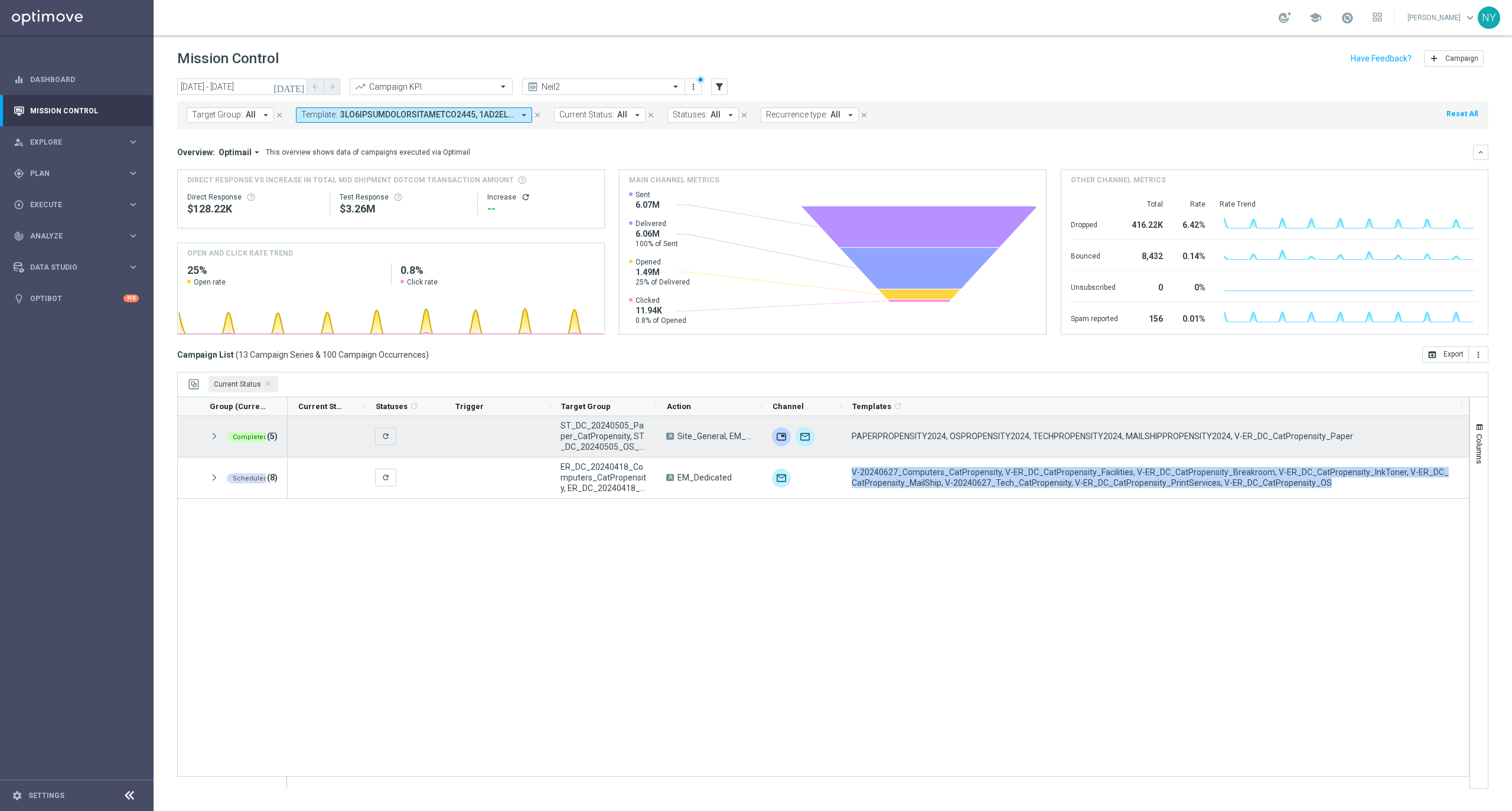
click at [1300, 435] on span "PAPERPROPENSITY2024, OSPROPENSITY2024, TECHPROPENSITY2024, MAILSHIPPROPENSITY20…" at bounding box center [1103, 436] width 501 height 11
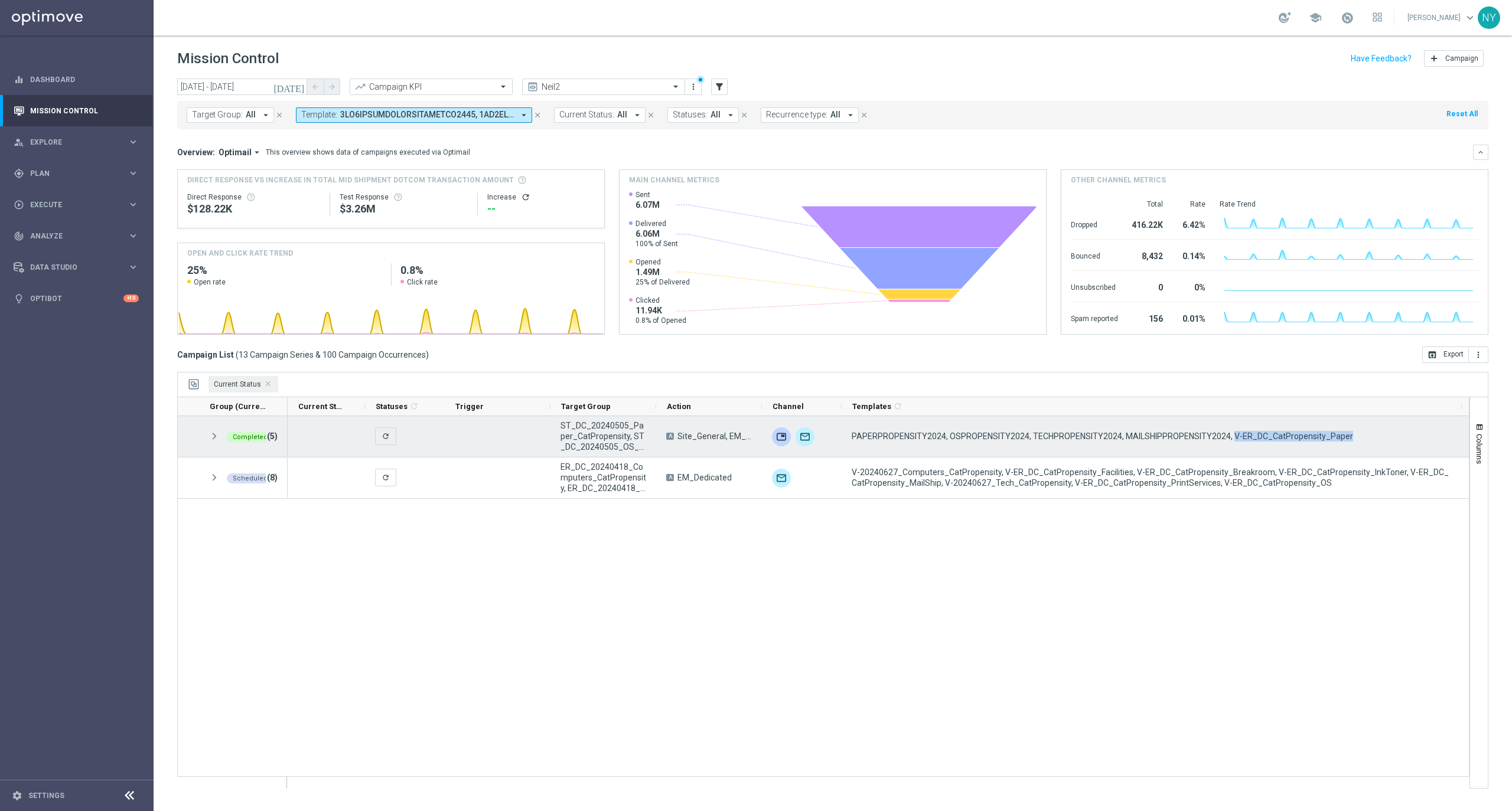
drag, startPoint x: 1356, startPoint y: 435, endPoint x: 1232, endPoint y: 439, distance: 124.1
click at [1232, 439] on div "PAPERPROPENSITY2024, OSPROPENSITY2024, TECHPROPENSITY2024, MAILSHIPPROPENSITY20…" at bounding box center [1152, 436] width 620 height 41
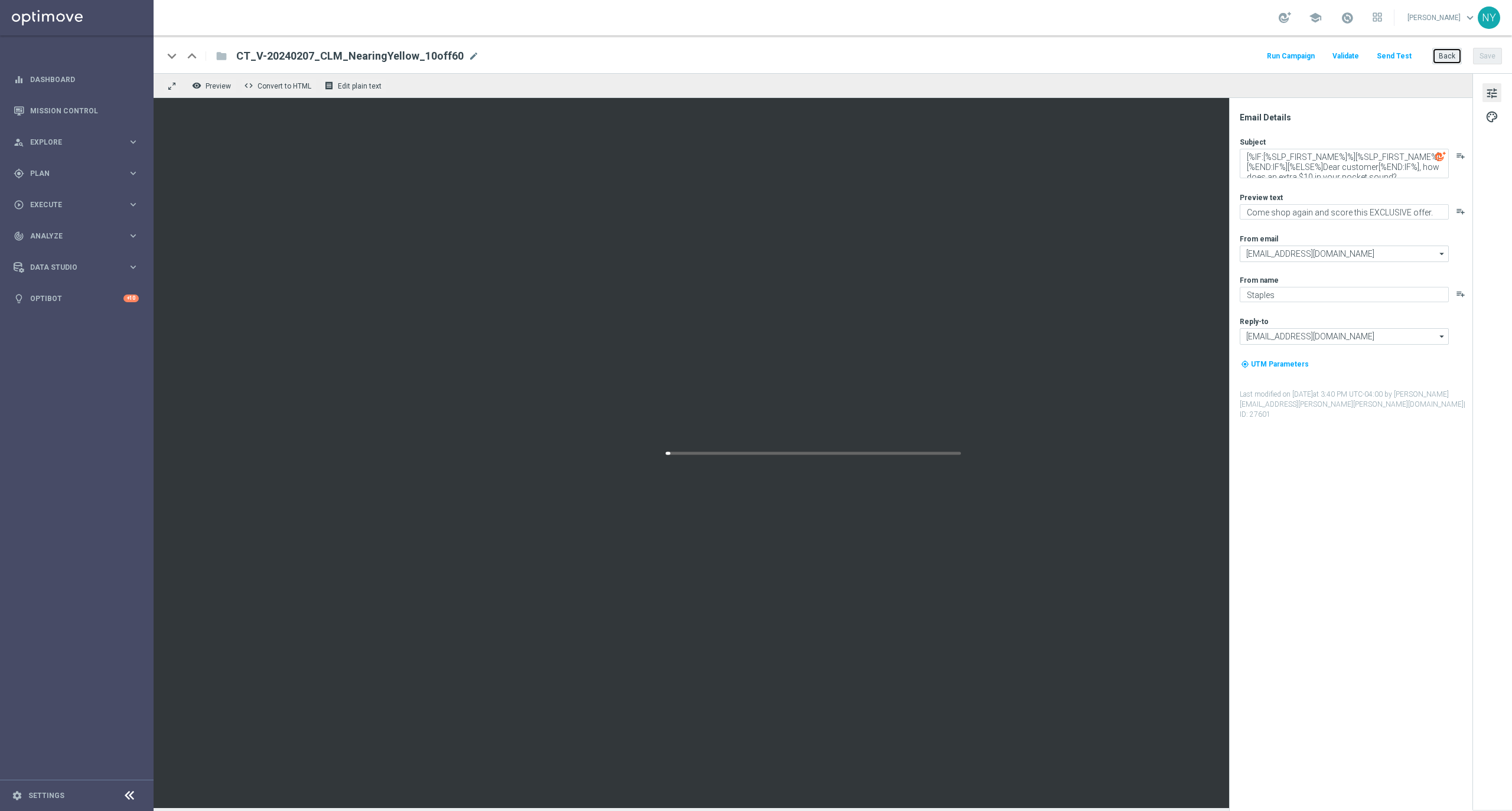
click at [1447, 55] on button "Back" at bounding box center [1447, 56] width 30 height 17
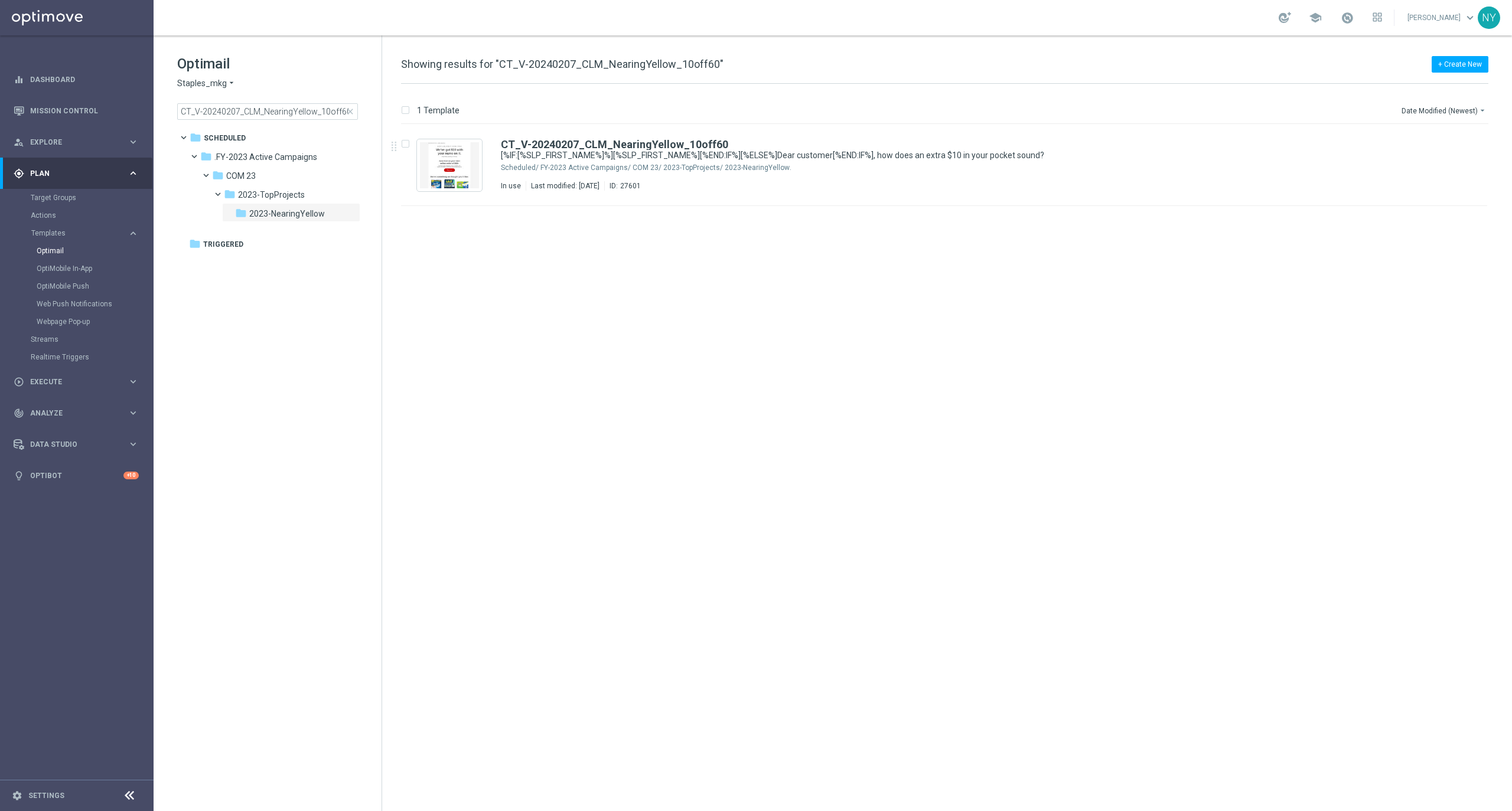
click at [347, 112] on span "close" at bounding box center [350, 111] width 9 height 9
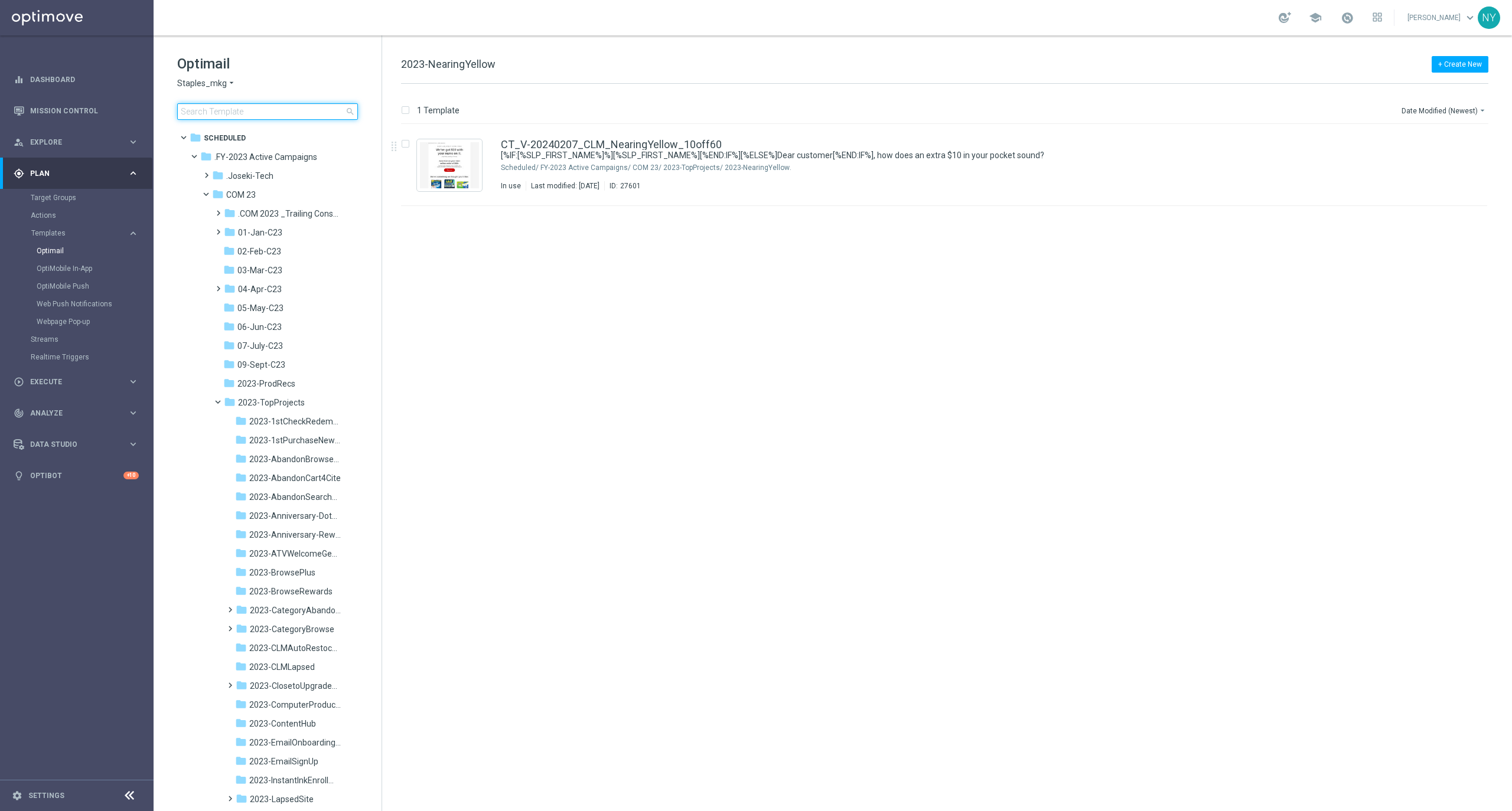
click at [232, 116] on input at bounding box center [267, 112] width 180 height 17
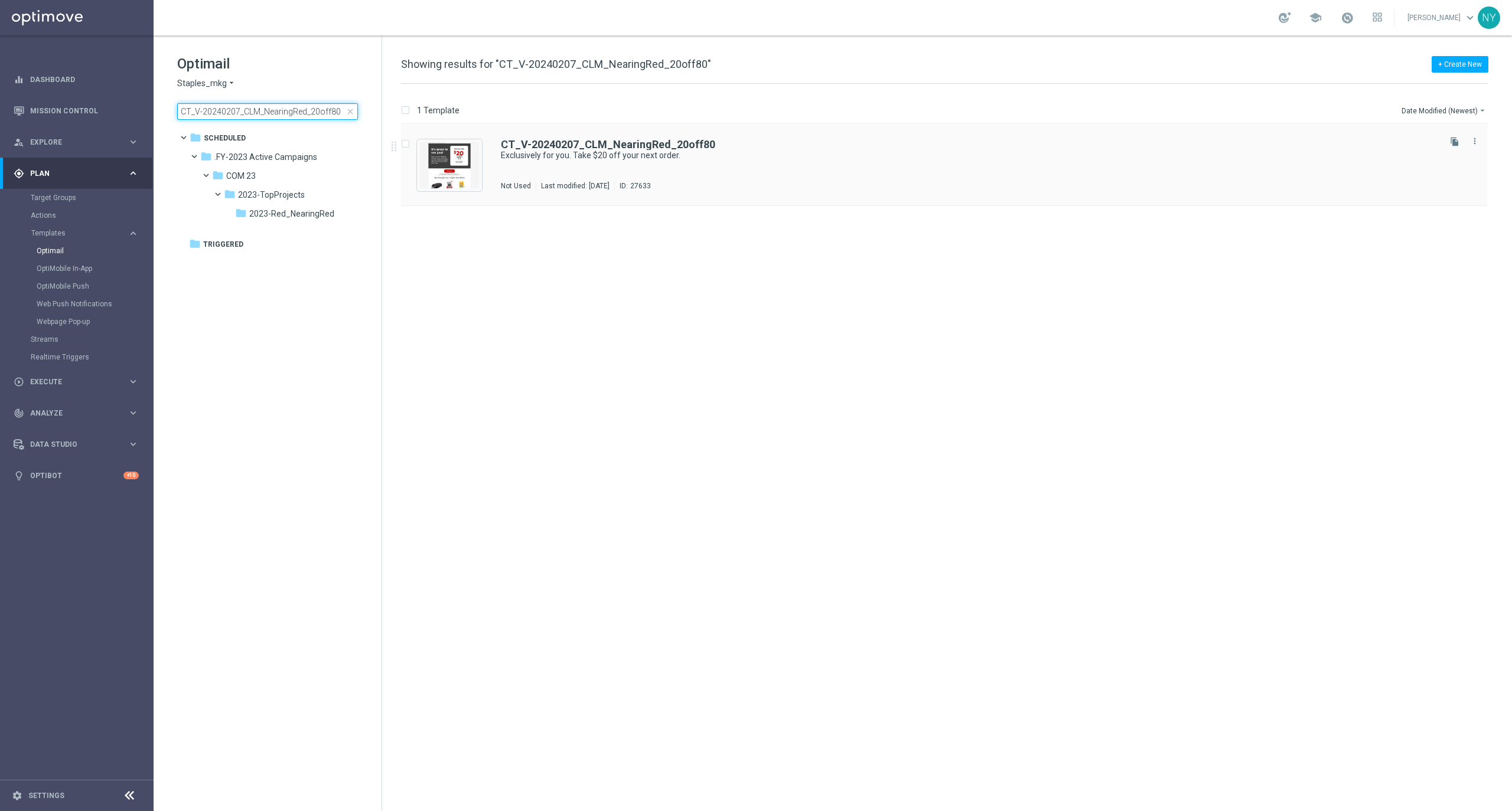
type input "CT_V-20240207_CLM_NearingRed_20off80"
click at [590, 146] on b "CT_V-20240207_CLM_NearingRed_20off80" at bounding box center [608, 144] width 214 height 12
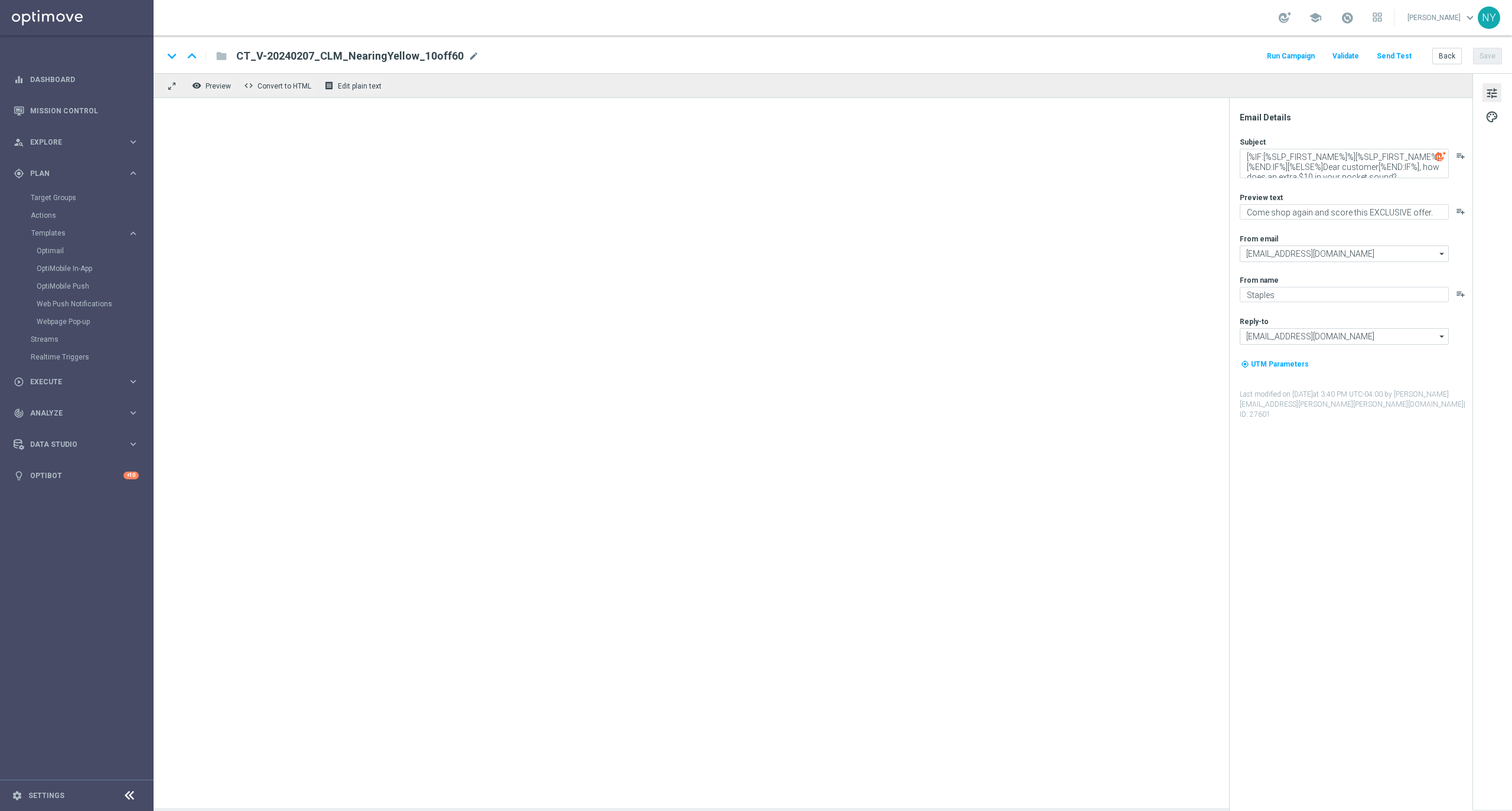
type textarea "Exclusively for you. Take $20 off your next order."
type textarea "See what's new online and in-store."
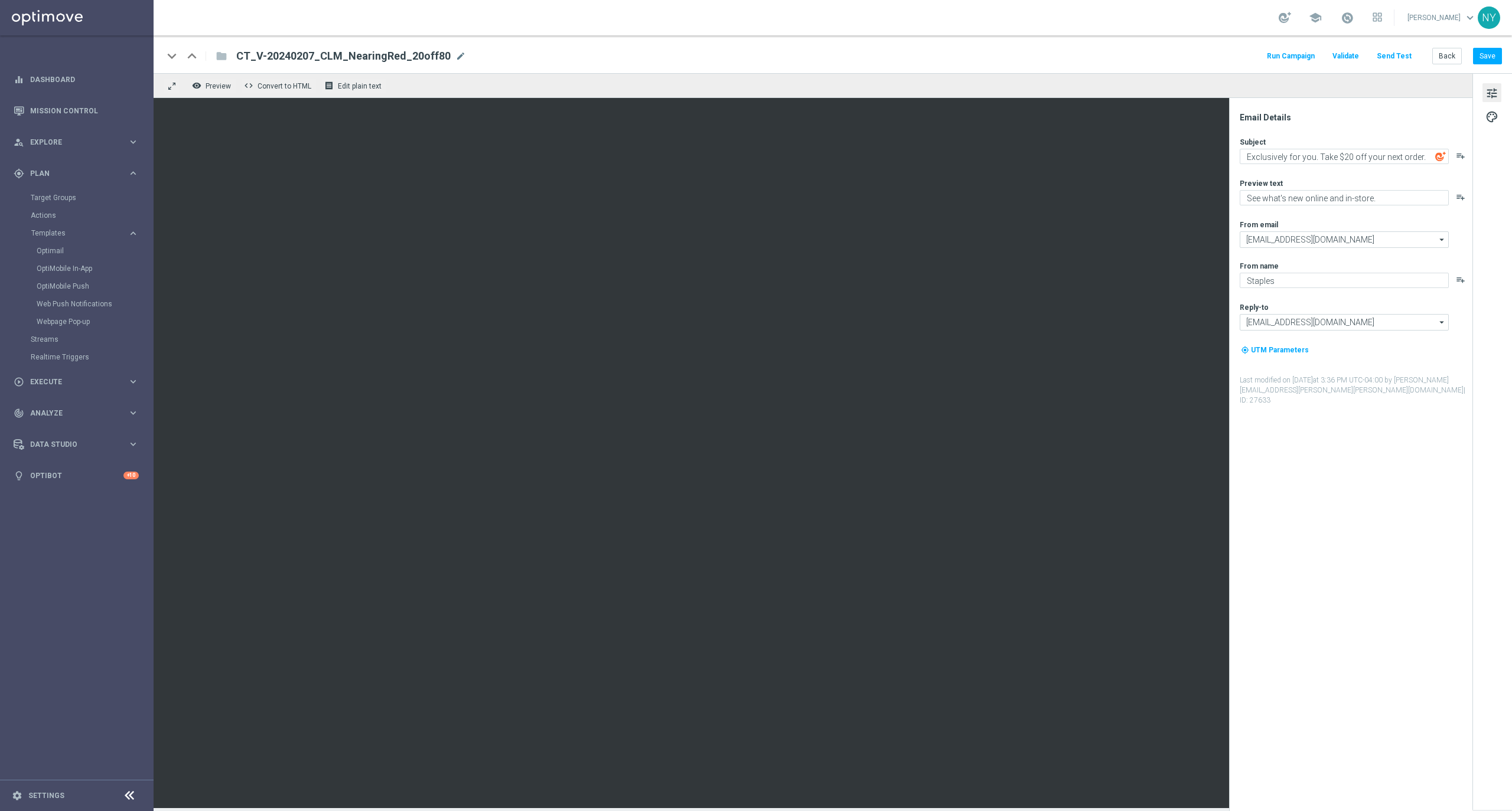
click at [1392, 55] on button "Send Test" at bounding box center [1394, 56] width 38 height 16
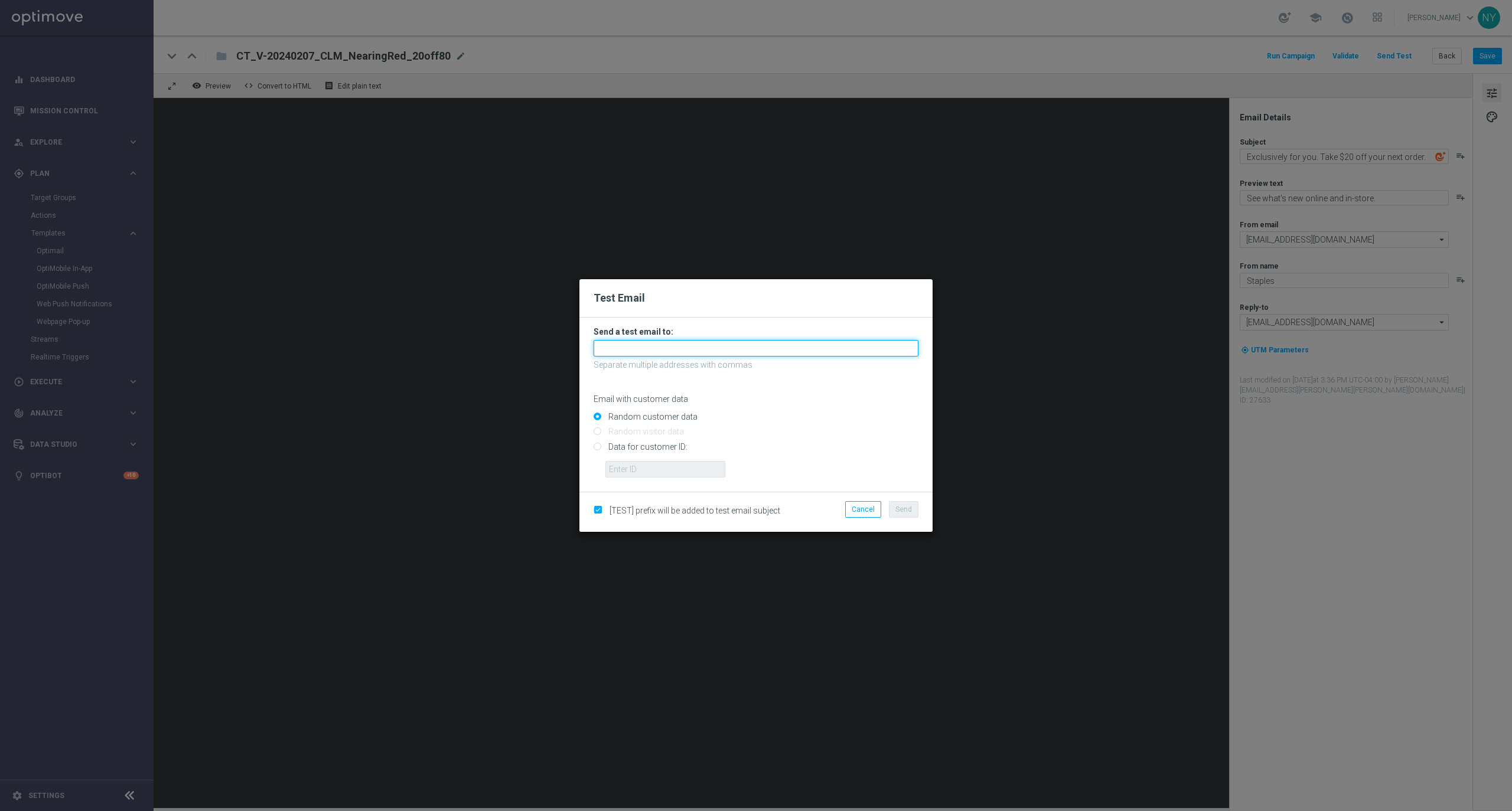
drag, startPoint x: 606, startPoint y: 350, endPoint x: 634, endPoint y: 347, distance: 28.2
click at [606, 350] on input "text" at bounding box center [756, 348] width 325 height 17
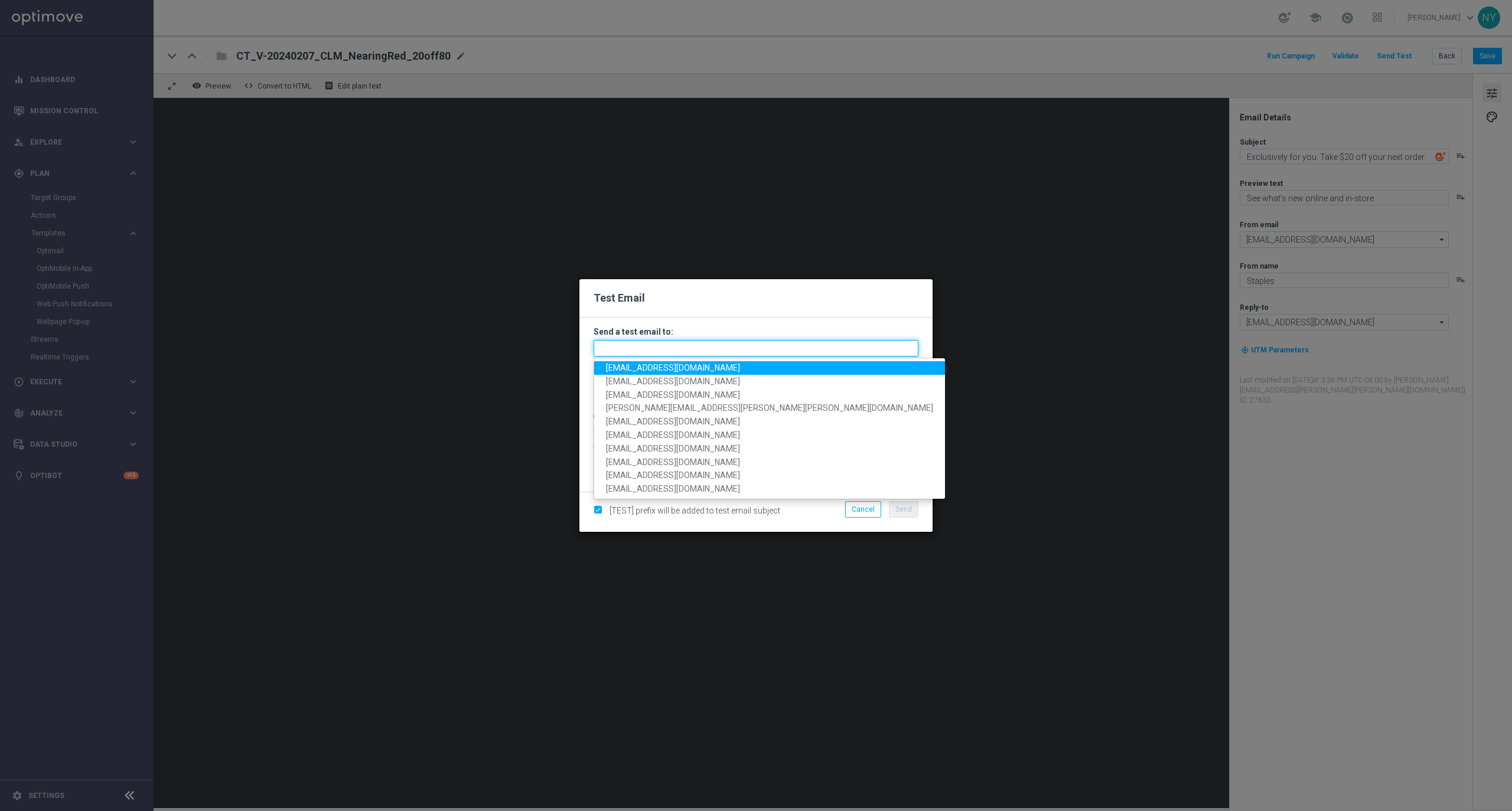
paste input "[EMAIL_ADDRESS][DOMAIN_NAME]"
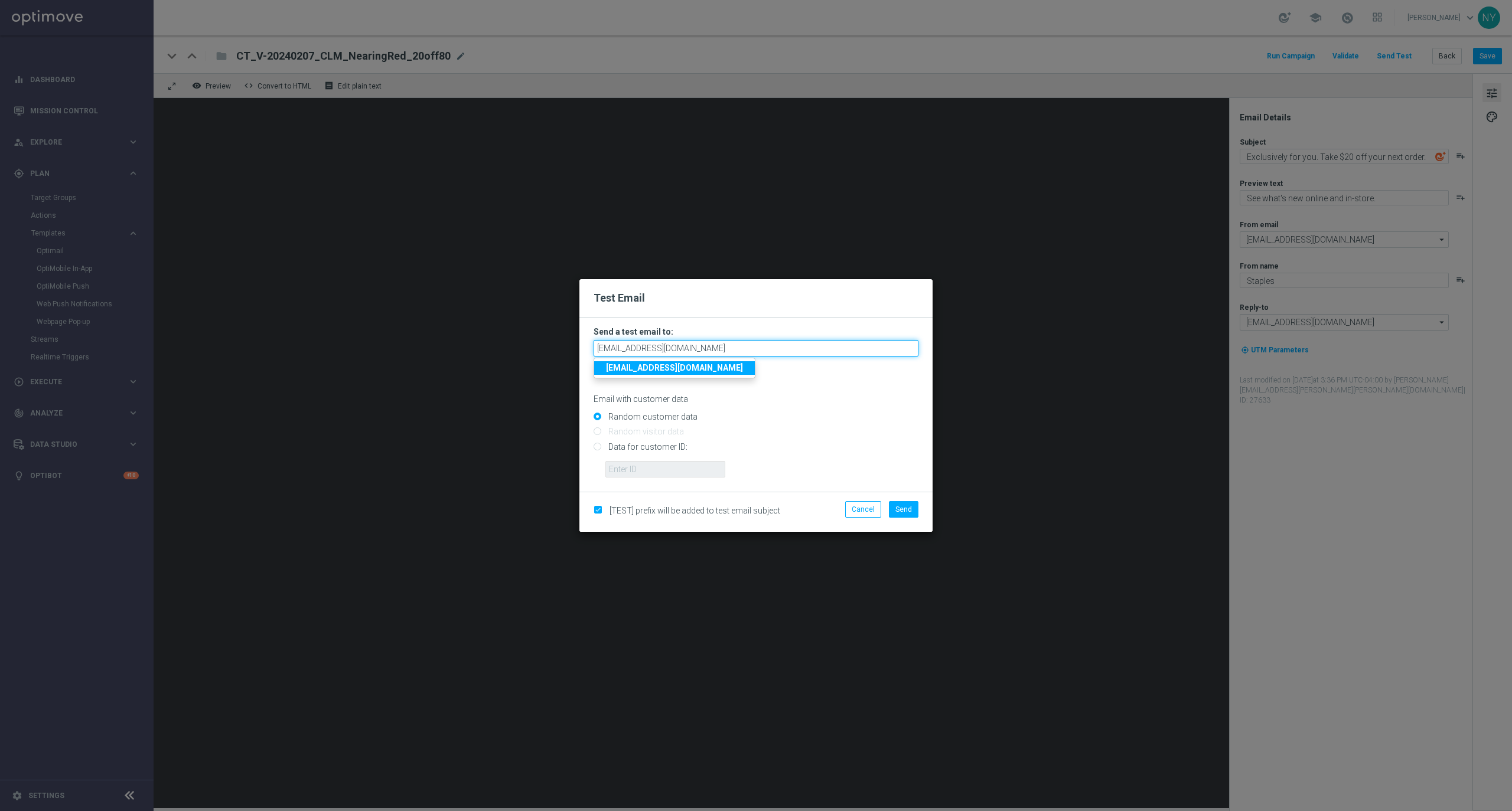
type input "[EMAIL_ADDRESS][DOMAIN_NAME]"
click at [598, 449] on input "Data for customer ID:" at bounding box center [756, 451] width 325 height 17
radio input "true"
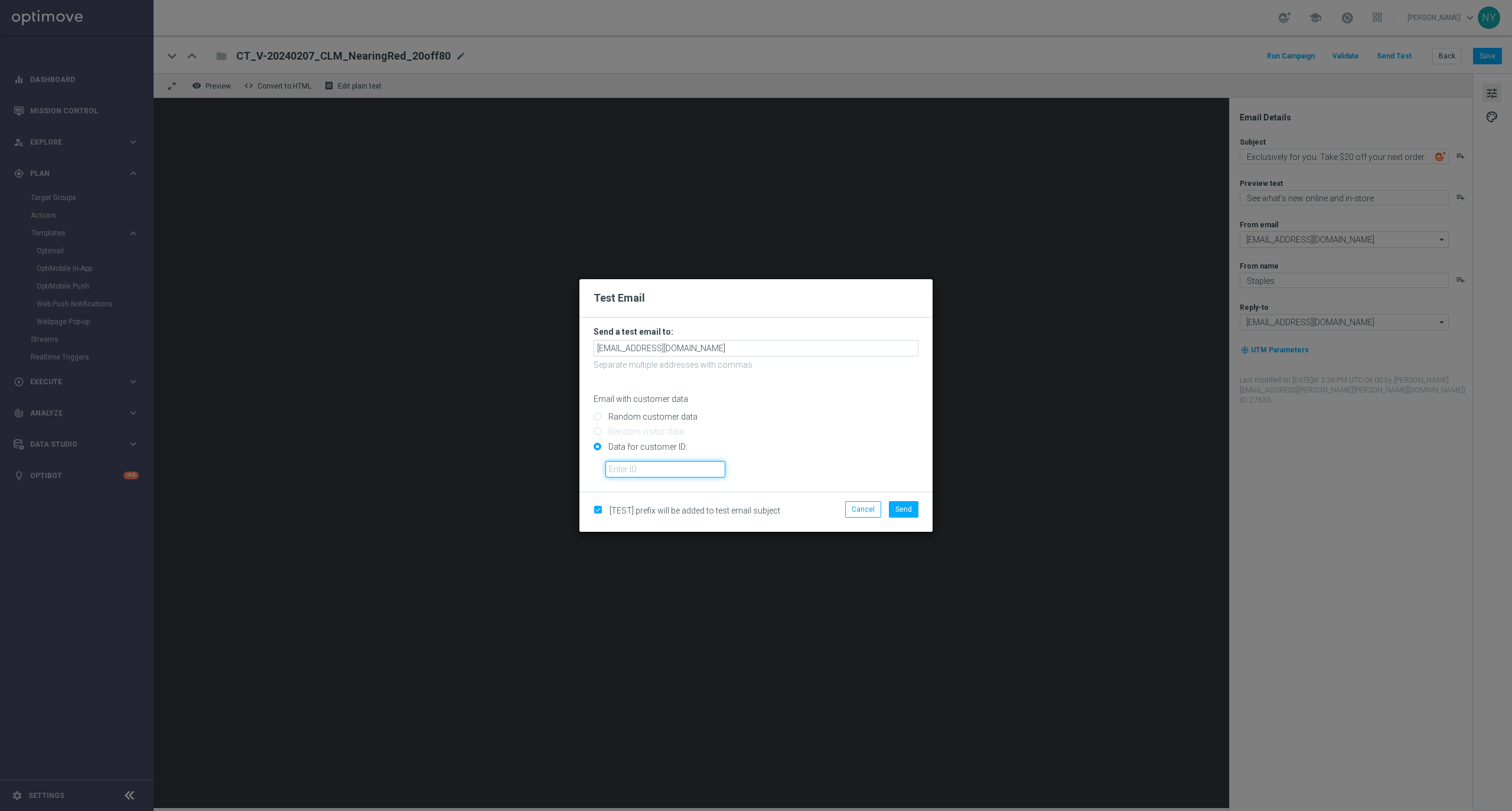
click at [627, 464] on input "text" at bounding box center [665, 470] width 120 height 17
drag, startPoint x: 623, startPoint y: 470, endPoint x: 651, endPoint y: 474, distance: 28.3
click at [623, 470] on input "text" at bounding box center [665, 470] width 120 height 17
paste input "10000020539"
type input "10000020539"
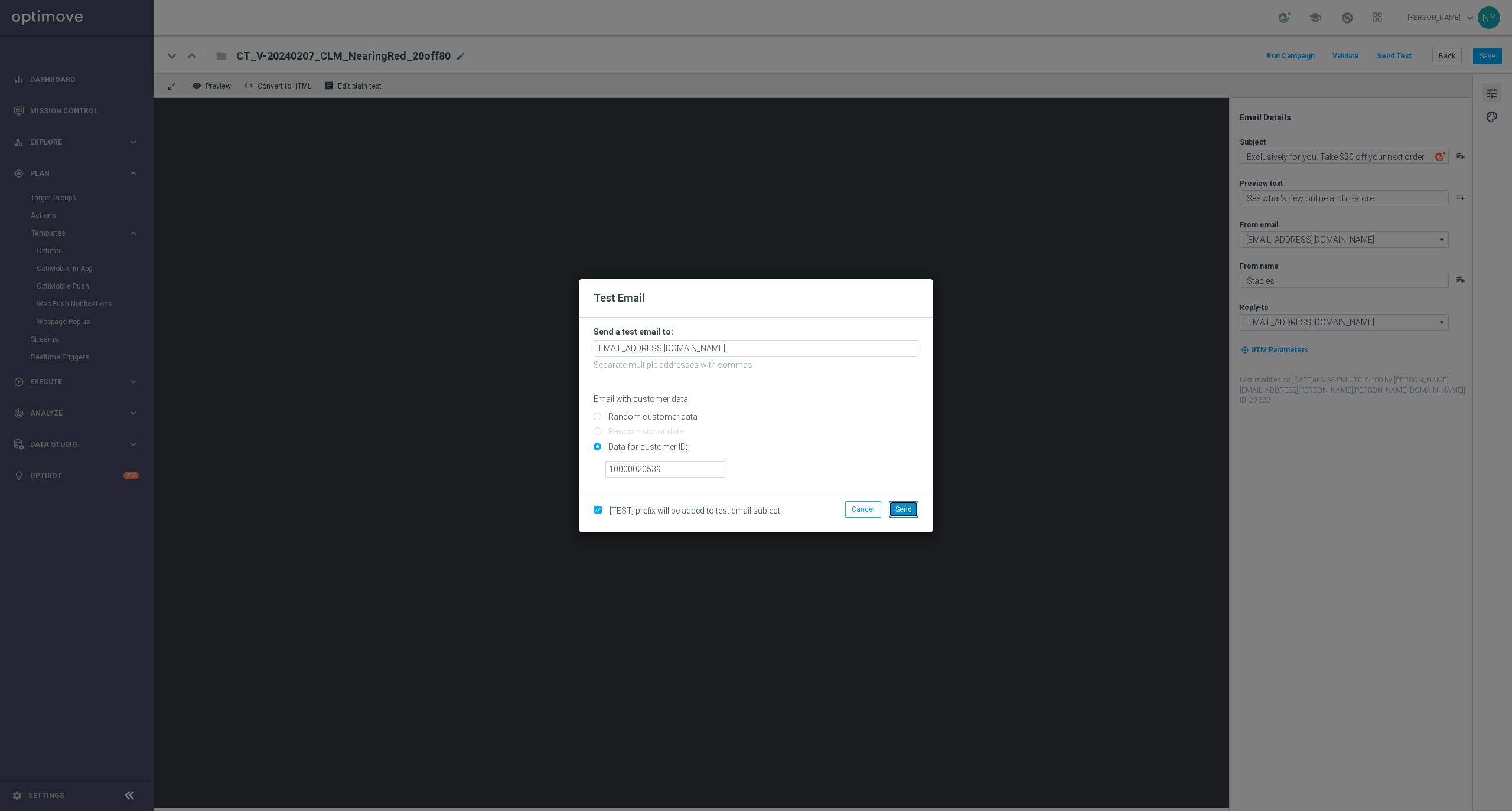
click at [902, 511] on span "Send" at bounding box center [903, 509] width 17 height 8
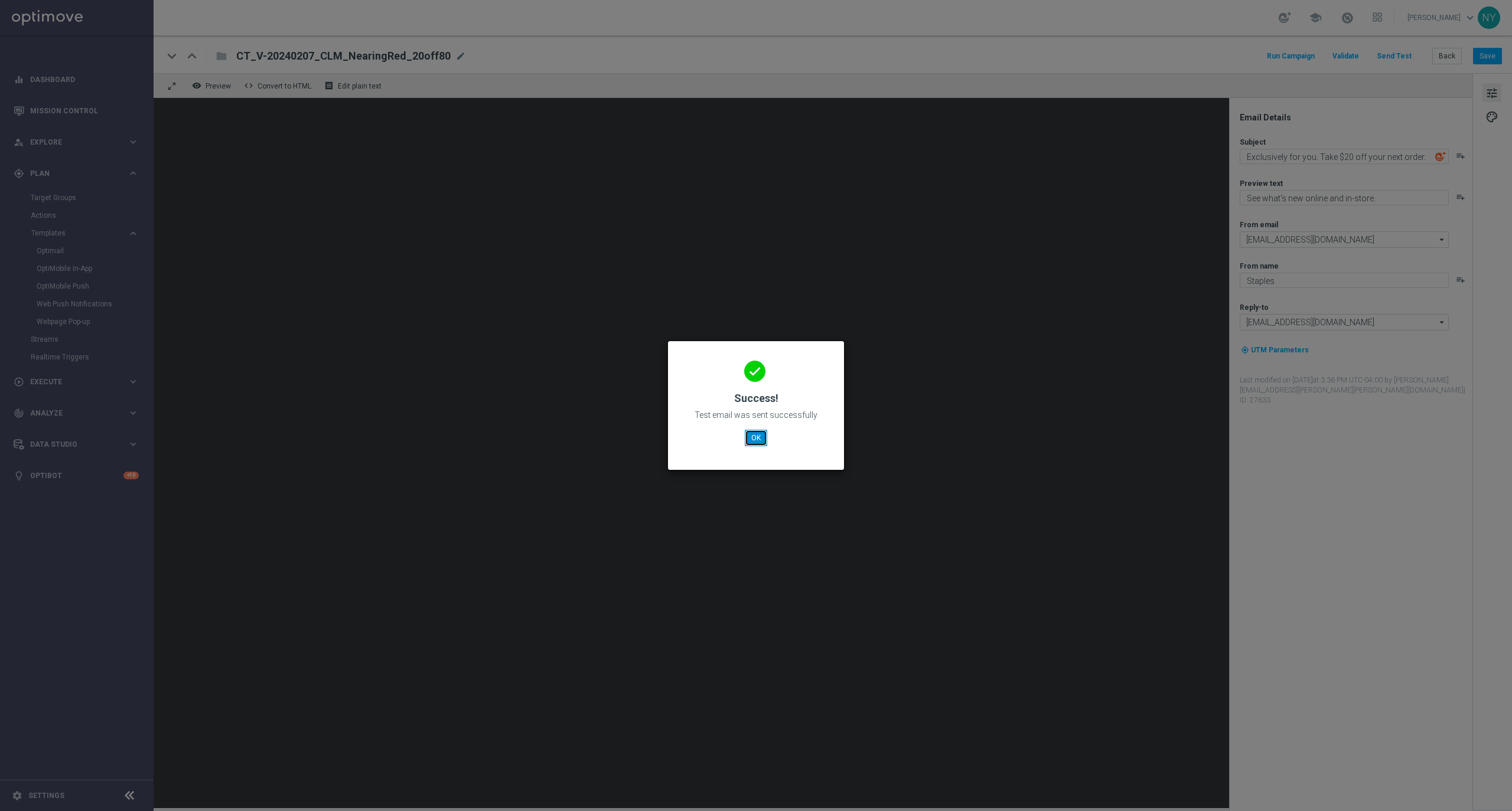
click at [759, 437] on button "OK" at bounding box center [755, 438] width 22 height 17
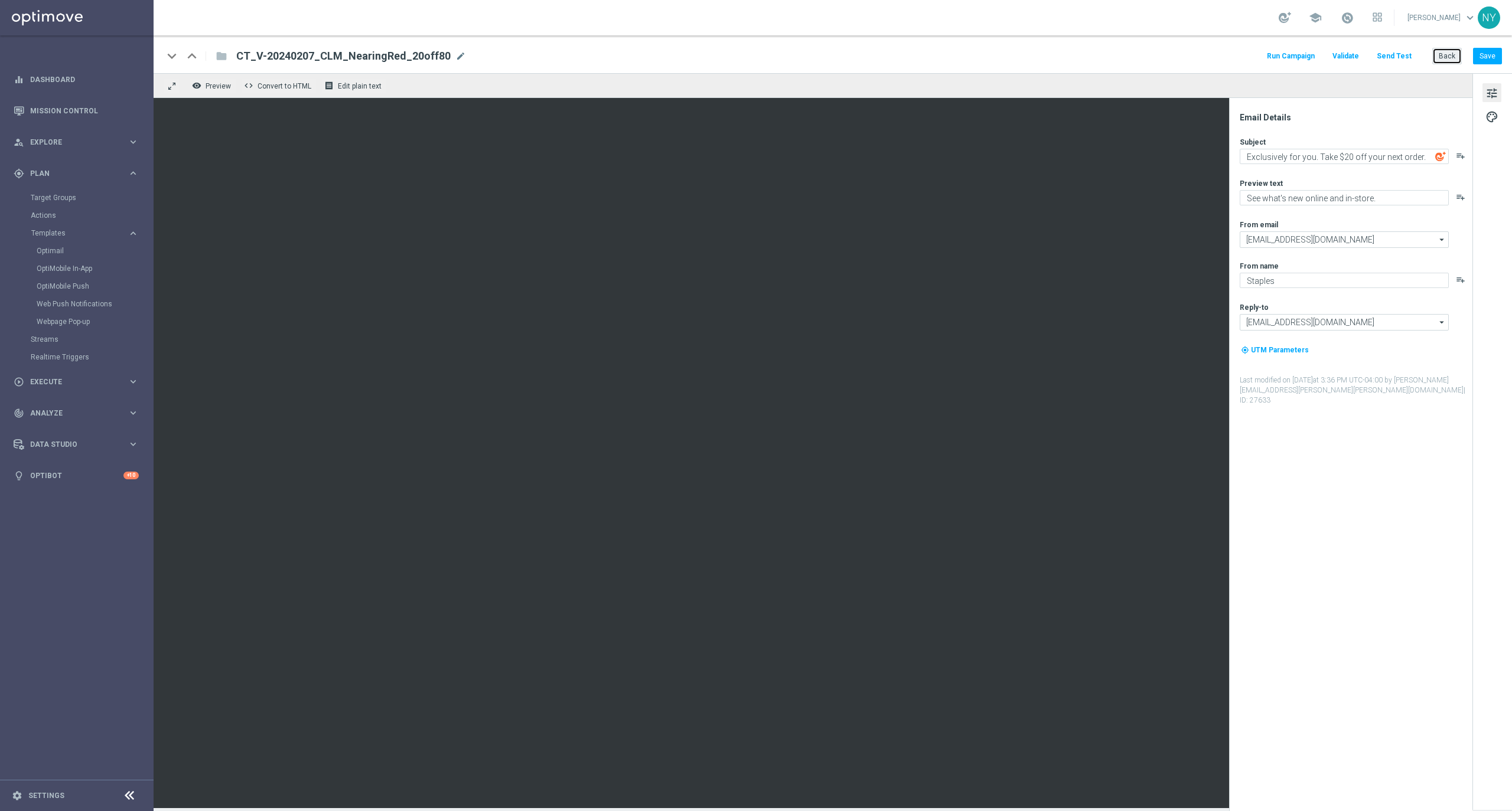
click at [1449, 55] on button "Back" at bounding box center [1447, 56] width 30 height 17
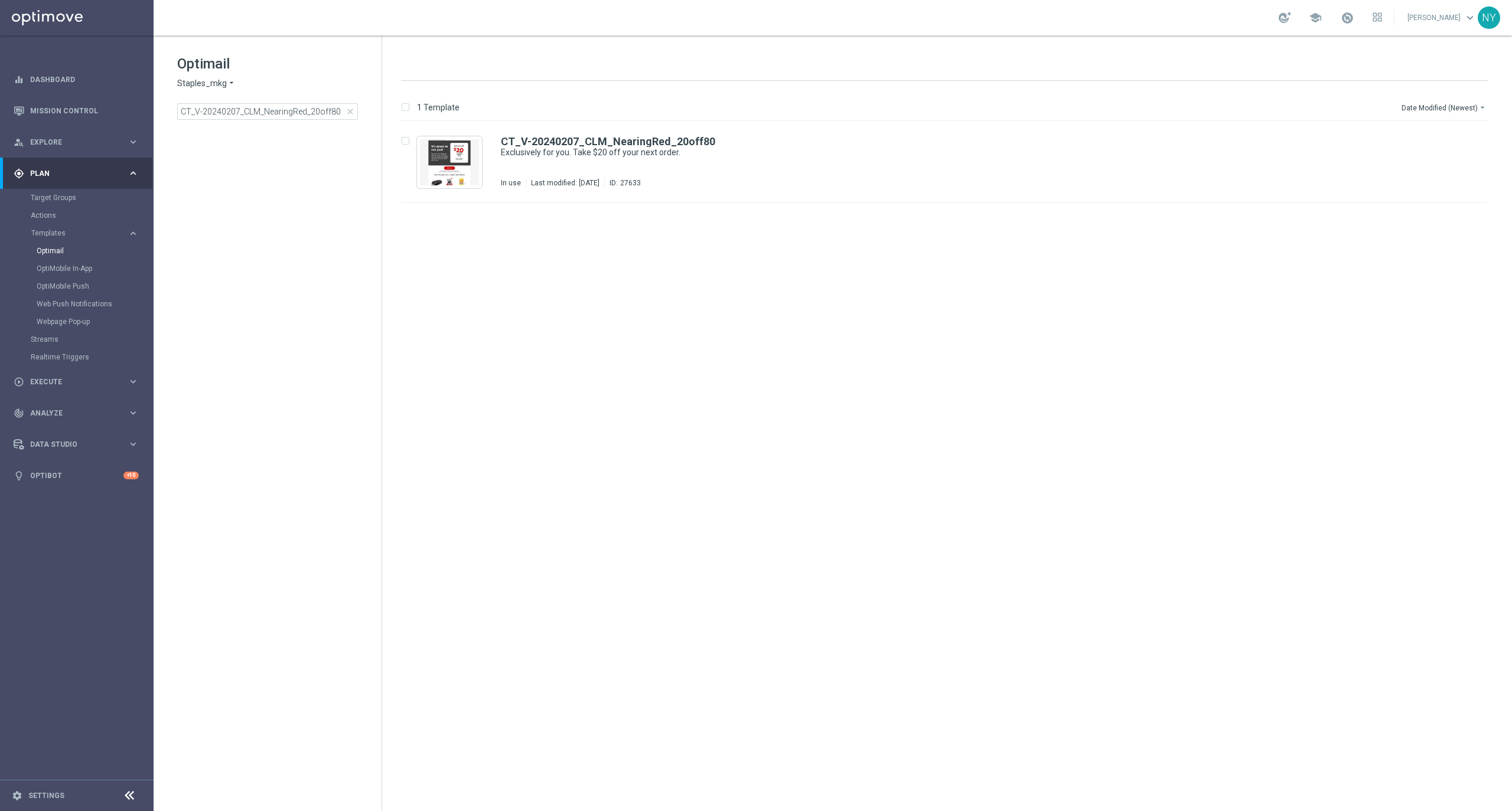
click at [351, 109] on span "close" at bounding box center [350, 111] width 9 height 9
click at [317, 111] on input at bounding box center [267, 112] width 180 height 17
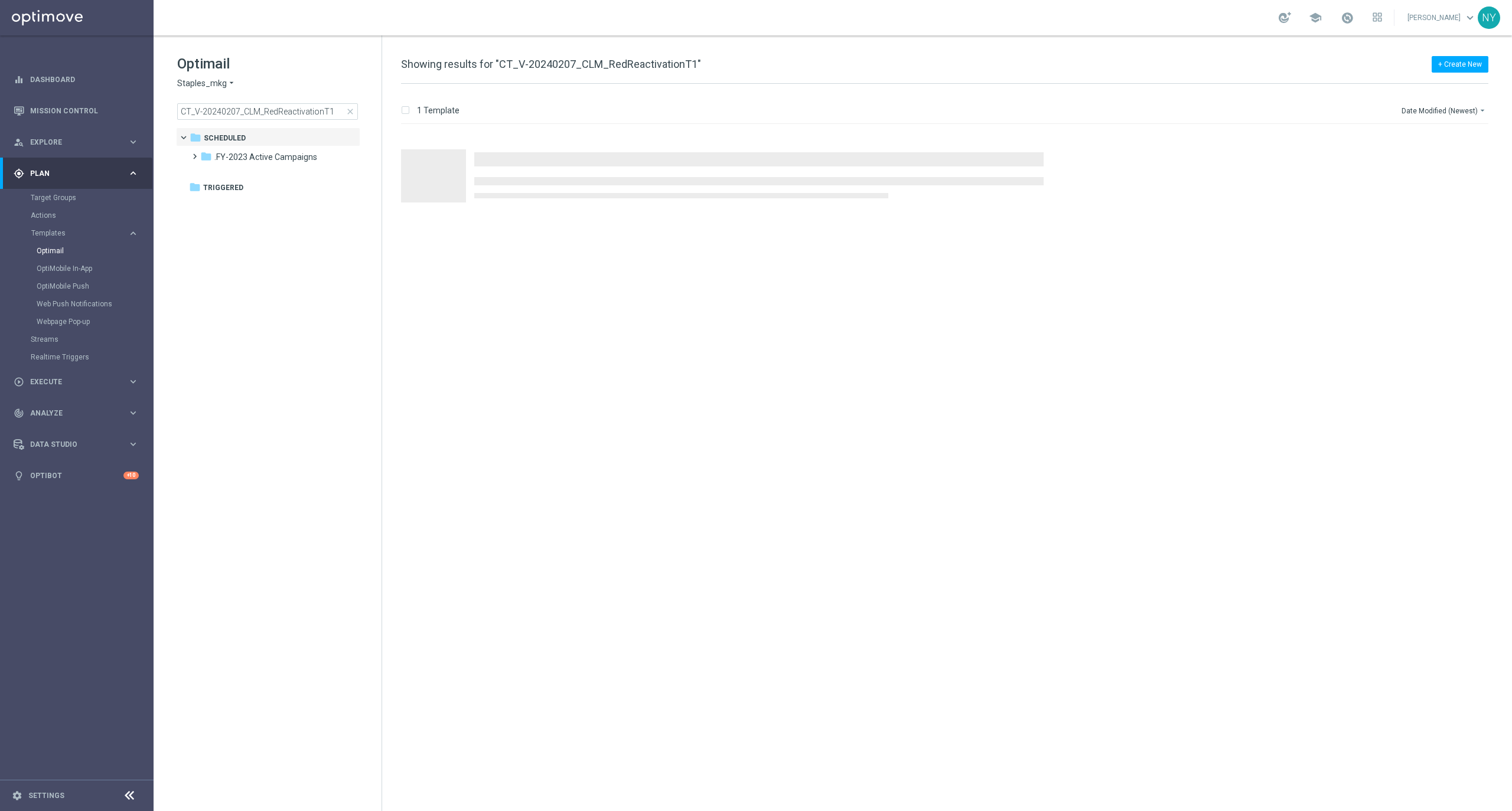
click at [584, 144] on div "Press SPACE to select this row." at bounding box center [950, 165] width 1121 height 82
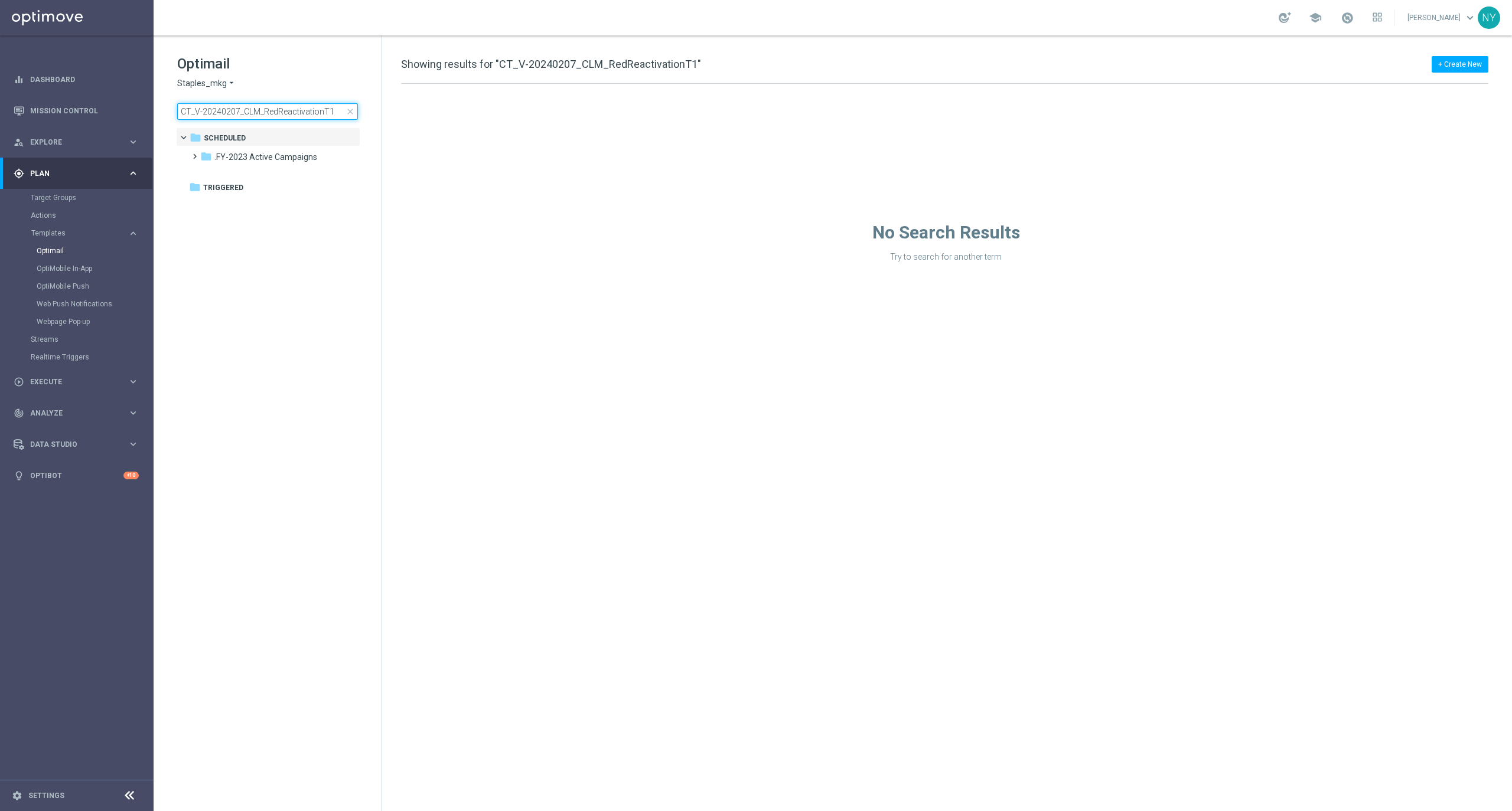
click at [332, 115] on input "CT_V-20240207_CLM_RedReactivationT1" at bounding box center [267, 112] width 180 height 17
type input "CT_V-20240207_CLM_RedReactivationT"
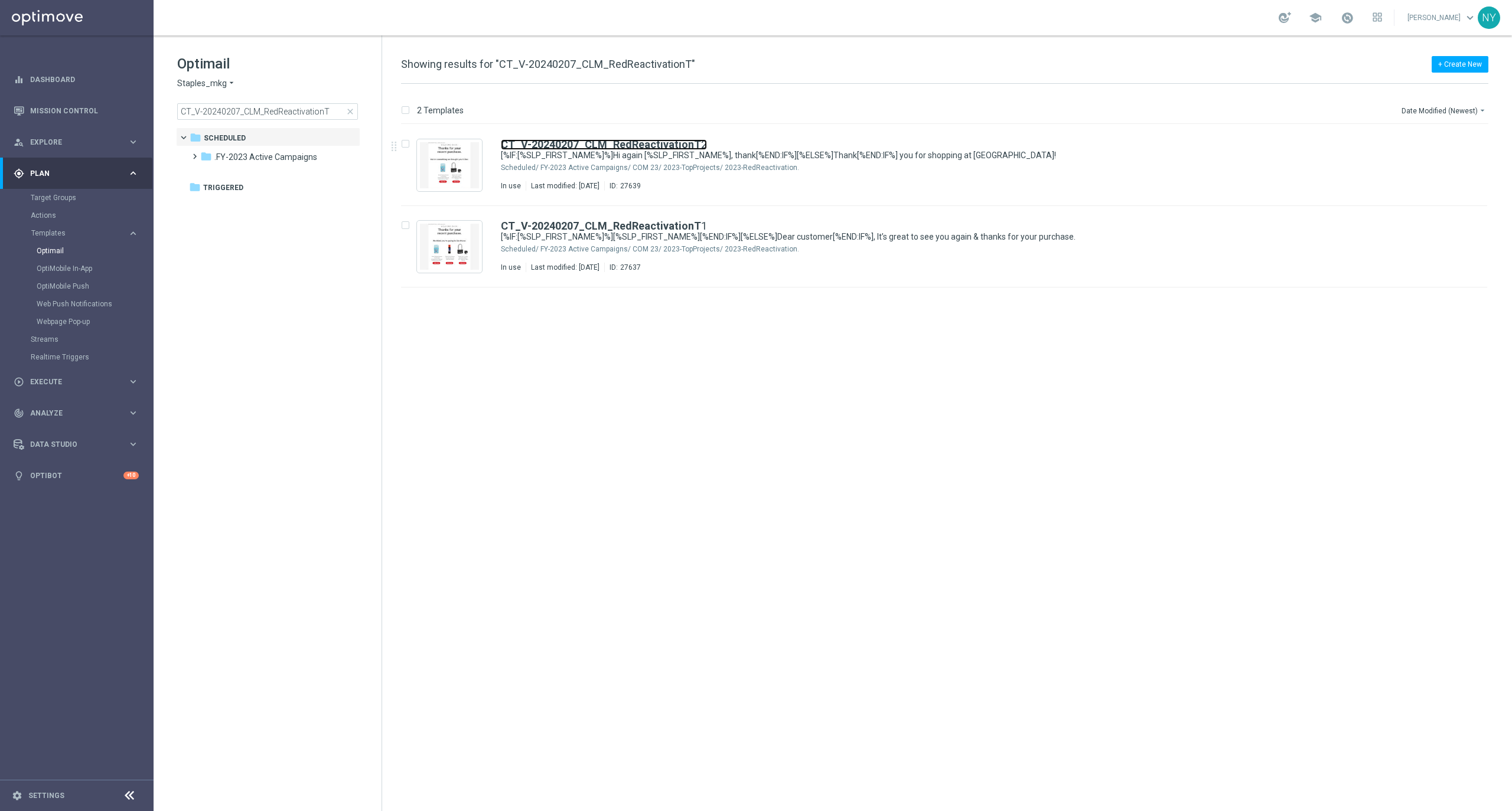
drag, startPoint x: 596, startPoint y: 141, endPoint x: 879, endPoint y: 21, distance: 307.4
click at [596, 141] on b "CT_V-20240207_CLM_RedReactivationT" at bounding box center [601, 144] width 200 height 12
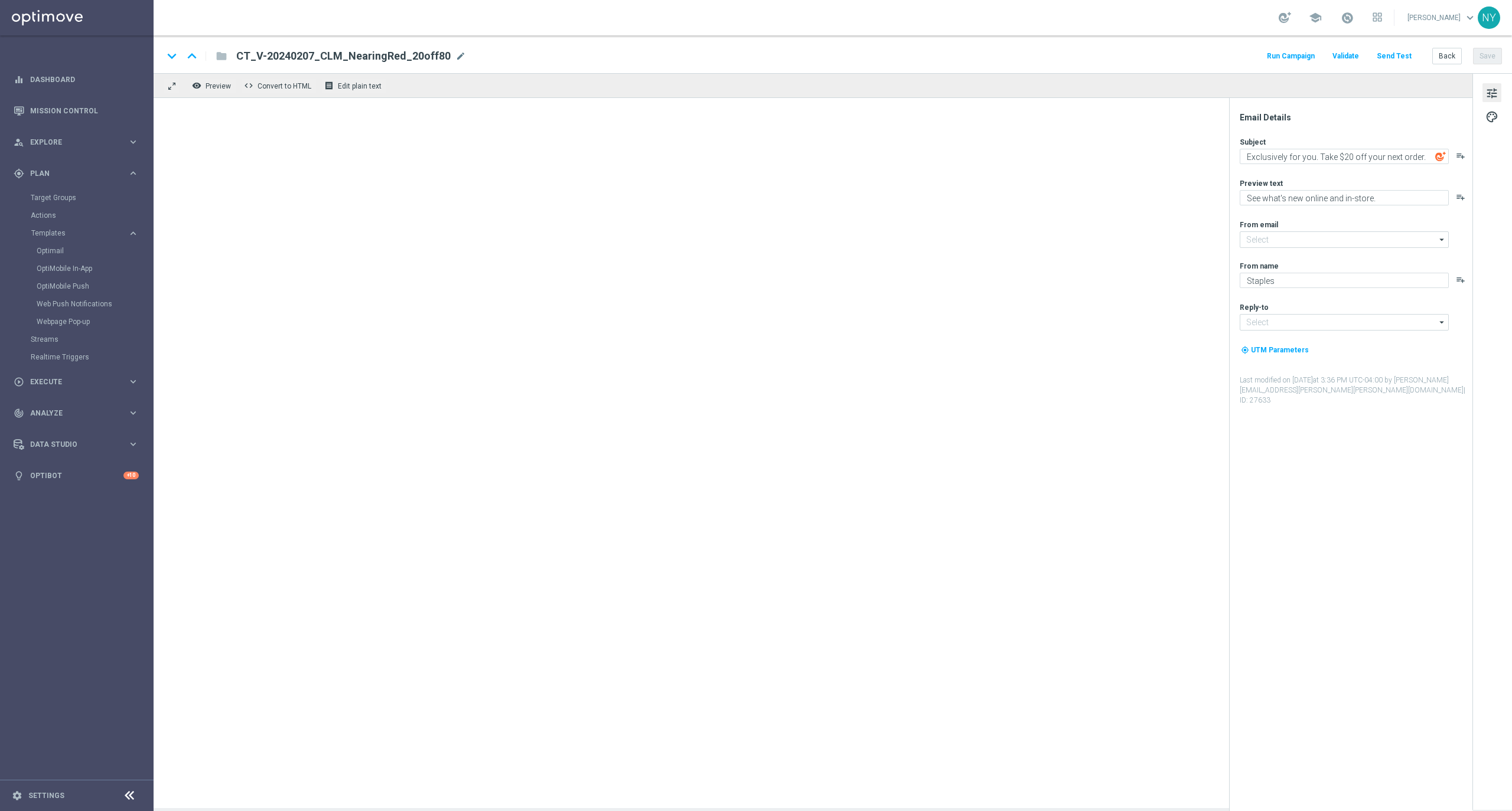
type input "[EMAIL_ADDRESS][DOMAIN_NAME]"
type textarea "[%IF:[%SLP_FIRST_NAME%]%]Hi again [%SLP_FIRST_NAME%], thank[%END:IF%][%ELSE%]Th…"
type textarea "We're offering you more amazing items you'll love."
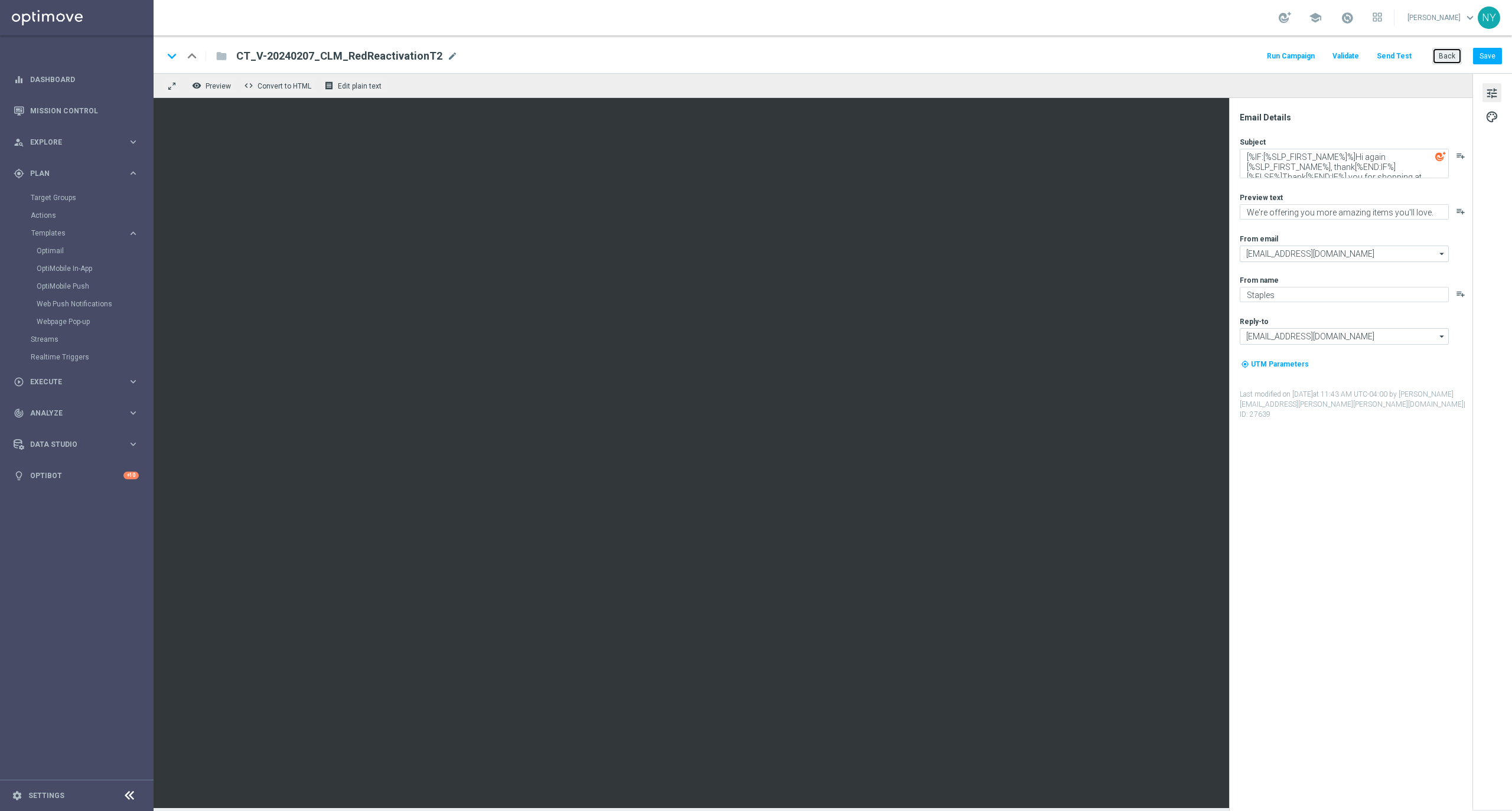
click at [1451, 59] on button "Back" at bounding box center [1447, 56] width 30 height 17
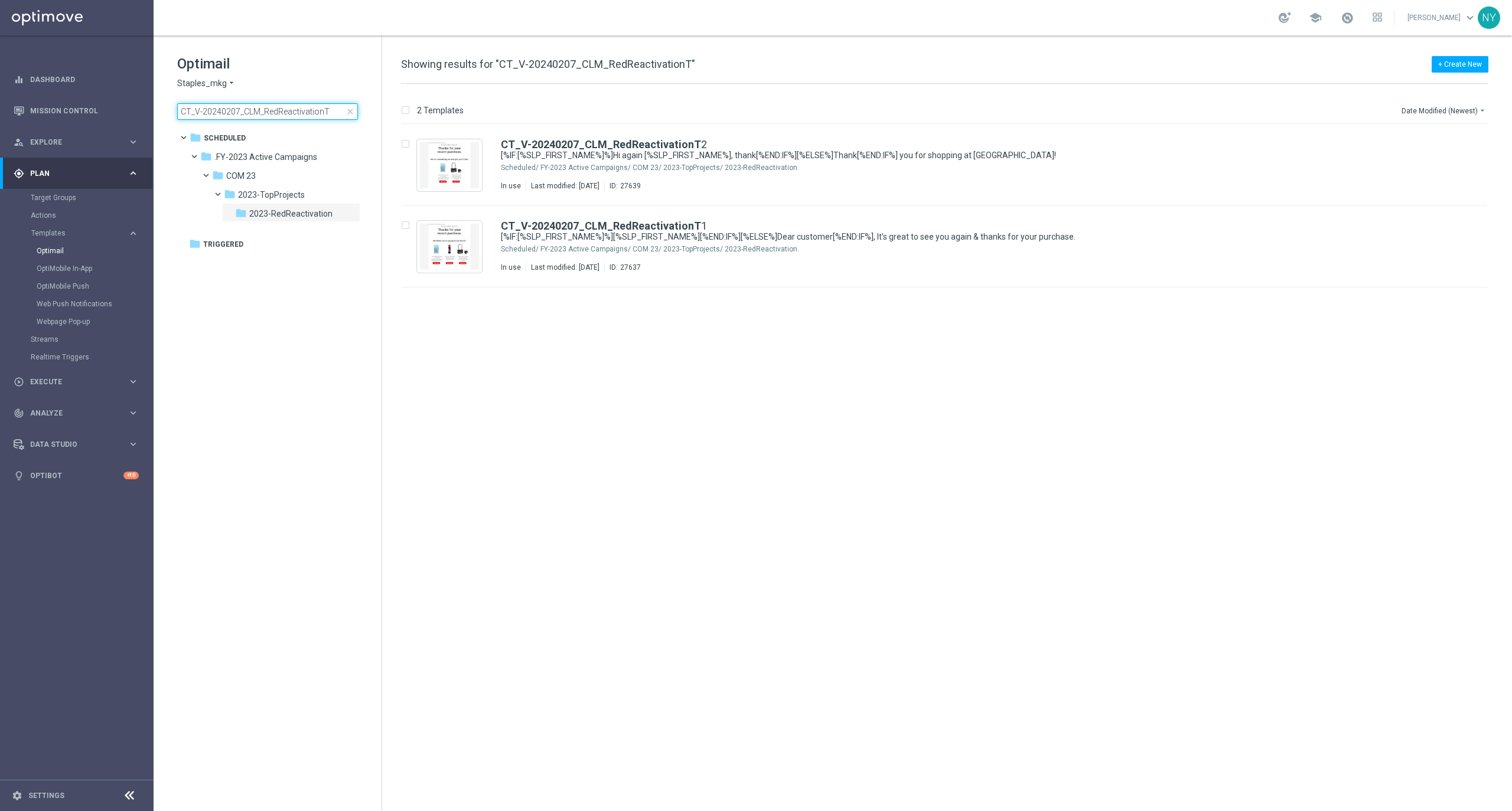
click at [329, 107] on input "CT_V-20240207_CLM_RedReactivationT" at bounding box center [267, 112] width 180 height 17
drag, startPoint x: 332, startPoint y: 112, endPoint x: 72, endPoint y: 91, distance: 260.8
click at [67, 98] on main "equalizer Dashboard Mission Control" at bounding box center [756, 405] width 1512 height 811
type input "V-ER_Omni_RiskOfChurn_20off80_T1_barcode"
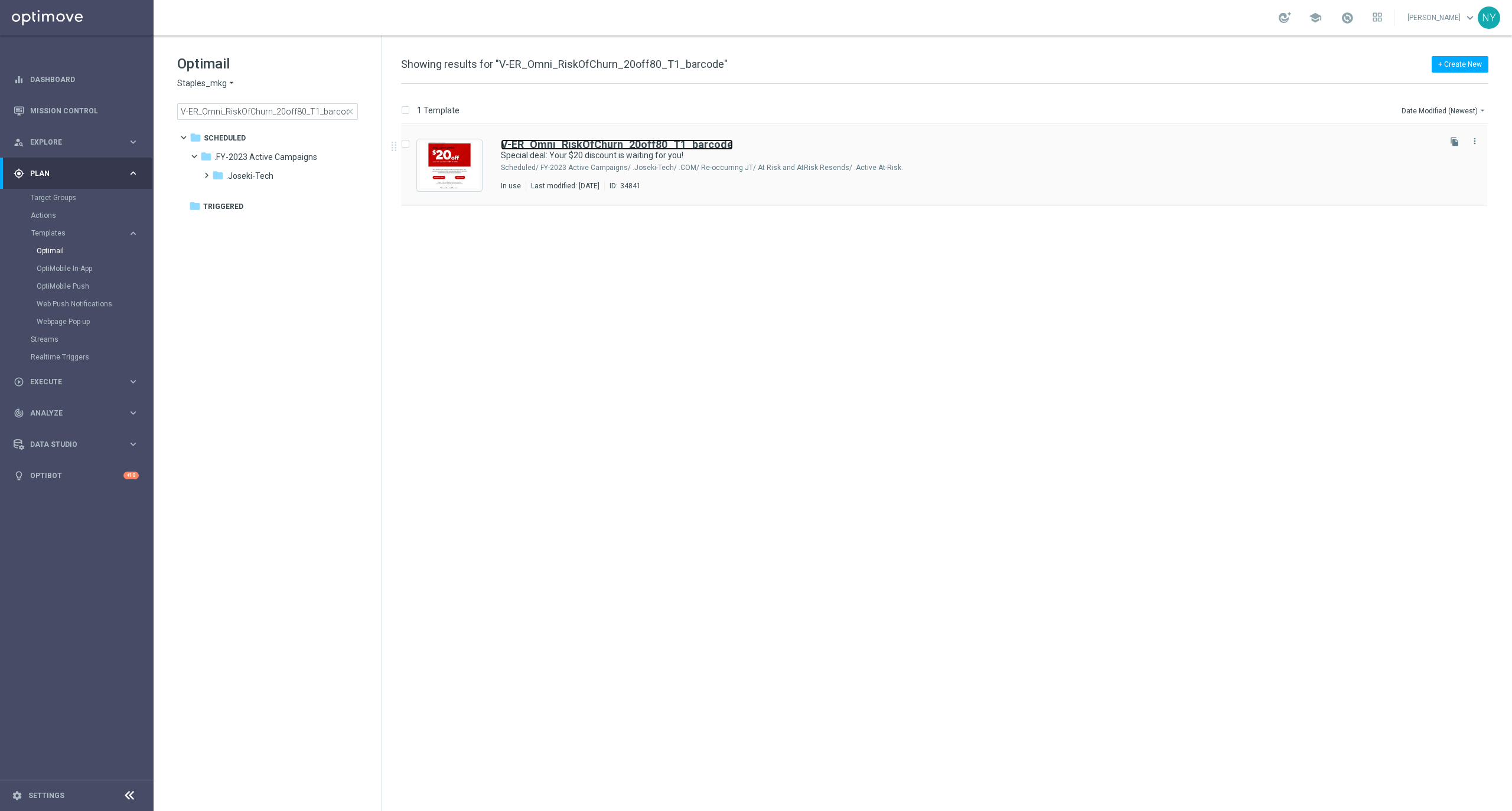
click at [639, 145] on b "V-ER_Omni_RiskOfChurn_20off80_T1_barcode" at bounding box center [617, 144] width 232 height 12
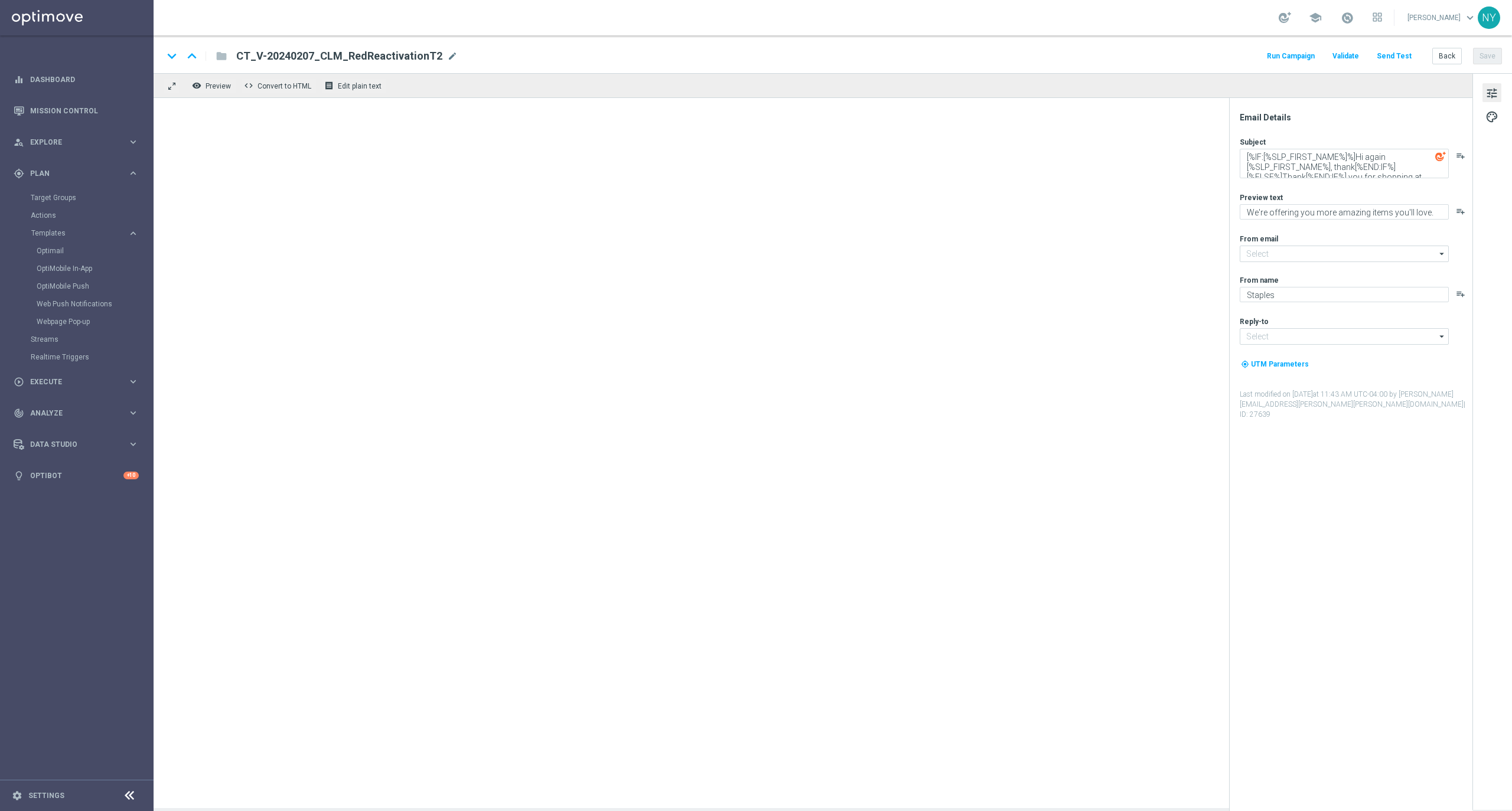
type input "[EMAIL_ADDRESS][DOMAIN_NAME]"
type textarea "Special deal: Your $20 discount is waiting for you!"
type textarea "Ready. Set. Claim."
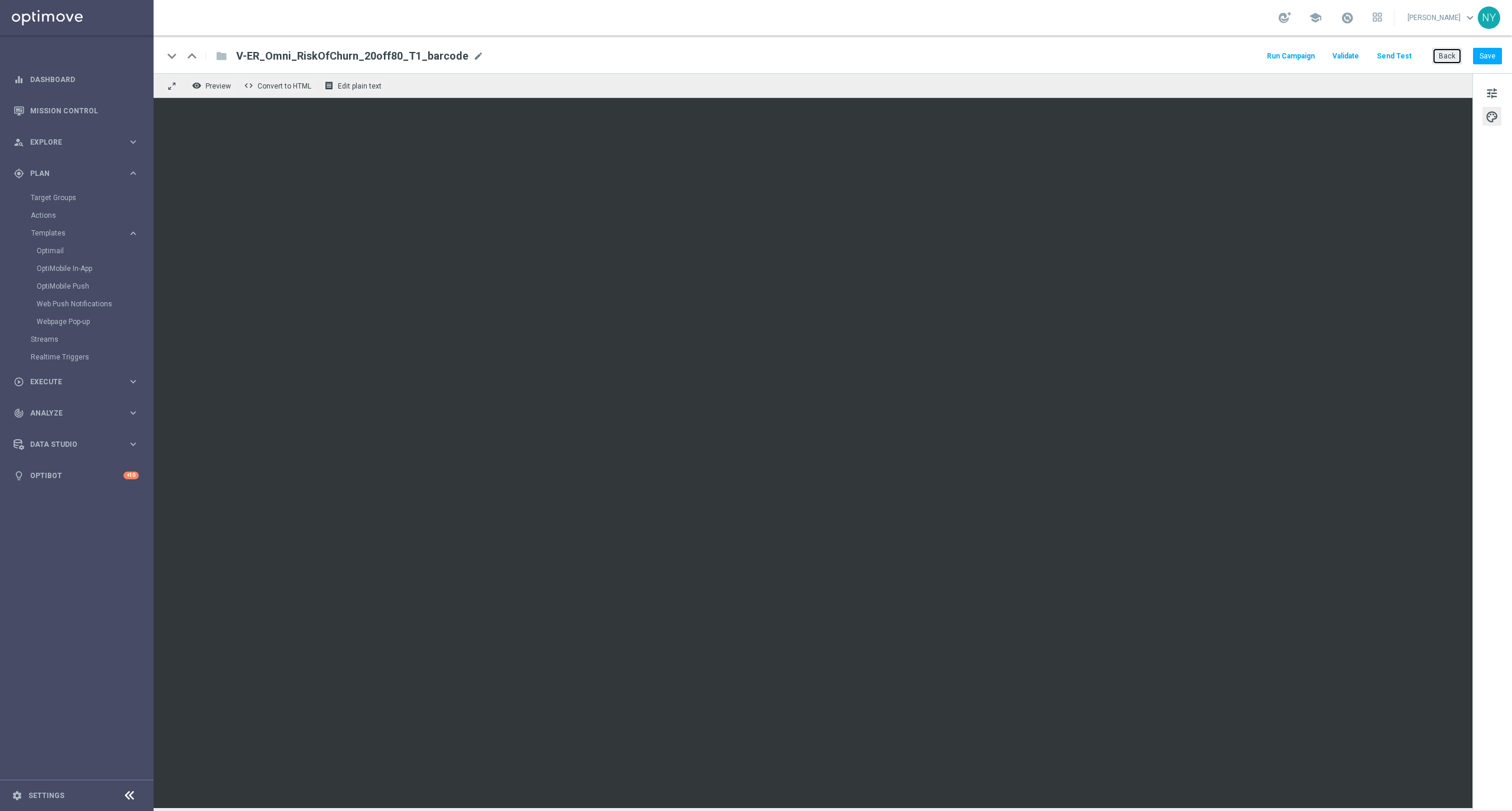
click at [1445, 48] on button "Back" at bounding box center [1447, 56] width 30 height 17
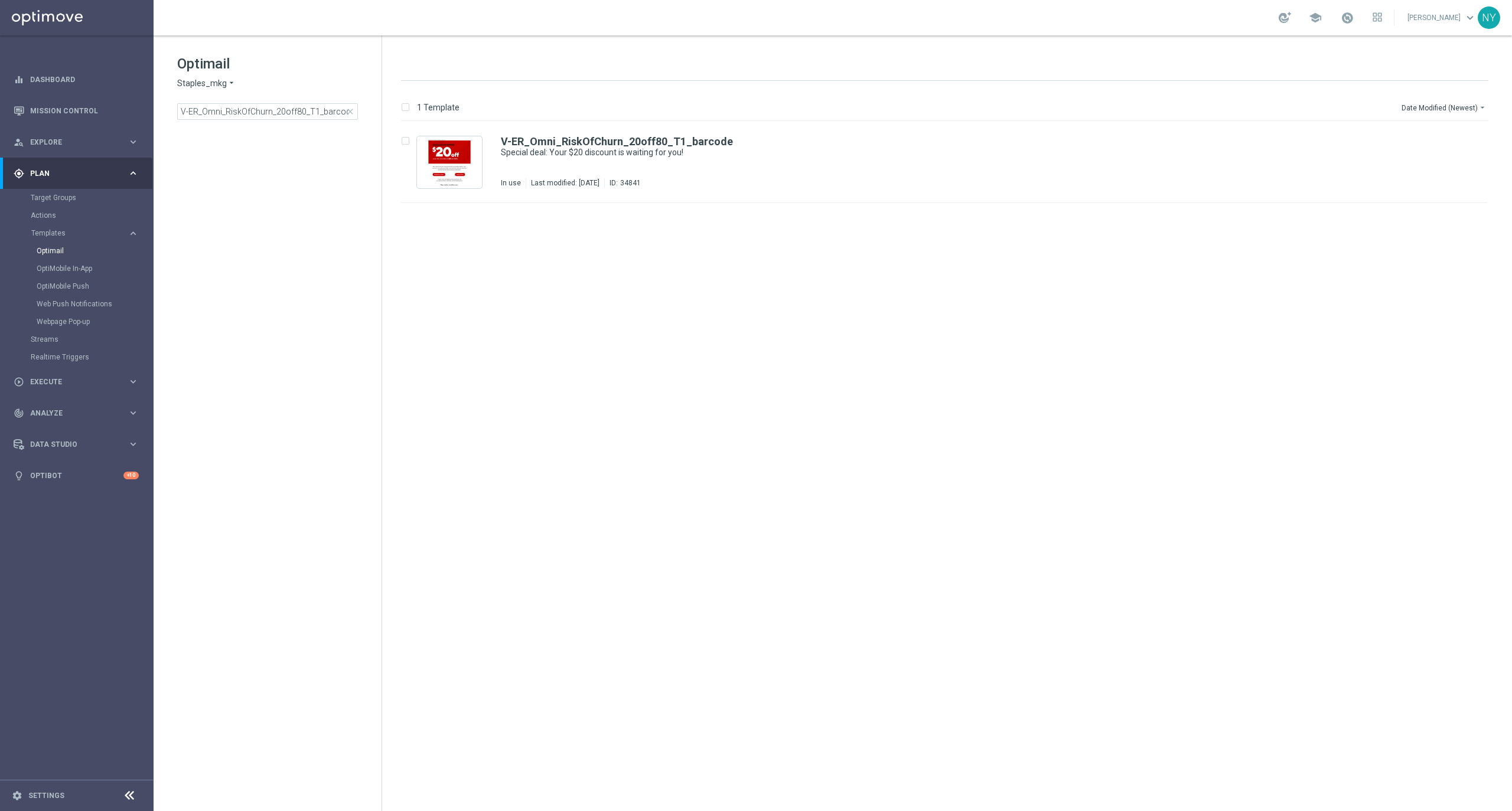
click at [353, 110] on span "close" at bounding box center [350, 111] width 9 height 9
click at [288, 113] on input at bounding box center [267, 112] width 180 height 17
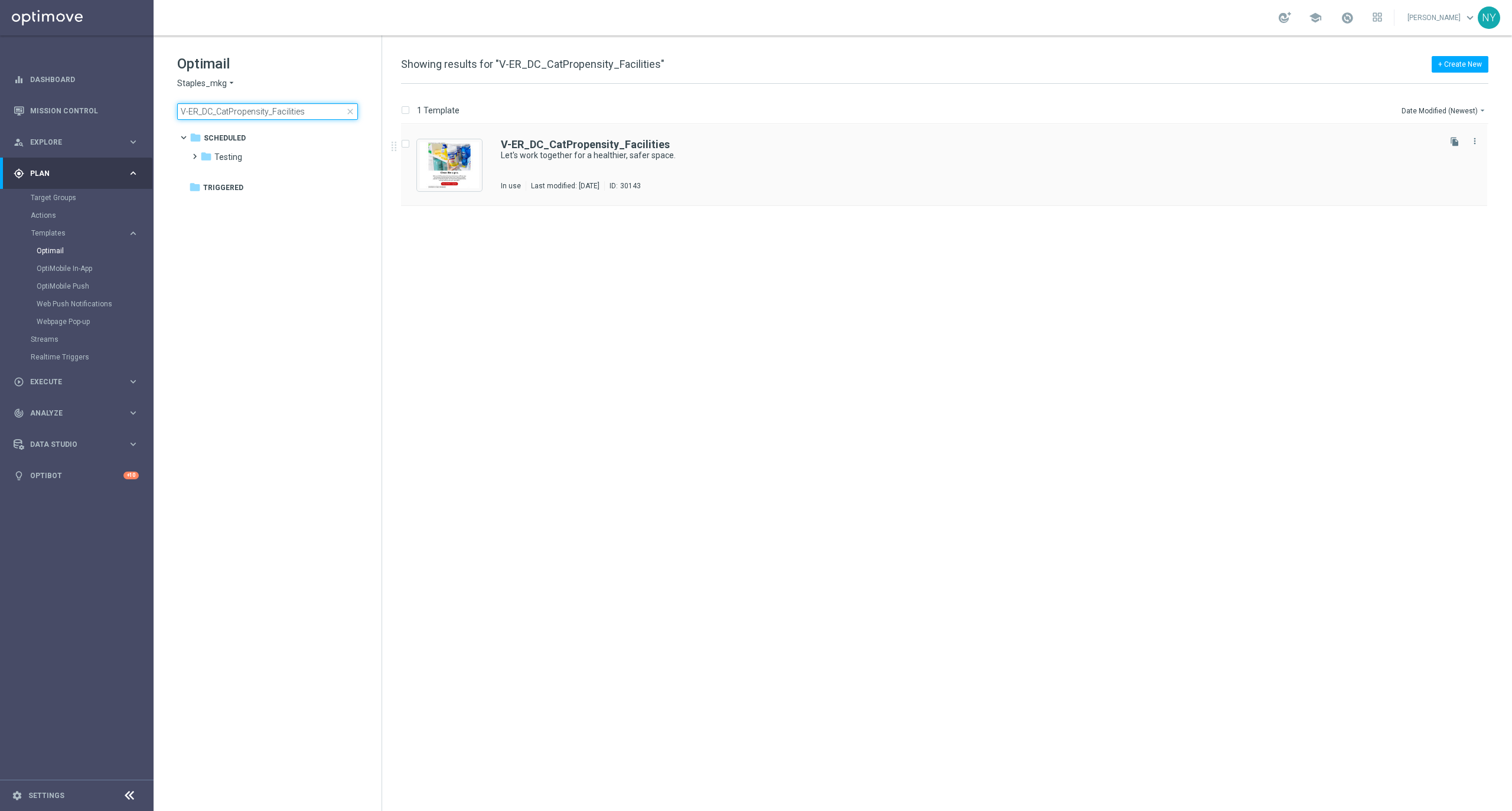
type input "V-ER_DC_CatPropensity_Facilities"
click at [602, 149] on b "V-ER_DC_CatPropensity_Facilities" at bounding box center [586, 144] width 169 height 12
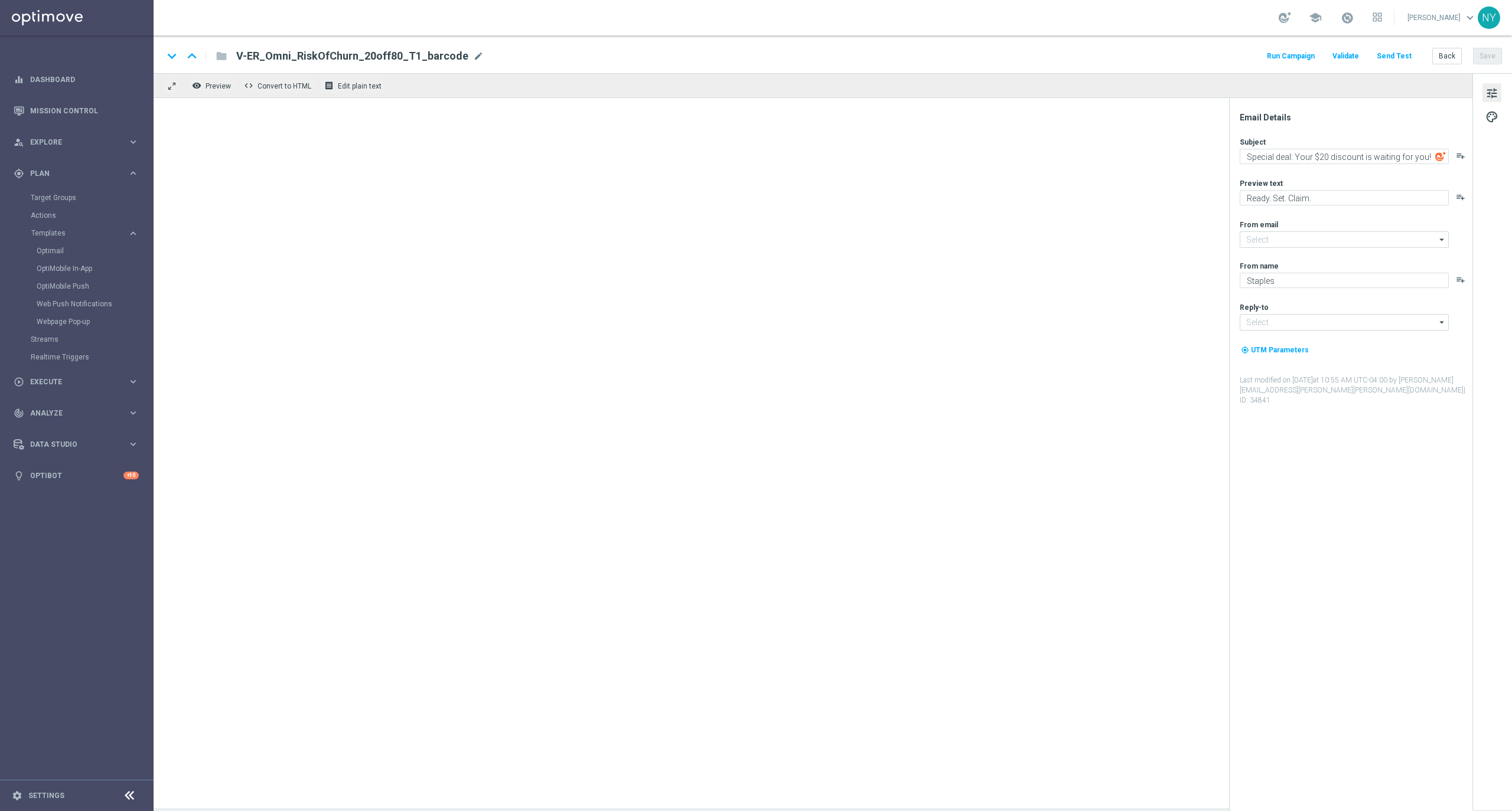
type input "[EMAIL_ADDRESS][DOMAIN_NAME]"
type textarea "Let's work together for a healthier, safer space."
type textarea "Your one-stop for facilities management supplies."
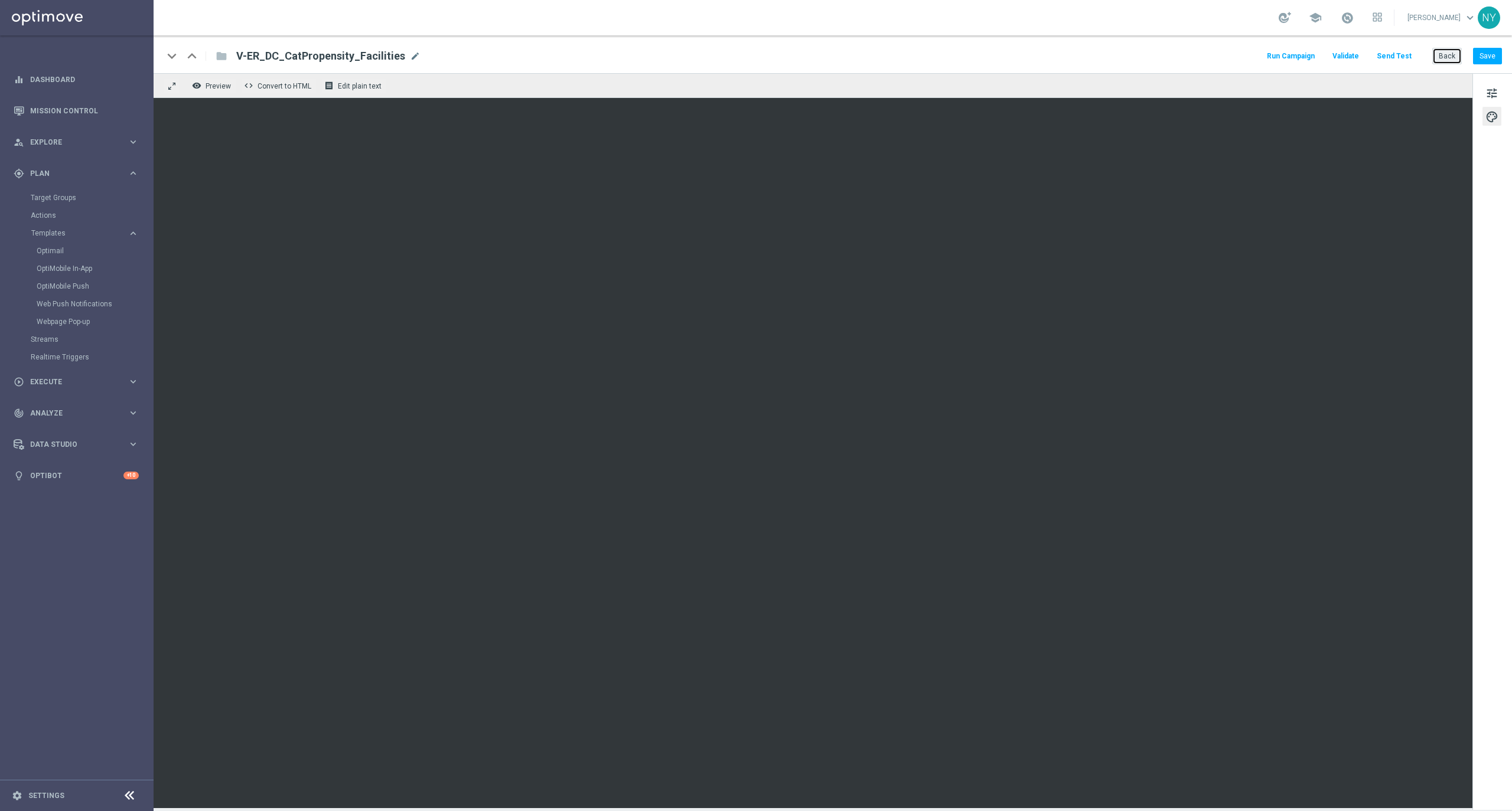
click at [1449, 55] on button "Back" at bounding box center [1447, 56] width 30 height 17
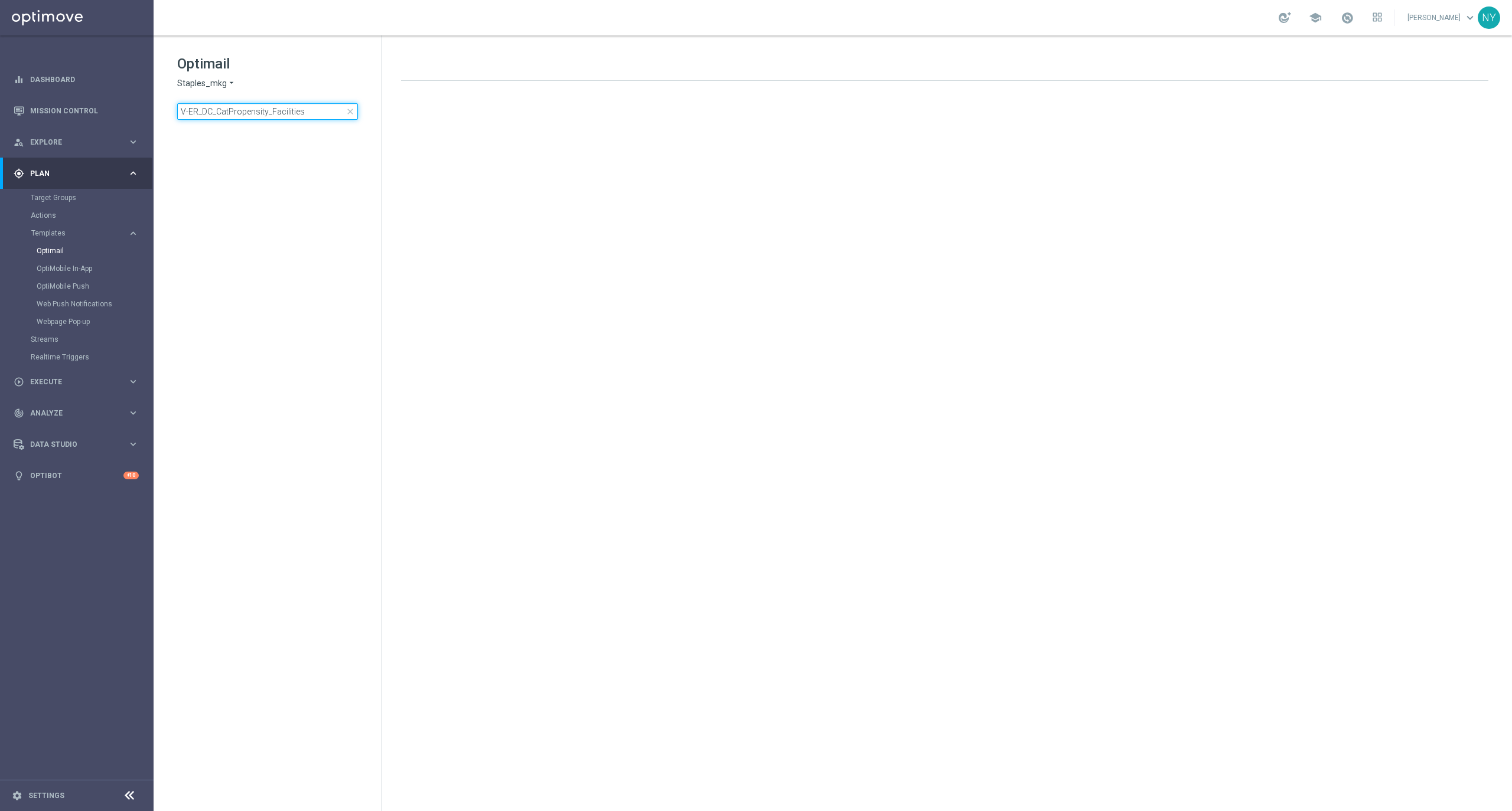
drag, startPoint x: 321, startPoint y: 114, endPoint x: 314, endPoint y: 115, distance: 7.1
click at [320, 115] on input "V-ER_DC_CatPropensity_Facilities" at bounding box center [267, 112] width 180 height 17
drag, startPoint x: 315, startPoint y: 114, endPoint x: 26, endPoint y: 121, distance: 289.1
click at [26, 121] on main "equalizer Dashboard Mission Control" at bounding box center [756, 405] width 1512 height 811
type input "V-20240627_Computers_CatPropensity"
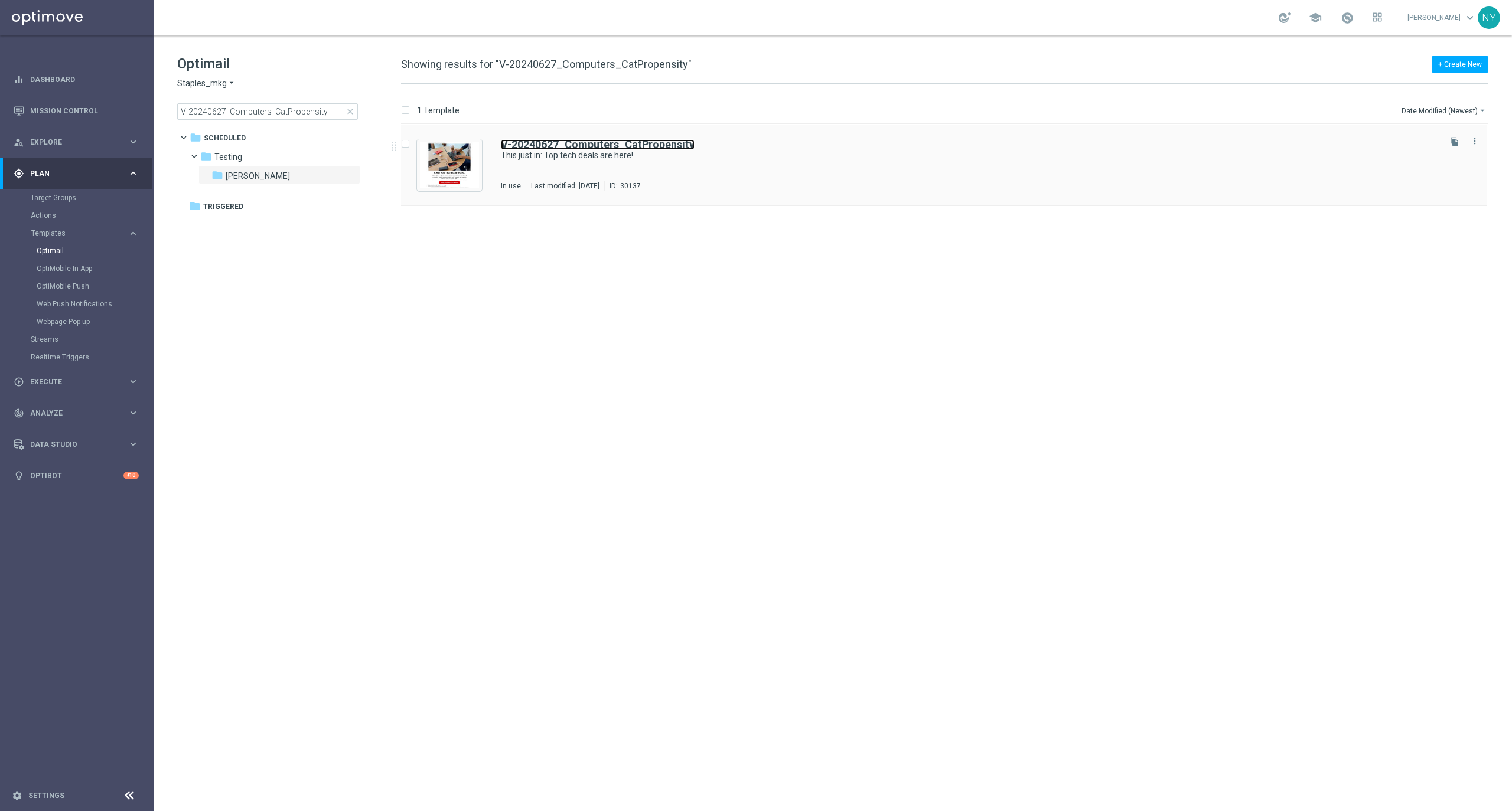
click at [596, 147] on b "V-20240627_Computers_CatPropensity" at bounding box center [598, 144] width 194 height 12
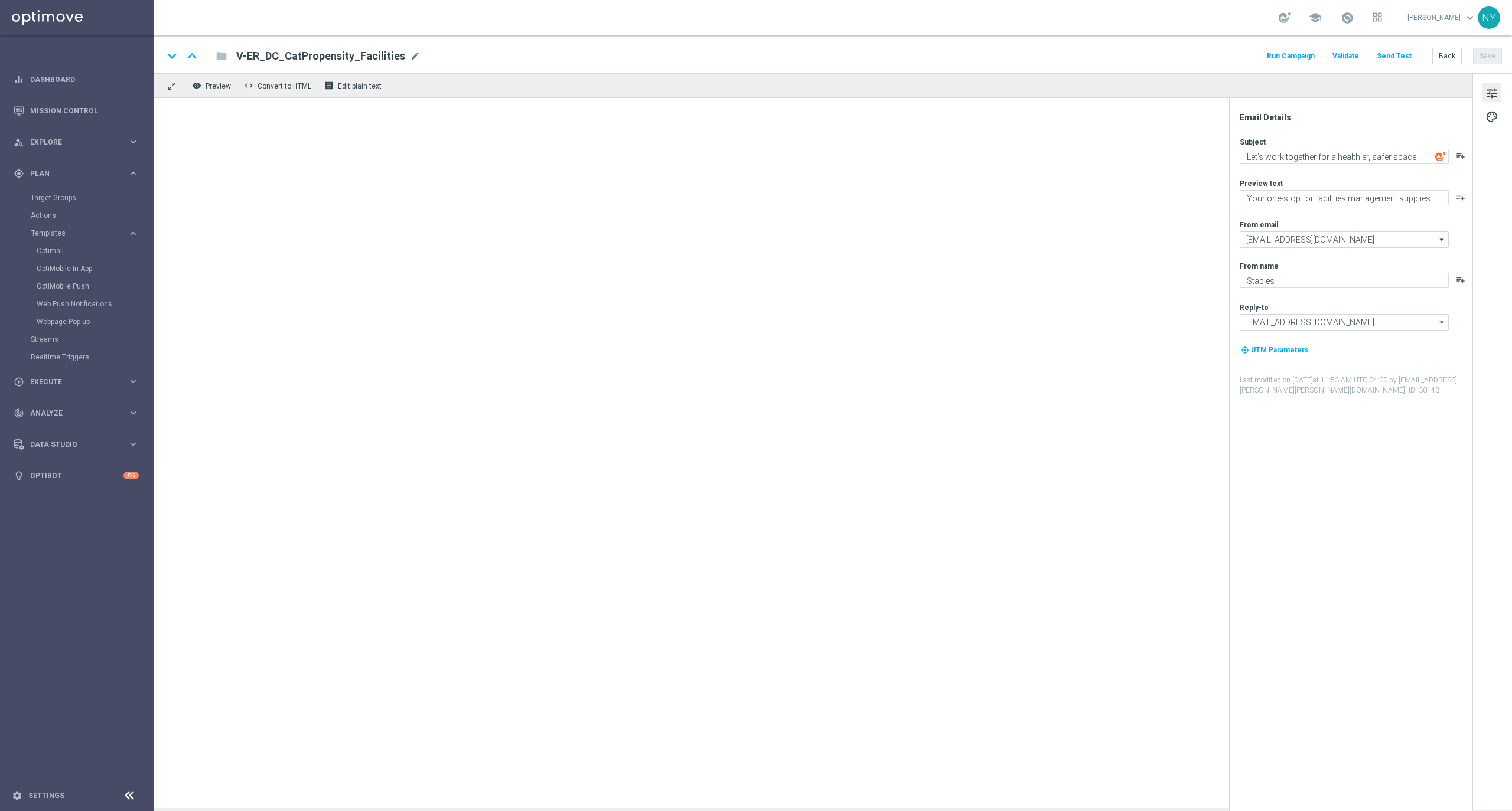
type textarea "This just in: Top tech deals are here!"
type textarea "Computers and tablets and phones, oh my! 💻📱"
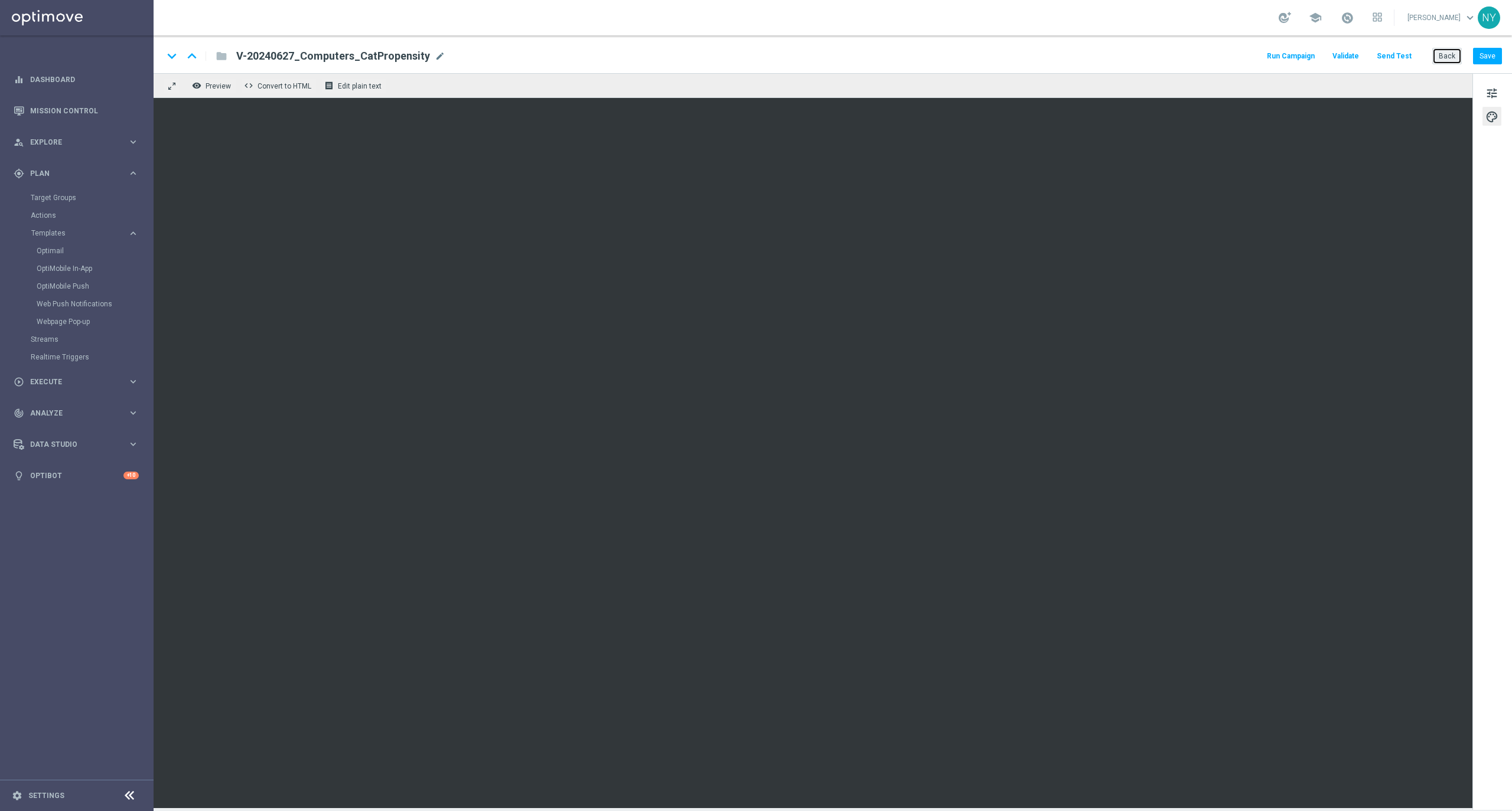
click at [1453, 55] on button "Back" at bounding box center [1447, 56] width 30 height 17
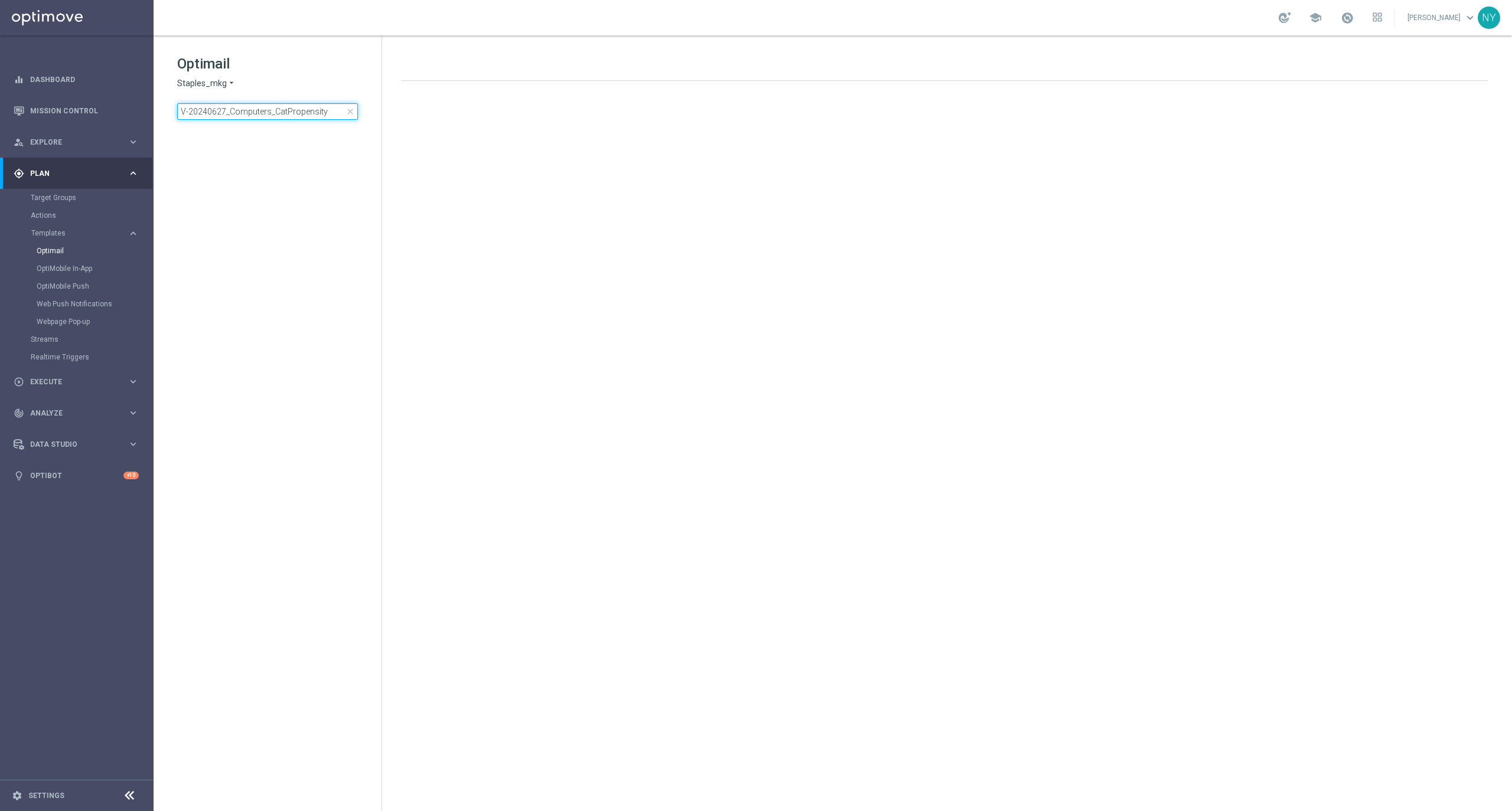
click at [328, 117] on input "V-20240627_Computers_CatPropensity" at bounding box center [267, 112] width 180 height 17
drag, startPoint x: 326, startPoint y: 109, endPoint x: -16, endPoint y: 107, distance: 342.0
click at [0, 107] on html "equalizer Dashboard Mission Control" at bounding box center [756, 405] width 1512 height 811
type input "CT_V-20240207_4cite_Reactivation"
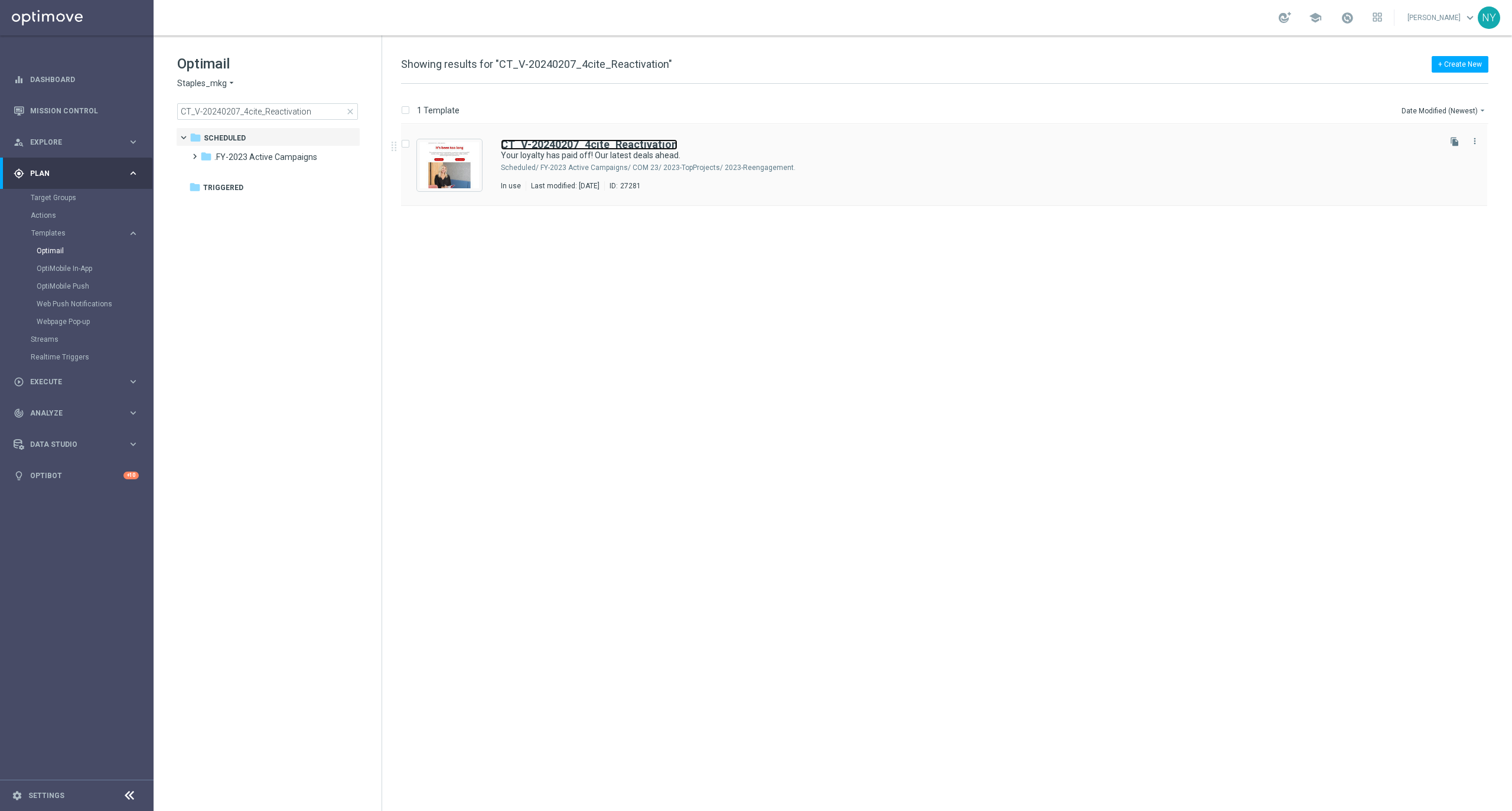
click at [577, 144] on b "CT_V-20240207_4cite_Reactivation" at bounding box center [589, 144] width 176 height 12
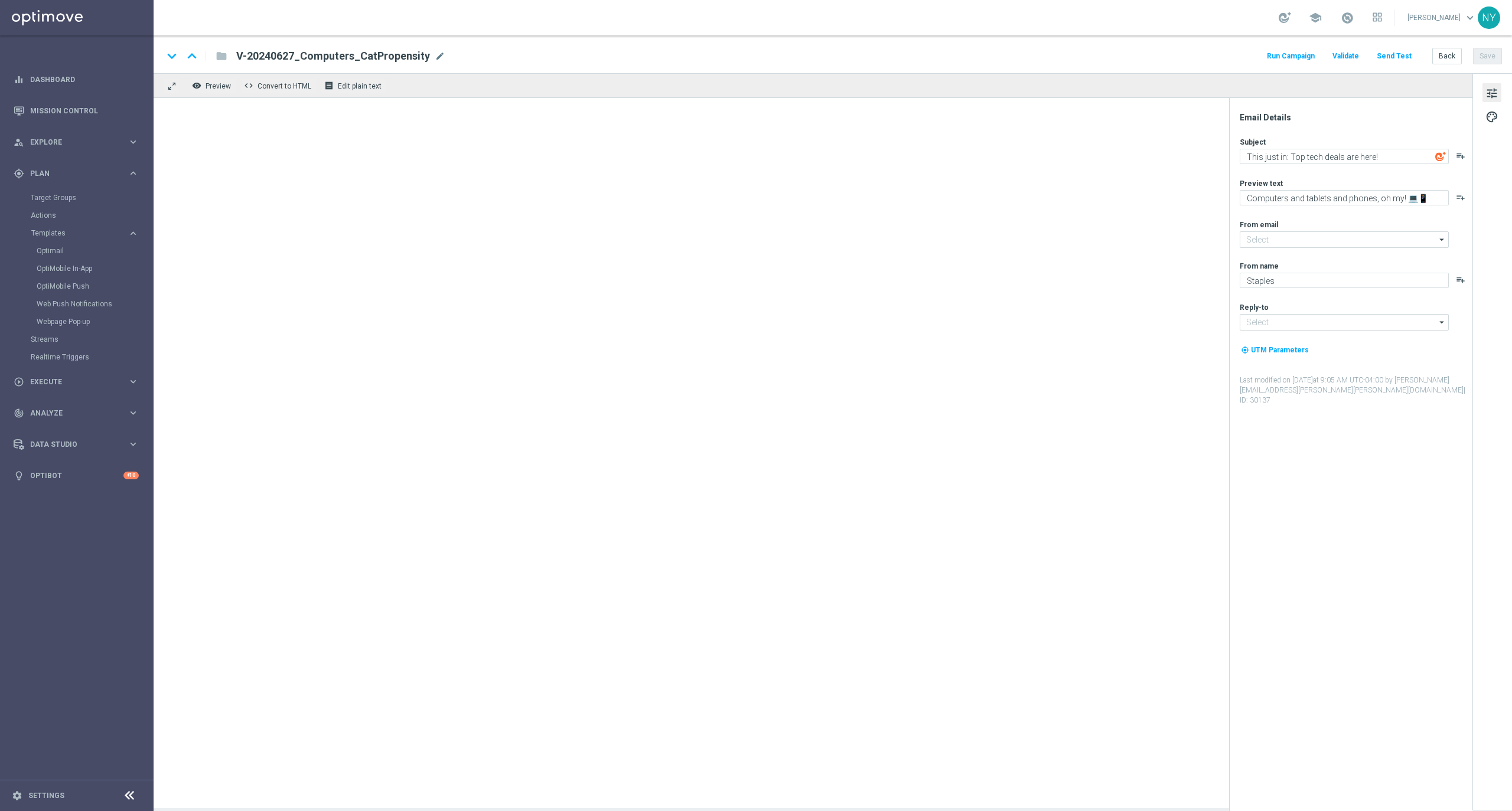
type input "[EMAIL_ADDRESS][DOMAIN_NAME]"
type textarea "Your loyalty has paid off! Our latest deals ahead."
type textarea "Glad to see you back."
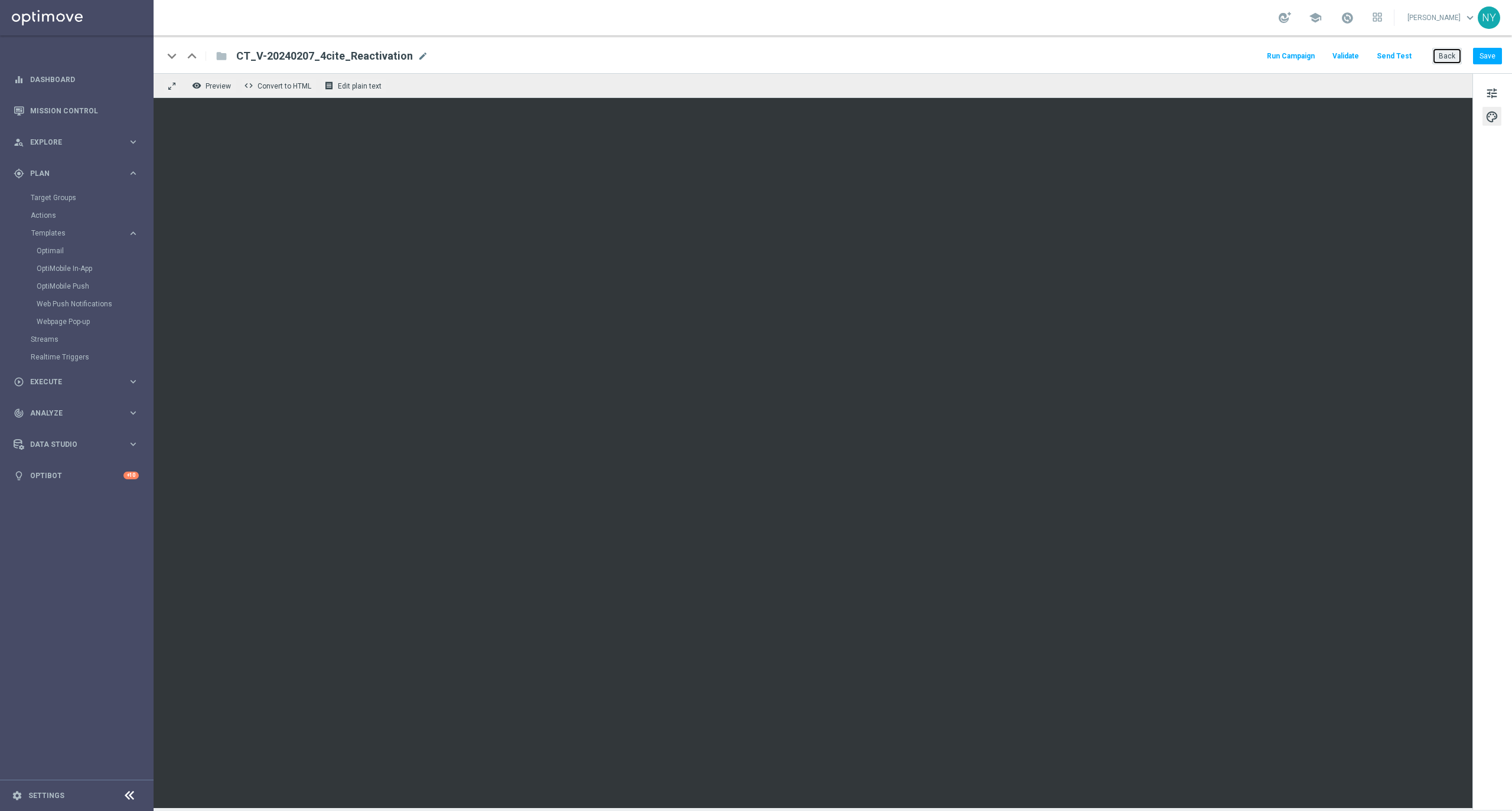
drag, startPoint x: 1454, startPoint y: 55, endPoint x: 745, endPoint y: 7, distance: 710.6
click at [1454, 55] on button "Back" at bounding box center [1447, 56] width 30 height 17
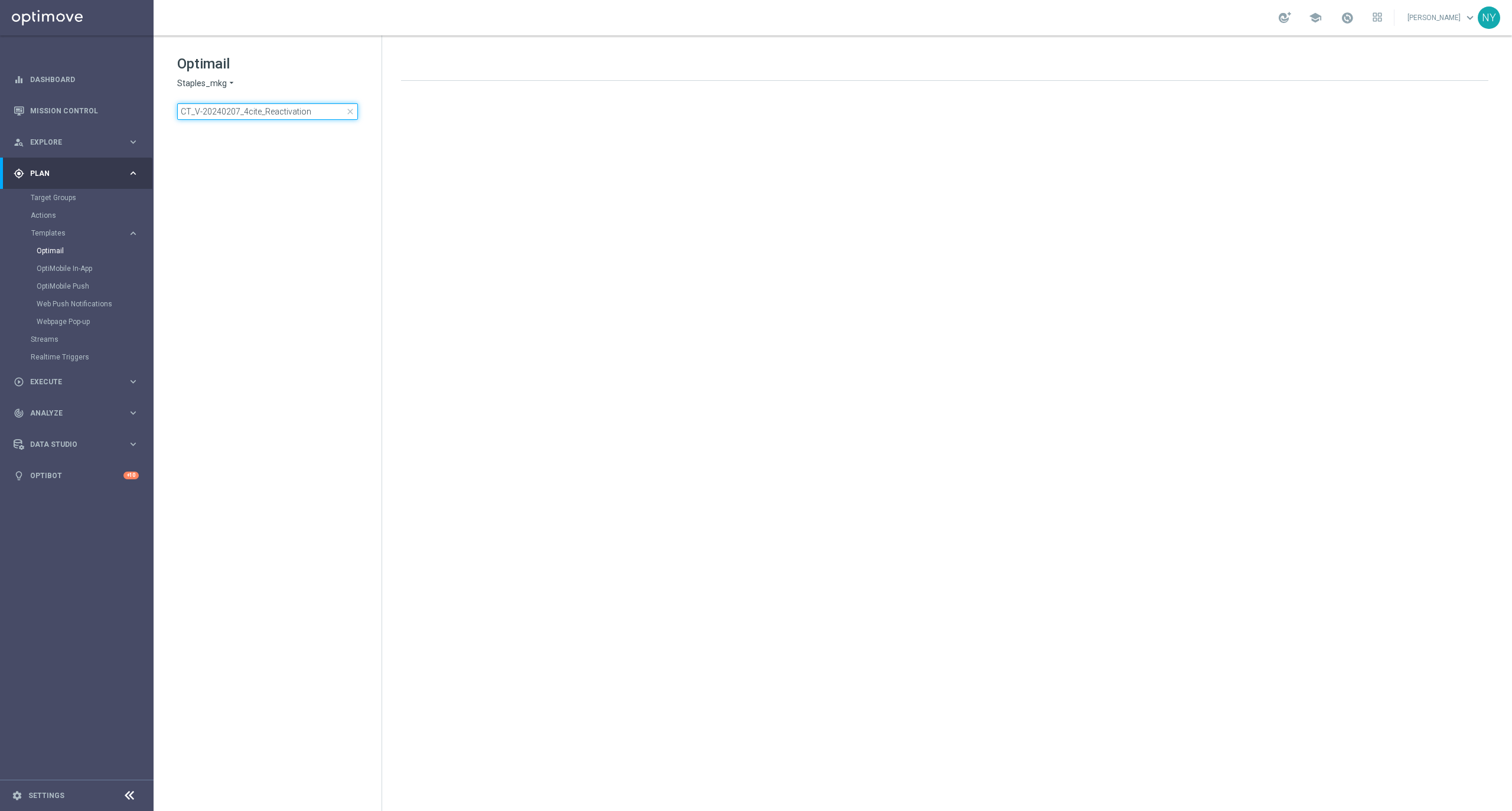
drag, startPoint x: 324, startPoint y: 113, endPoint x: -116, endPoint y: 105, distance: 440.1
click at [0, 105] on html "equalizer Dashboard Mission Control" at bounding box center [756, 405] width 1512 height 811
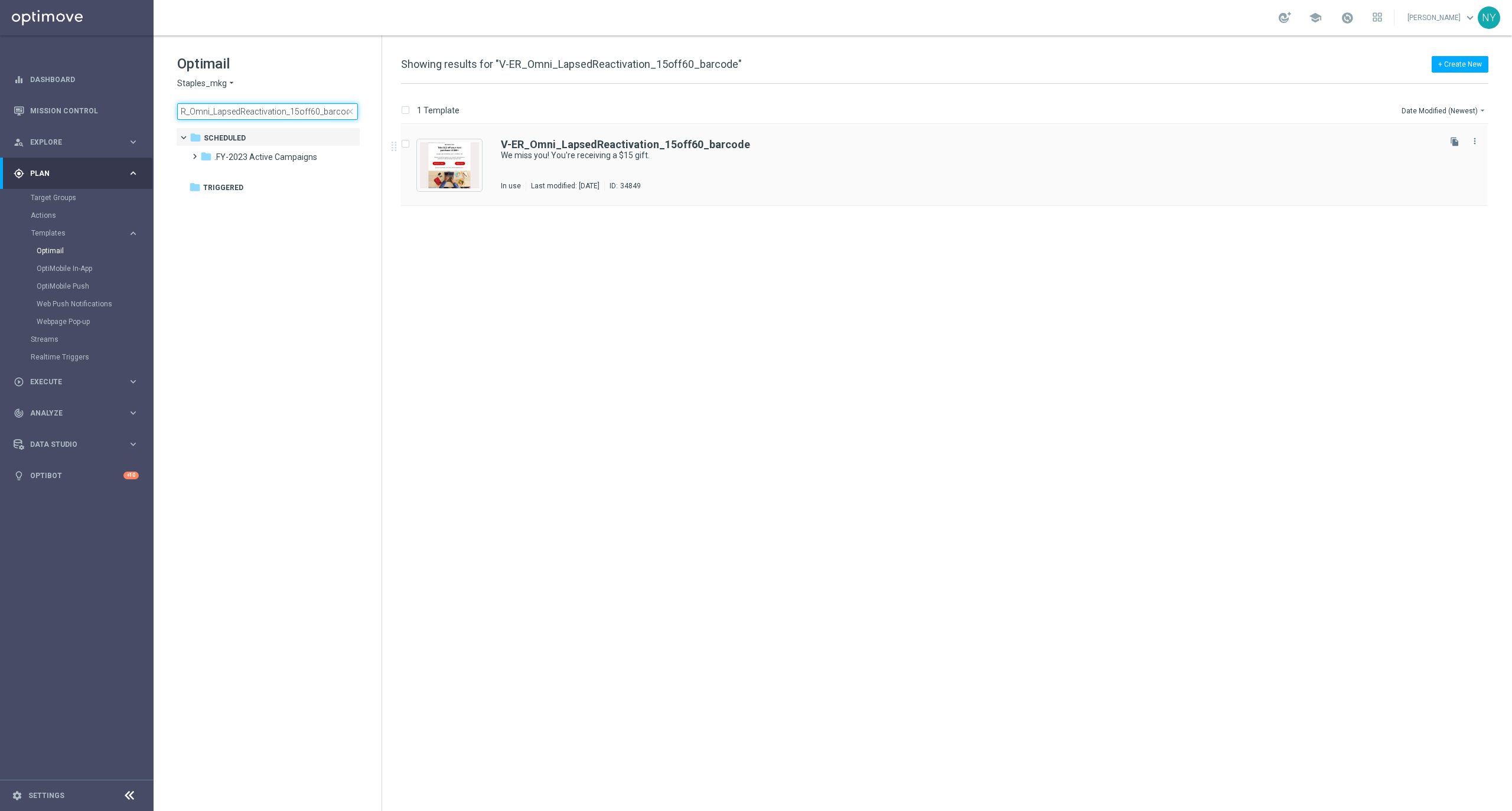
type input "V-ER_Omni_LapsedReactivation_15off60_barcode"
click at [598, 148] on b "V-ER_Omni_LapsedReactivation_15off60_barcode" at bounding box center [625, 144] width 249 height 12
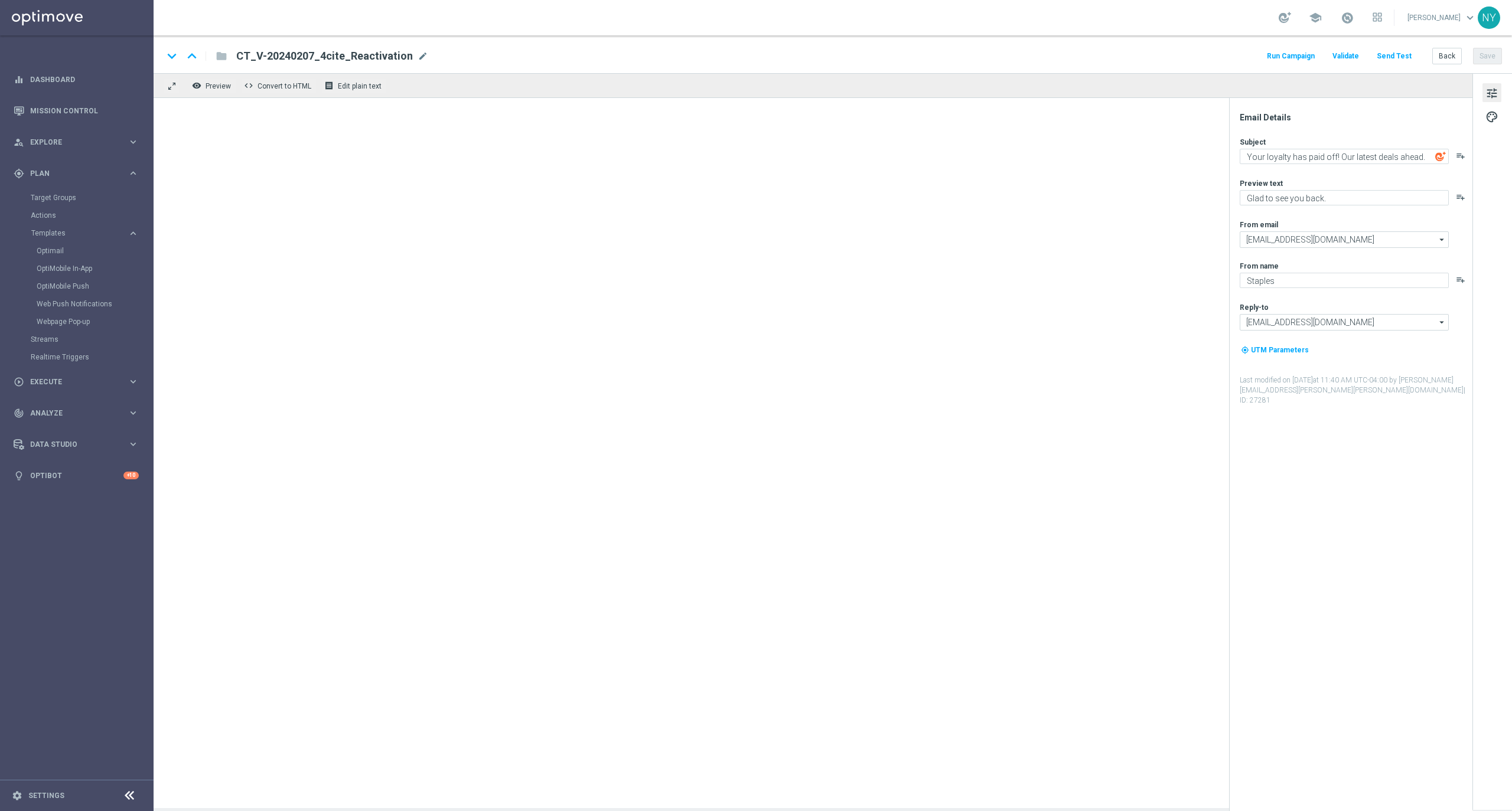
type textarea "We miss you! You're receiving a $15 gift."
type textarea "You're scoring big on office supplies deals."
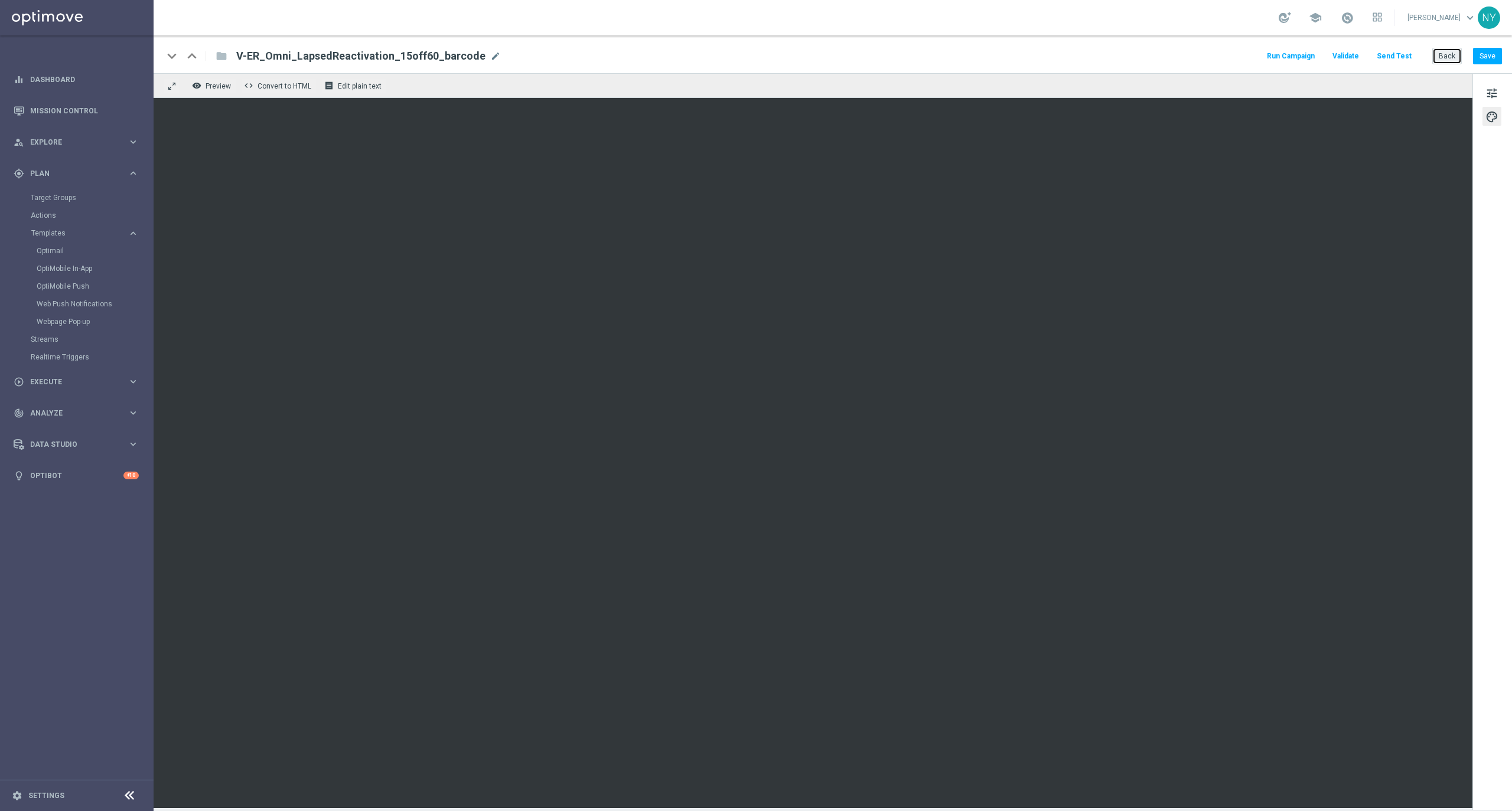
drag, startPoint x: 1453, startPoint y: 60, endPoint x: 802, endPoint y: 6, distance: 653.2
click at [1453, 60] on button "Back" at bounding box center [1447, 56] width 30 height 17
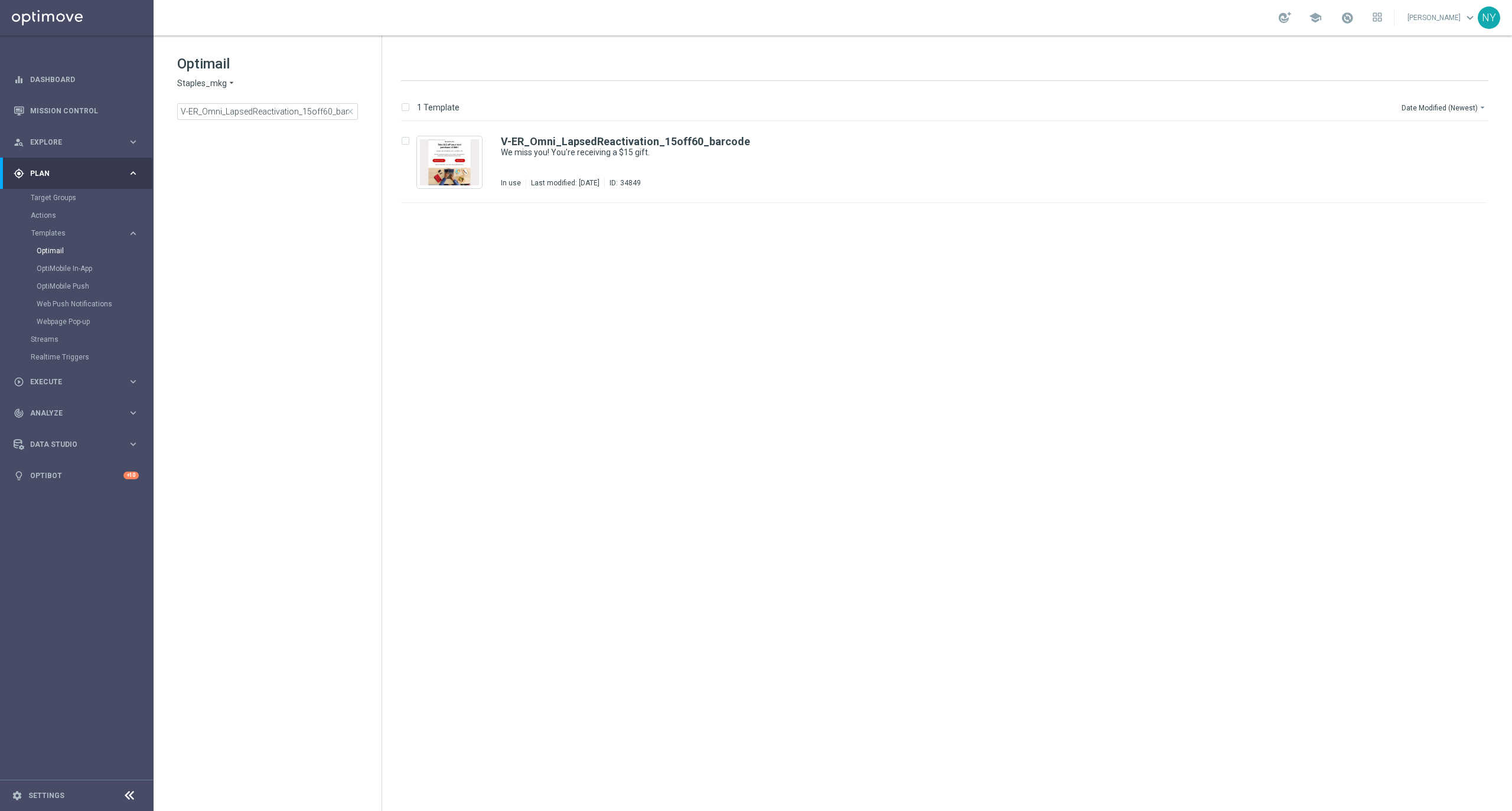
click at [350, 114] on span "close" at bounding box center [350, 111] width 9 height 9
click at [300, 110] on input at bounding box center [267, 112] width 180 height 17
type input "CT_V-20240207_CLM_RedReactivationT1"
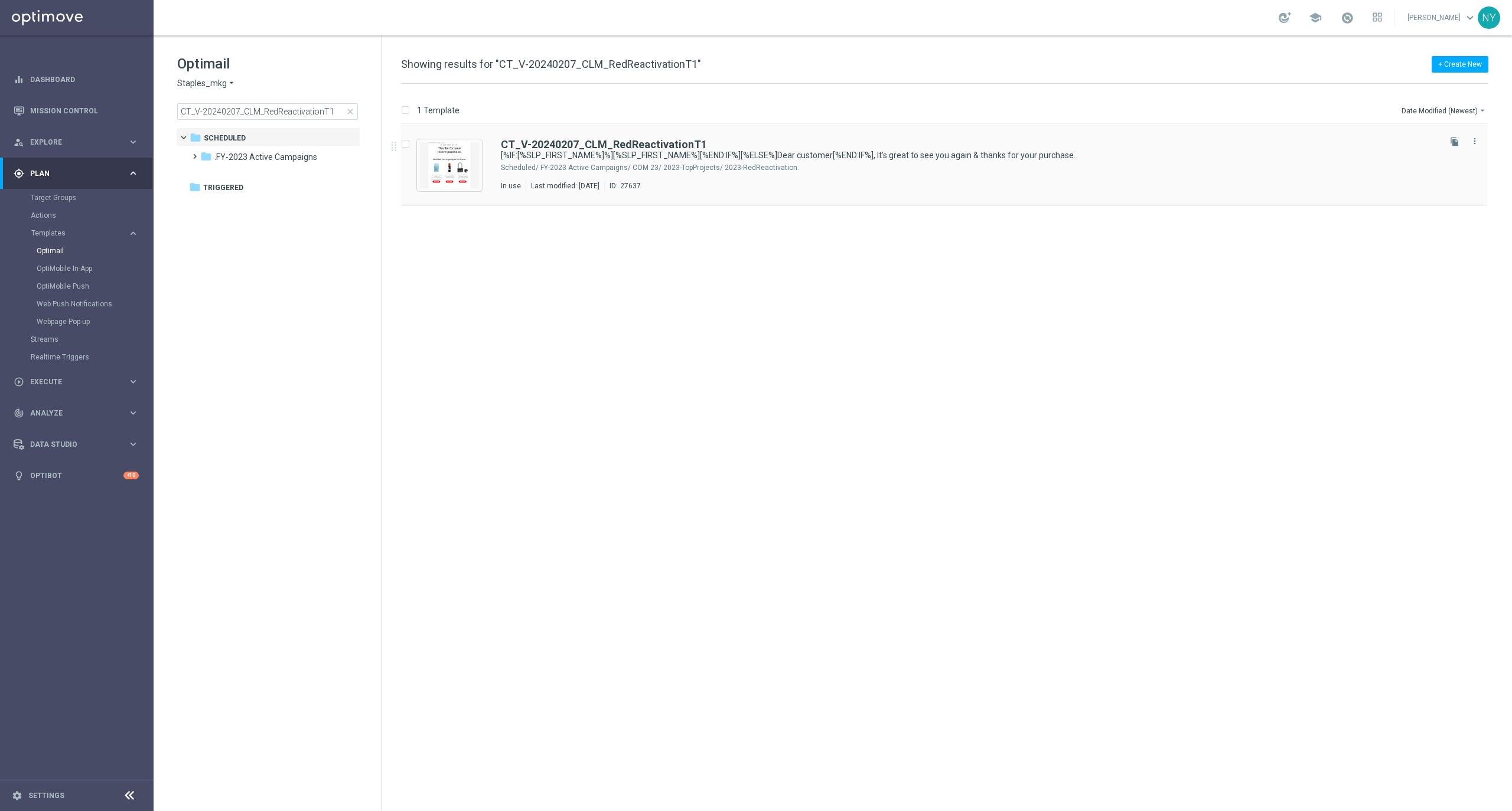
click at [598, 138] on div "CT_V-20240207_CLM_RedReactivationT1 [%IF:[%SLP_FIRST_NAME%]%][%SLP_FIRST_NAME%]…" at bounding box center [944, 165] width 1086 height 82
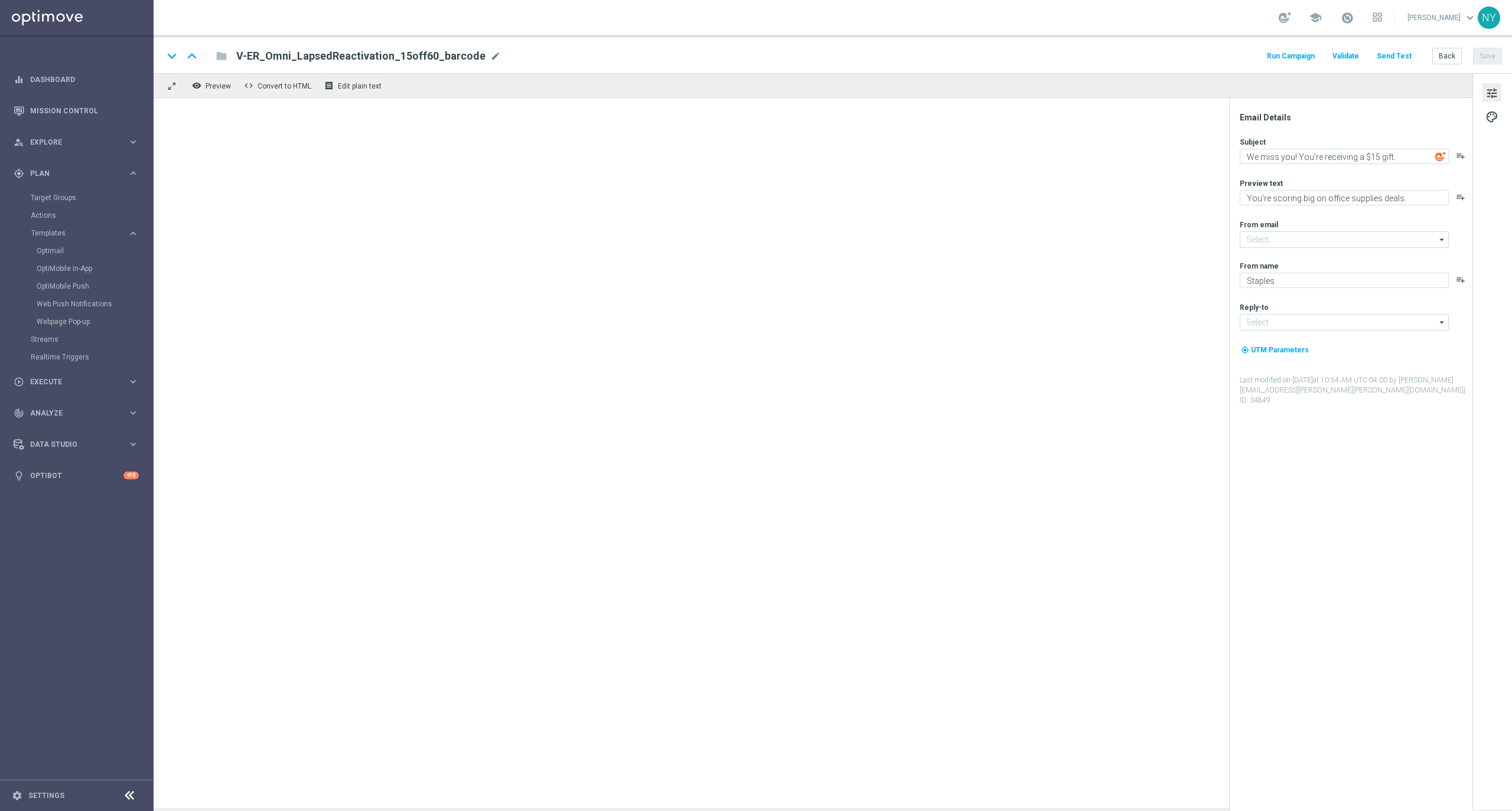
type input "[EMAIL_ADDRESS][DOMAIN_NAME]"
type textarea "[%IF:[%SLP_FIRST_NAME%]%][%SLP_FIRST_NAME%][%END:IF%][%ELSE%]Dear customer[%END…"
type textarea "We’ve got a whole lot more you may like, too."
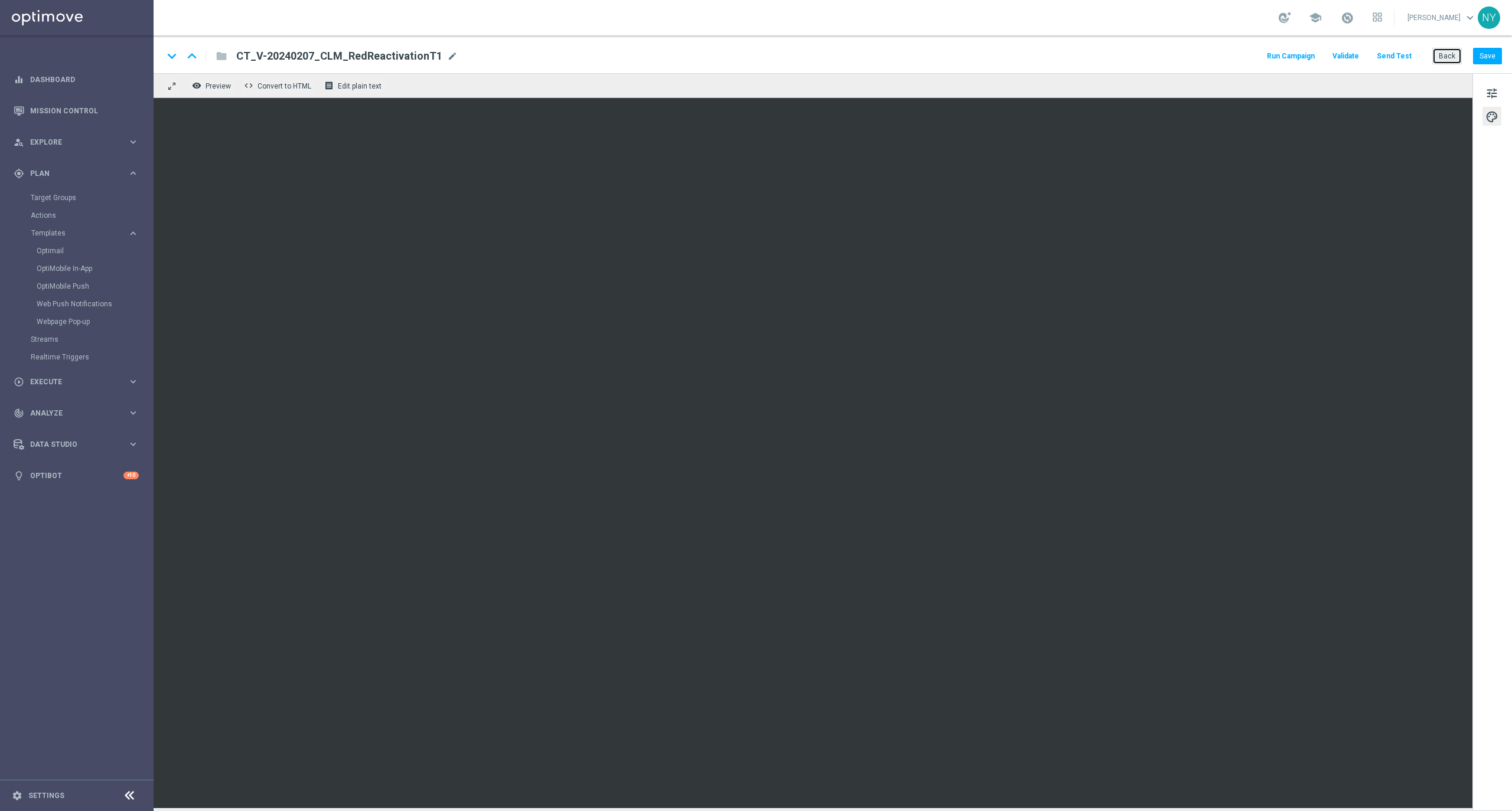
click at [1447, 55] on button "Back" at bounding box center [1447, 56] width 30 height 17
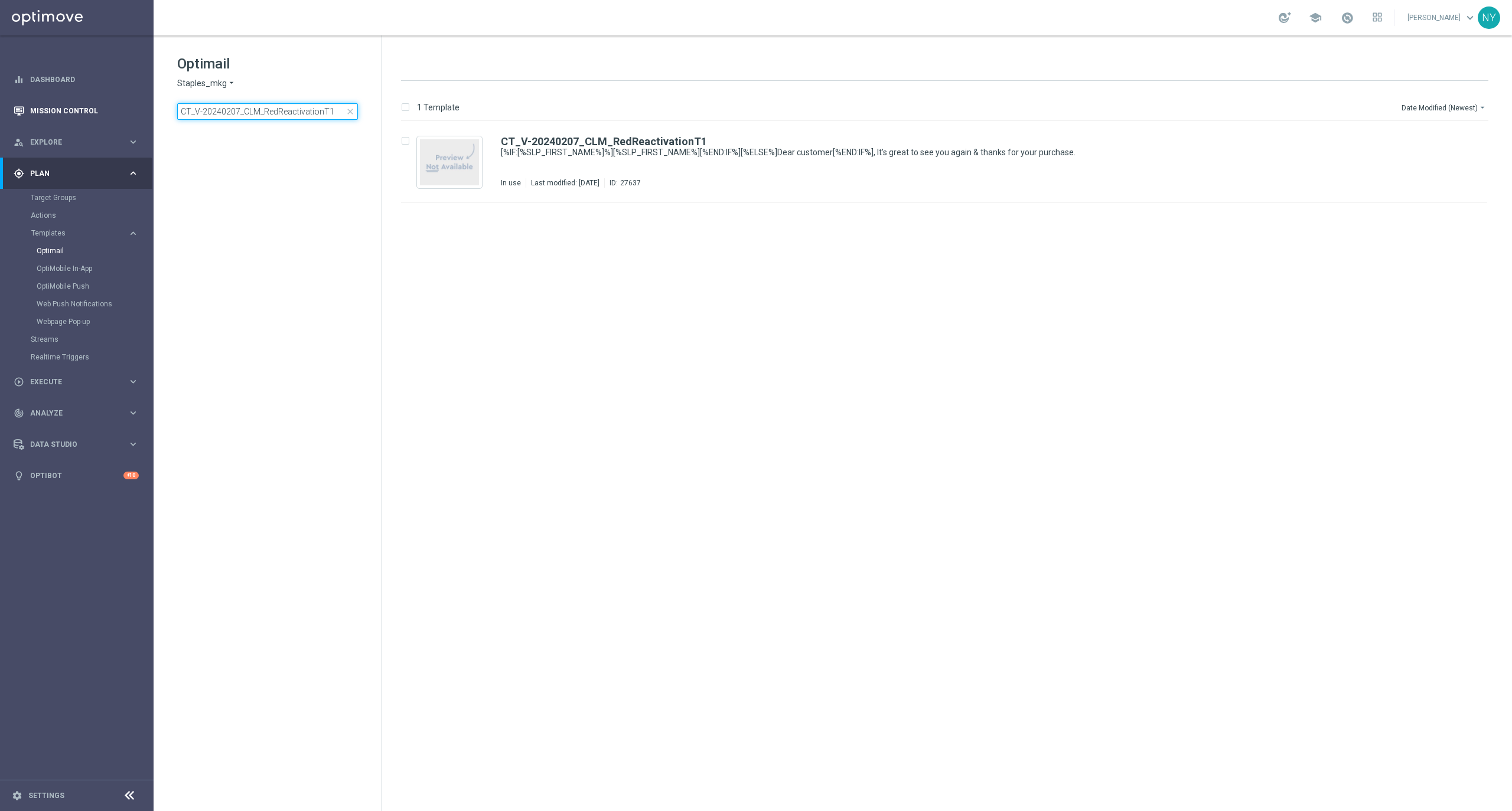
drag, startPoint x: 331, startPoint y: 110, endPoint x: 50, endPoint y: 110, distance: 281.0
click at [50, 110] on main "equalizer Dashboard Mission Control" at bounding box center [756, 405] width 1512 height 811
type input "Computers_"
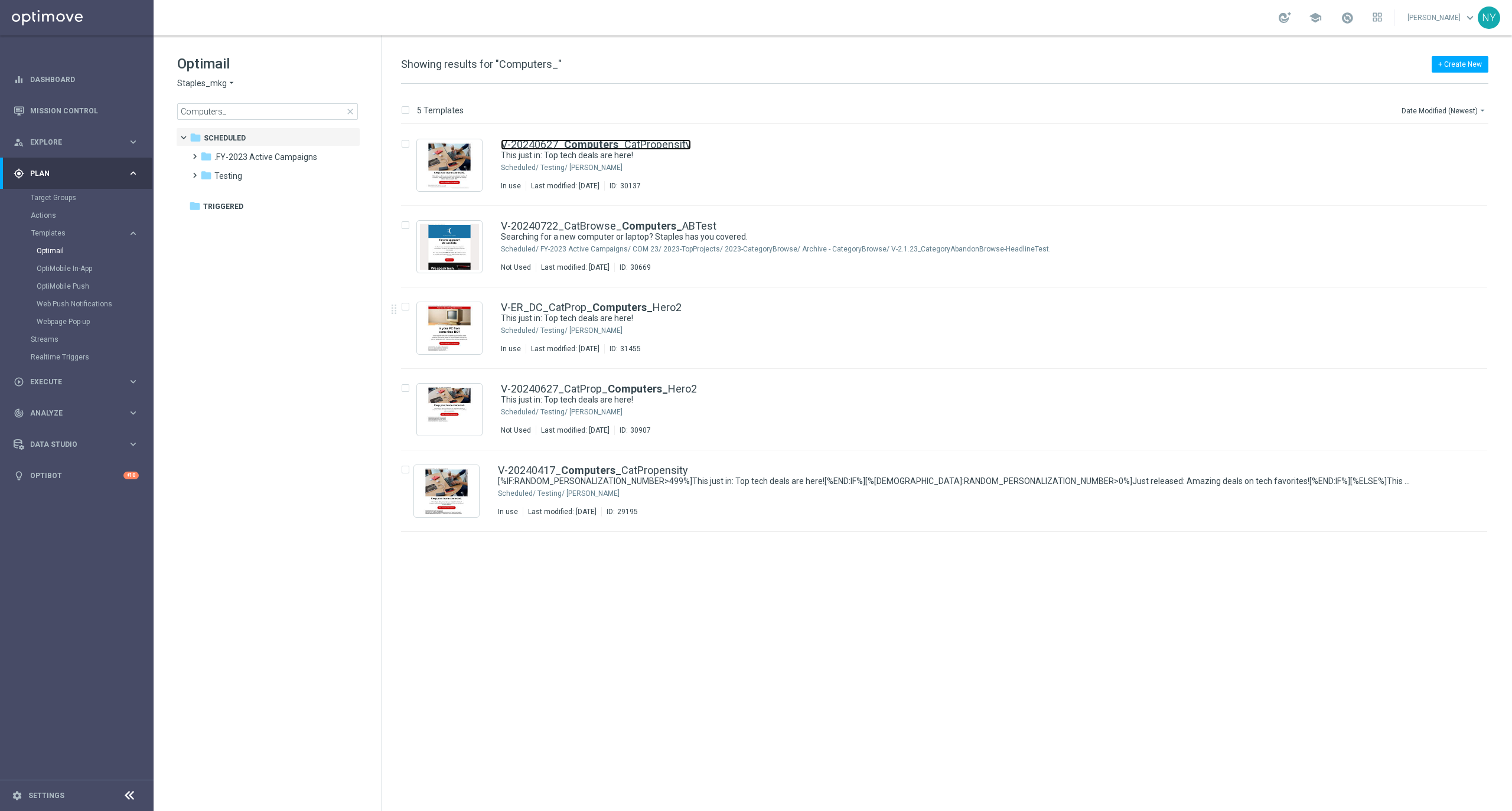
drag, startPoint x: 588, startPoint y: 146, endPoint x: 874, endPoint y: 85, distance: 292.4
click at [588, 146] on b "Computers_" at bounding box center [594, 144] width 60 height 12
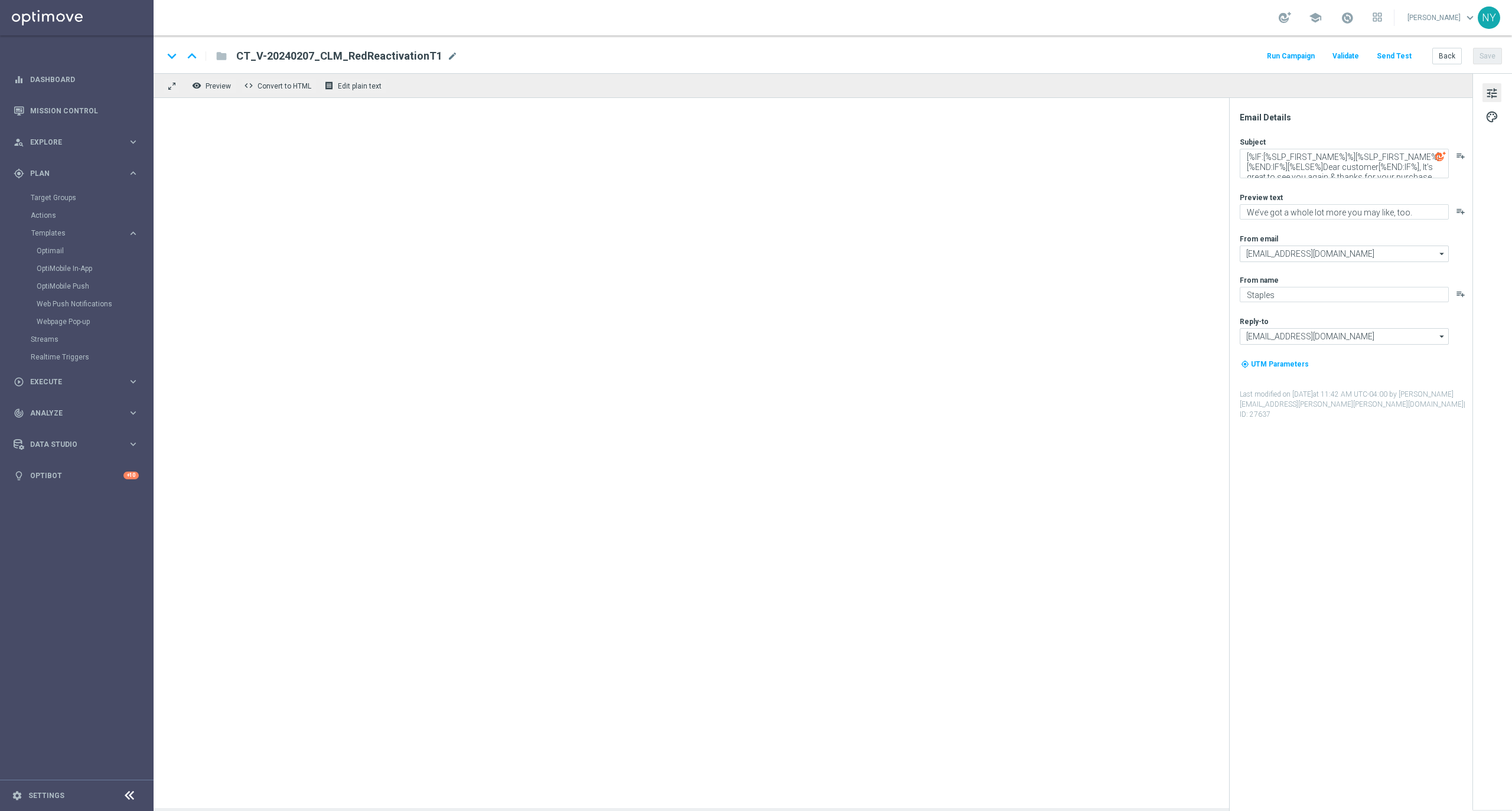
type textarea "This just in: Top tech deals are here!"
type textarea "Computers and tablets and phones, oh my! 💻📱"
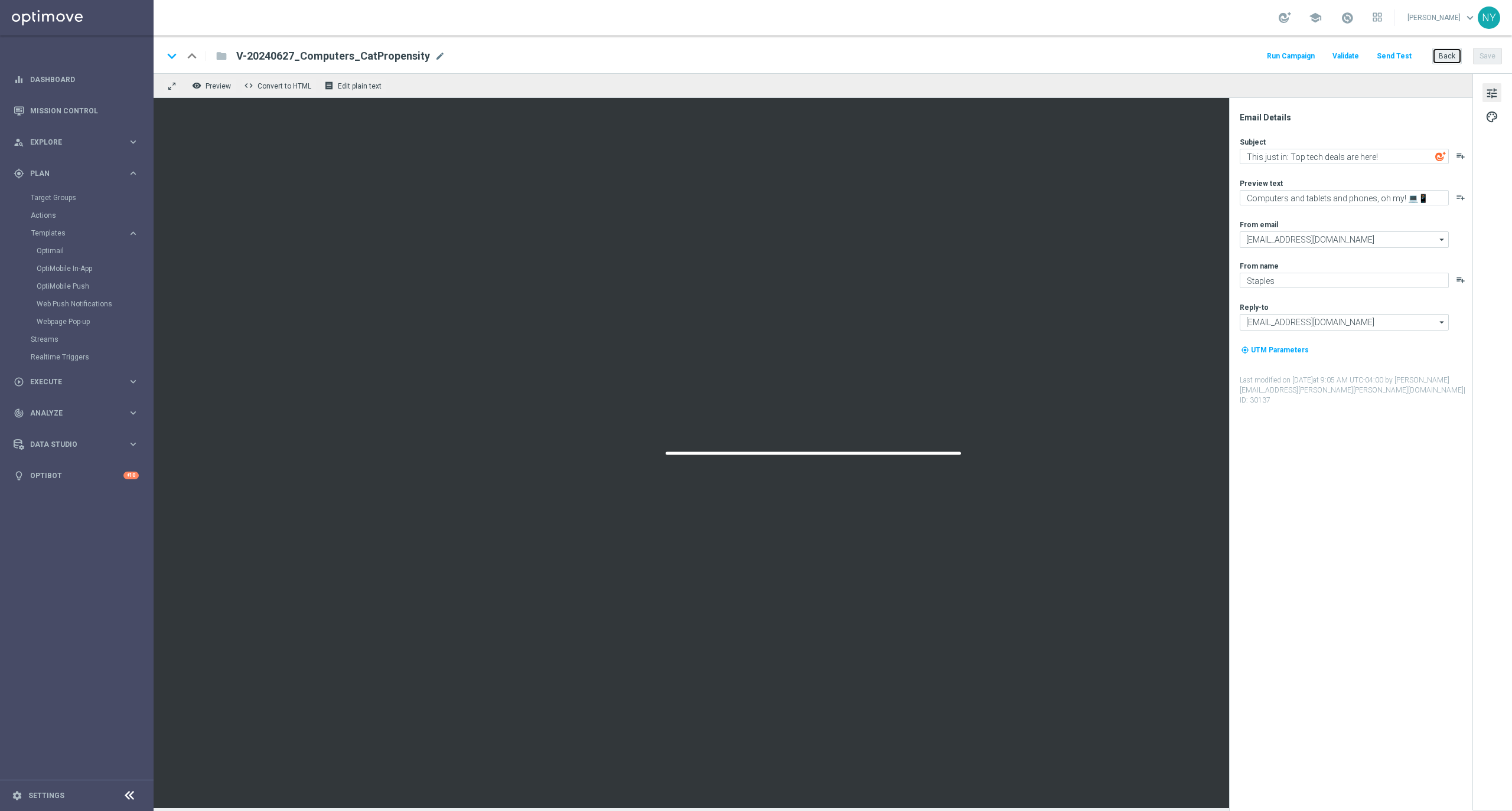
click at [1447, 57] on button "Back" at bounding box center [1447, 56] width 30 height 17
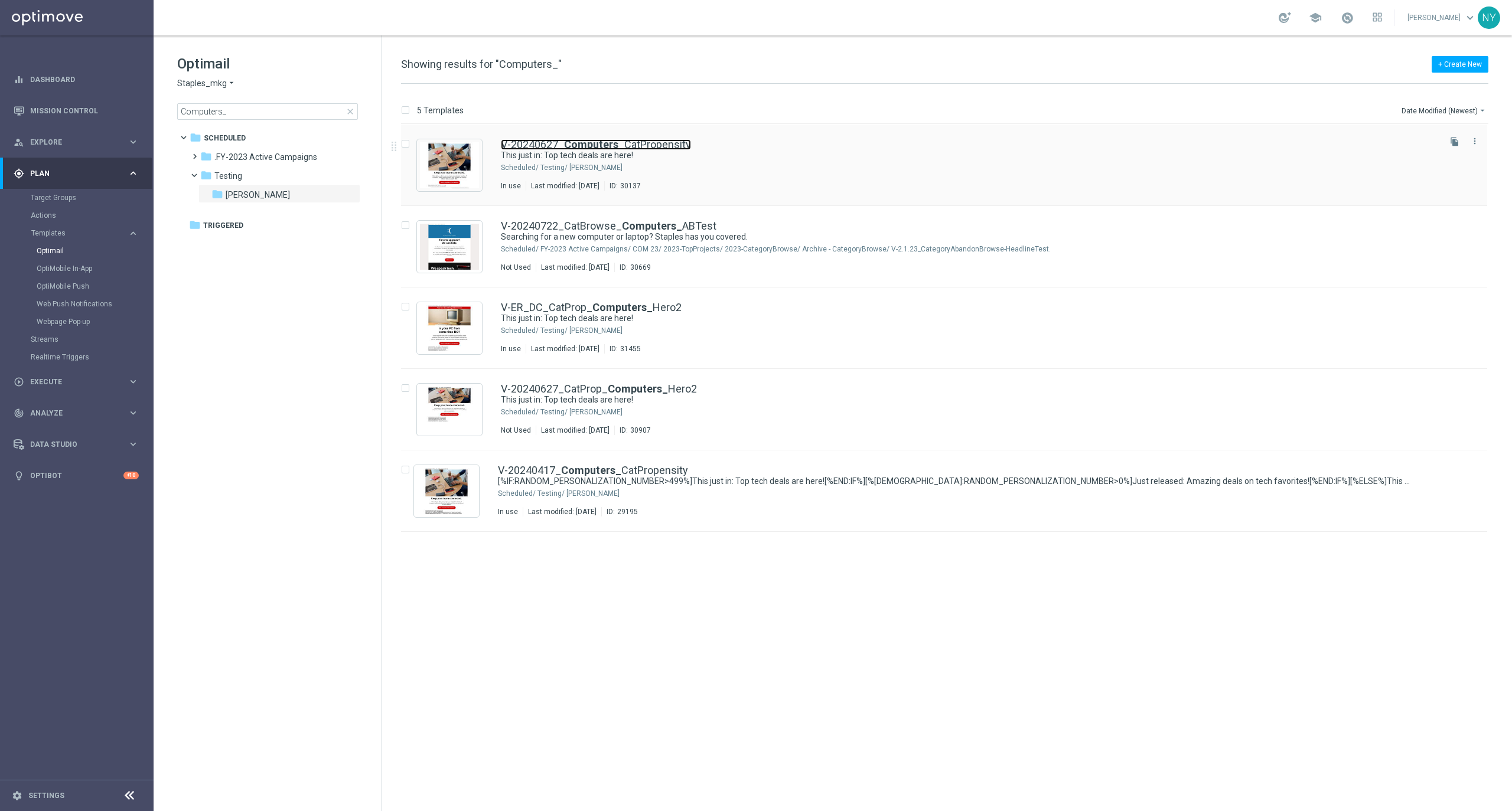
click at [569, 141] on b "Computers_" at bounding box center [594, 144] width 60 height 12
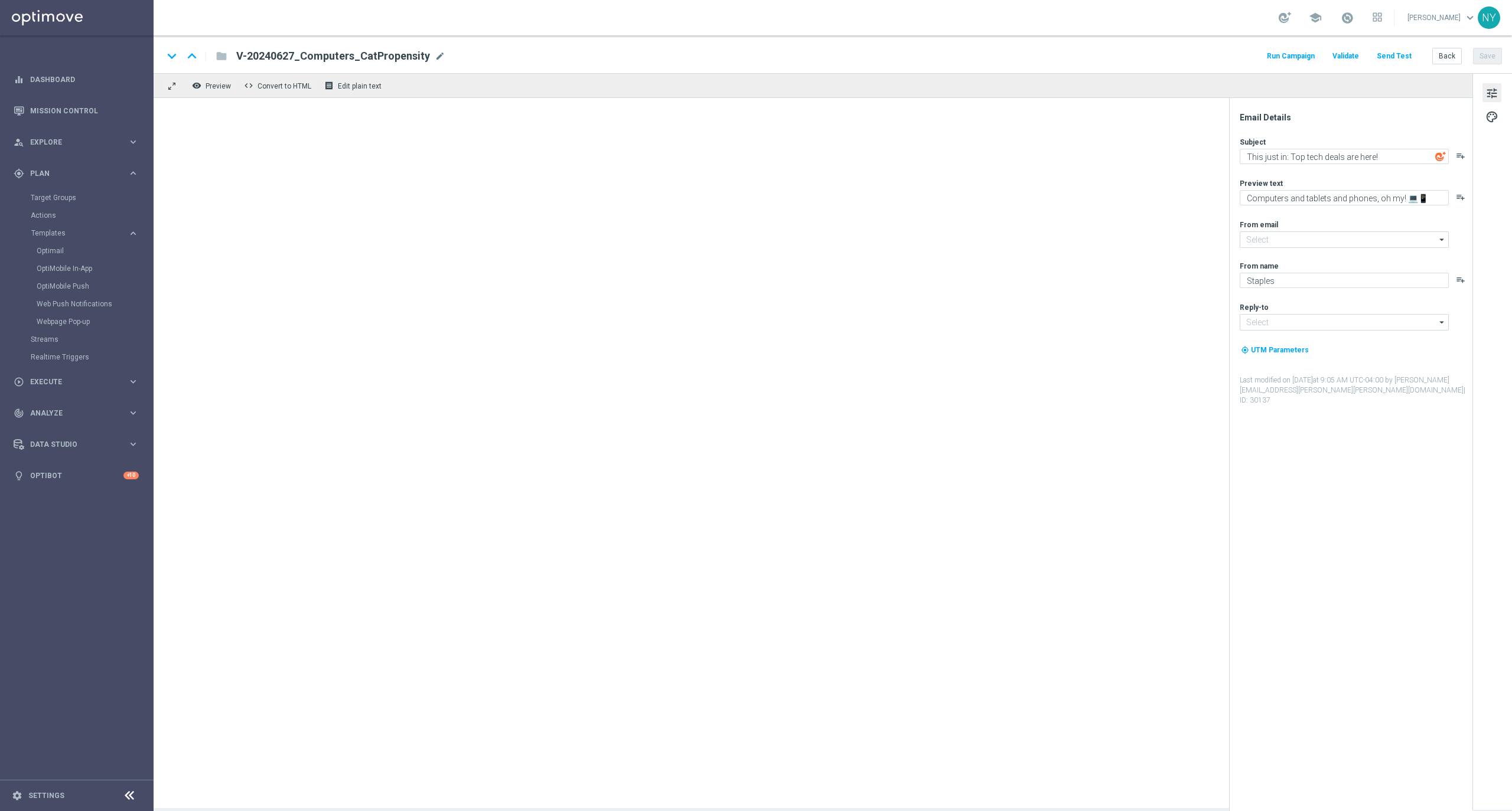
type input "[EMAIL_ADDRESS][DOMAIN_NAME]"
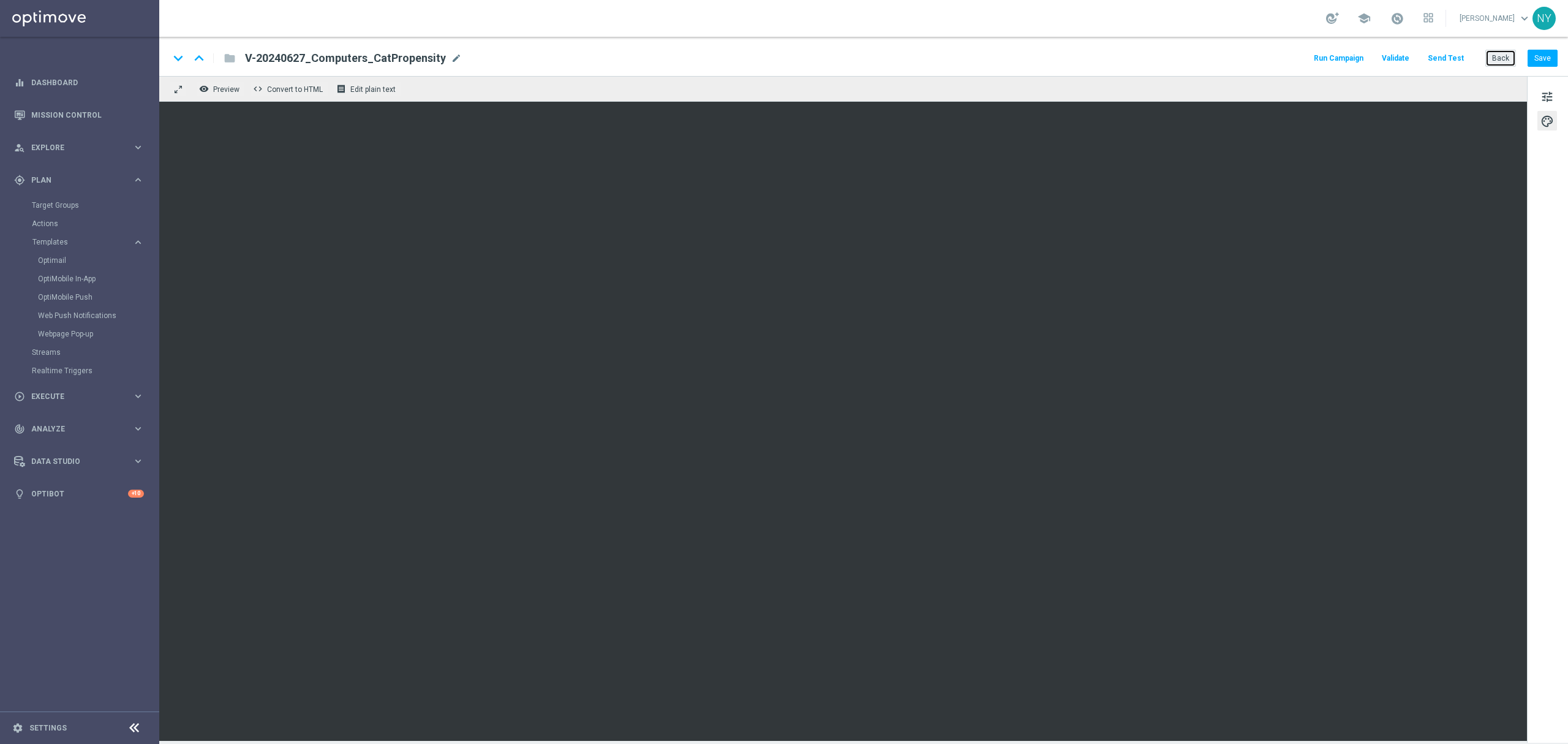
click at [1503, 57] on button "Back" at bounding box center [1501, 58] width 31 height 17
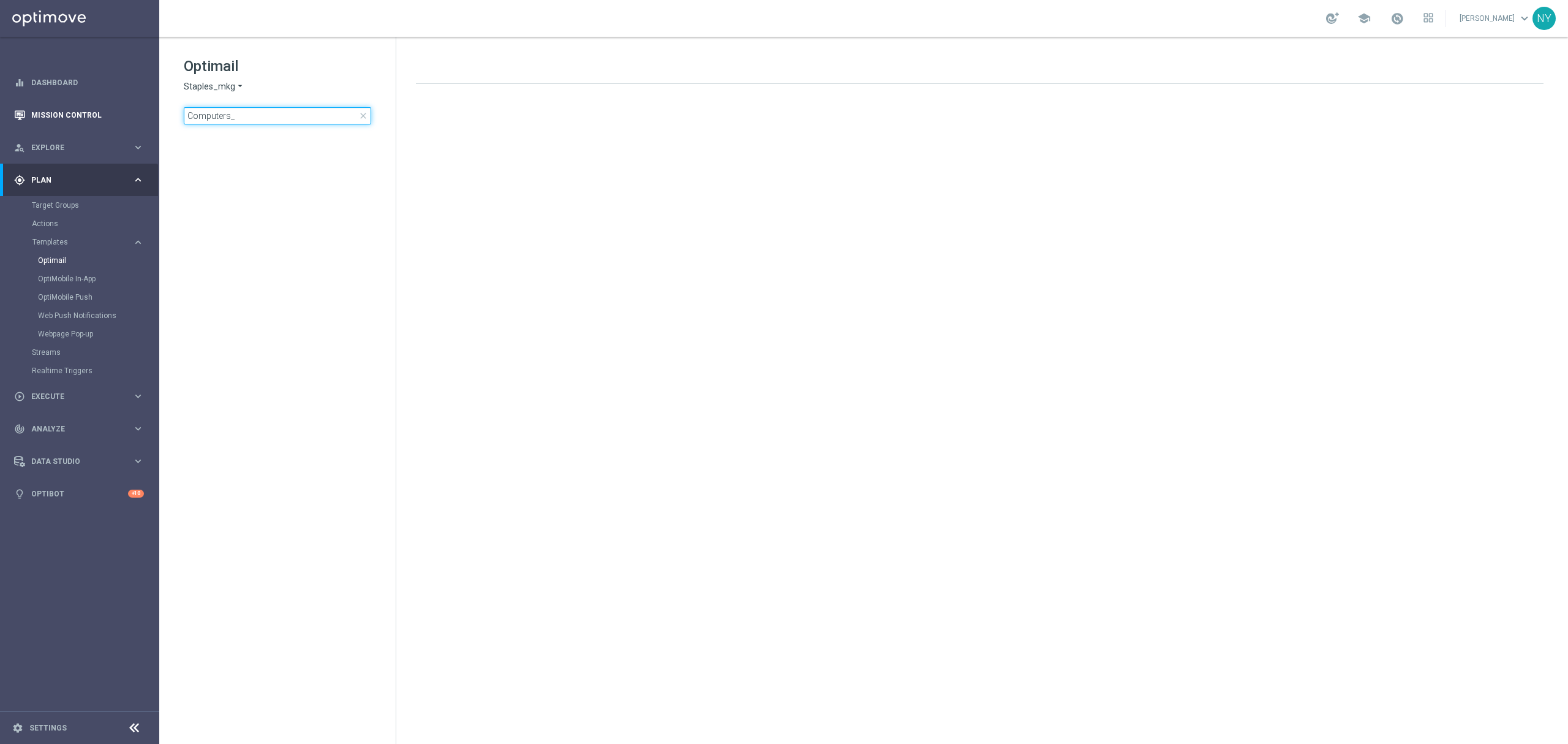
drag, startPoint x: 254, startPoint y: 117, endPoint x: 93, endPoint y: 121, distance: 161.0
click at [95, 119] on main "equalizer Dashboard Mission Control" at bounding box center [784, 372] width 1568 height 744
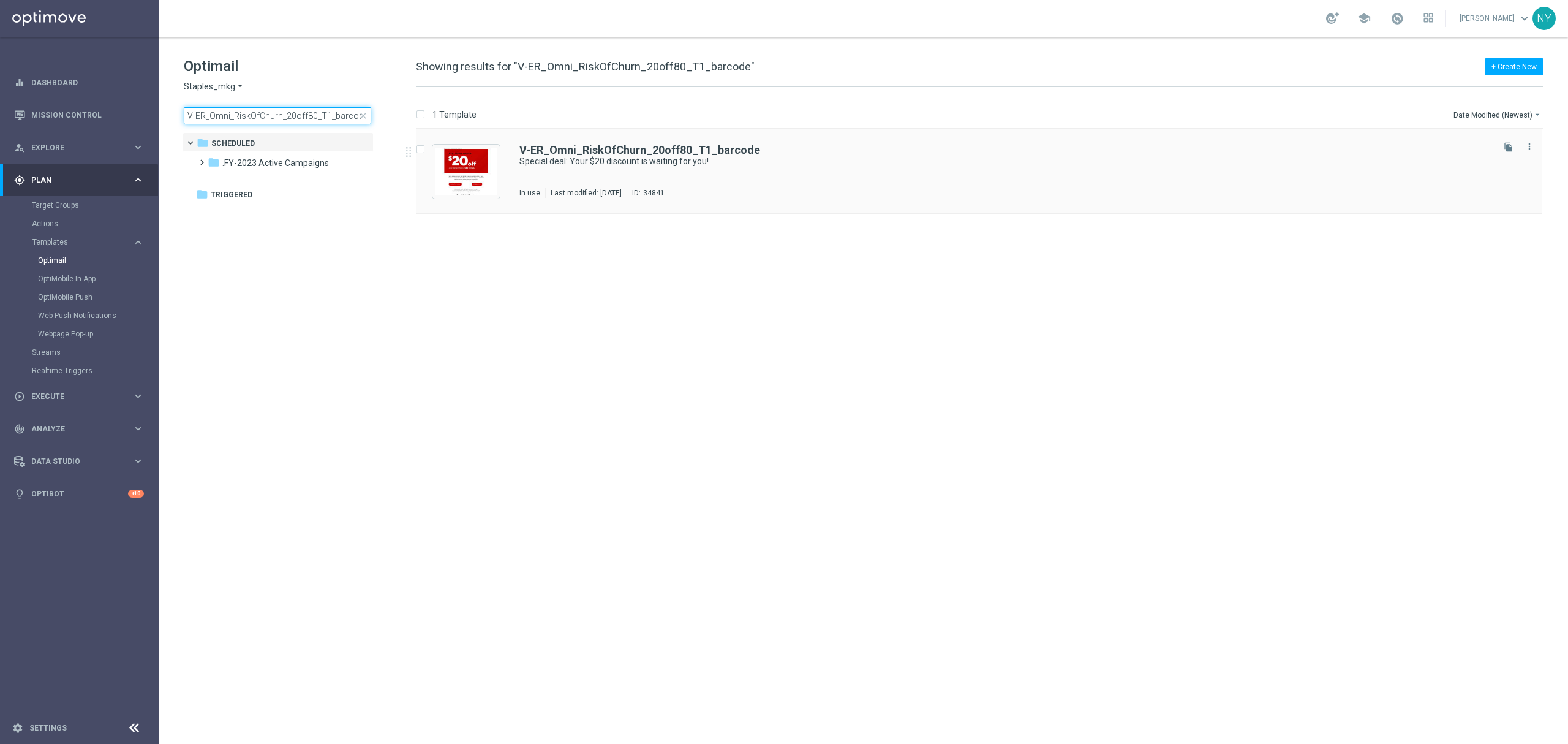
type input "V-ER_Omni_RiskOfChurn_20off80_T1_barcode"
click at [593, 148] on b "V-ER_Omni_RiskOfChurn_20off80_T1_barcode" at bounding box center [640, 149] width 241 height 13
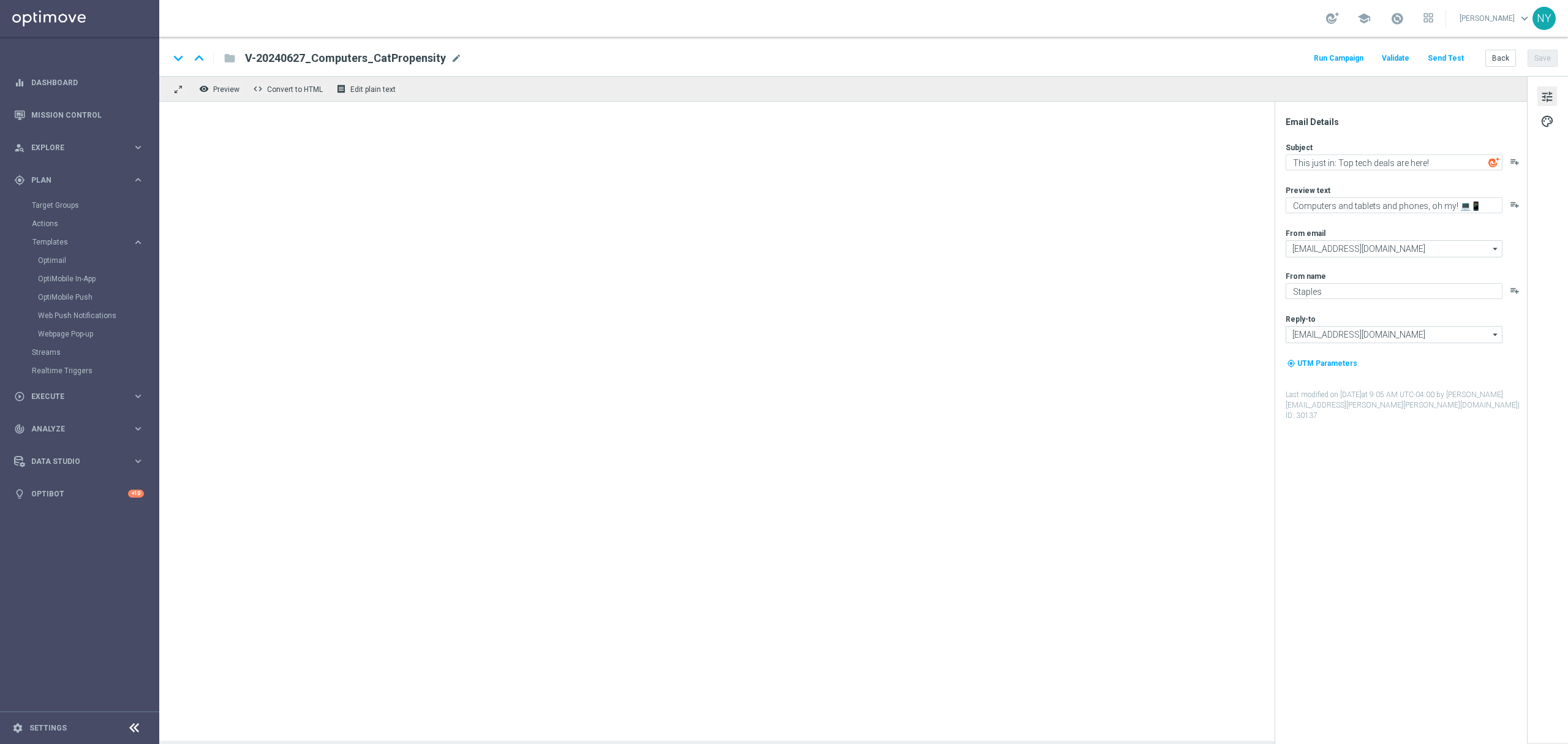
type textarea "Special deal: Your $20 discount is waiting for you!"
type textarea "Ready. Set. Claim."
